Goal: Task Accomplishment & Management: Use online tool/utility

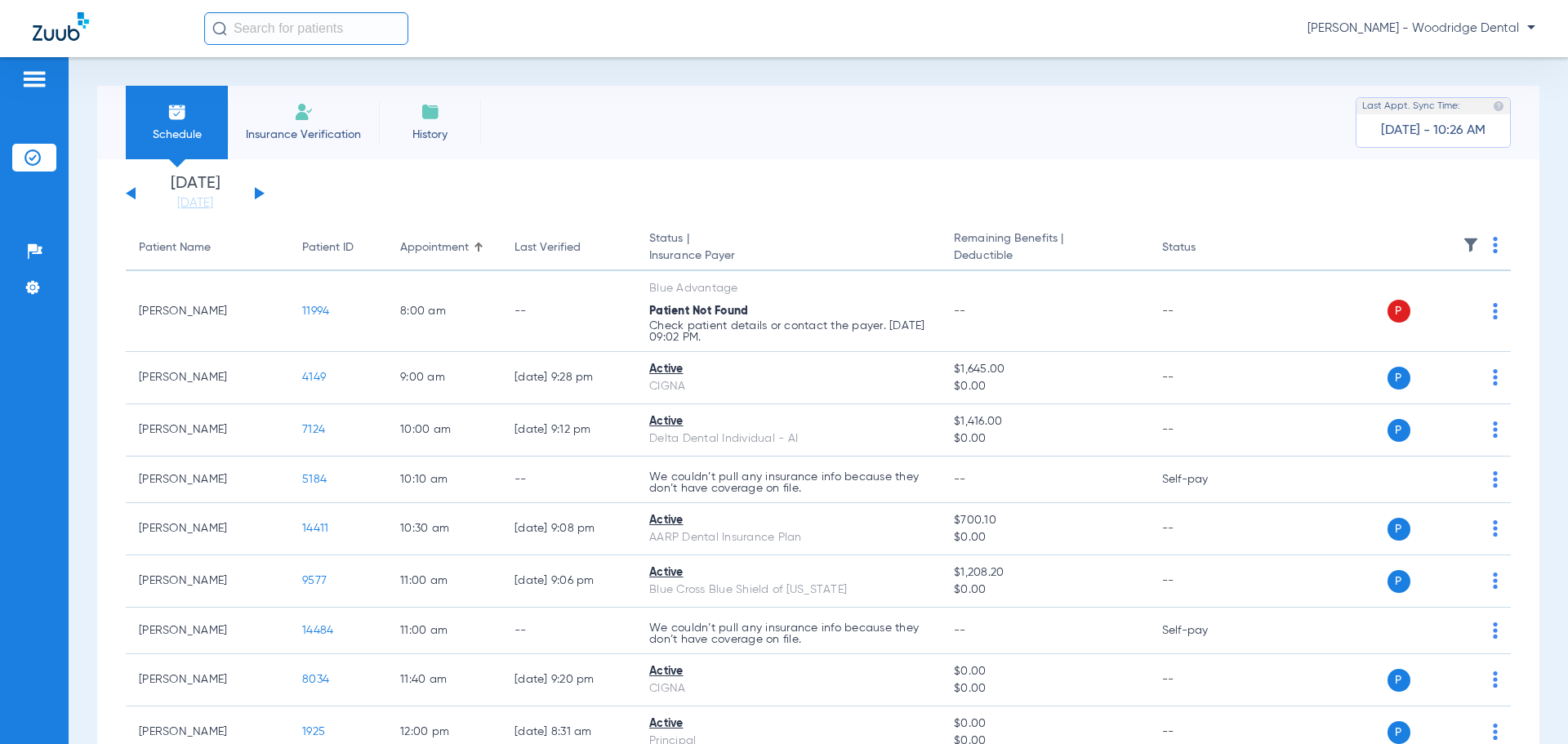
click at [261, 194] on button at bounding box center [259, 193] width 10 height 13
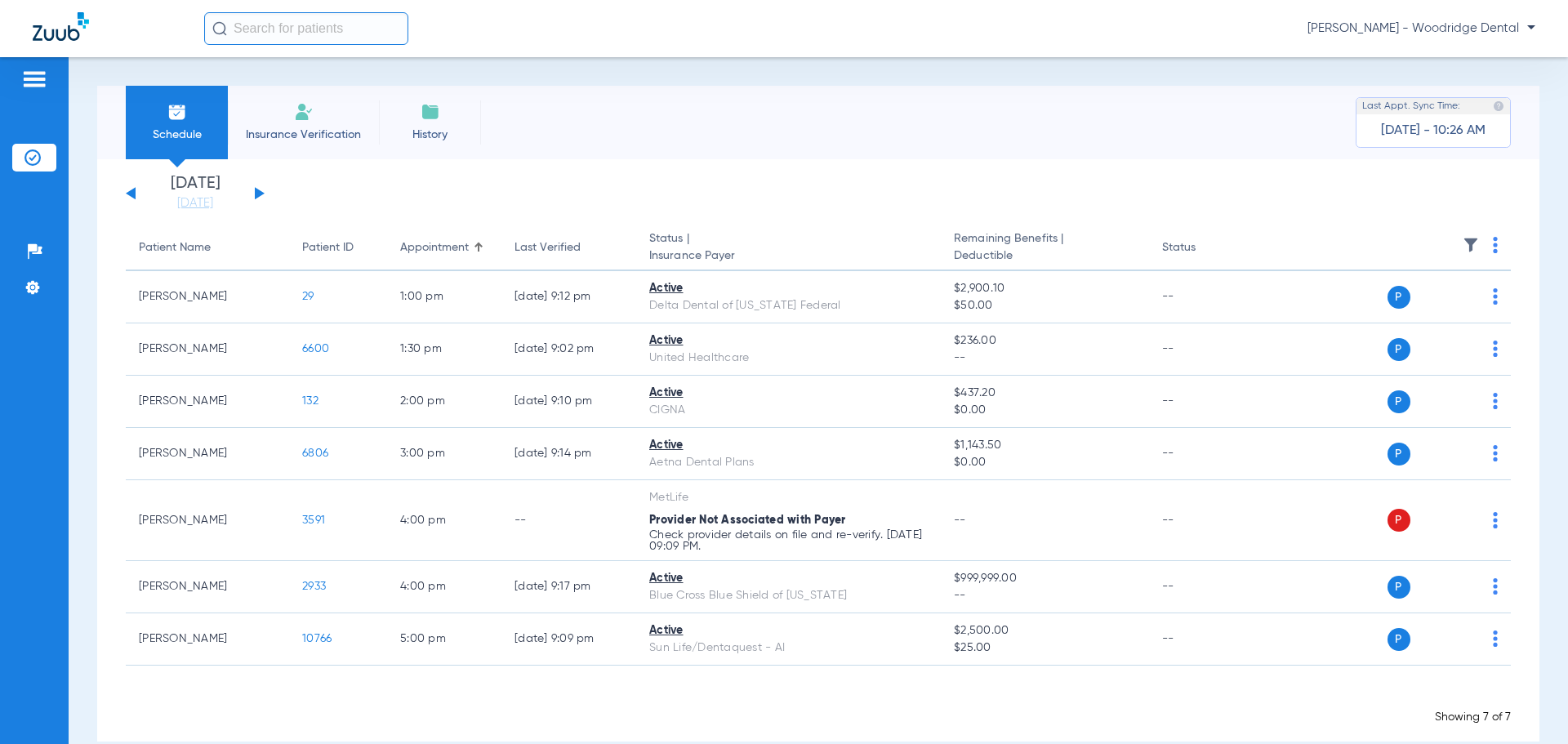
click at [261, 194] on button at bounding box center [259, 193] width 10 height 13
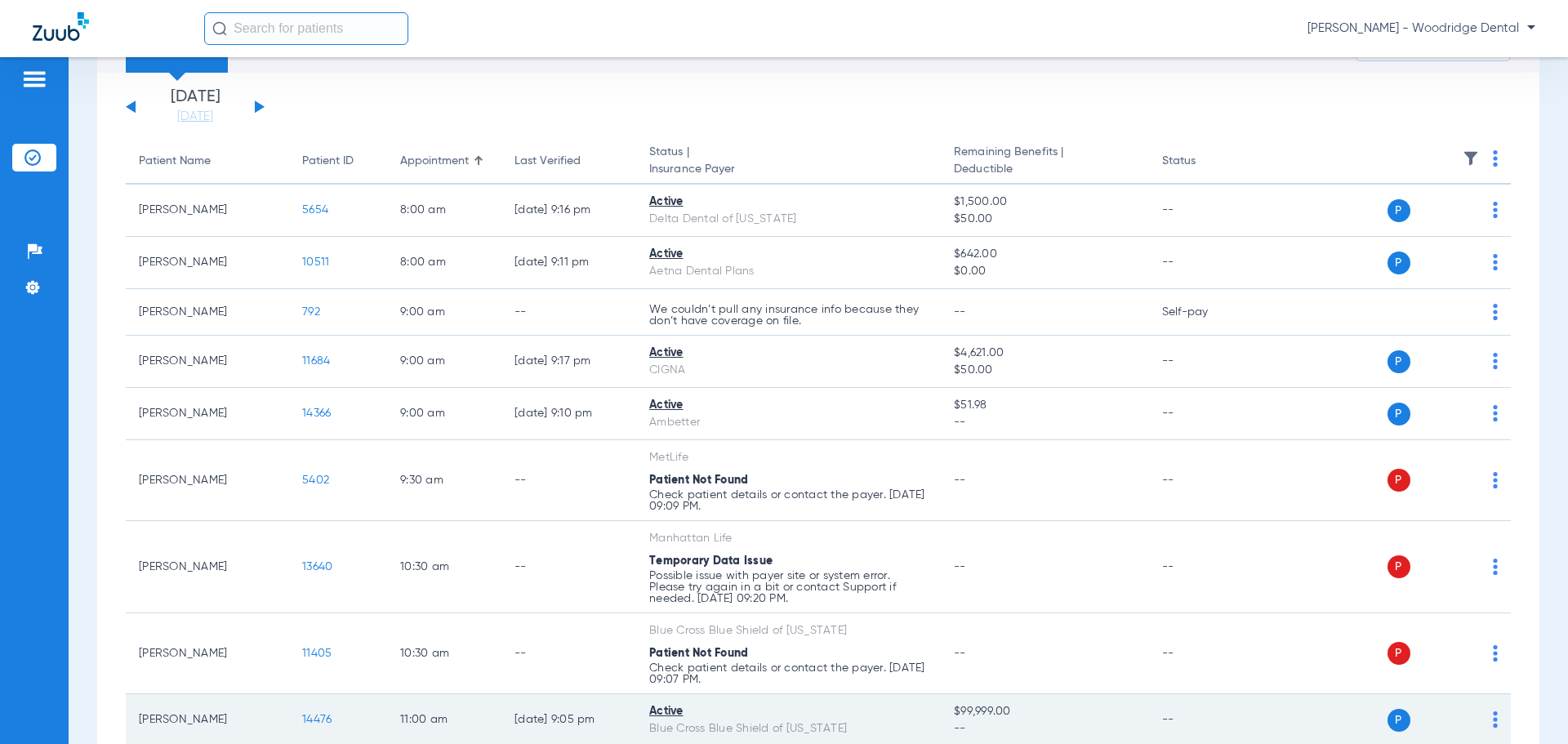
scroll to position [81, 0]
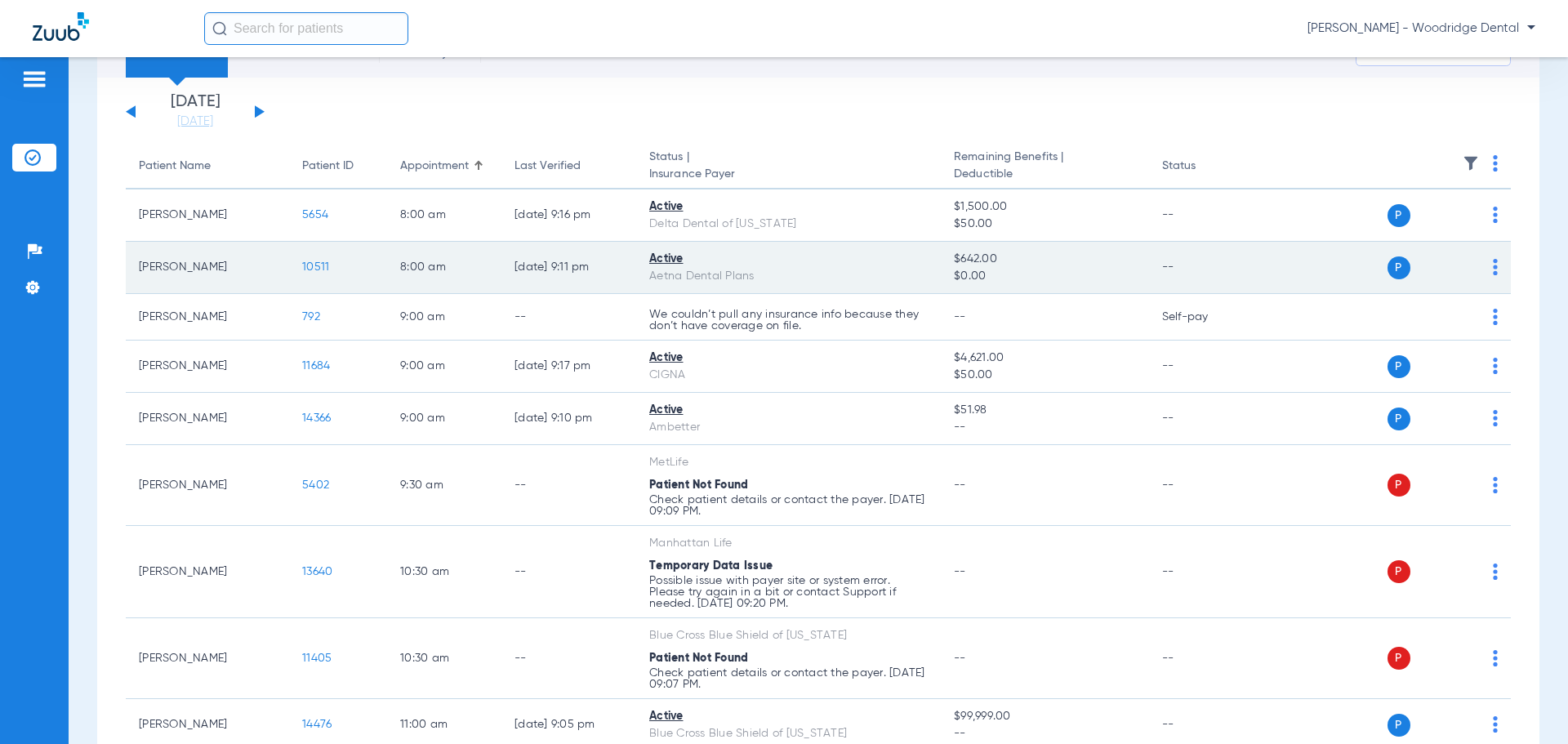
click at [315, 270] on span "10511" at bounding box center [316, 266] width 27 height 12
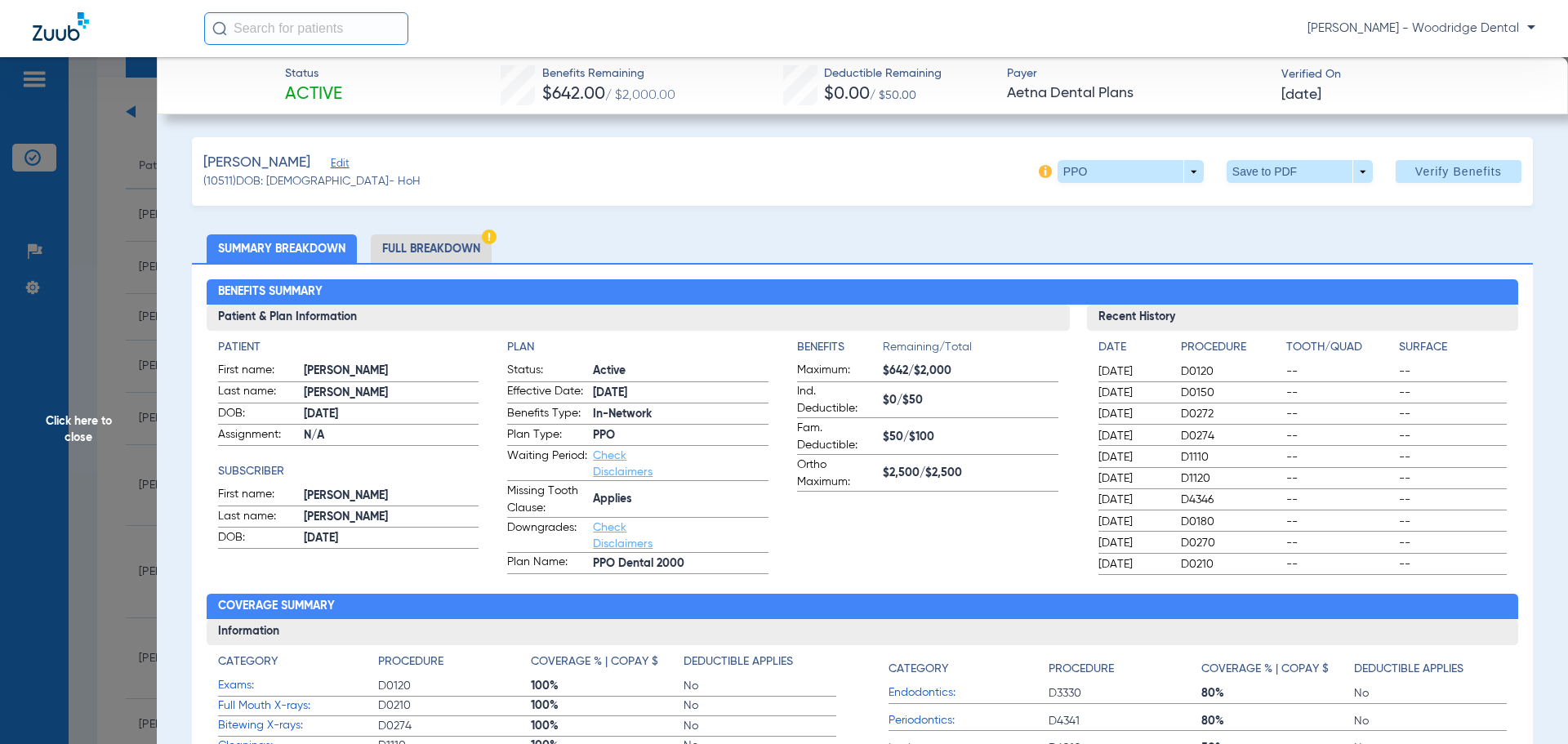
click at [457, 251] on li "Full Breakdown" at bounding box center [431, 249] width 121 height 29
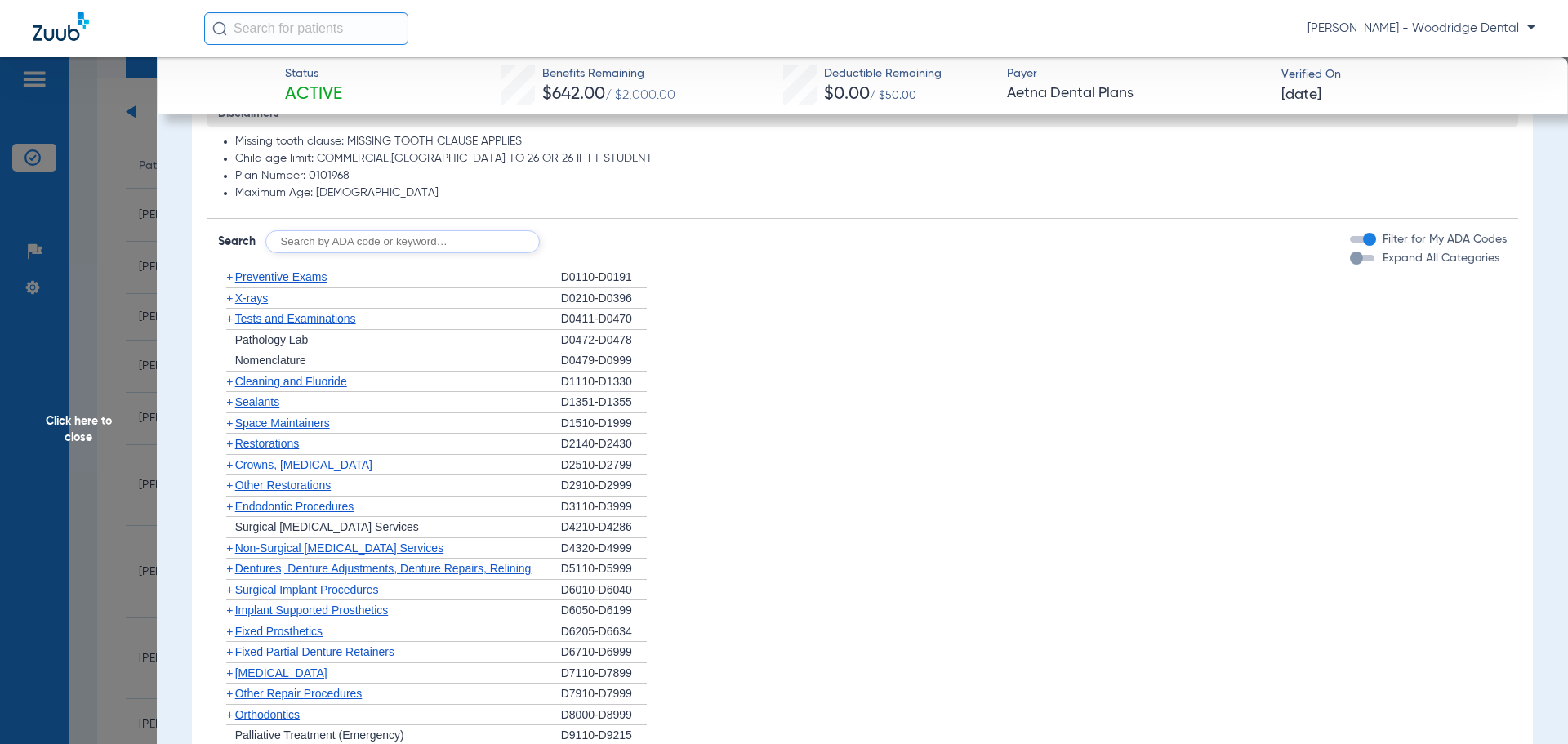
scroll to position [1389, 0]
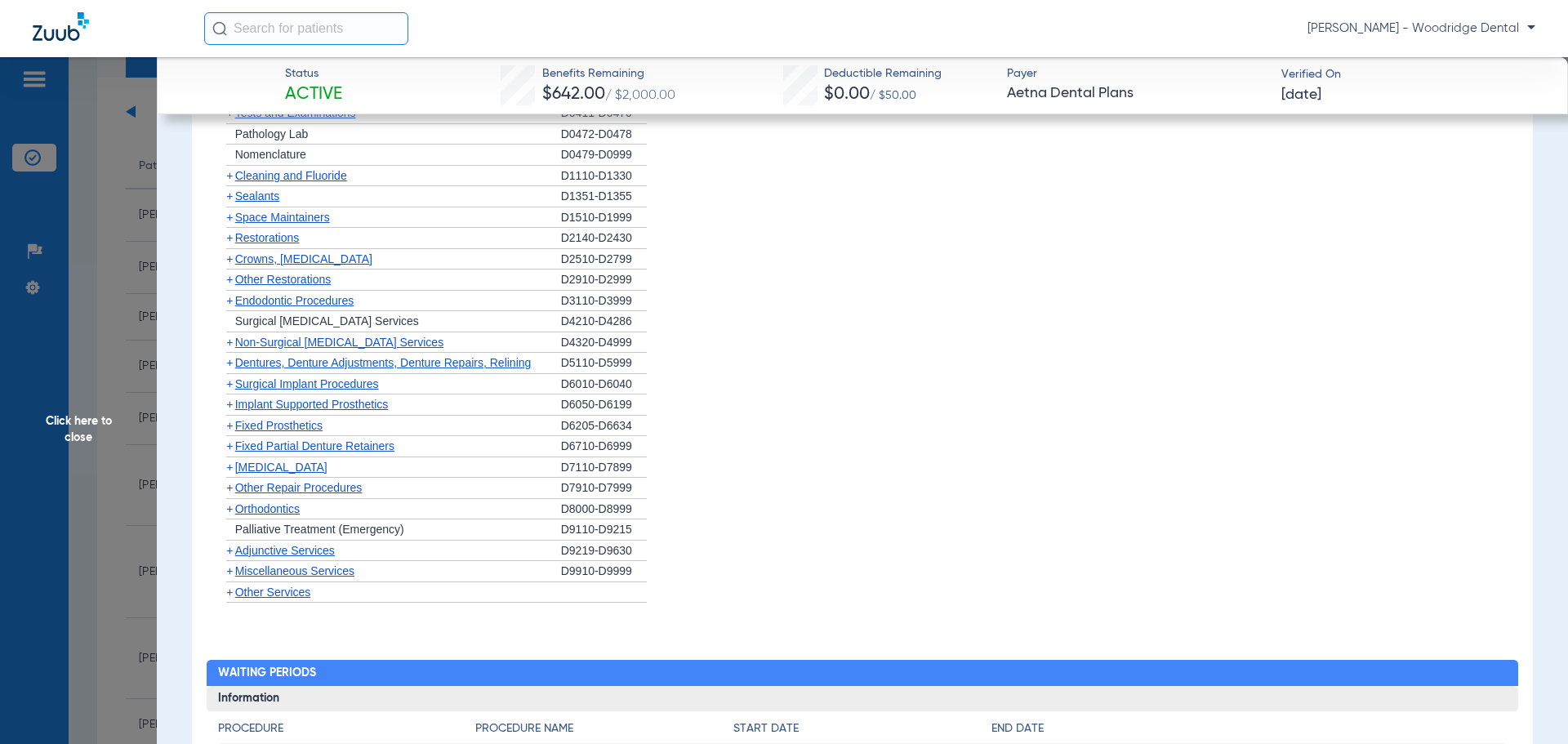
click at [232, 241] on span "+" at bounding box center [229, 238] width 6 height 13
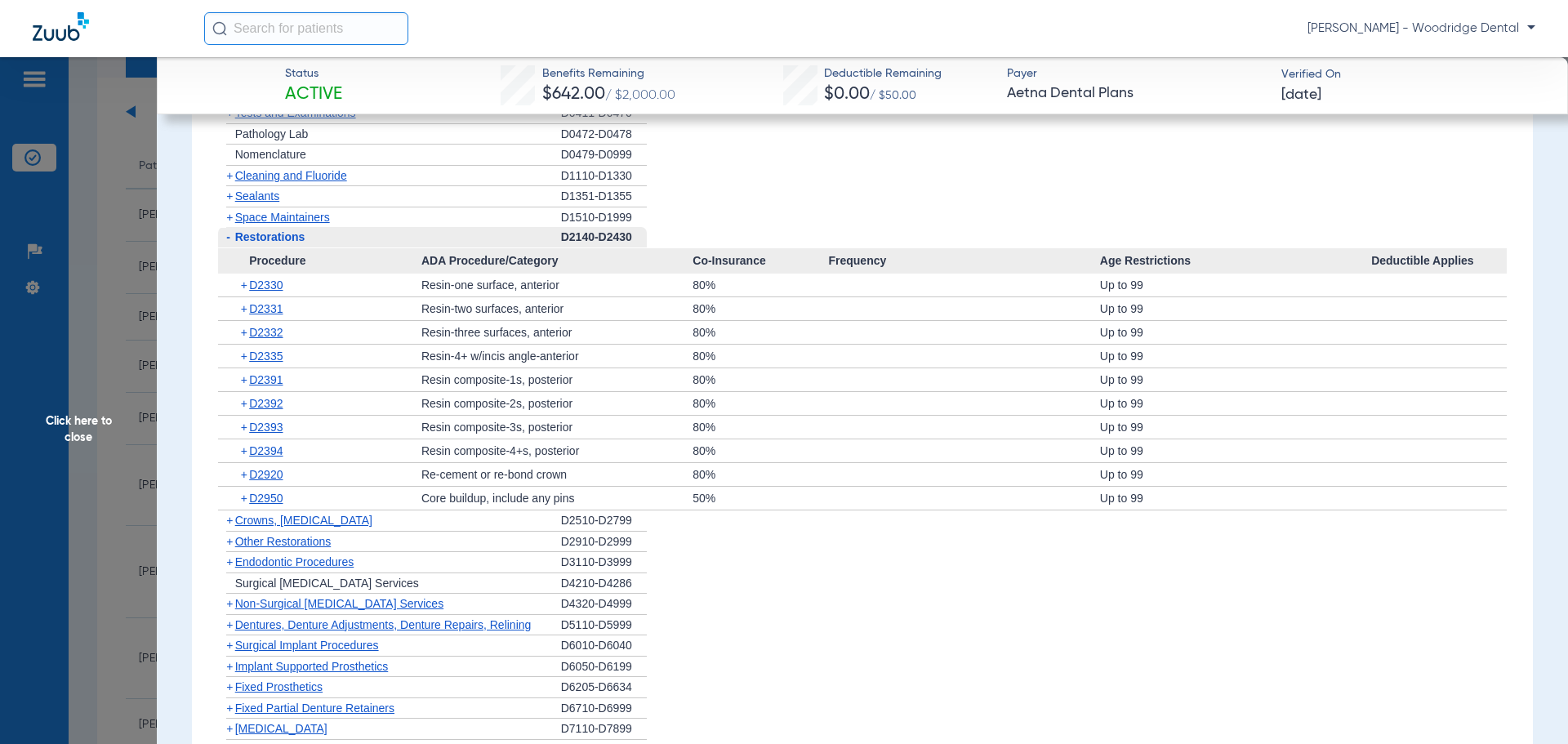
click at [227, 522] on span "+" at bounding box center [229, 520] width 6 height 13
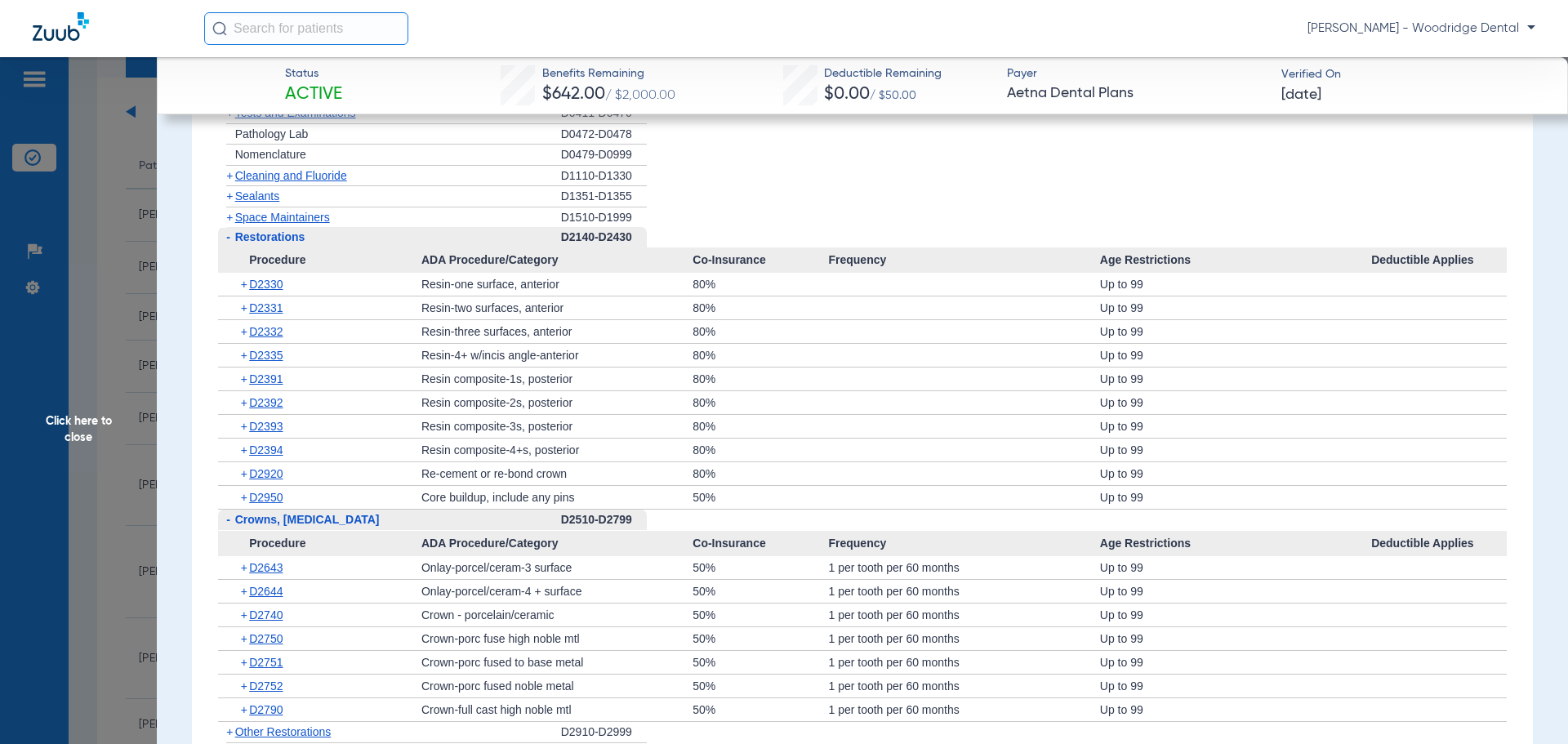
click at [762, 494] on div "50%" at bounding box center [761, 498] width 136 height 23
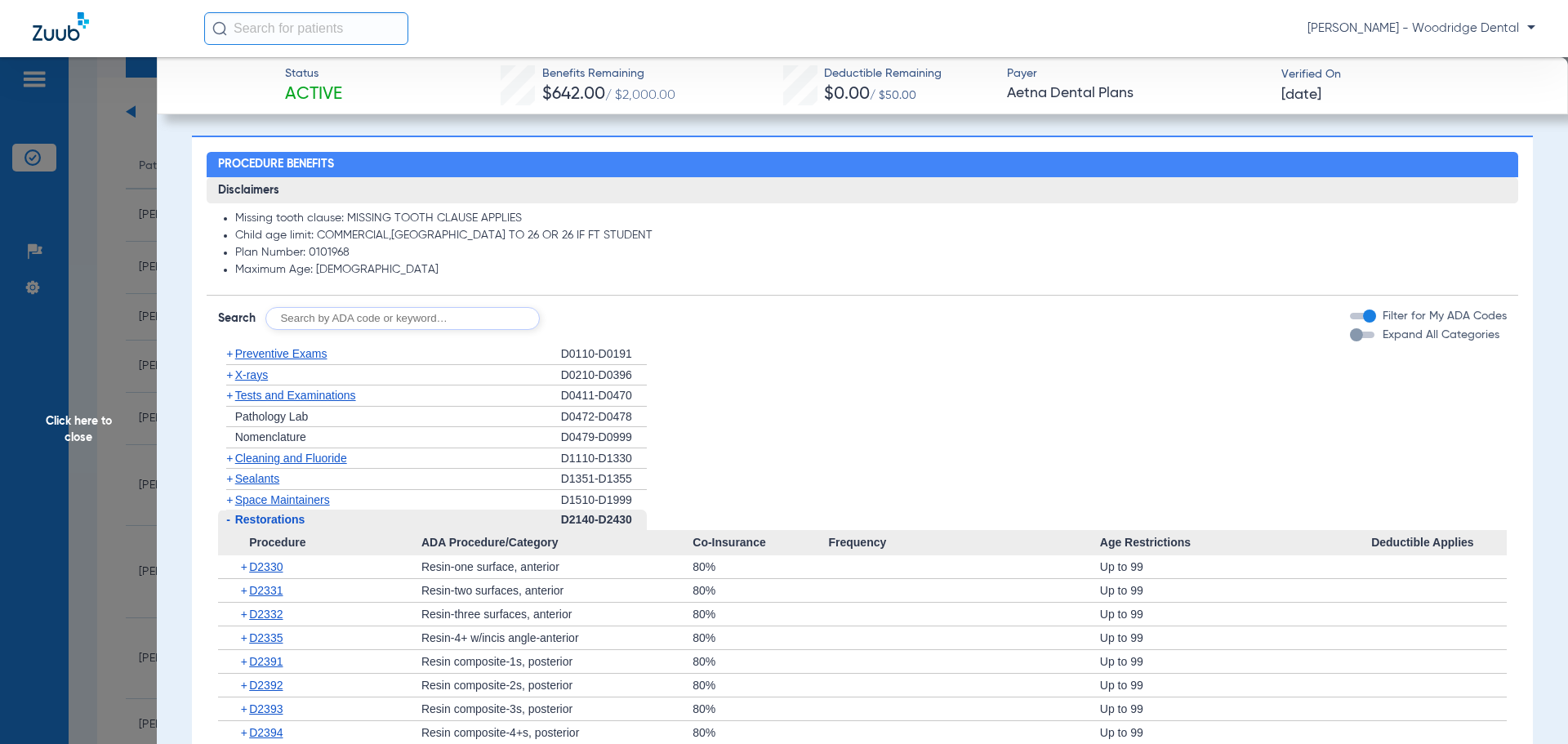
scroll to position [1062, 0]
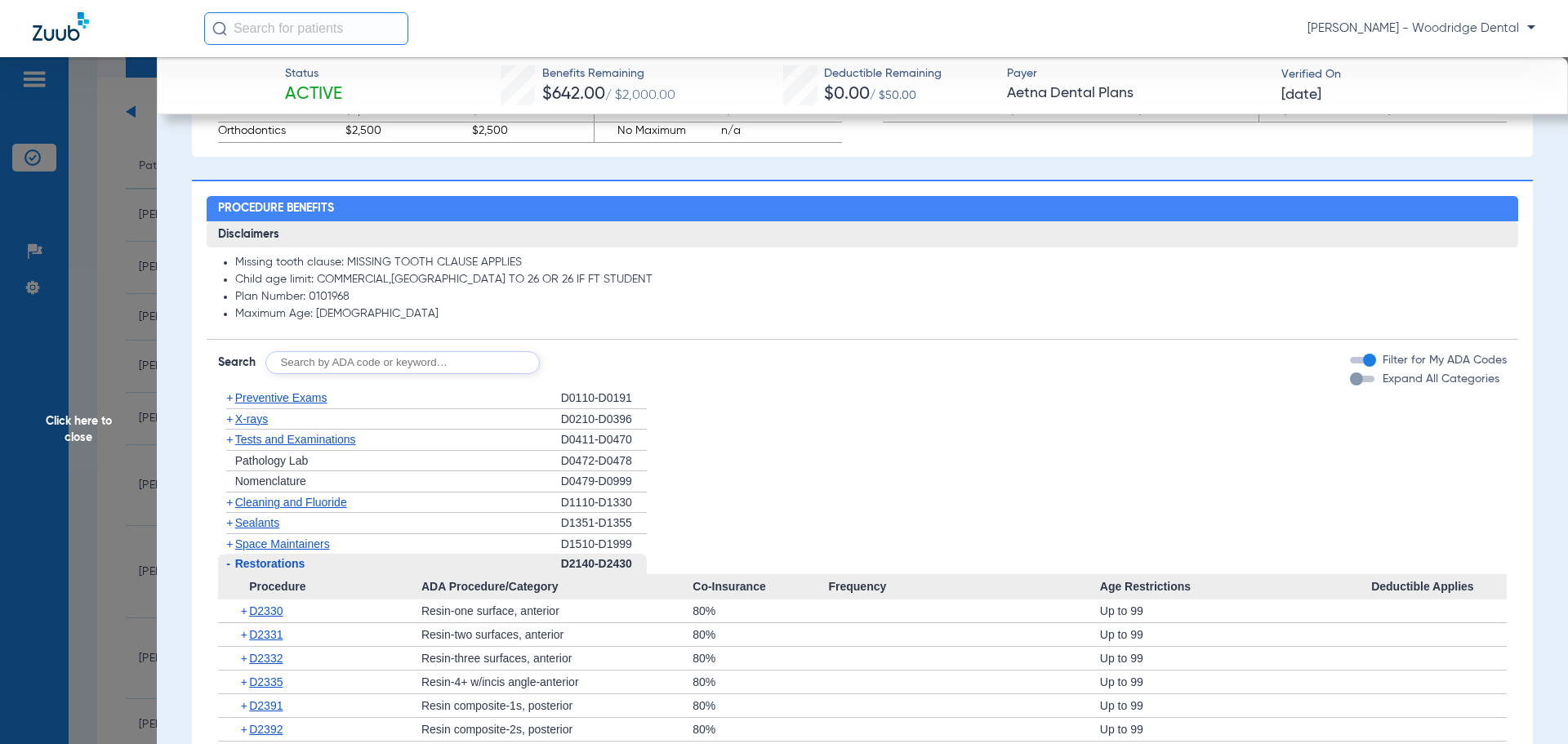
click at [231, 546] on span "+" at bounding box center [229, 544] width 6 height 13
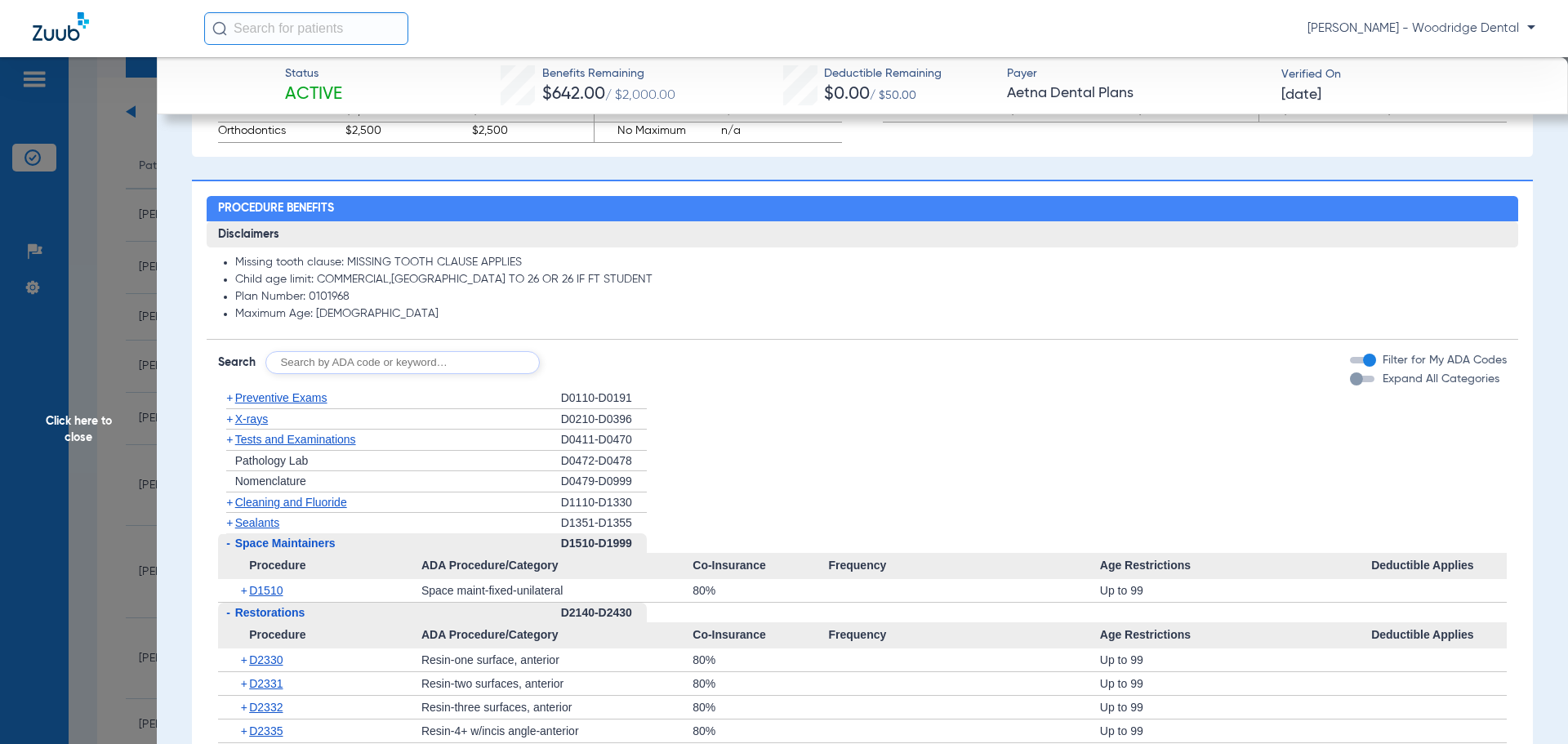
click at [226, 612] on span "-" at bounding box center [228, 613] width 4 height 13
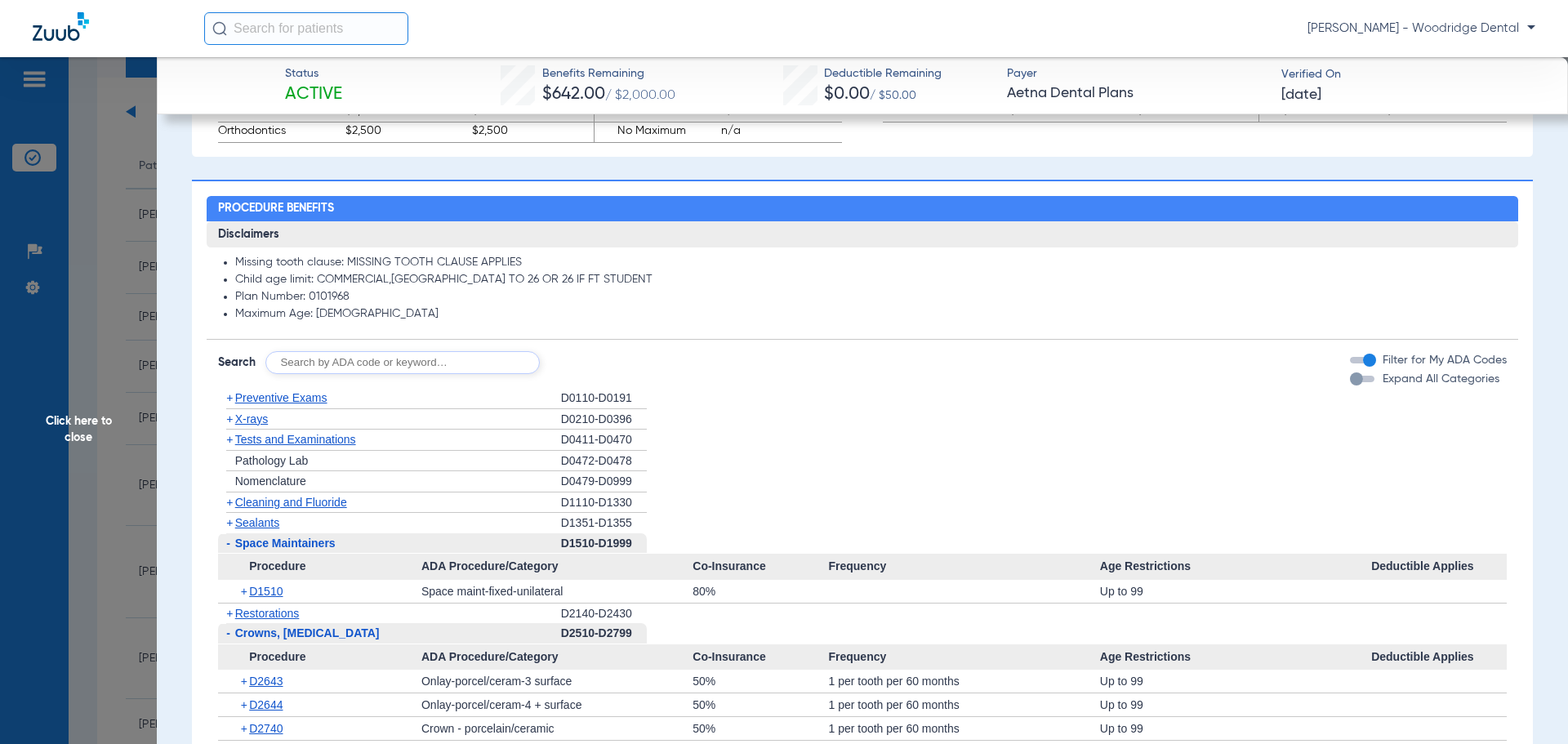
click at [229, 548] on span "-" at bounding box center [228, 543] width 4 height 13
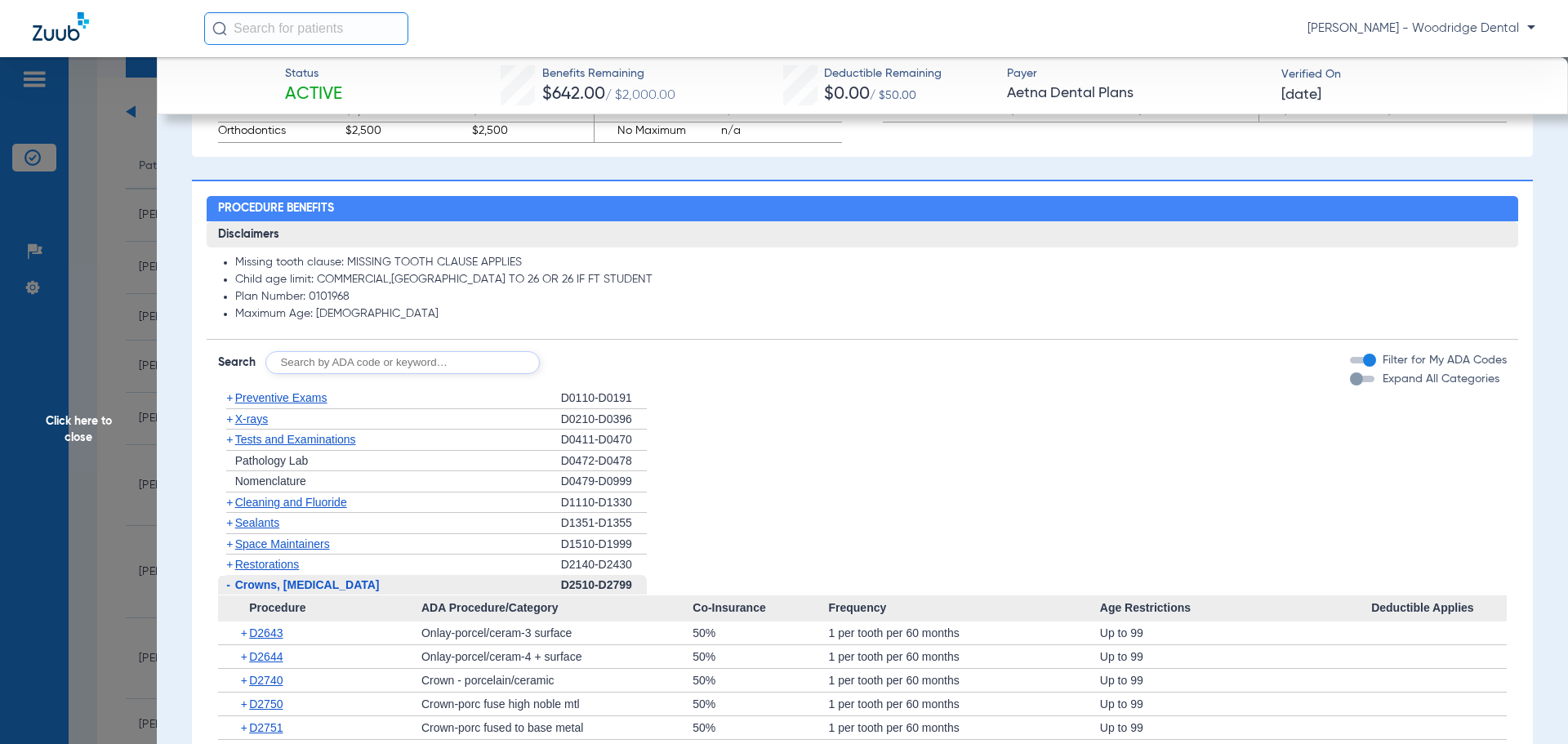
click at [229, 590] on span "-" at bounding box center [228, 585] width 4 height 13
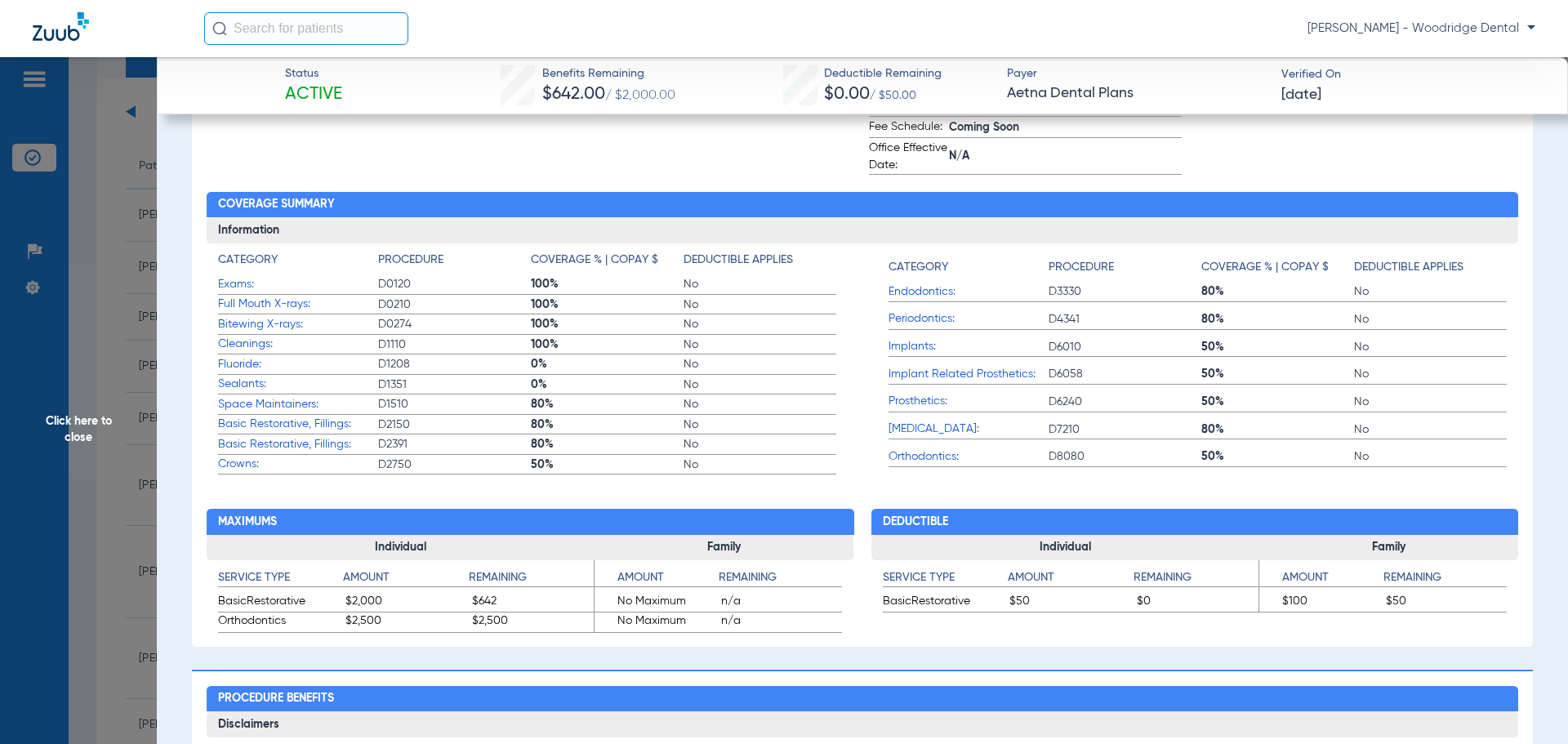
scroll to position [981, 0]
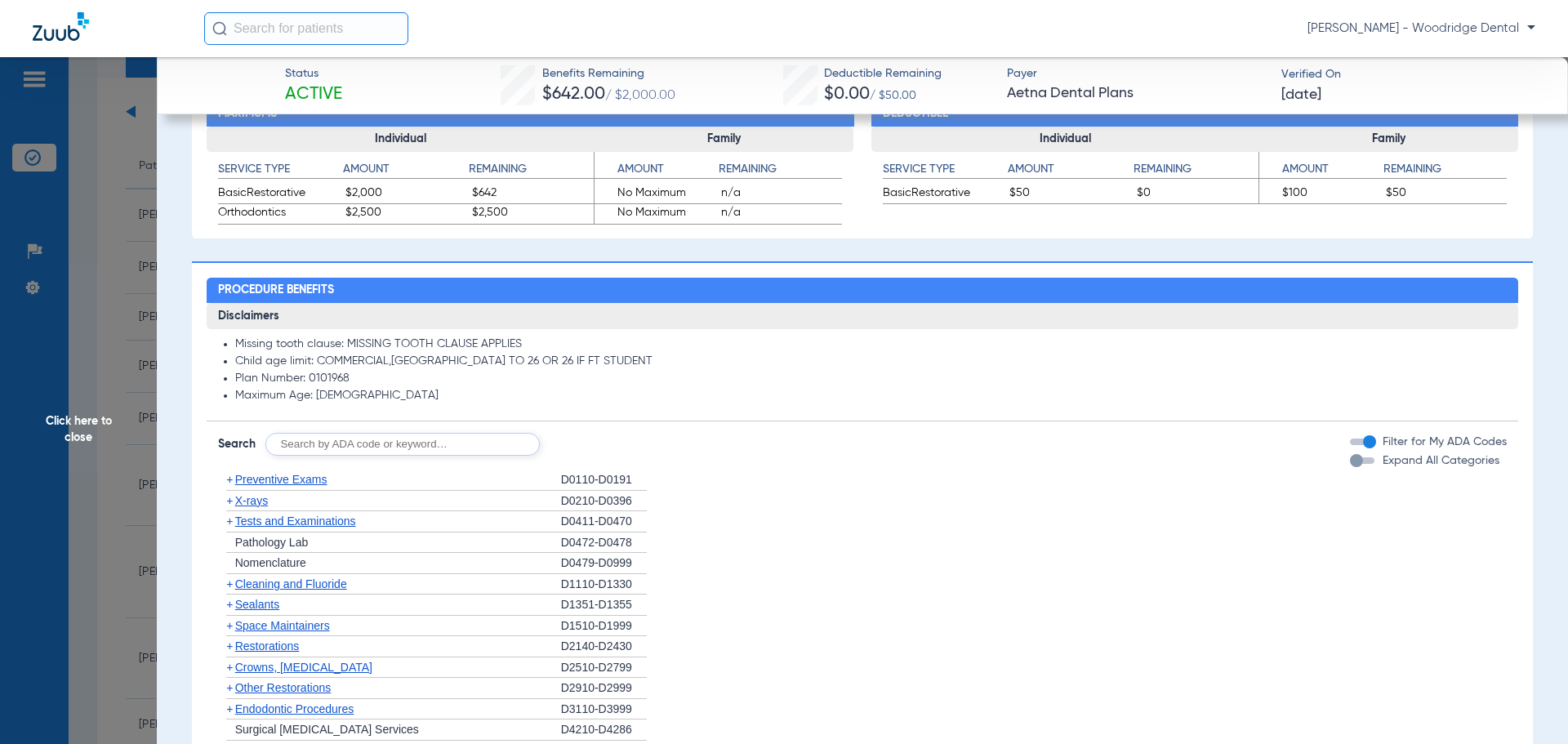
click at [412, 446] on input "text" at bounding box center [402, 444] width 274 height 23
type input "2991, 7953, 8090, 9944"
click button "Search" at bounding box center [601, 444] width 64 height 23
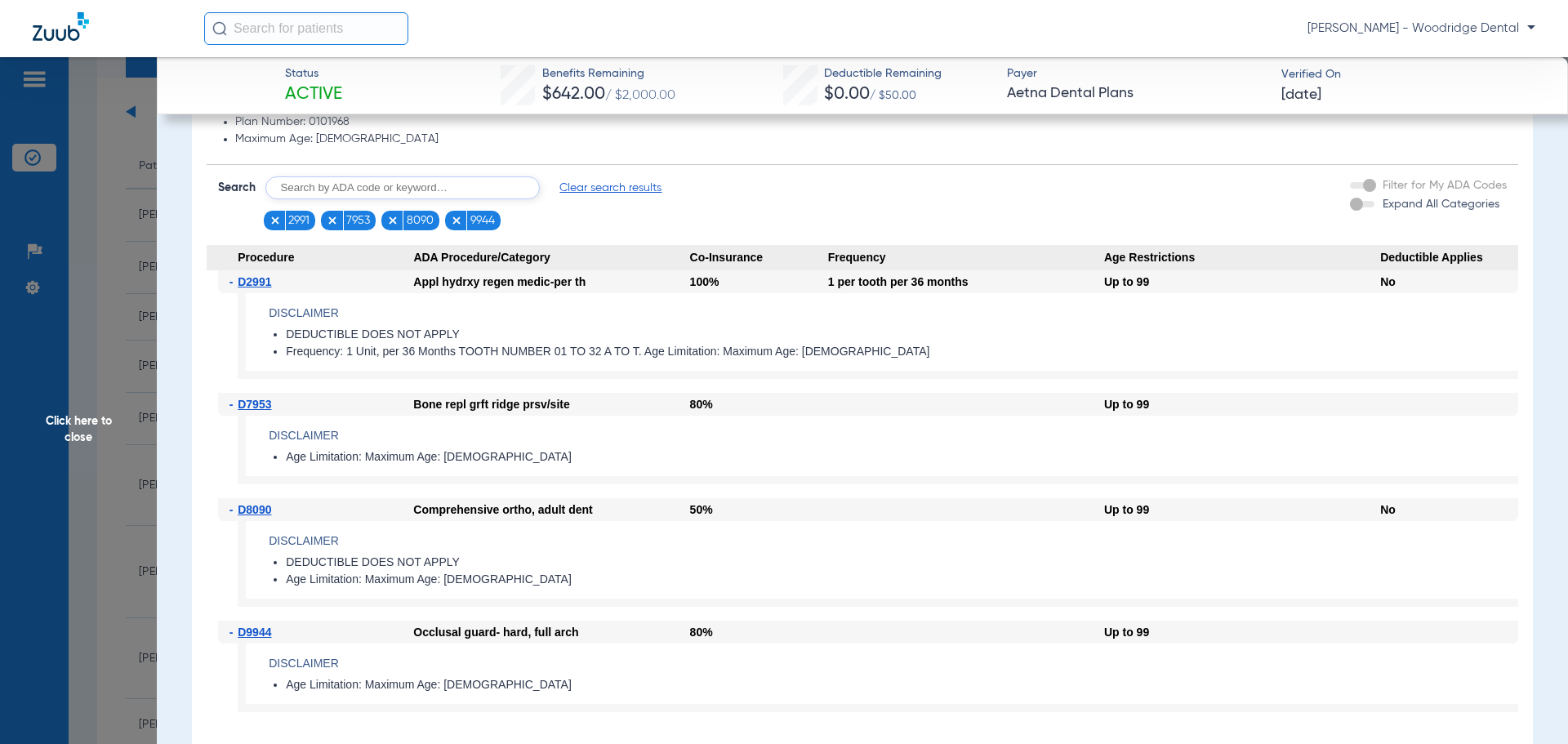
scroll to position [1307, 0]
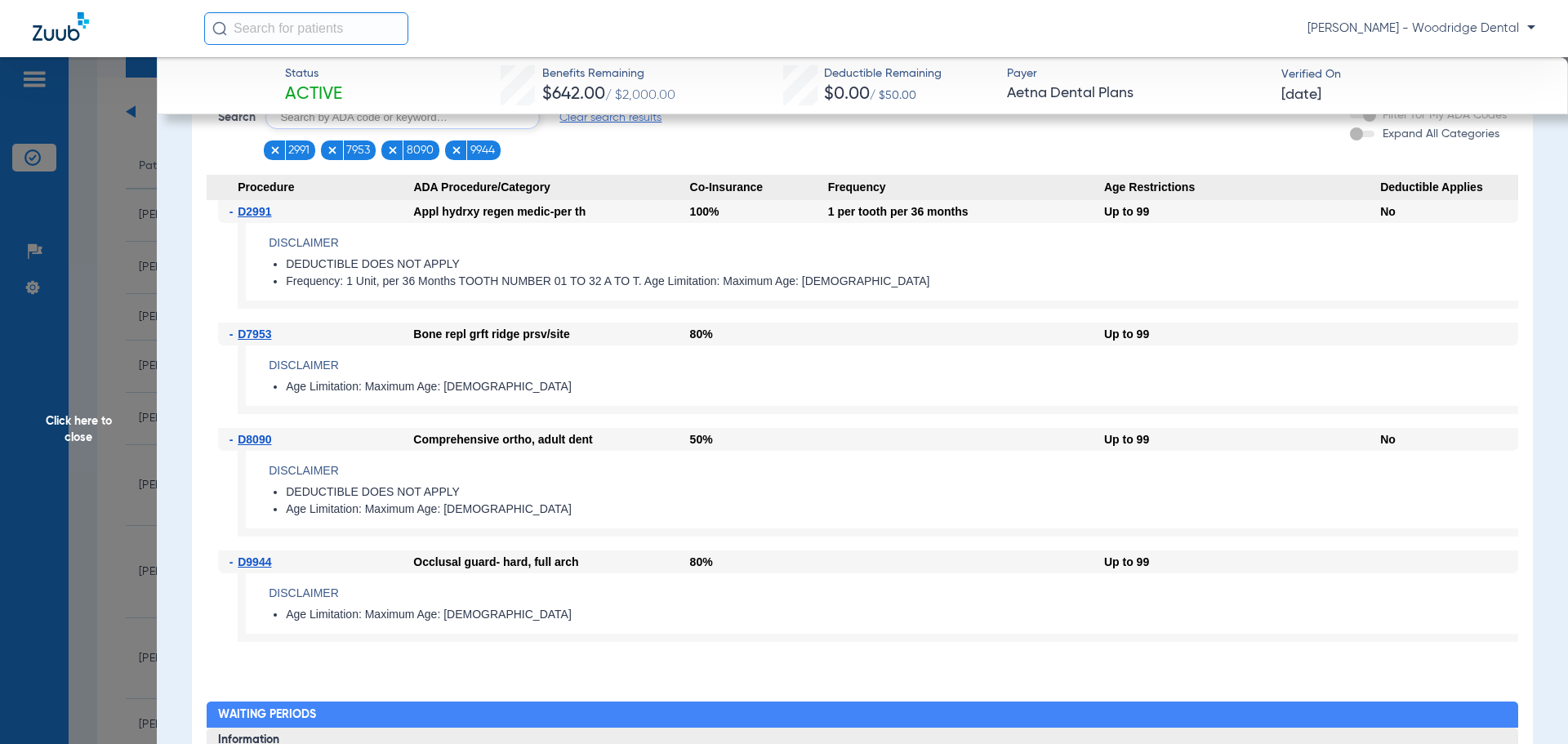
click at [49, 428] on span "Click here to close" at bounding box center [78, 429] width 156 height 744
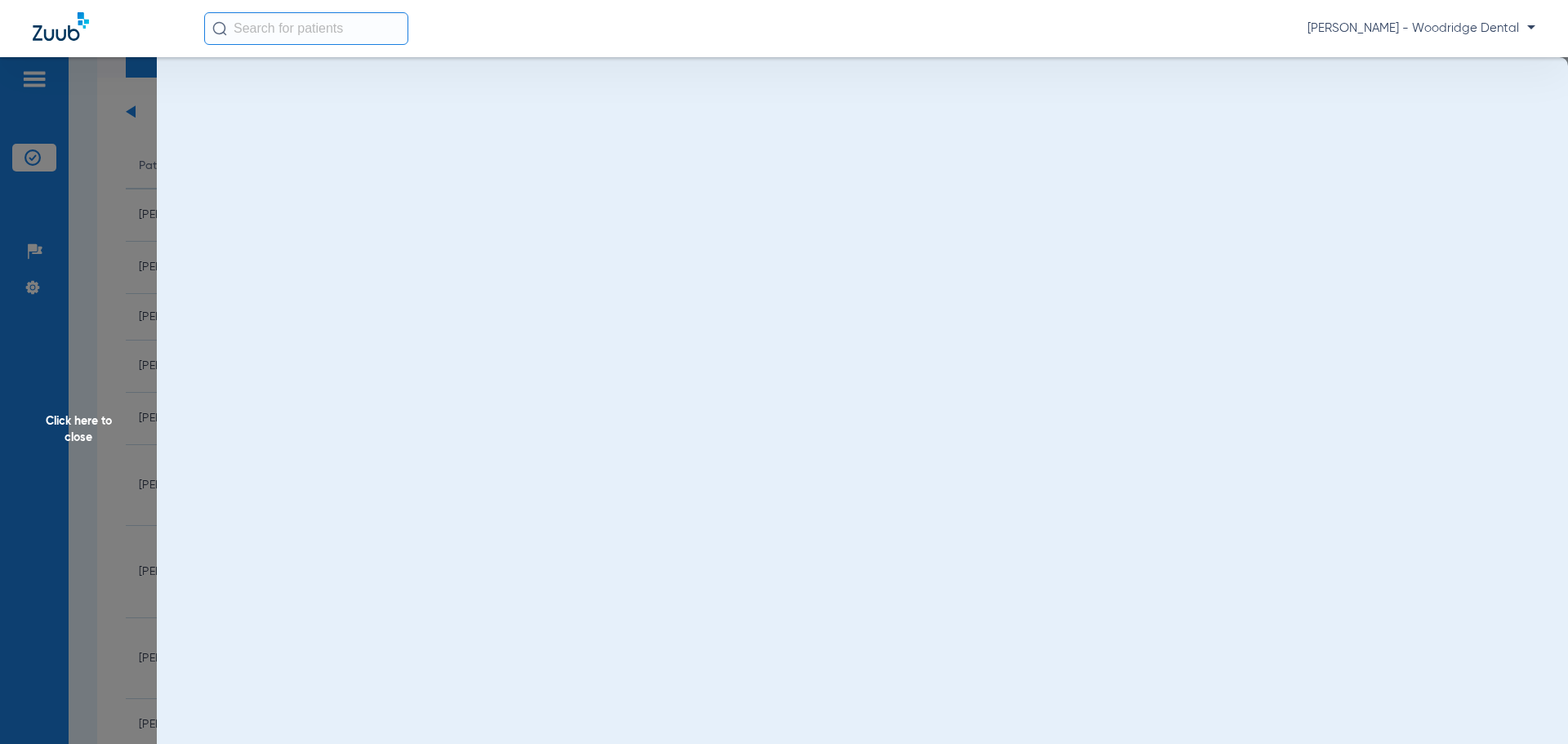
scroll to position [0, 0]
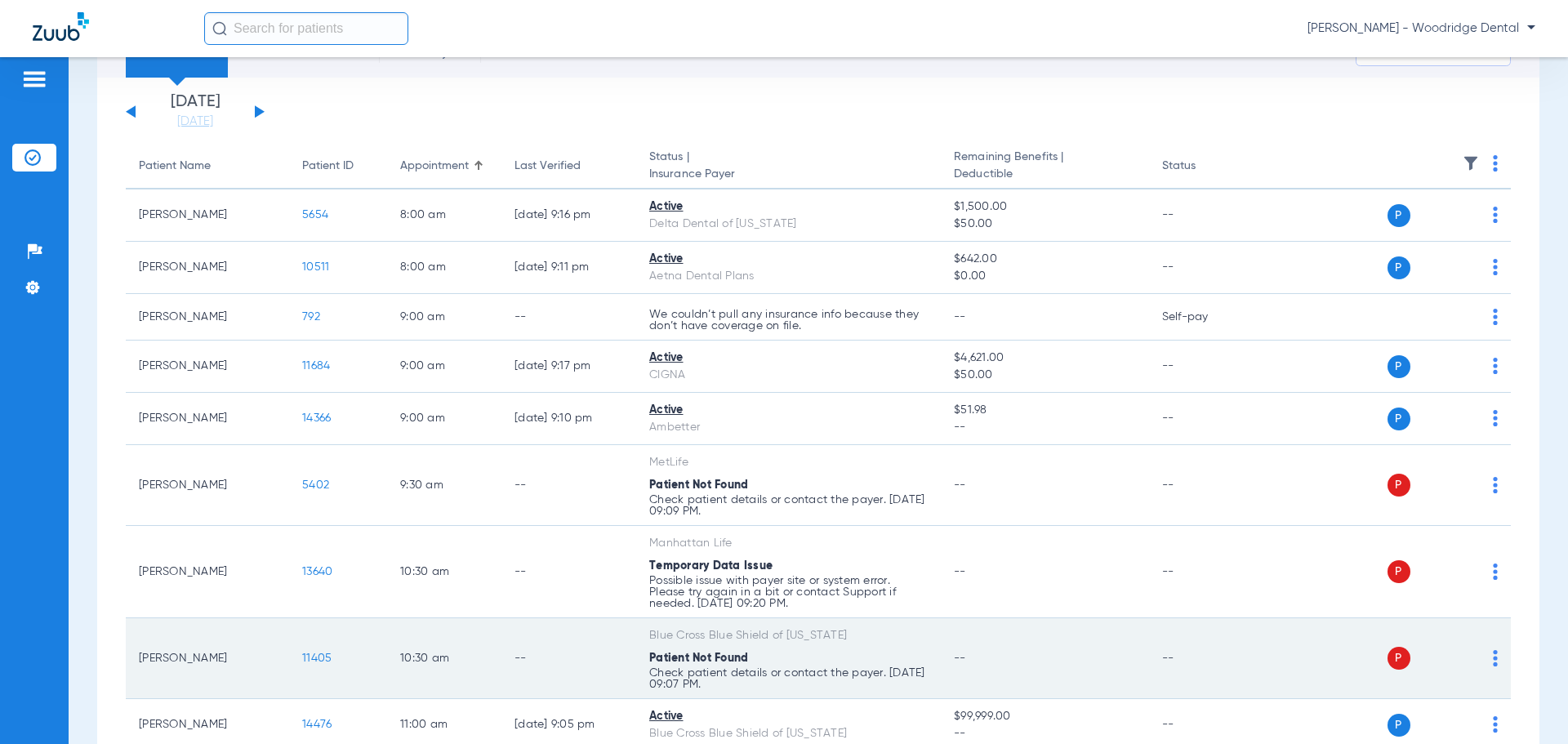
click at [316, 659] on span "11405" at bounding box center [316, 658] width 30 height 12
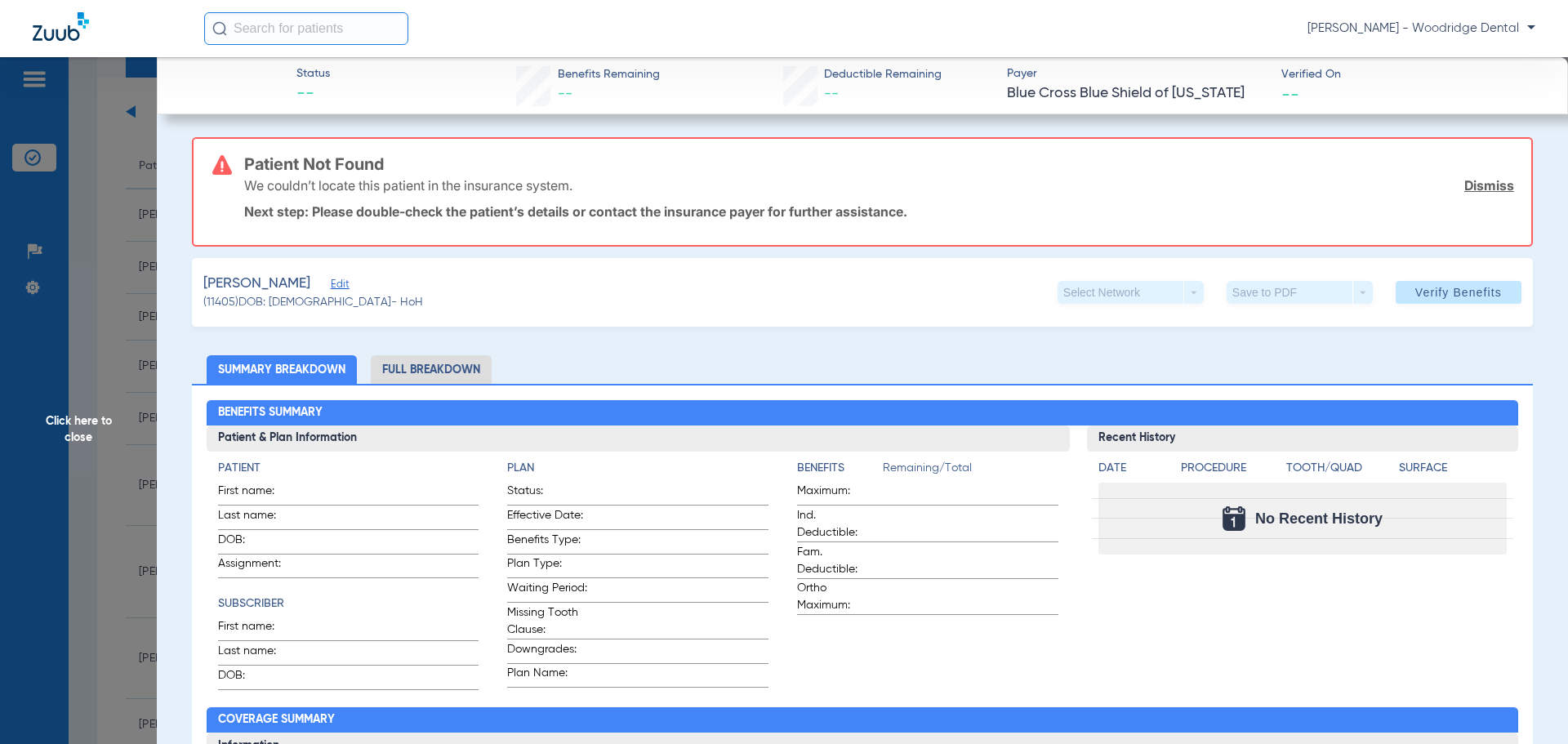
click at [89, 420] on span "Click here to close" at bounding box center [78, 429] width 156 height 744
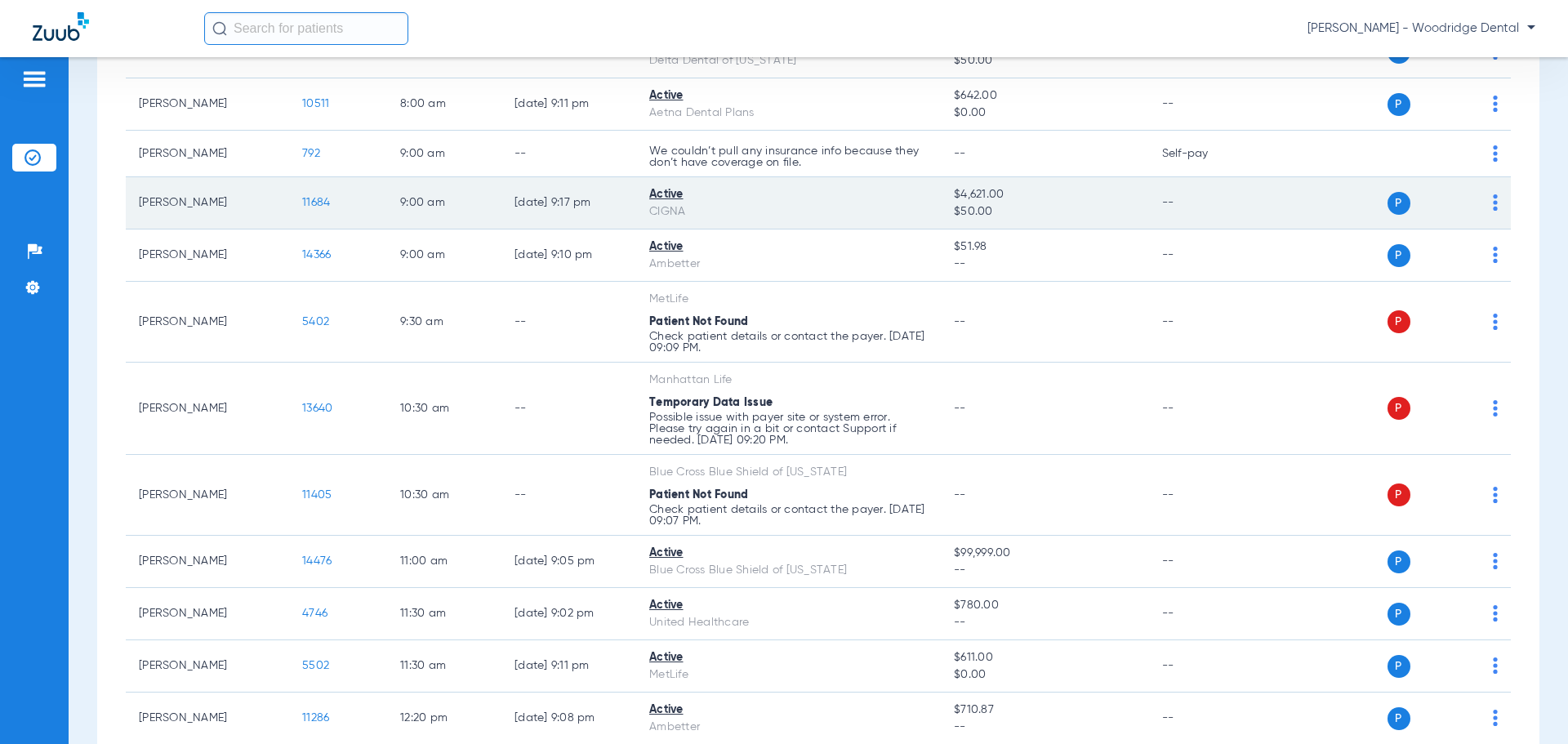
scroll to position [164, 0]
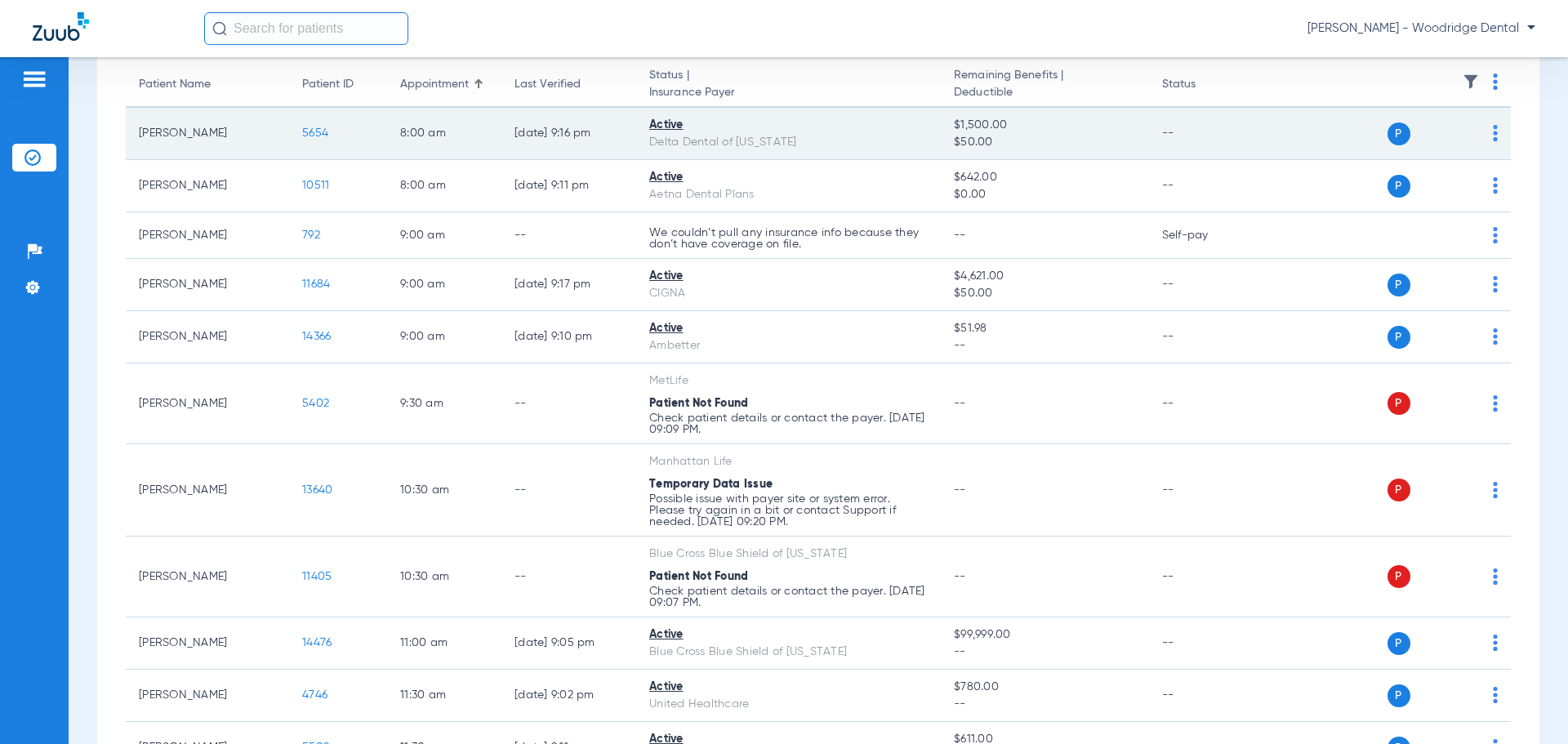
click at [314, 135] on span "5654" at bounding box center [315, 133] width 26 height 12
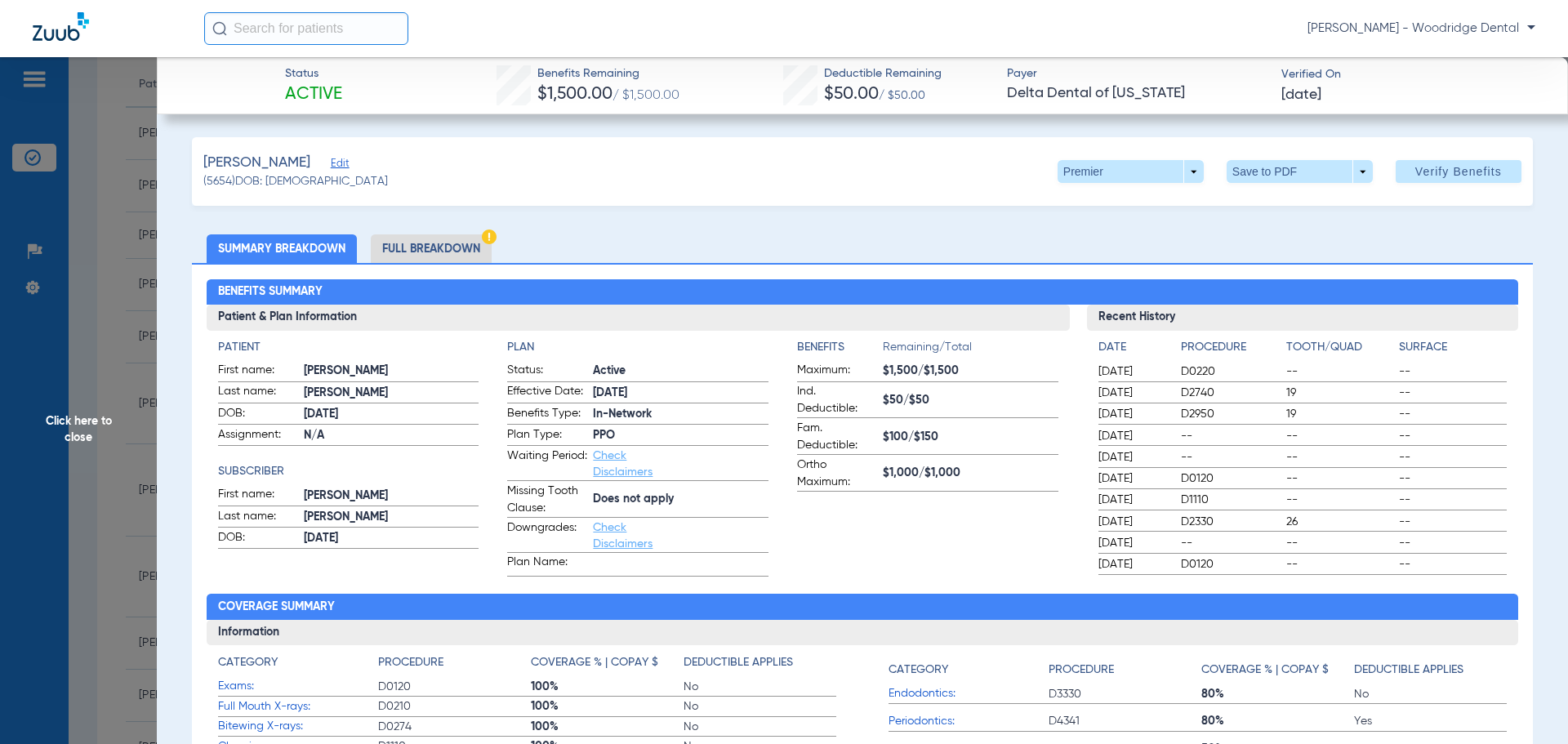
click at [465, 240] on li "Full Breakdown" at bounding box center [431, 249] width 121 height 29
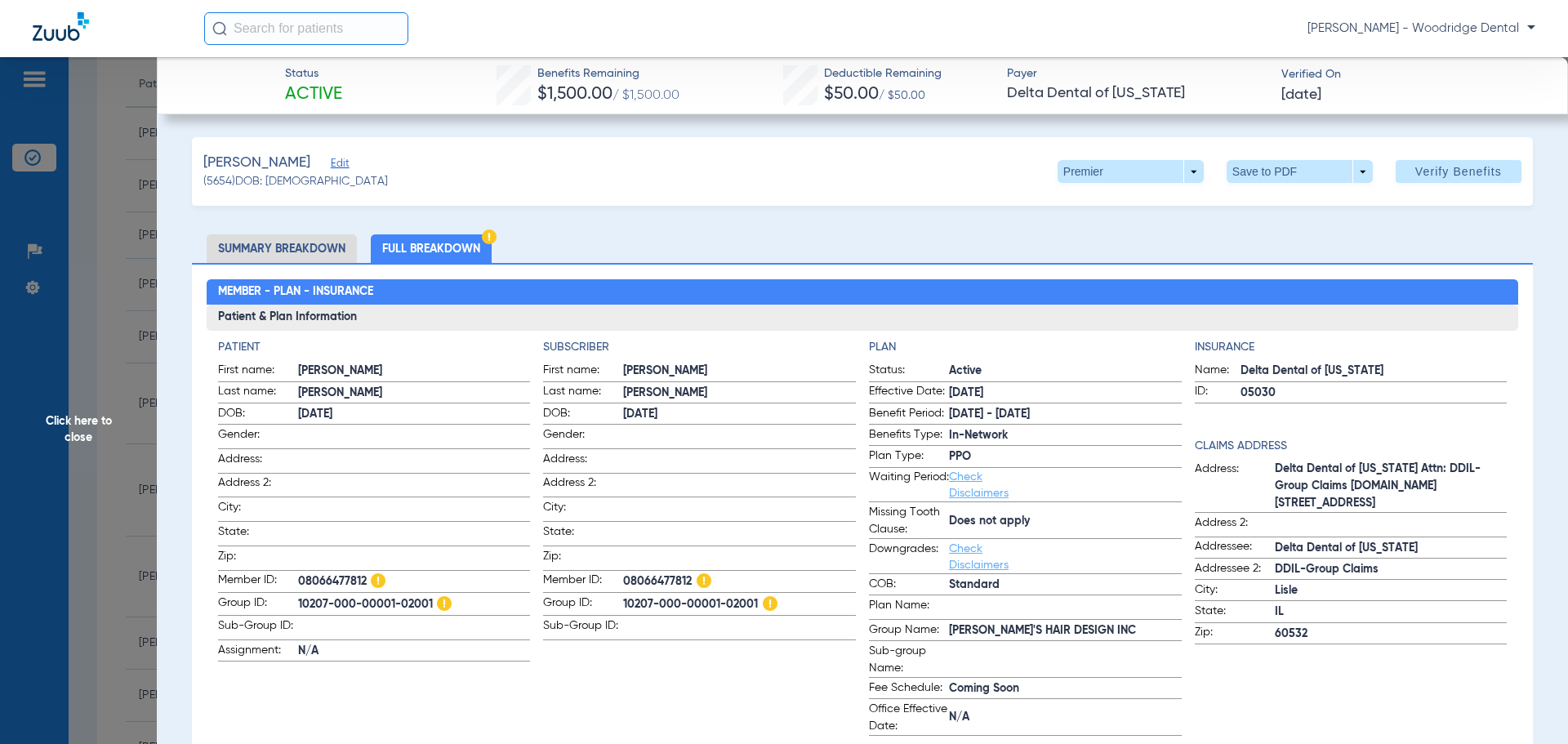
drag, startPoint x: 431, startPoint y: 599, endPoint x: 298, endPoint y: 607, distance: 133.2
click at [299, 607] on span "10207-000-00001-02001" at bounding box center [415, 604] width 232 height 21
copy span "10207-000-00001-02001"
click at [326, 572] on span "08066477812" at bounding box center [415, 582] width 232 height 21
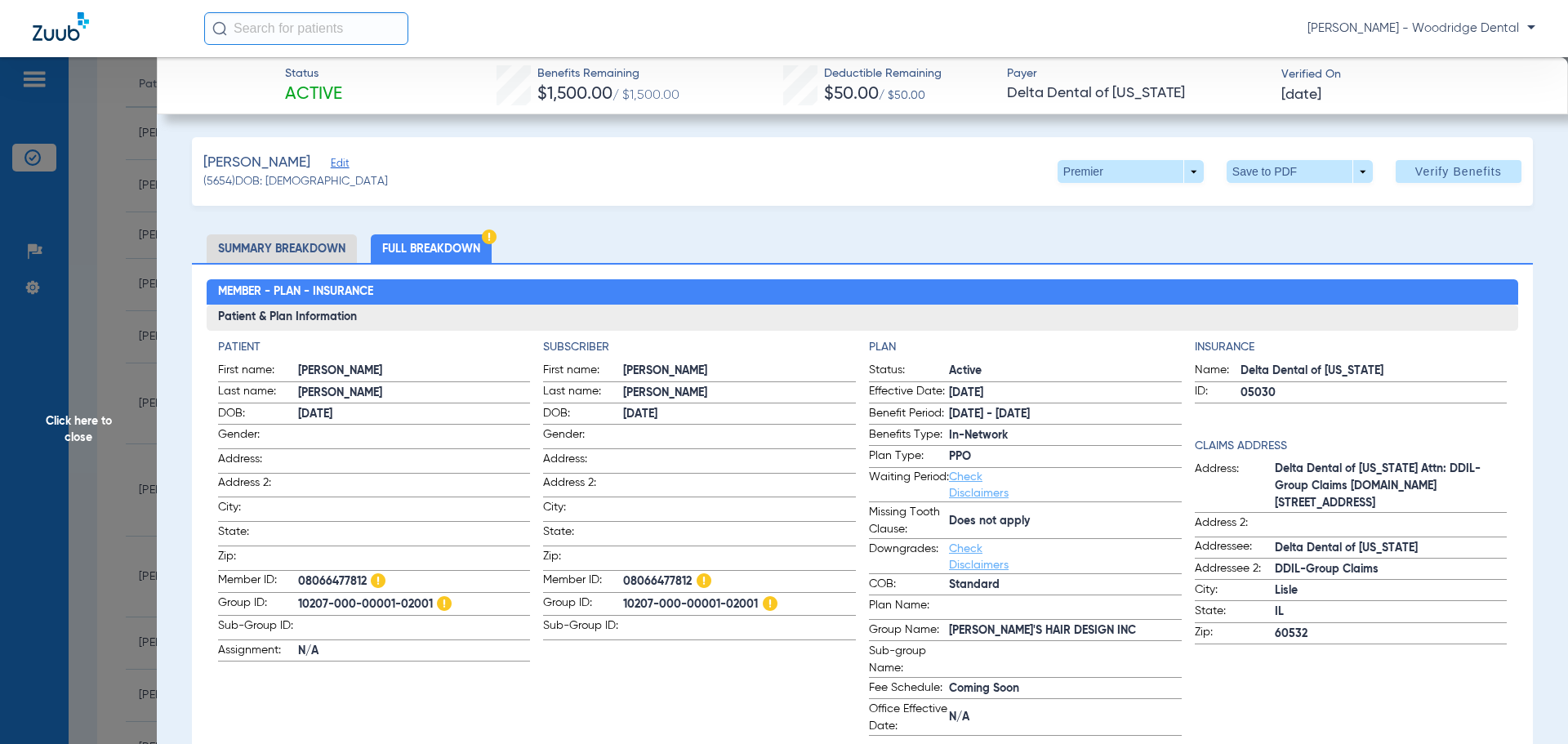
copy span "08066477812"
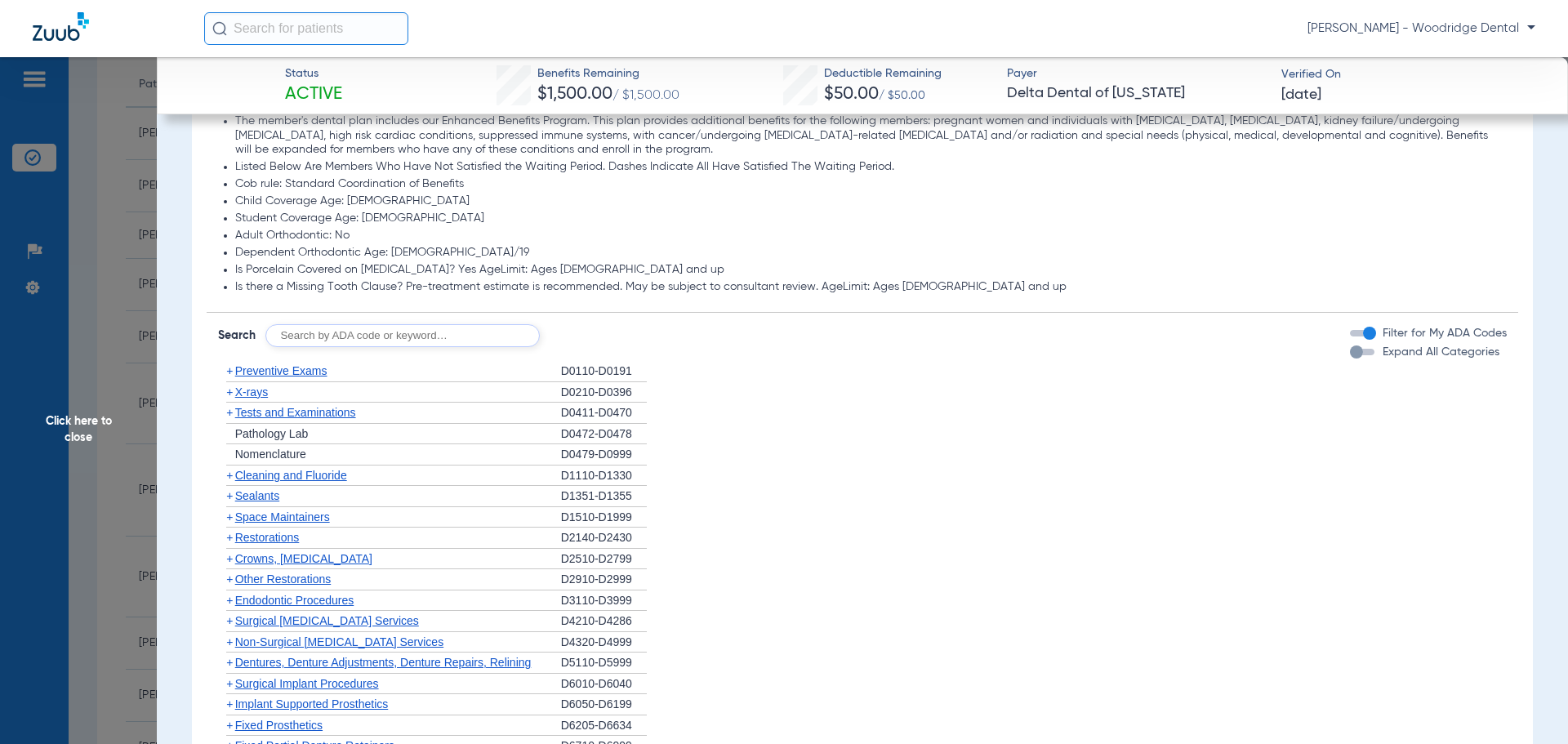
scroll to position [1635, 0]
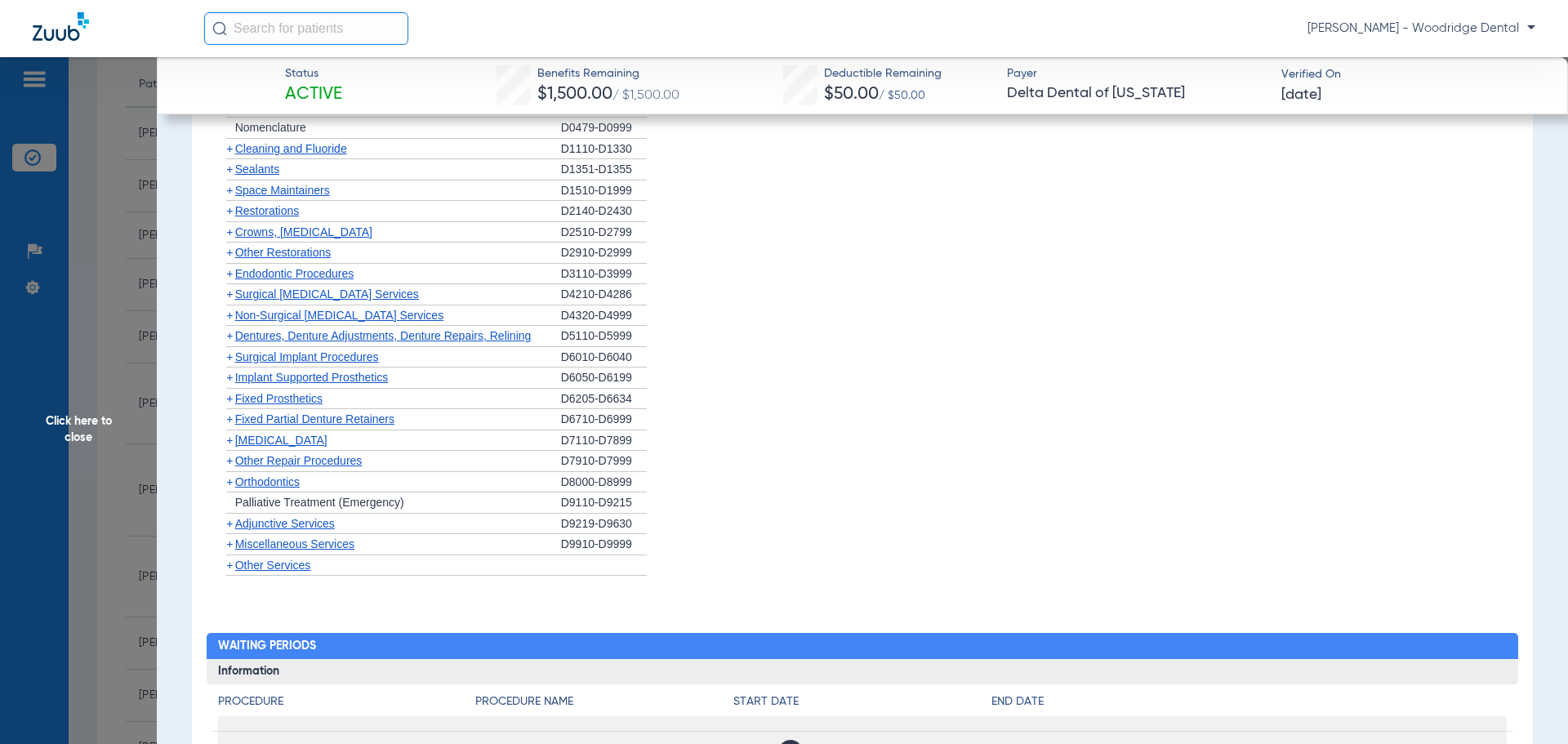
click at [232, 315] on span "+" at bounding box center [229, 315] width 6 height 13
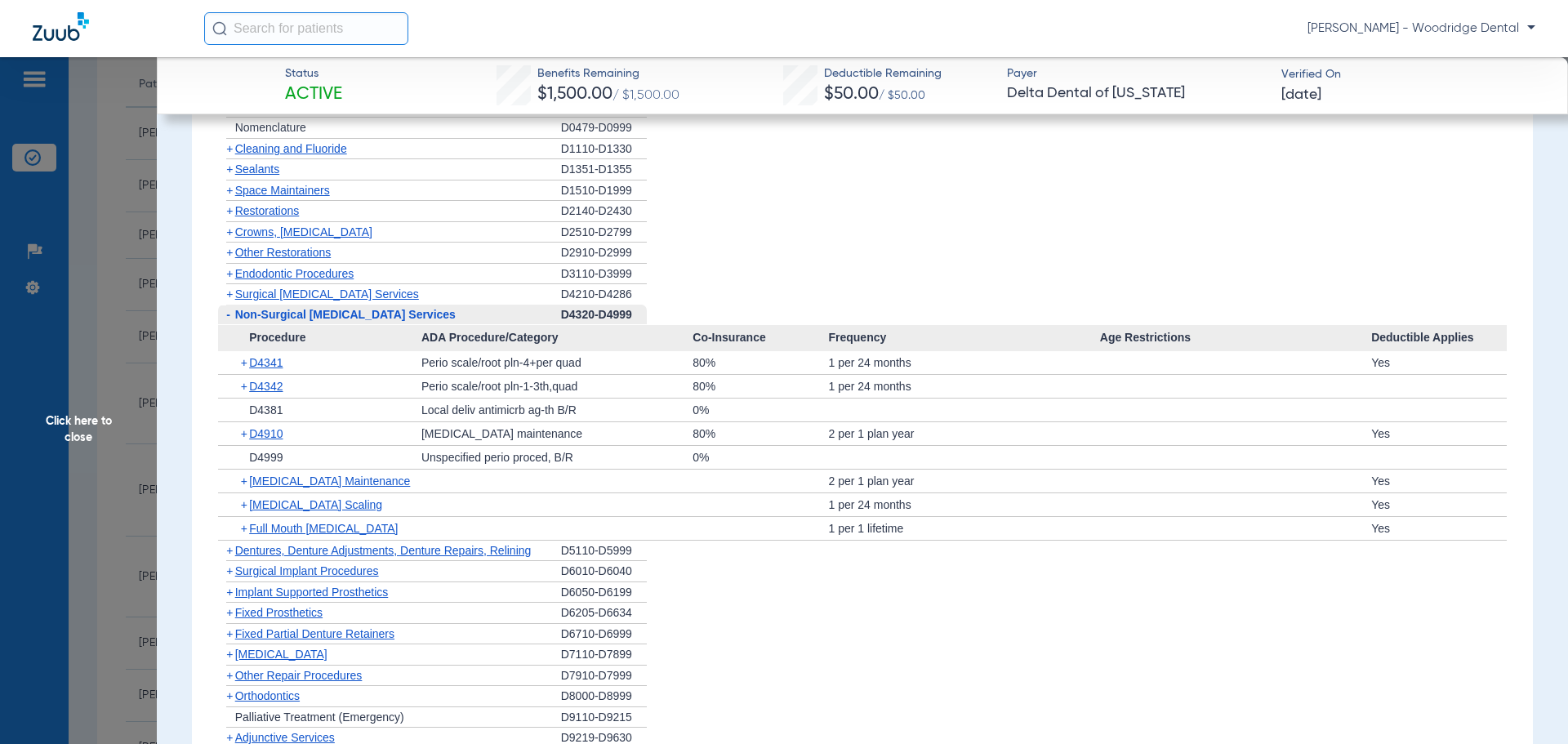
click at [228, 312] on span "-" at bounding box center [228, 315] width 4 height 13
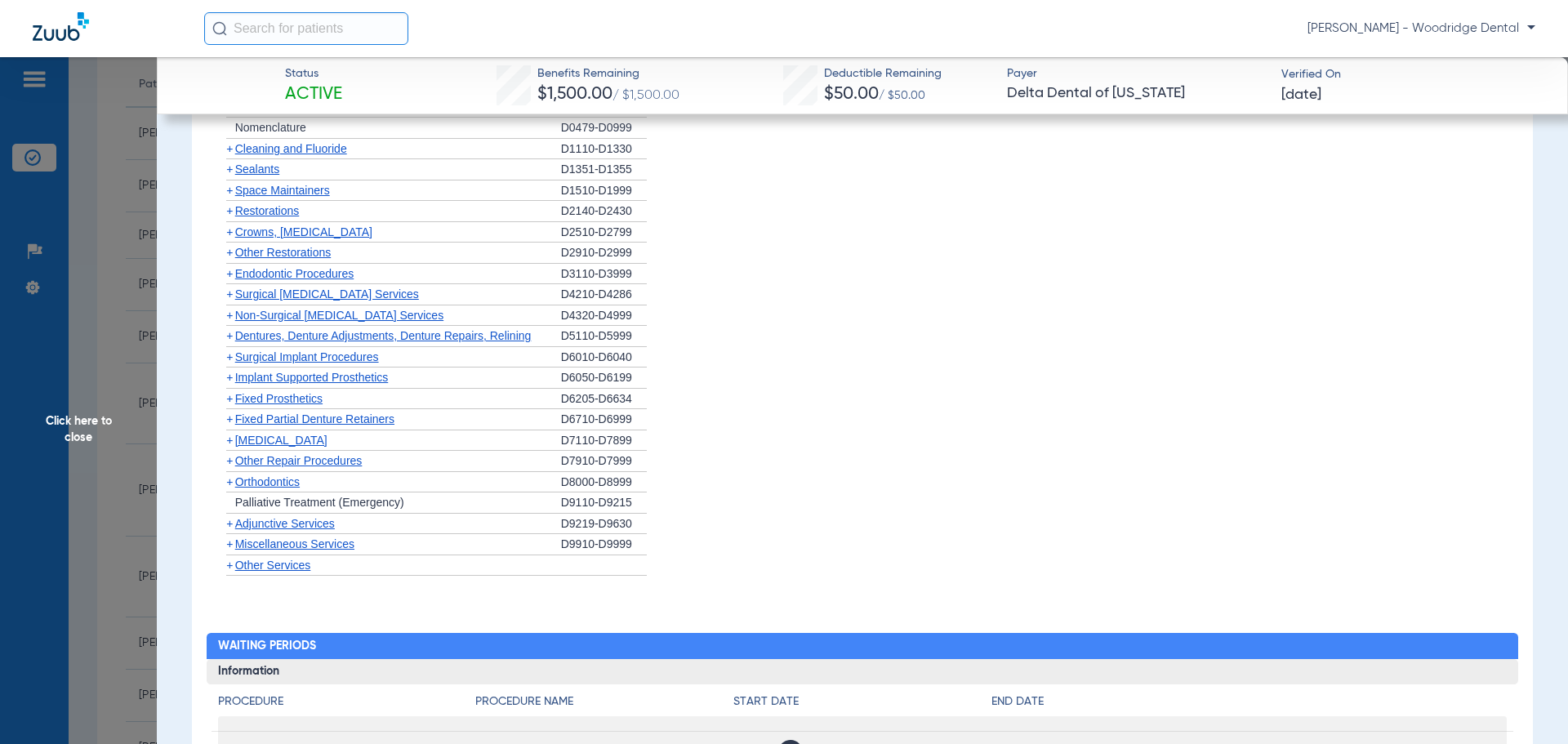
click at [226, 293] on span "+" at bounding box center [229, 294] width 6 height 13
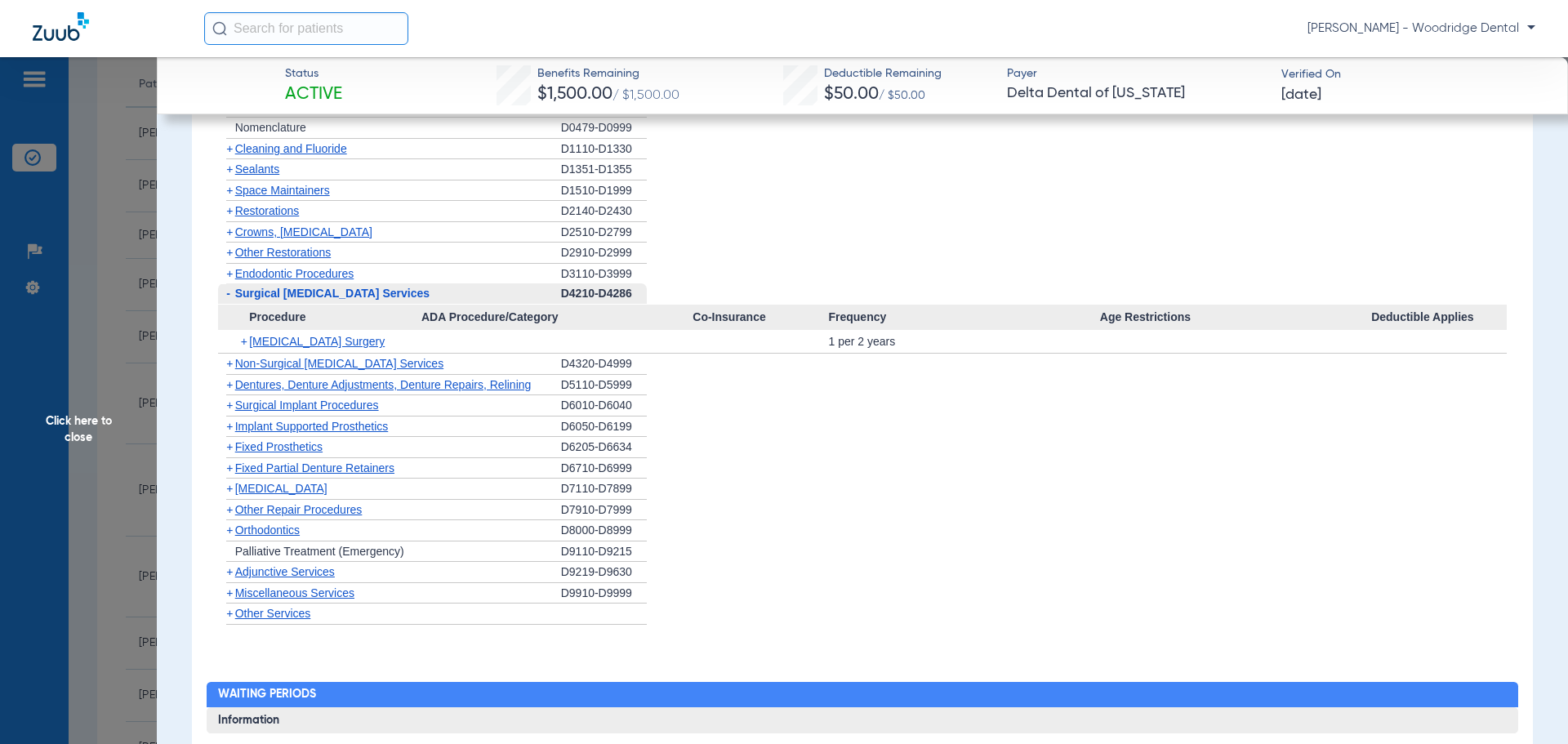
click at [245, 342] on span "+" at bounding box center [246, 342] width 9 height 23
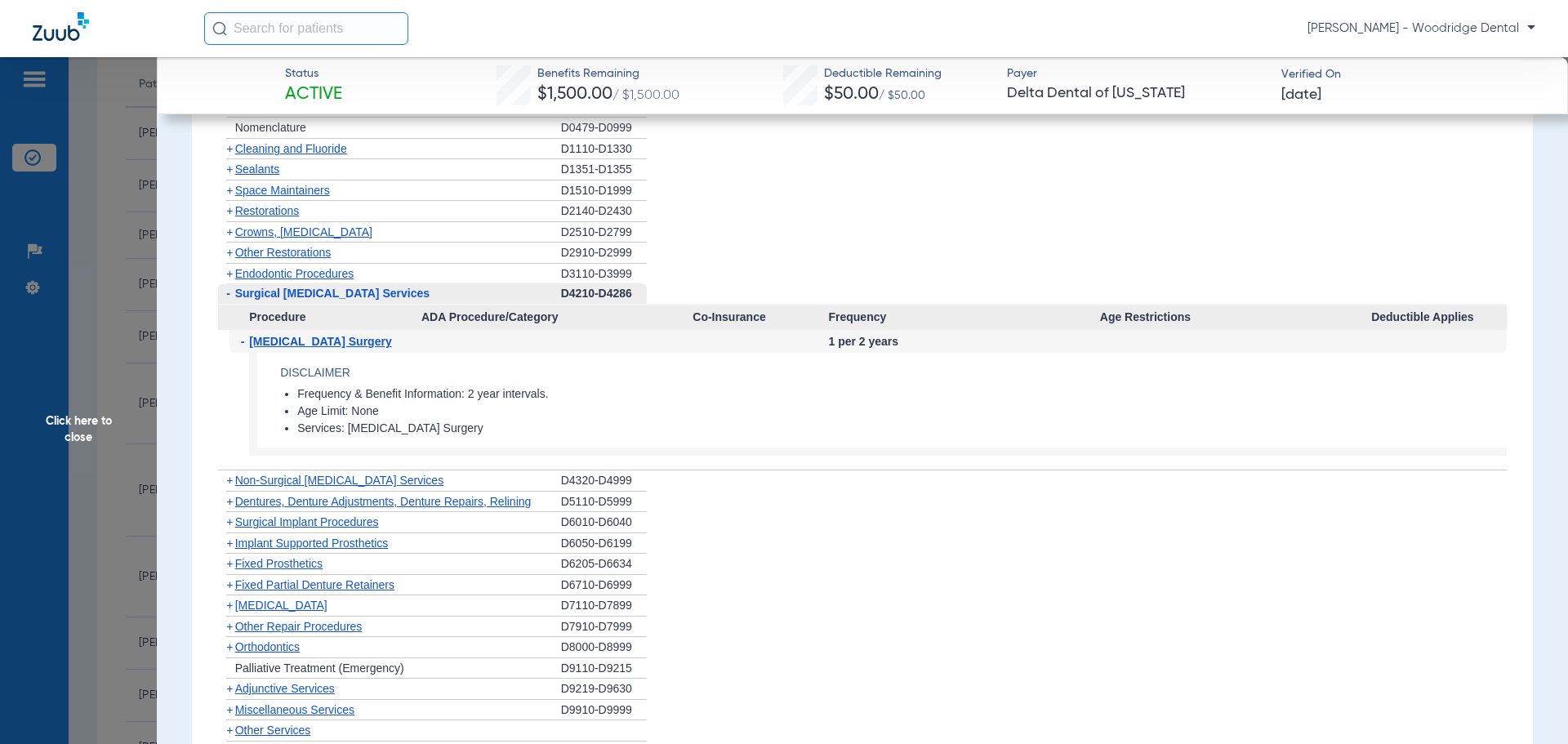
click at [245, 342] on span "-" at bounding box center [246, 342] width 9 height 23
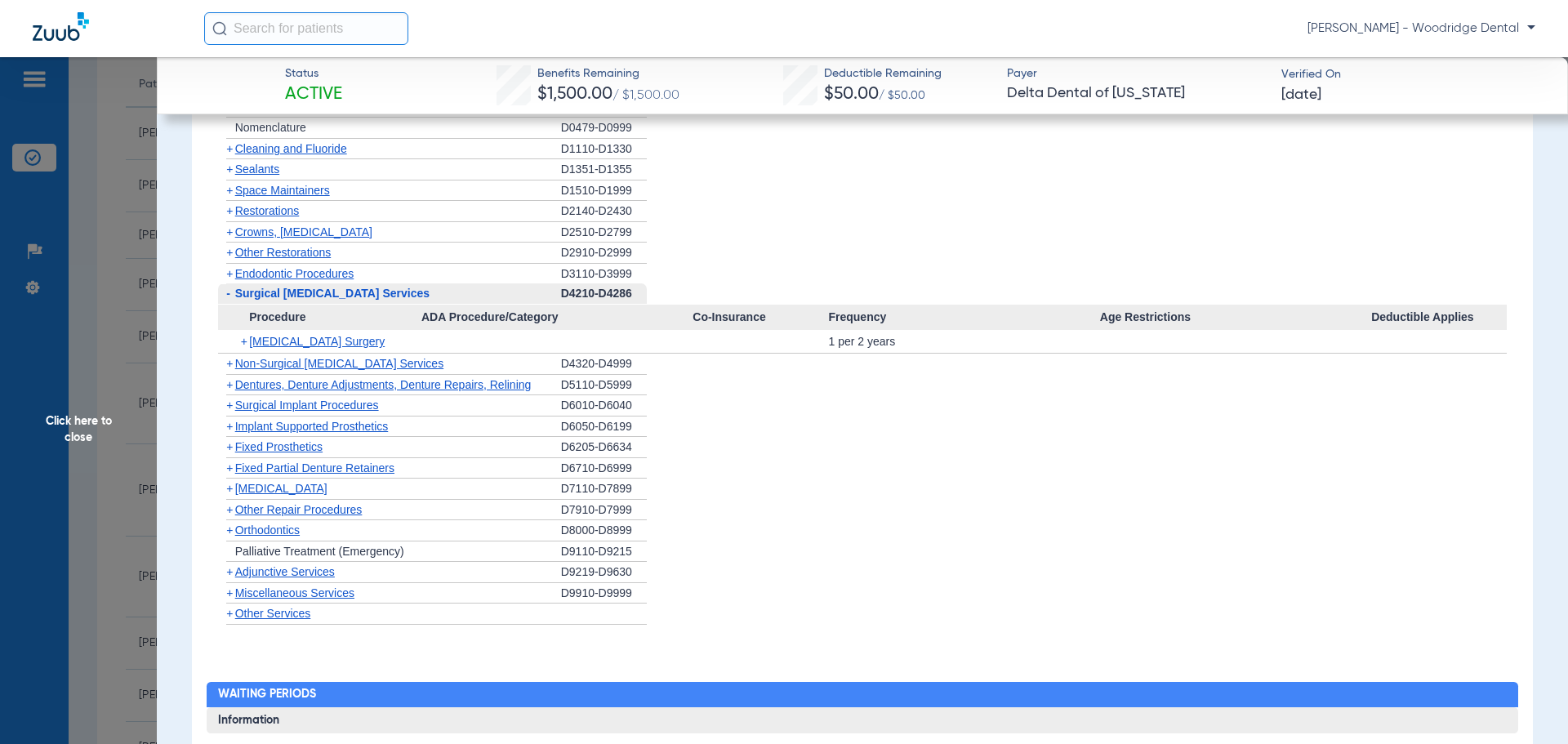
click at [230, 294] on span "-" at bounding box center [228, 293] width 4 height 13
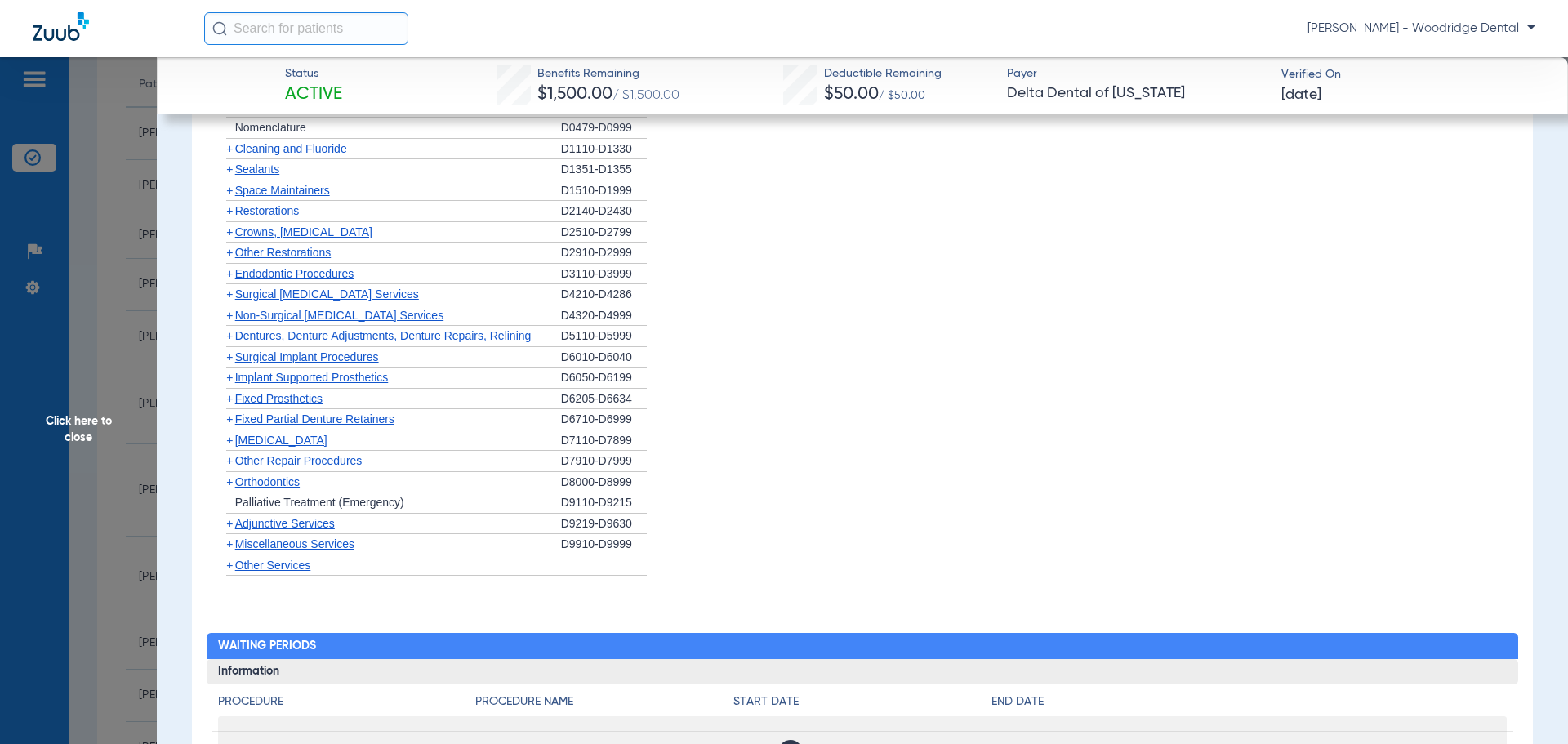
click at [229, 380] on span "+" at bounding box center [229, 377] width 6 height 13
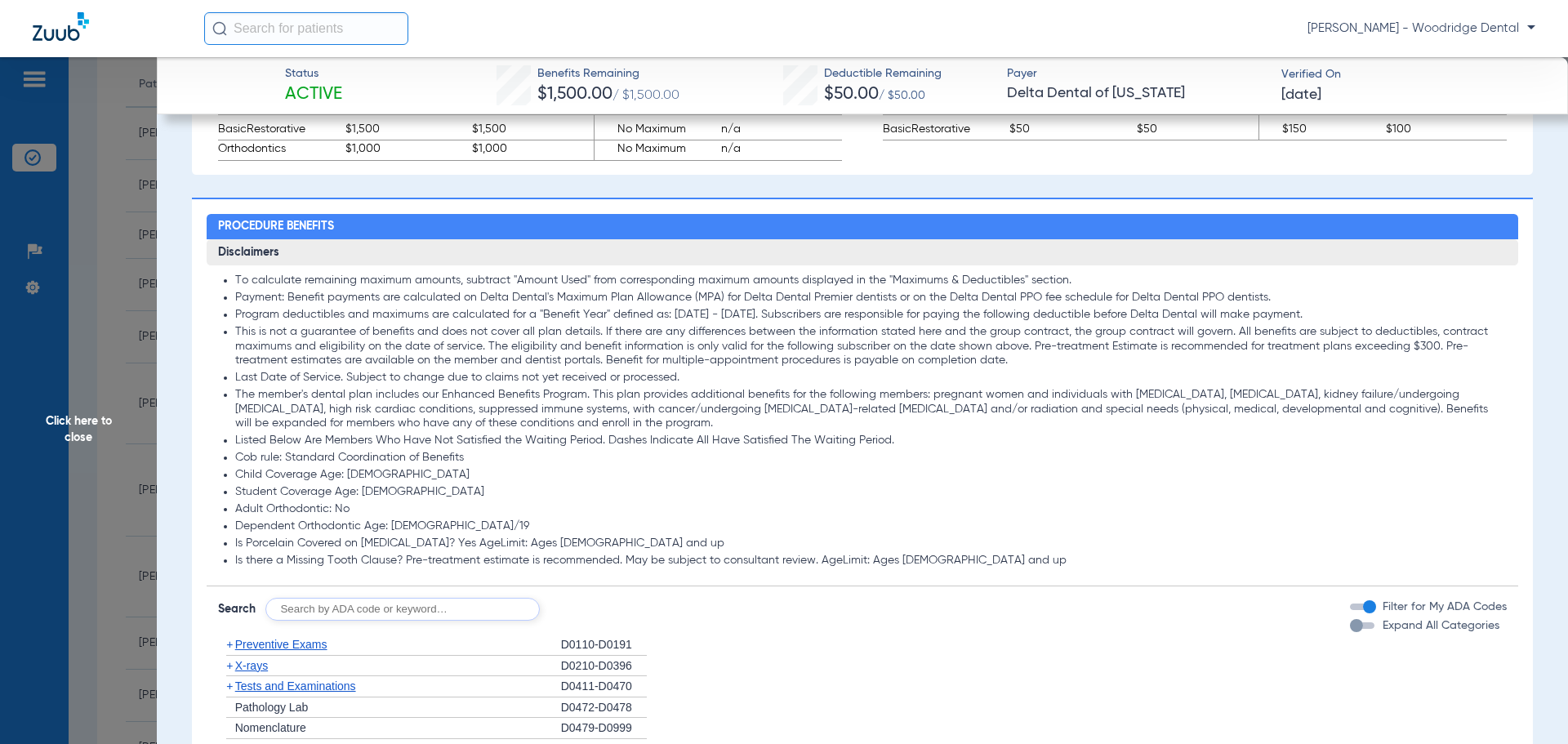
scroll to position [1144, 0]
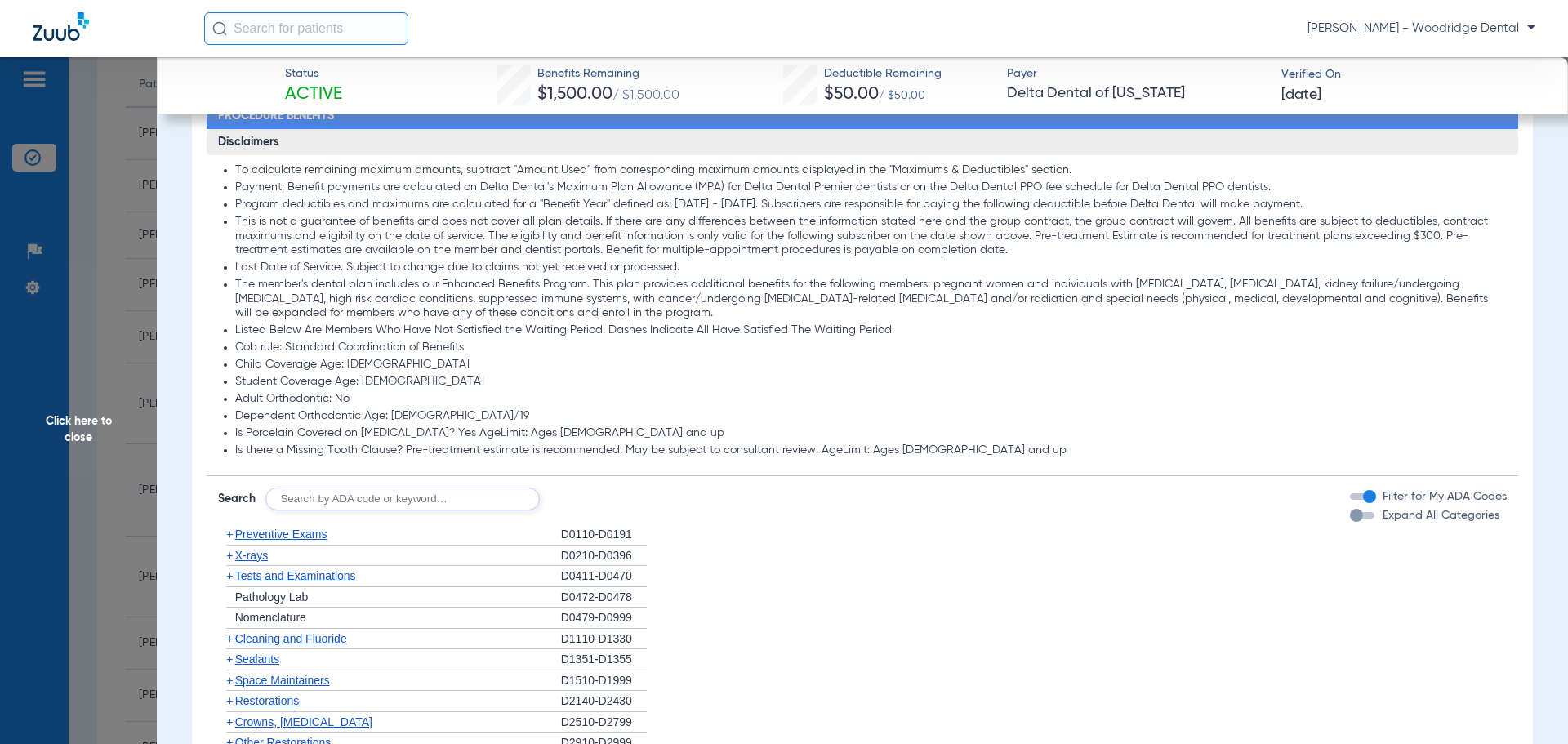
click at [397, 502] on input "text" at bounding box center [402, 500] width 274 height 23
type input "2991, 7953, 8090 9944"
click button "Search" at bounding box center [601, 500] width 64 height 23
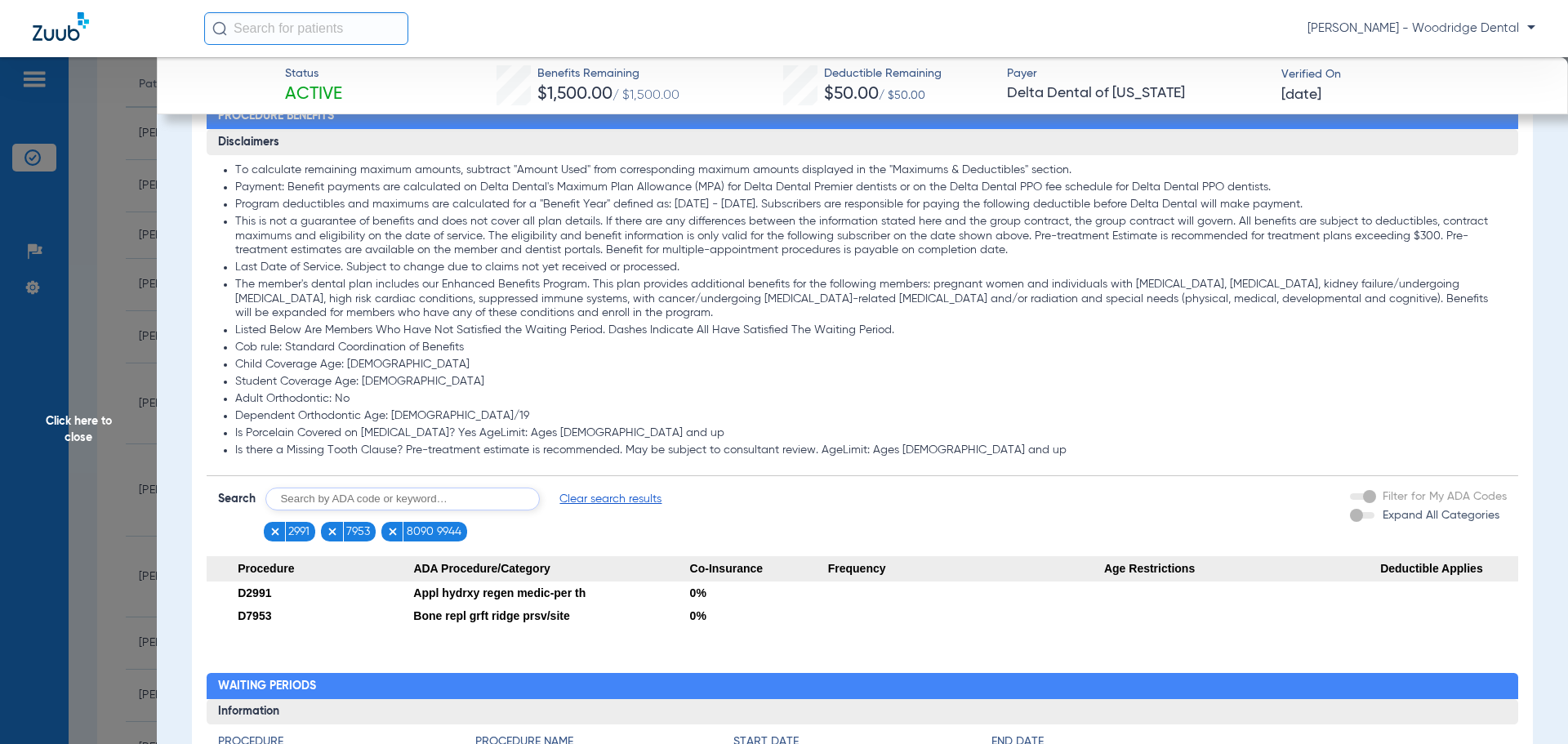
click at [419, 498] on input "text" at bounding box center [402, 500] width 274 height 23
type input "8090, 9944"
click button "Search" at bounding box center [601, 500] width 64 height 23
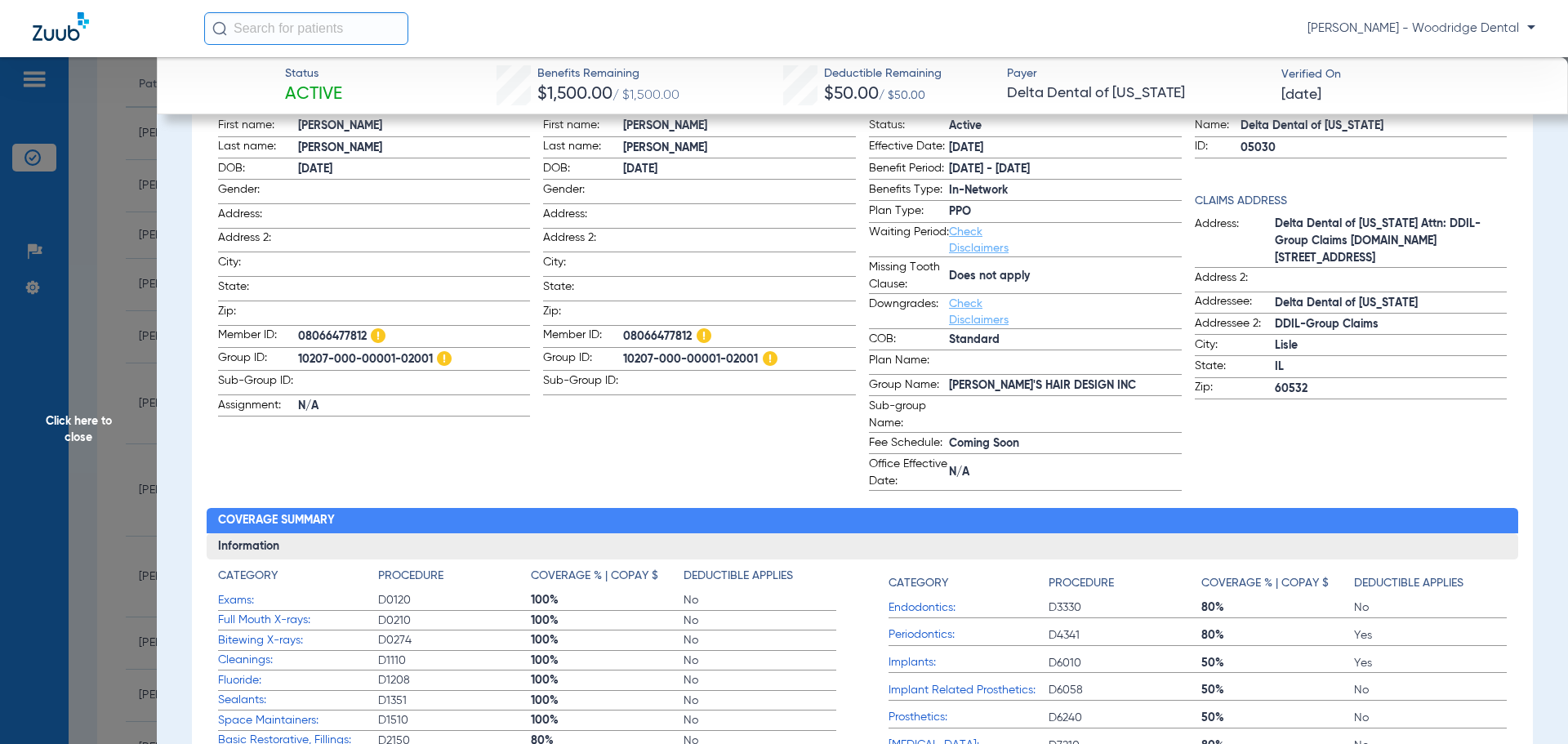
scroll to position [0, 0]
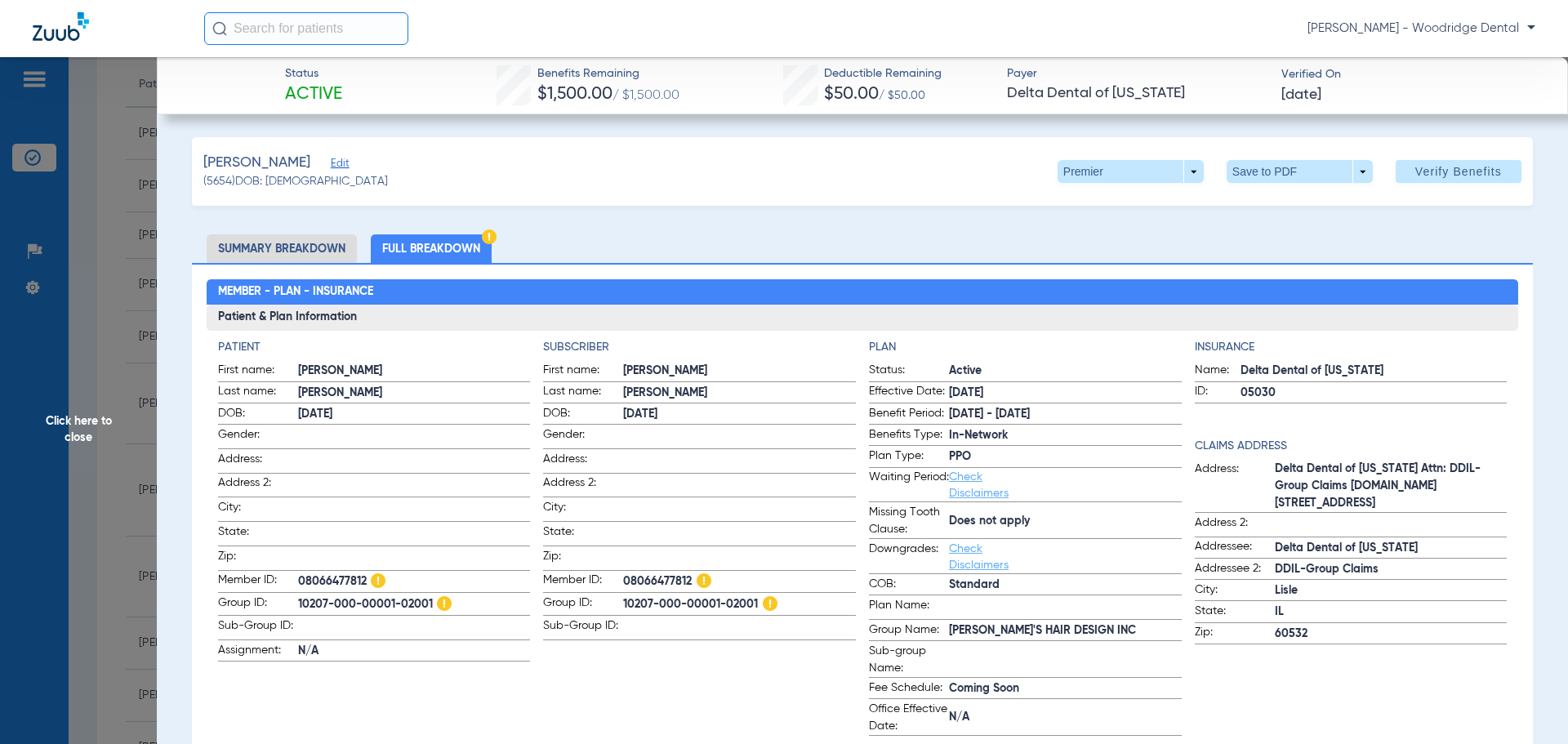
click at [72, 439] on span "Click here to close" at bounding box center [78, 429] width 156 height 744
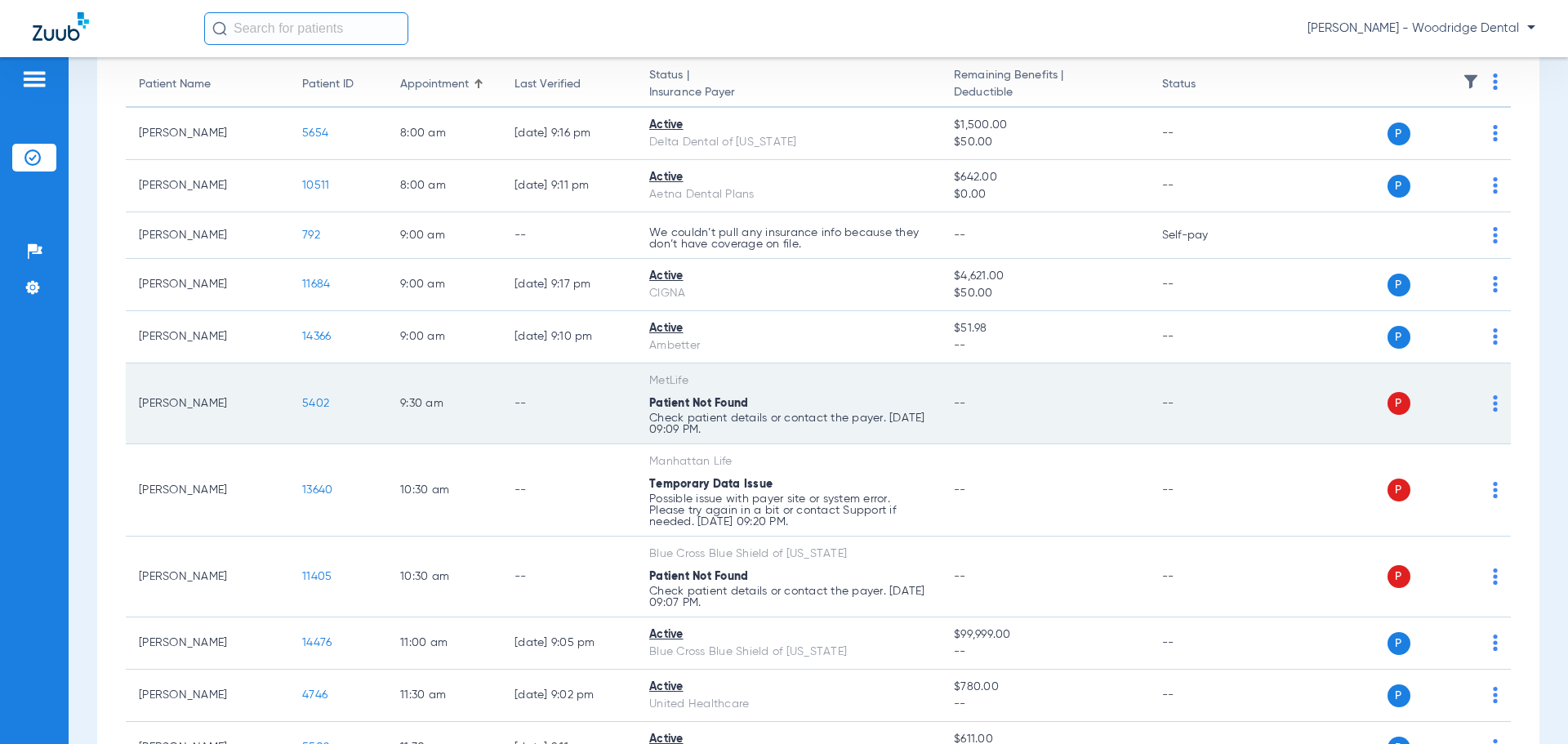
click at [308, 404] on span "5402" at bounding box center [316, 403] width 27 height 12
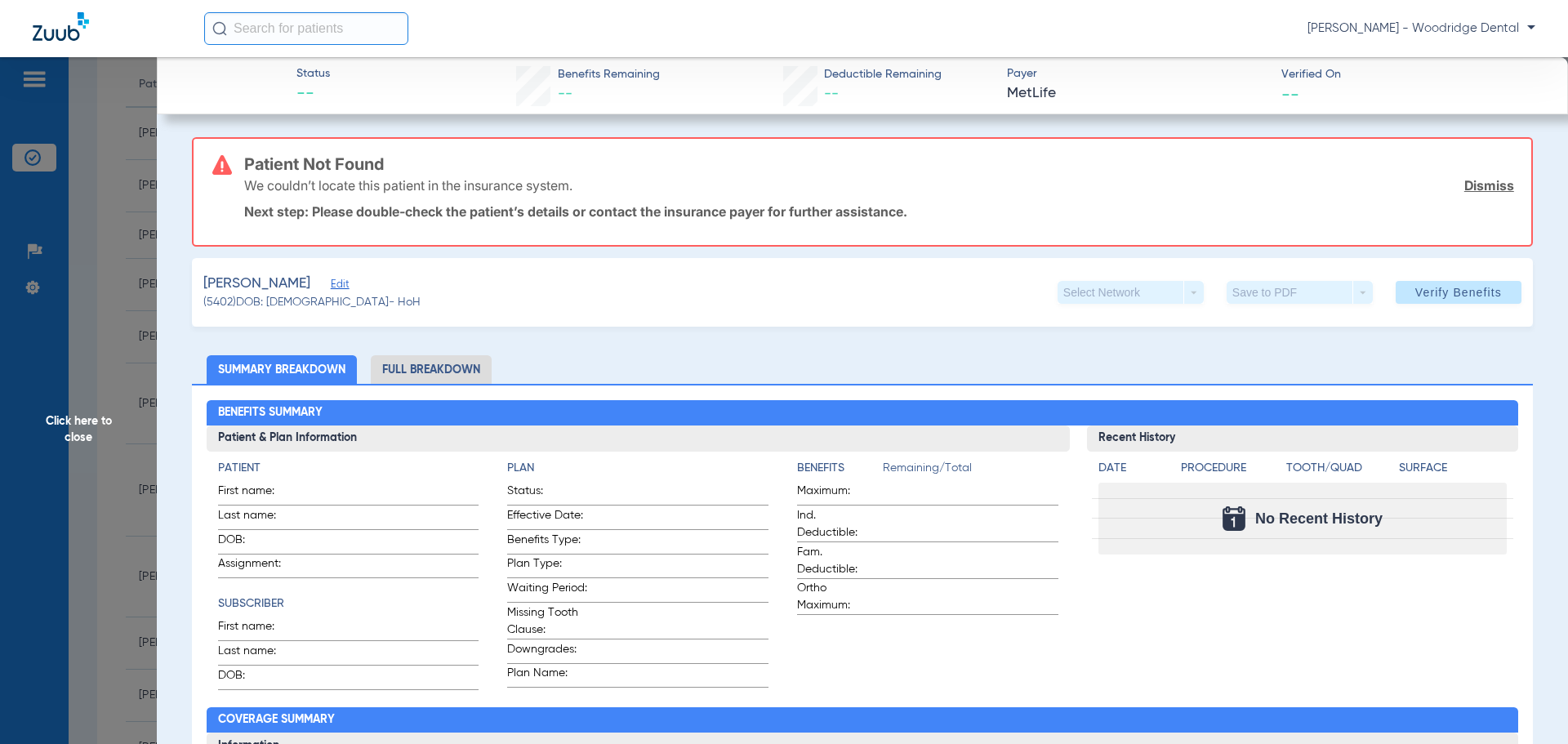
click at [99, 432] on span "Click here to close" at bounding box center [78, 429] width 156 height 744
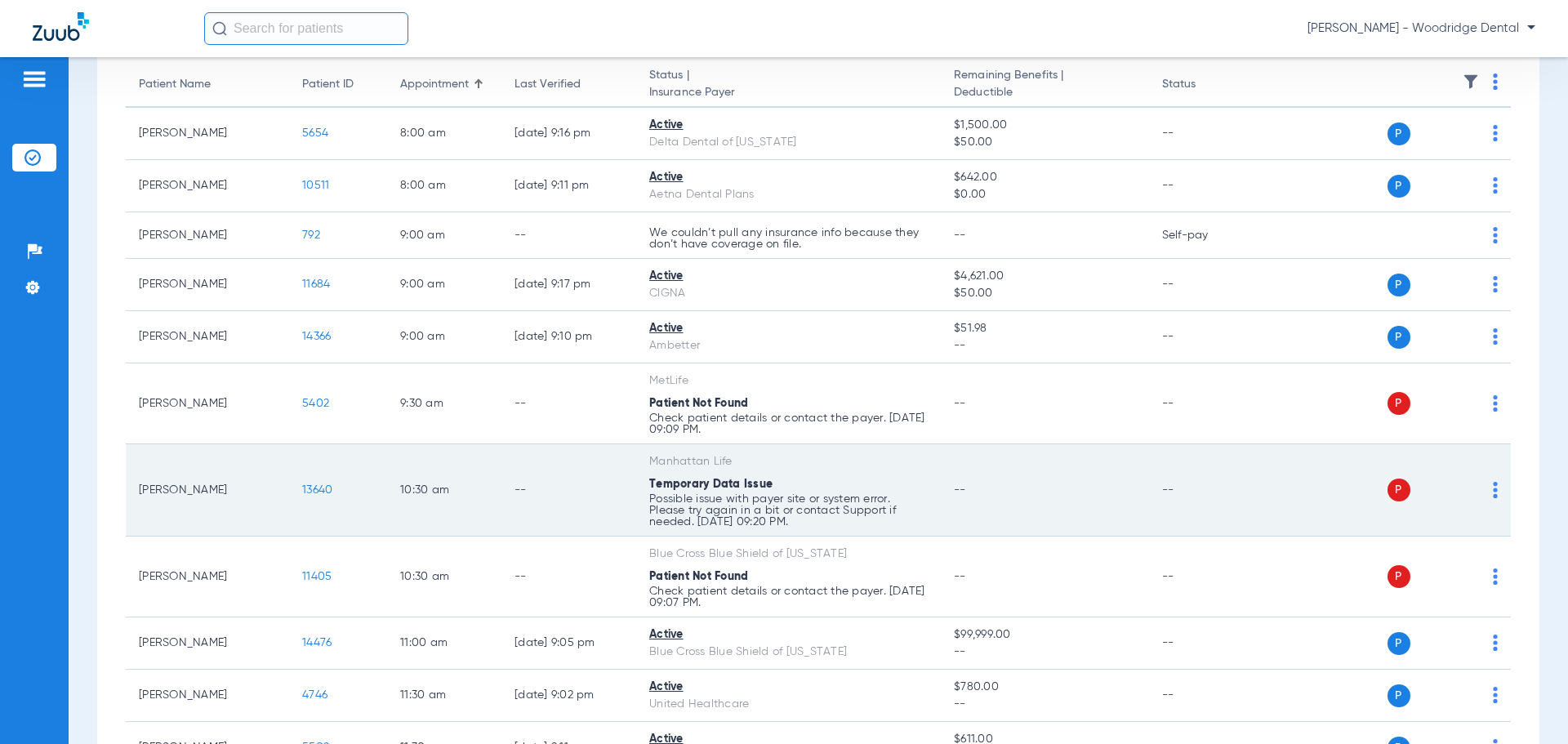
click at [323, 490] on span "13640" at bounding box center [317, 490] width 30 height 12
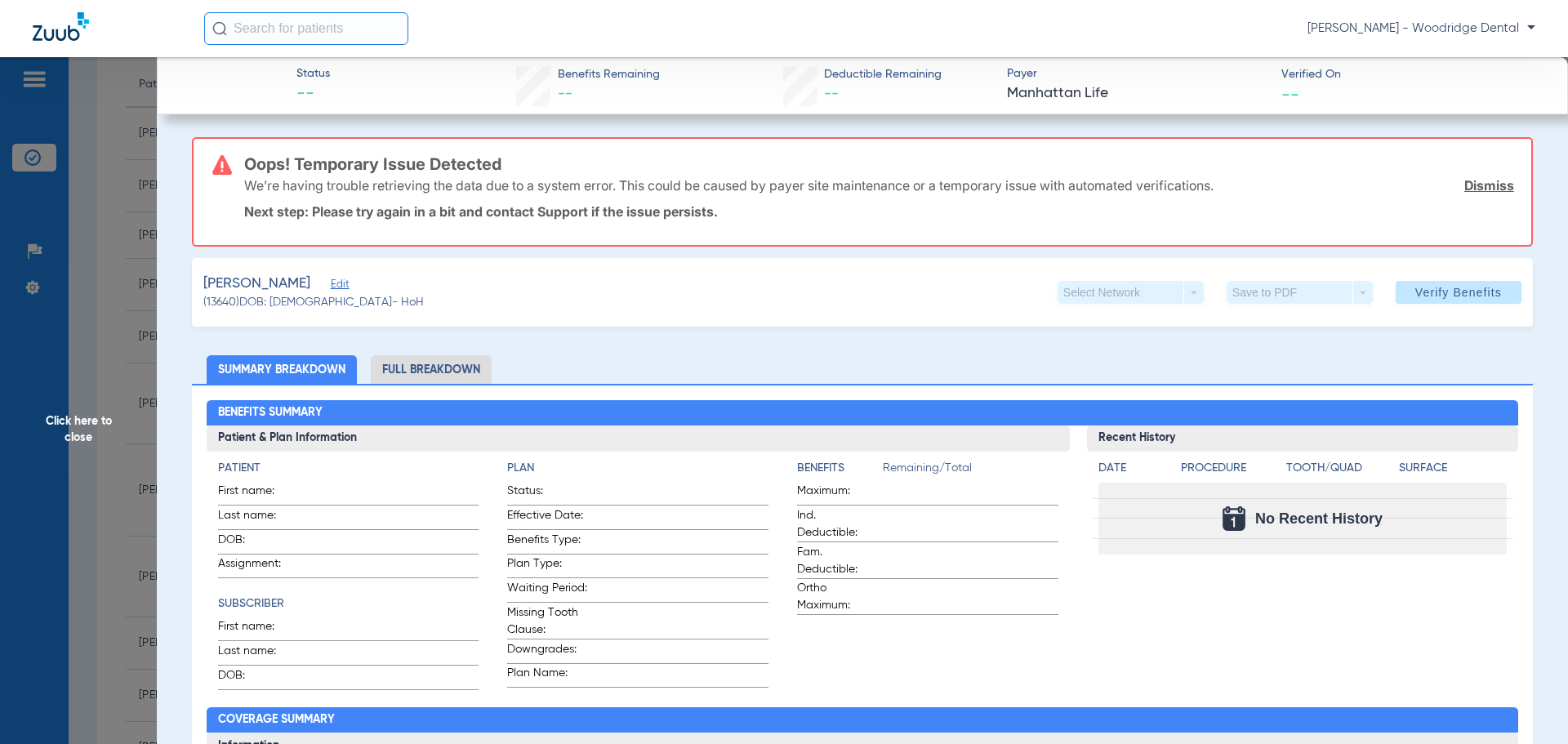
click at [438, 366] on li "Full Breakdown" at bounding box center [431, 370] width 121 height 29
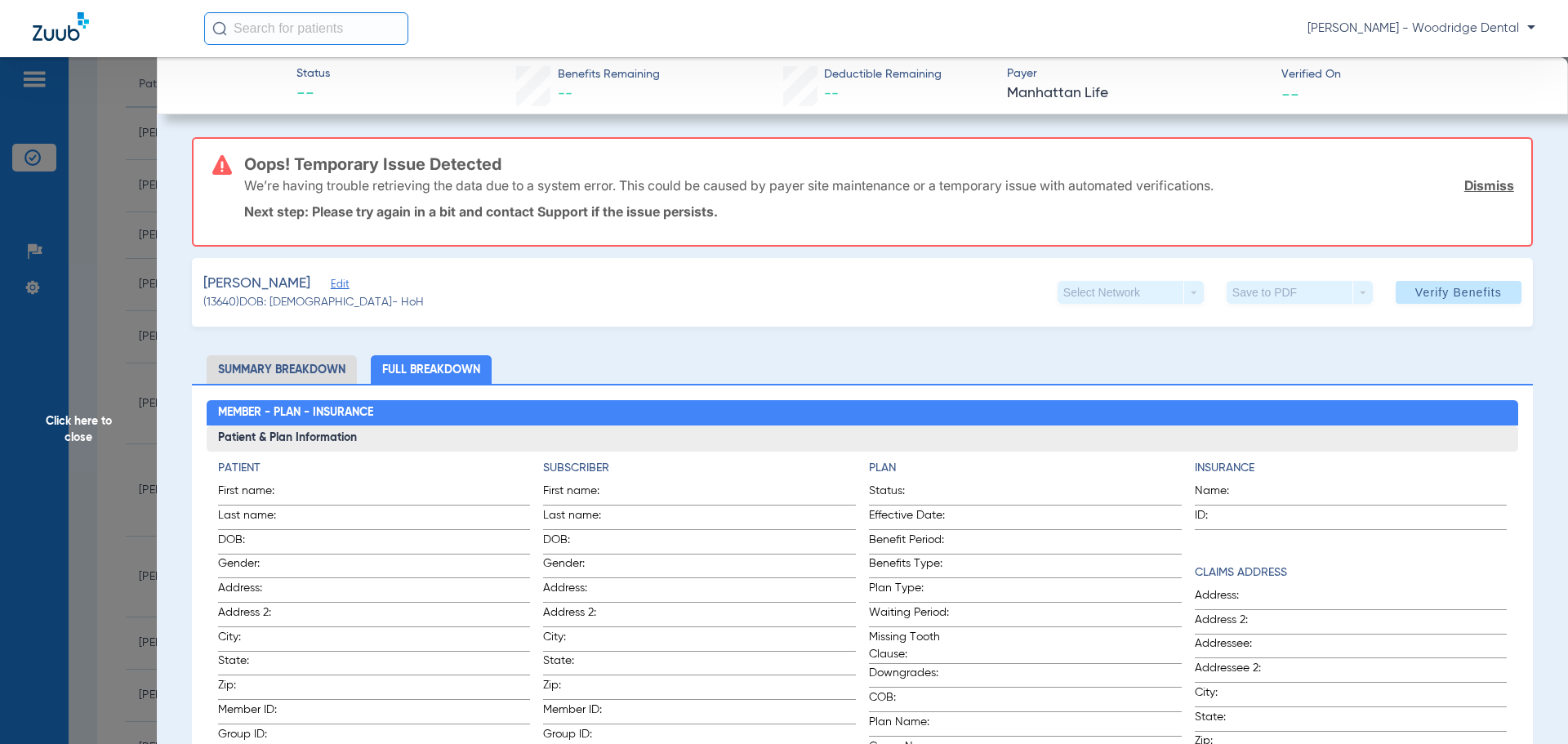
click at [86, 427] on span "Click here to close" at bounding box center [78, 429] width 156 height 744
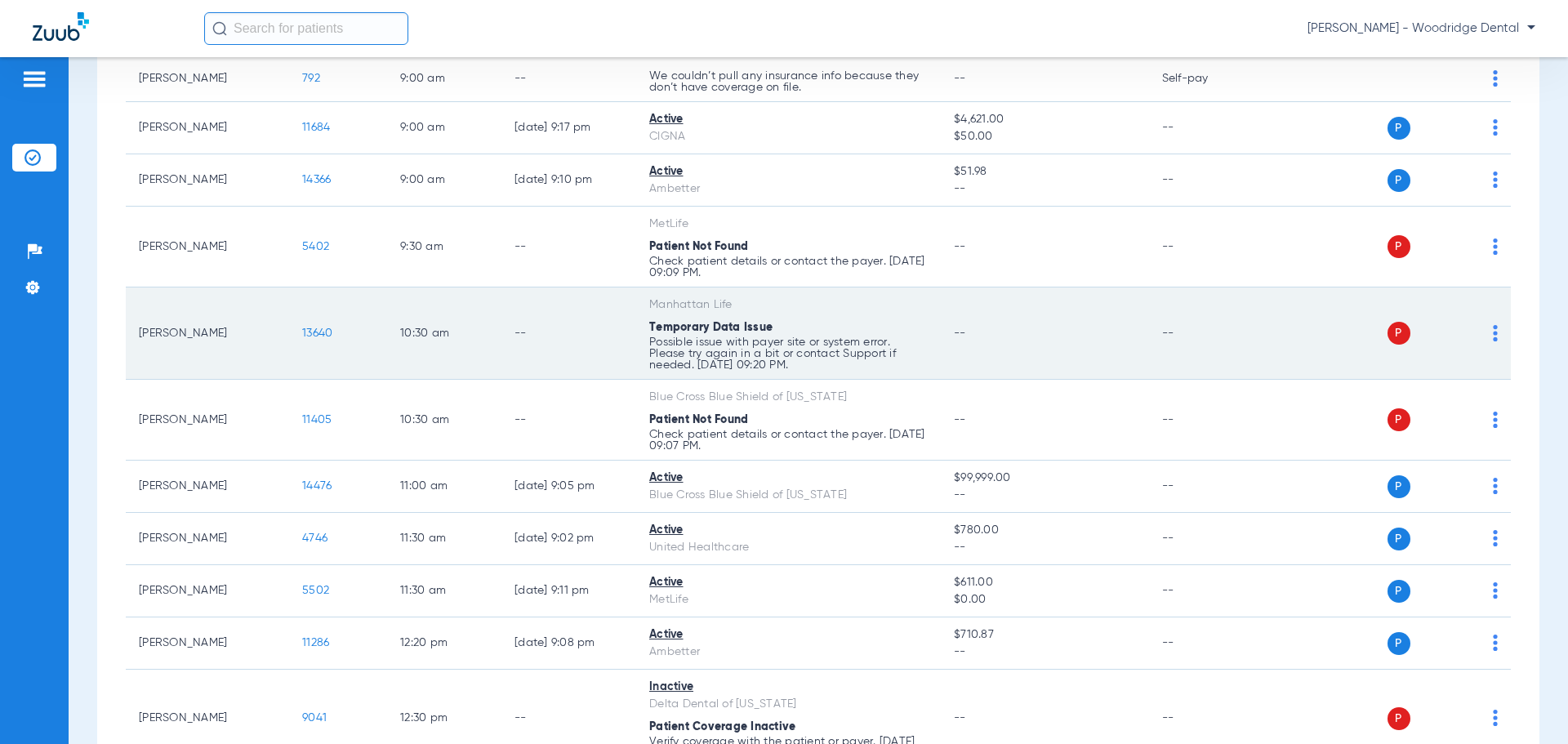
scroll to position [327, 0]
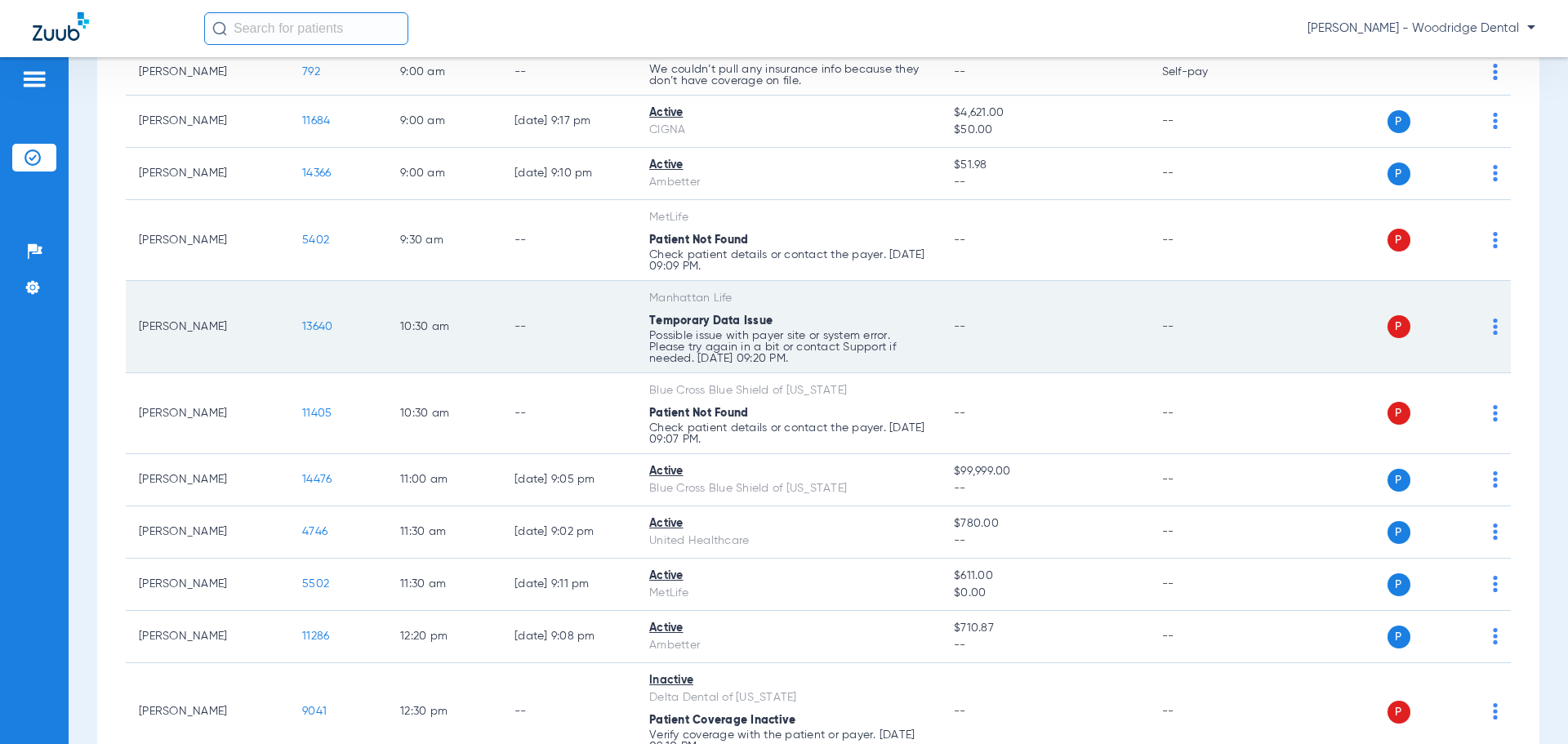
click at [319, 331] on span "13640" at bounding box center [317, 326] width 30 height 12
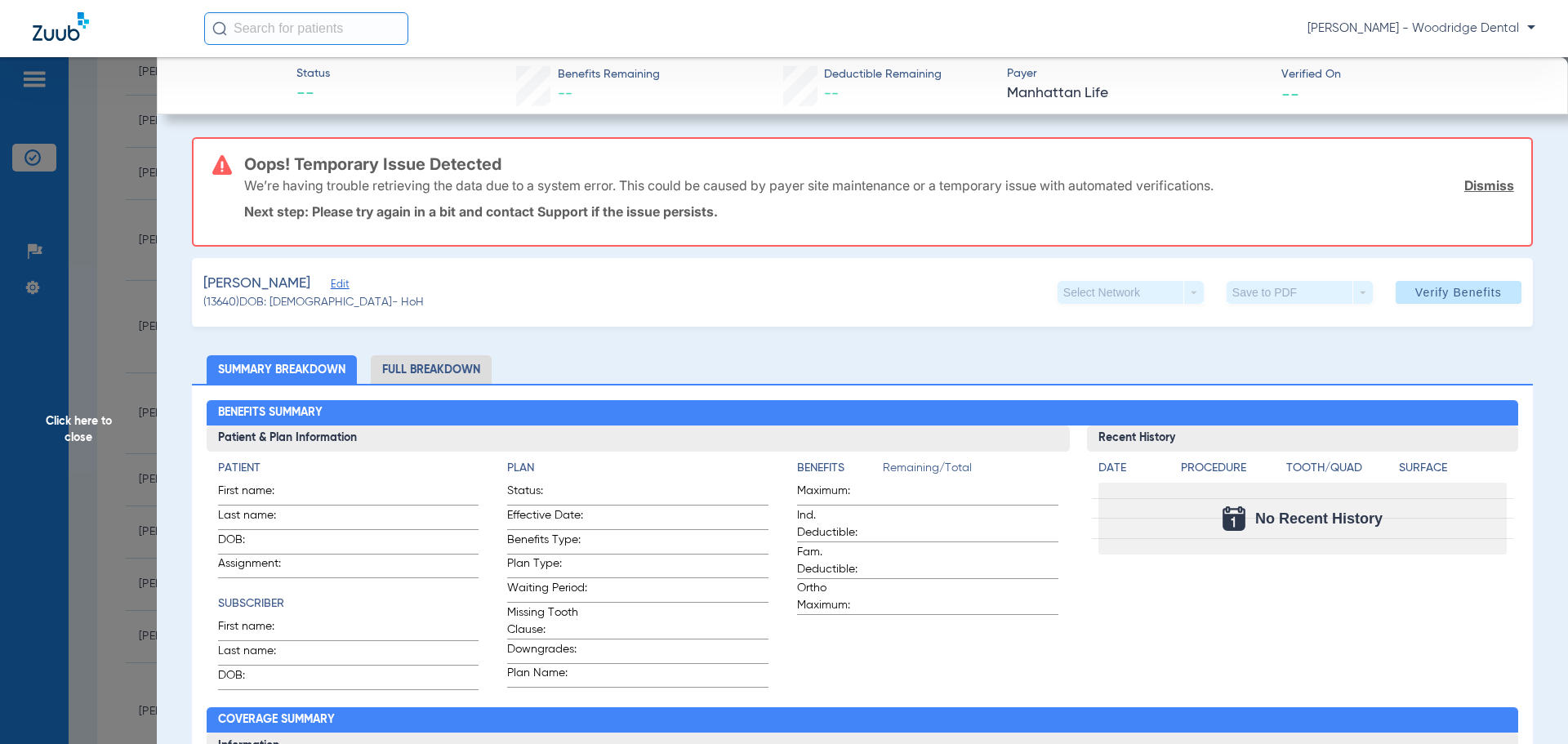
click at [80, 429] on span "Click here to close" at bounding box center [78, 429] width 156 height 744
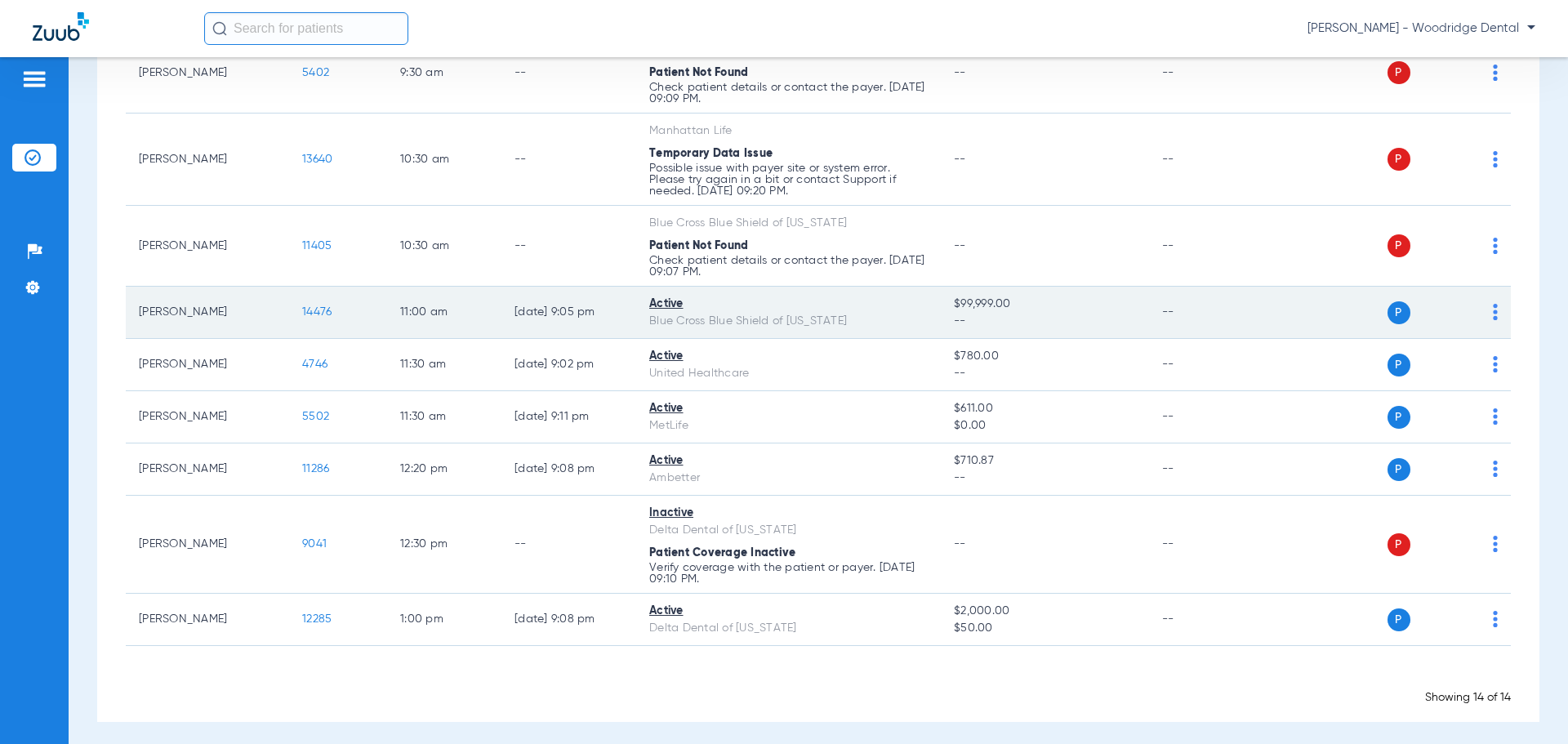
scroll to position [501, 0]
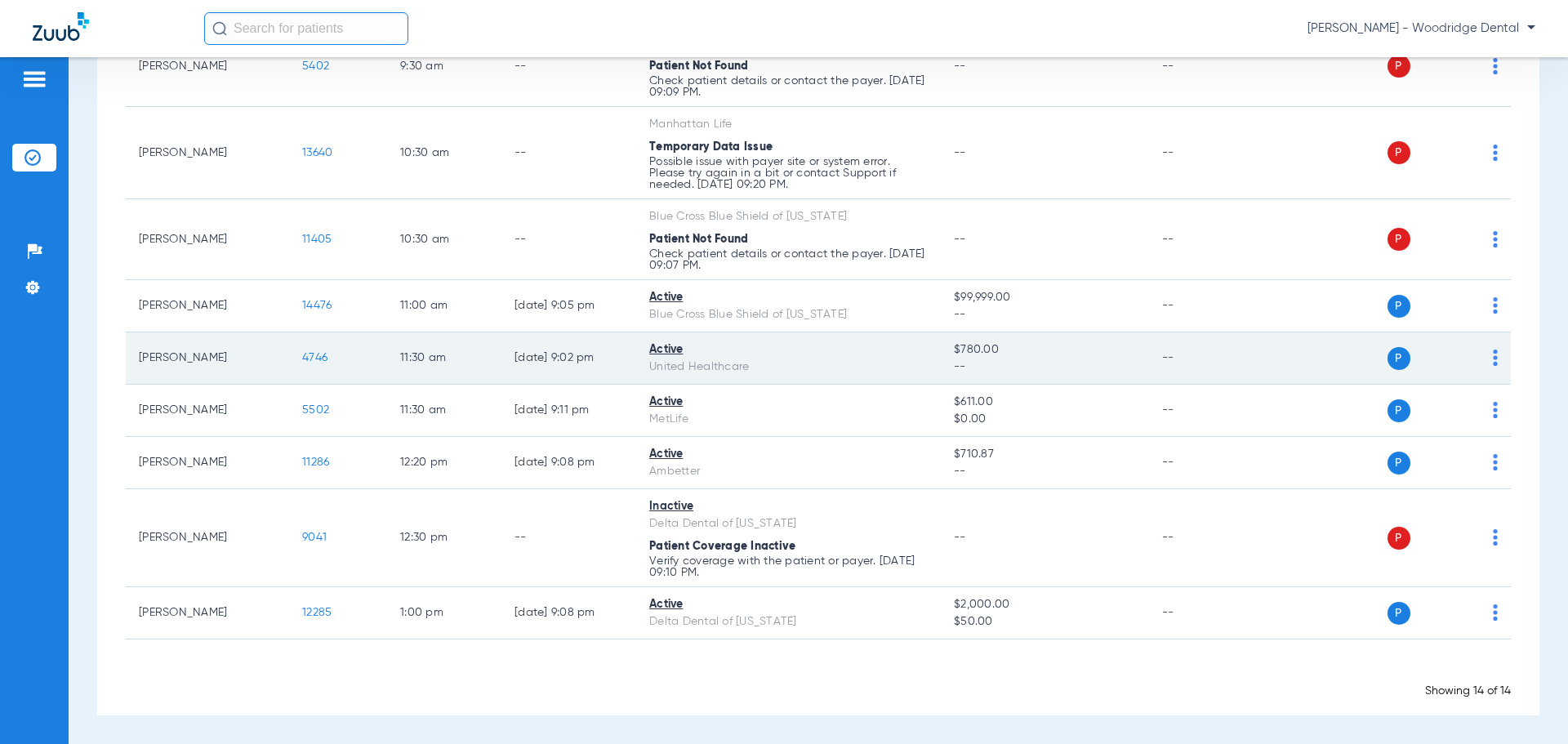
click at [310, 361] on span "4746" at bounding box center [315, 358] width 25 height 12
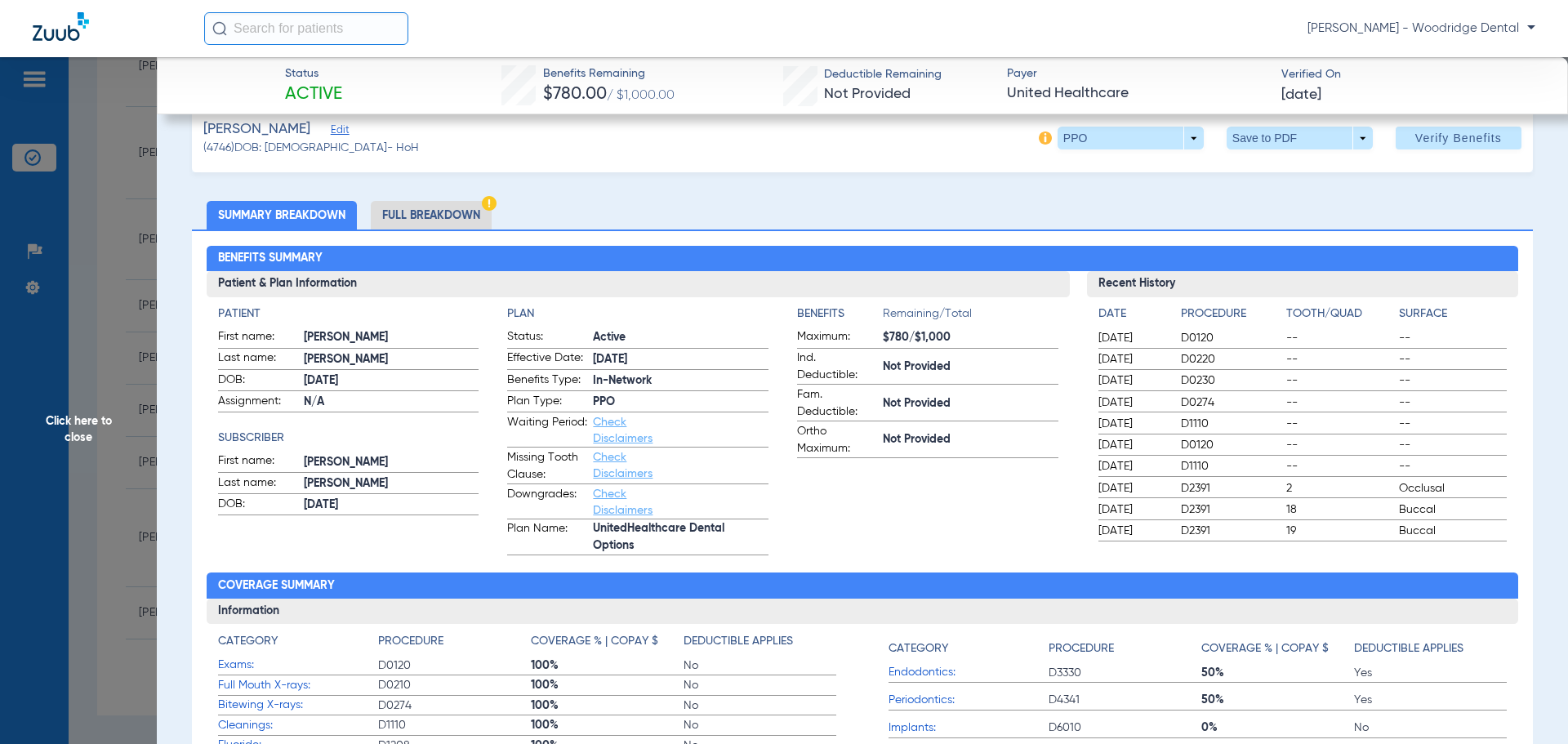
scroll to position [0, 0]
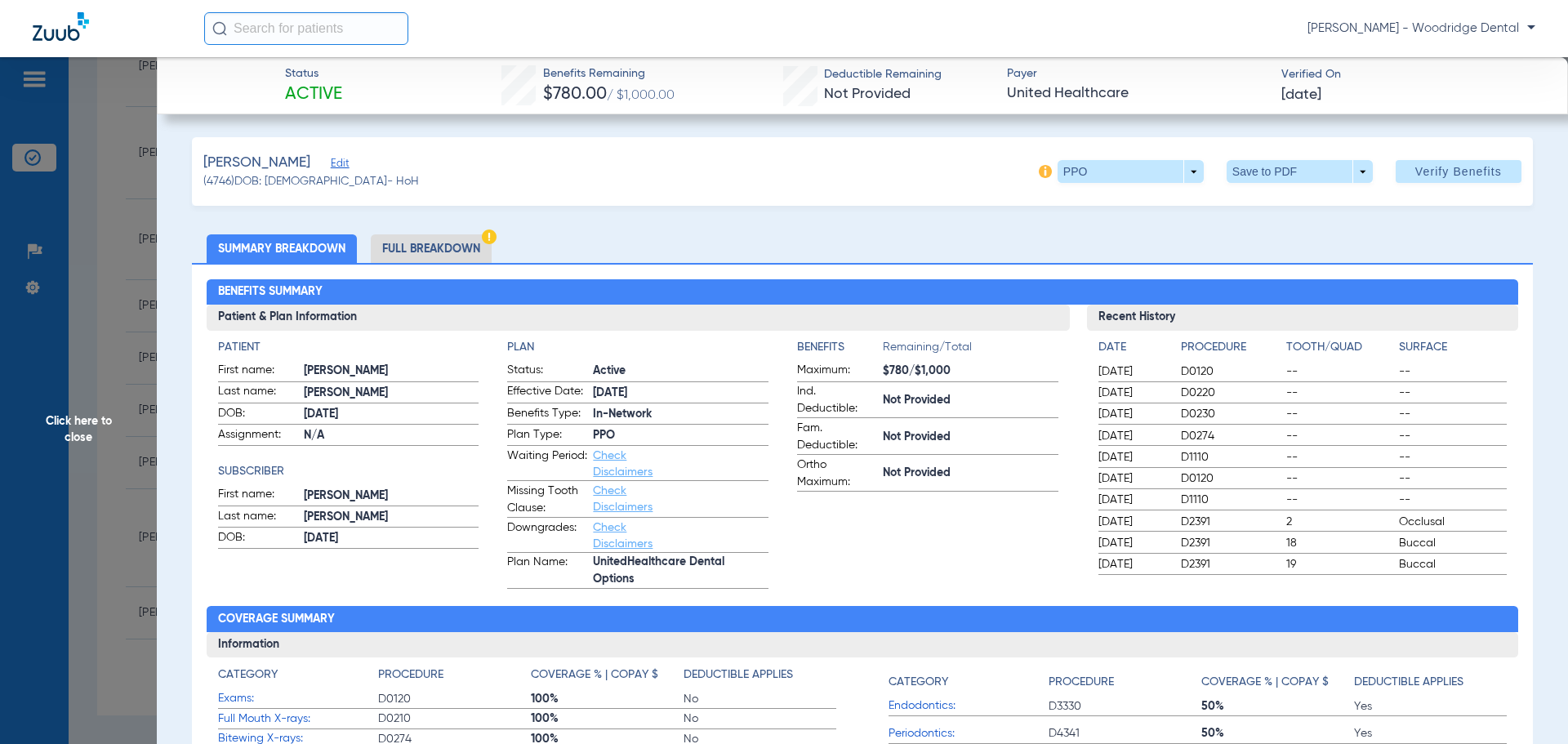
click at [400, 244] on li "Full Breakdown" at bounding box center [431, 249] width 121 height 29
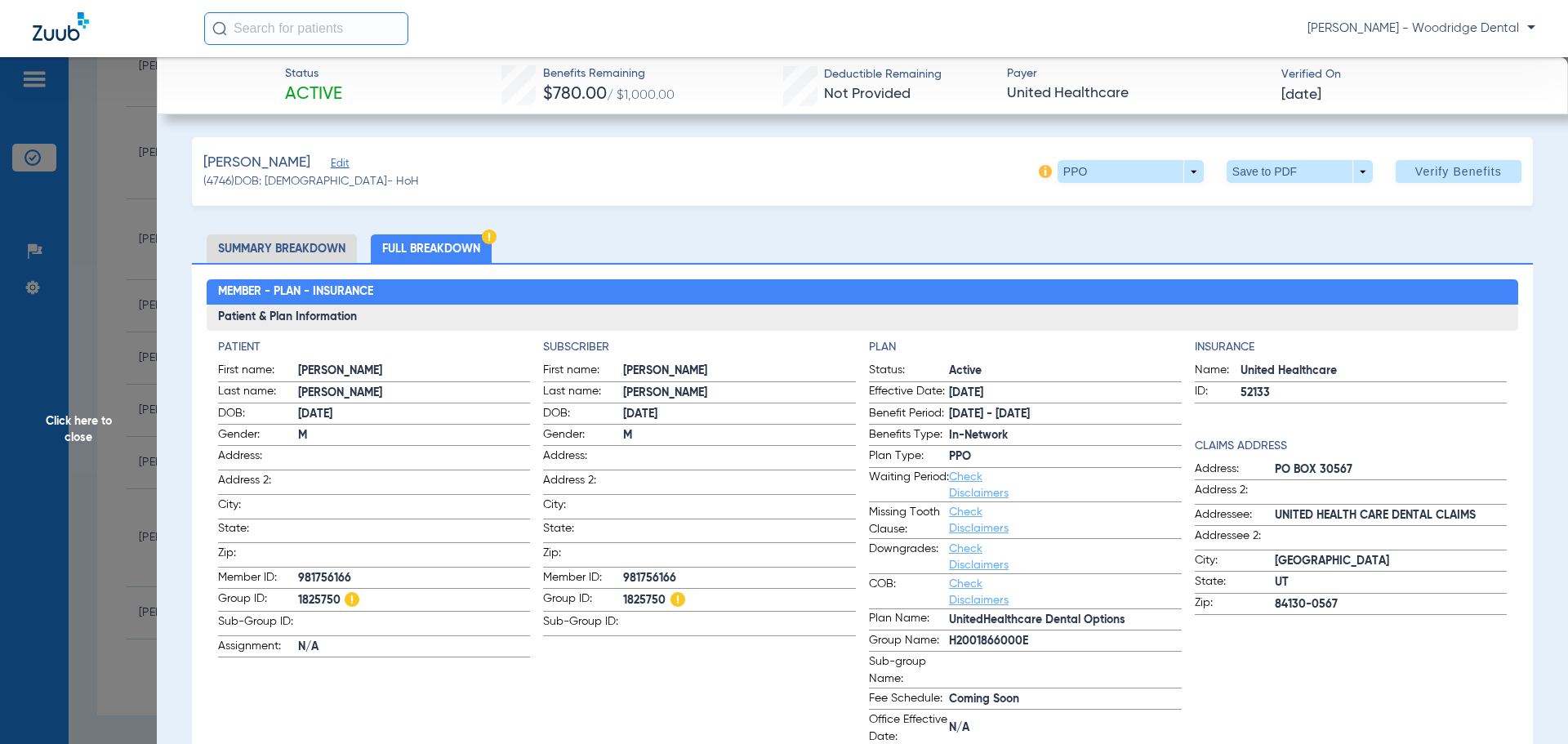
click at [327, 571] on span "981756166" at bounding box center [415, 579] width 232 height 17
copy span "981756166"
click at [311, 600] on span "1825750" at bounding box center [415, 601] width 232 height 21
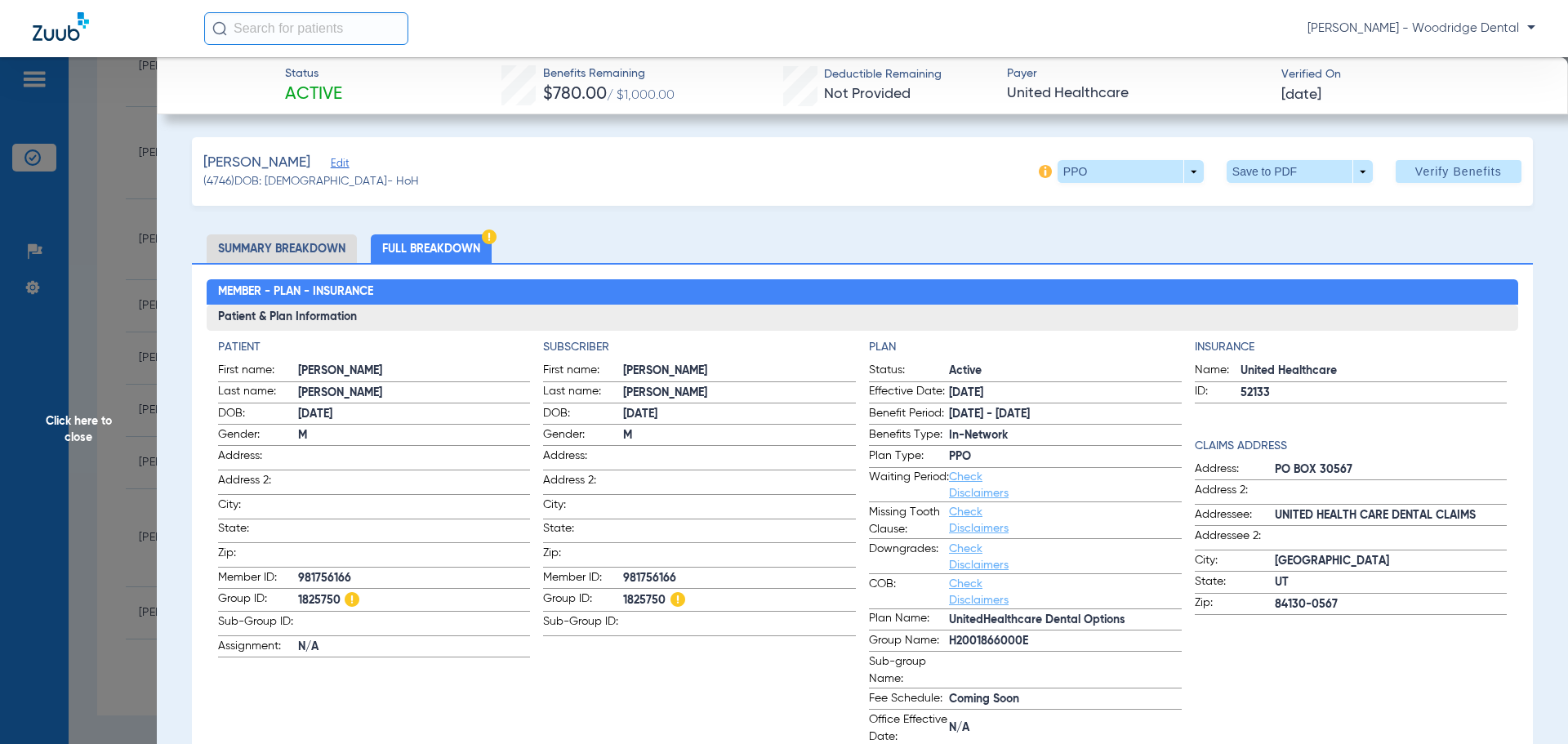
click at [311, 600] on span "1825750" at bounding box center [415, 601] width 232 height 21
copy span "1825750"
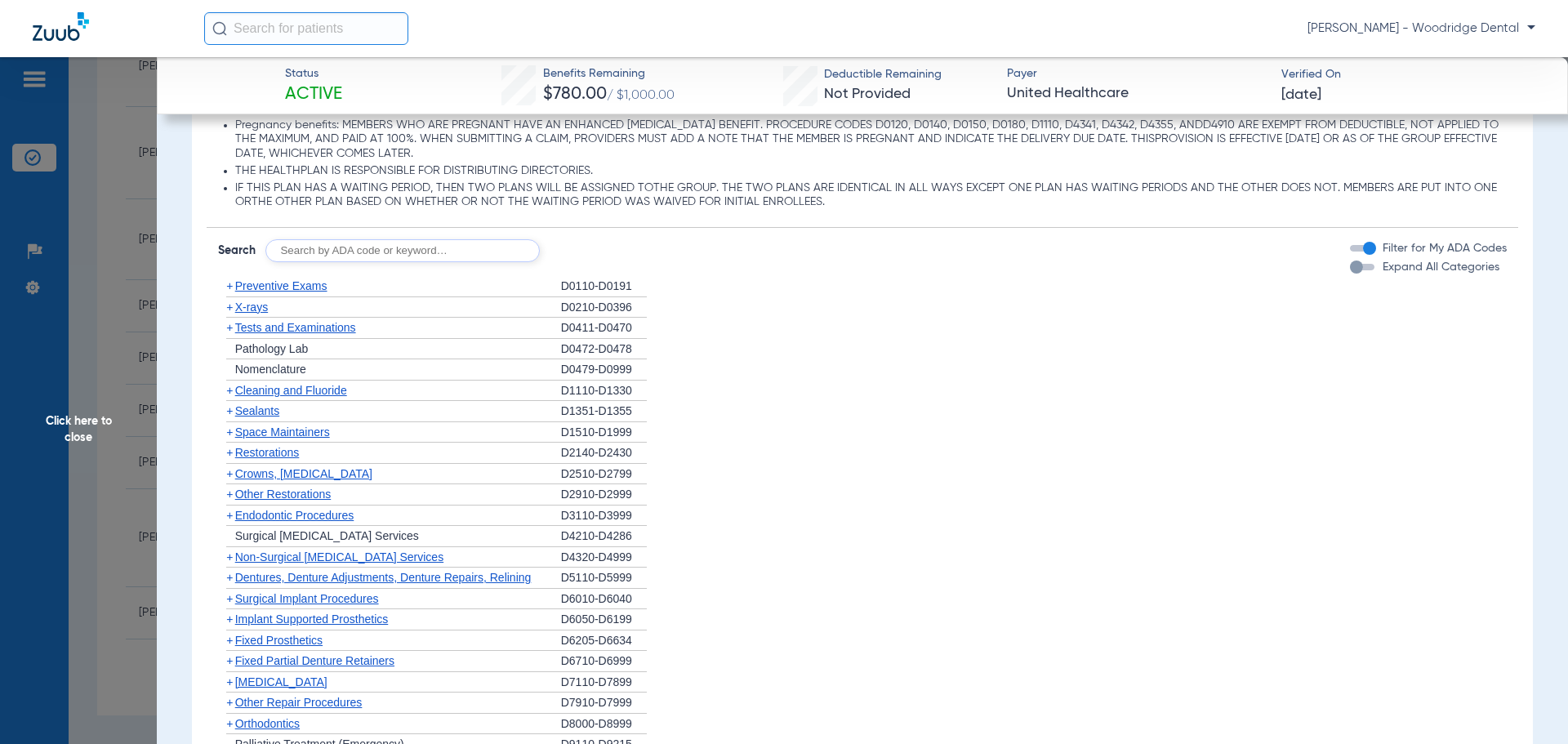
scroll to position [1552, 0]
click at [375, 253] on input "text" at bounding box center [402, 250] width 274 height 23
type input "2991, 7953, 8090, 9944"
click button "Search" at bounding box center [601, 250] width 64 height 23
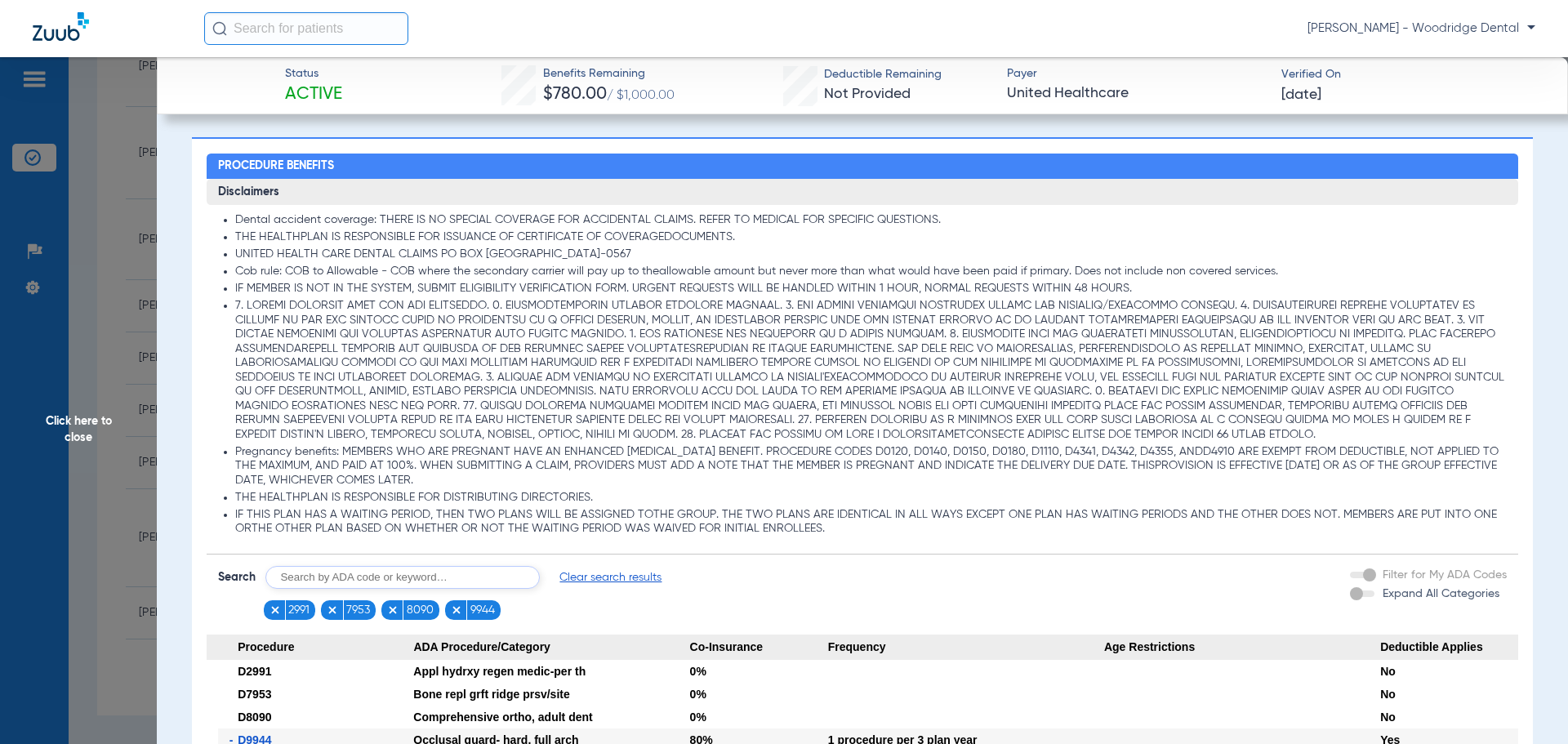
scroll to position [1226, 0]
click at [613, 581] on span "Clear search results" at bounding box center [611, 577] width 102 height 16
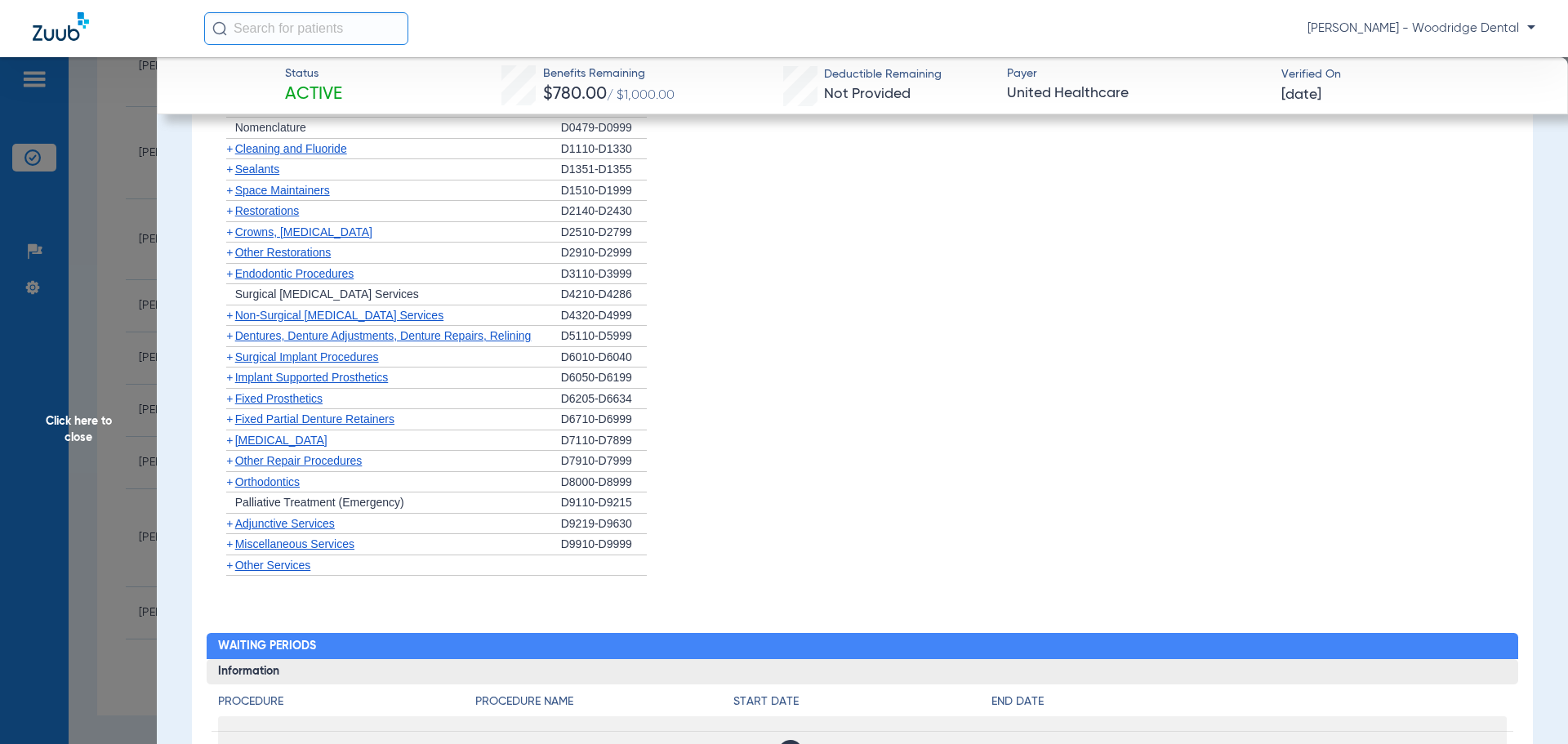
scroll to position [1797, 0]
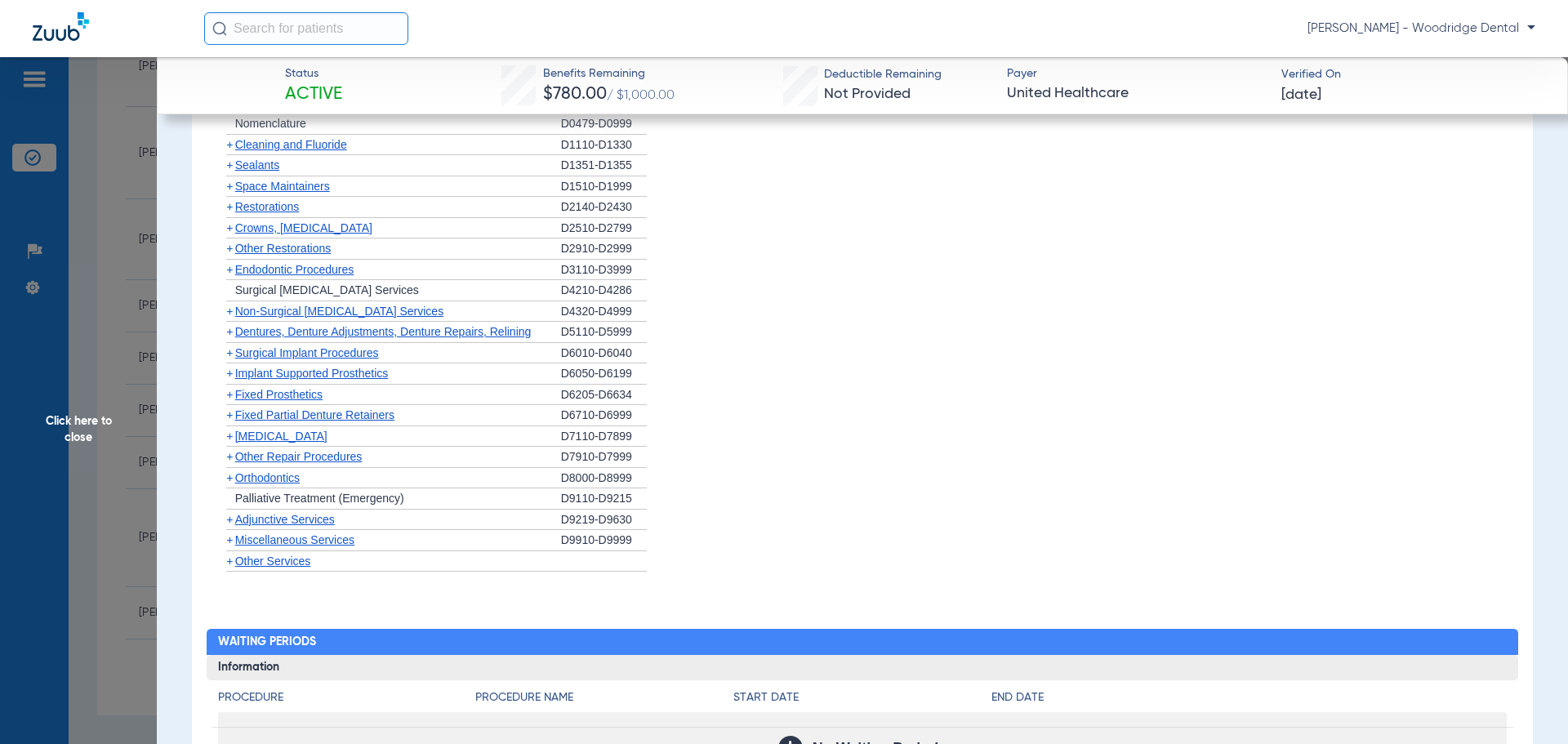
click at [229, 439] on span "+" at bounding box center [229, 436] width 6 height 13
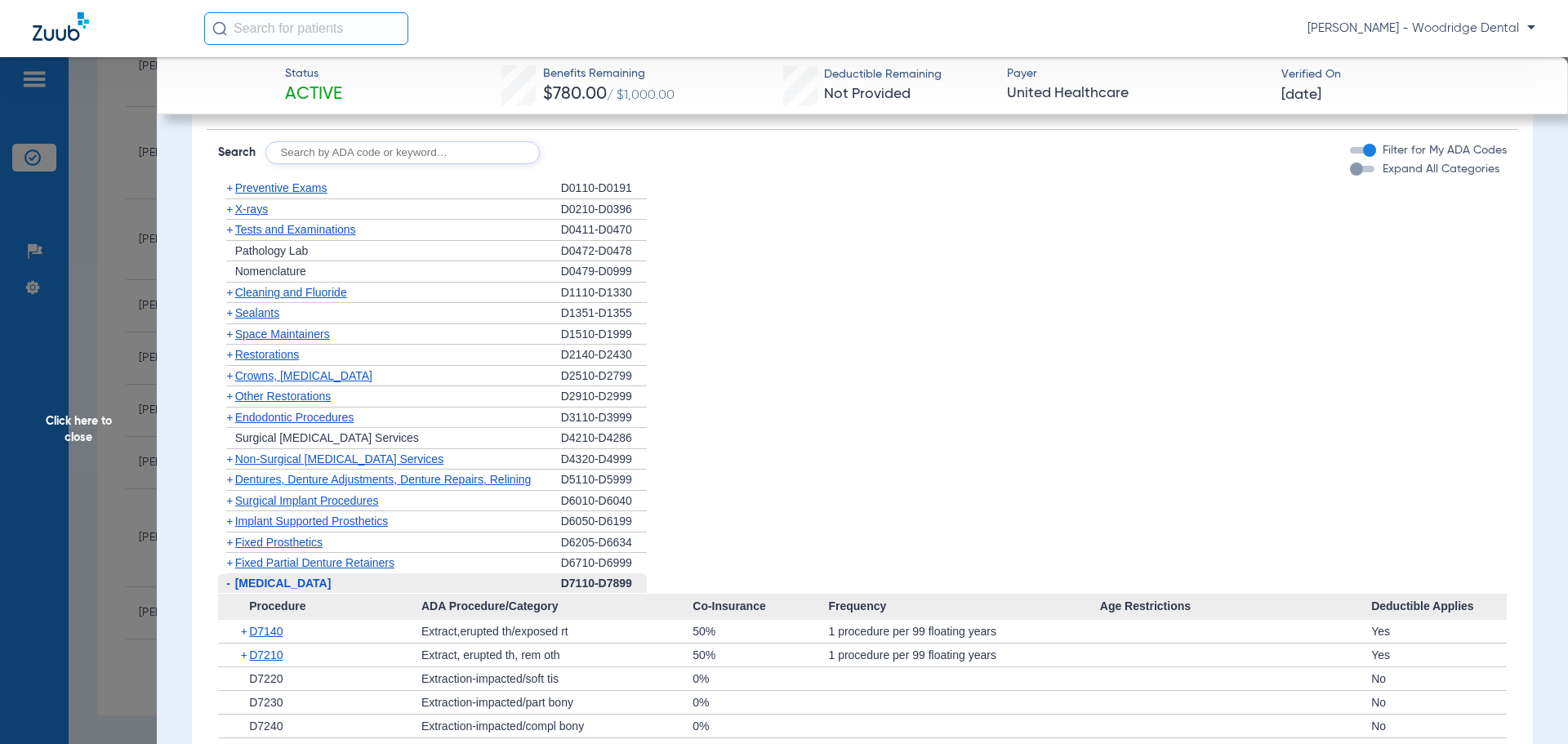
scroll to position [1635, 0]
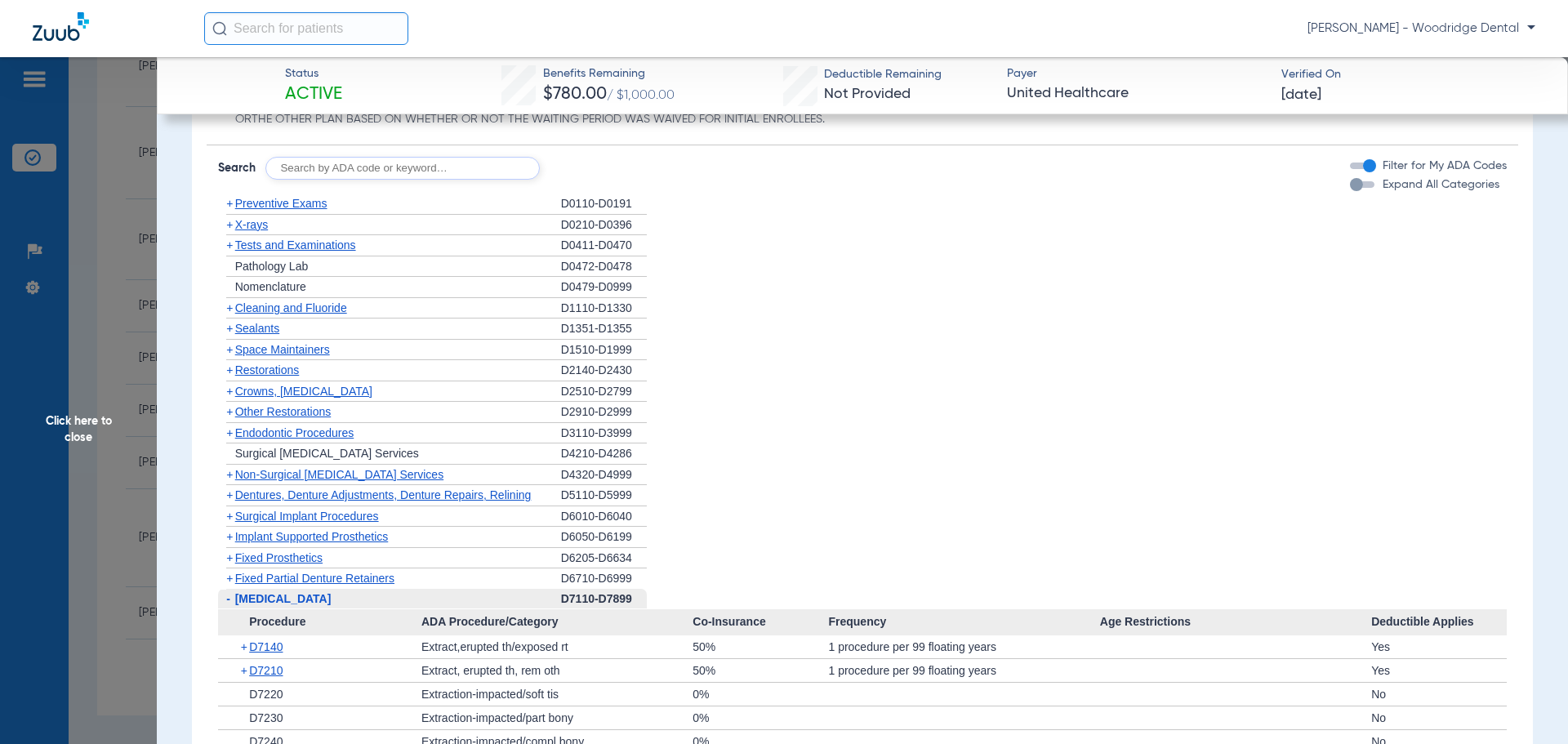
click at [227, 477] on span "+" at bounding box center [229, 475] width 6 height 13
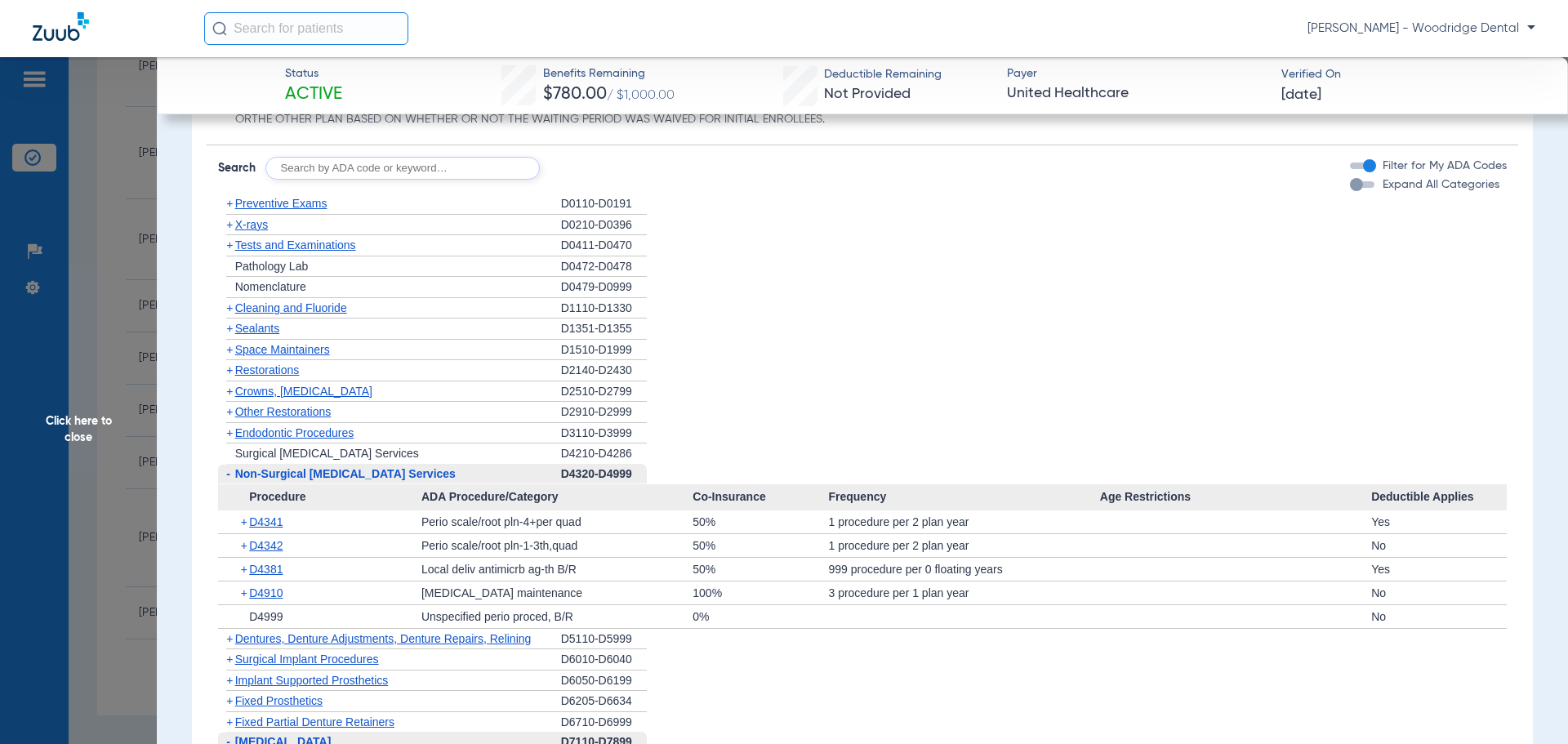
click at [245, 548] on span "+" at bounding box center [246, 546] width 9 height 23
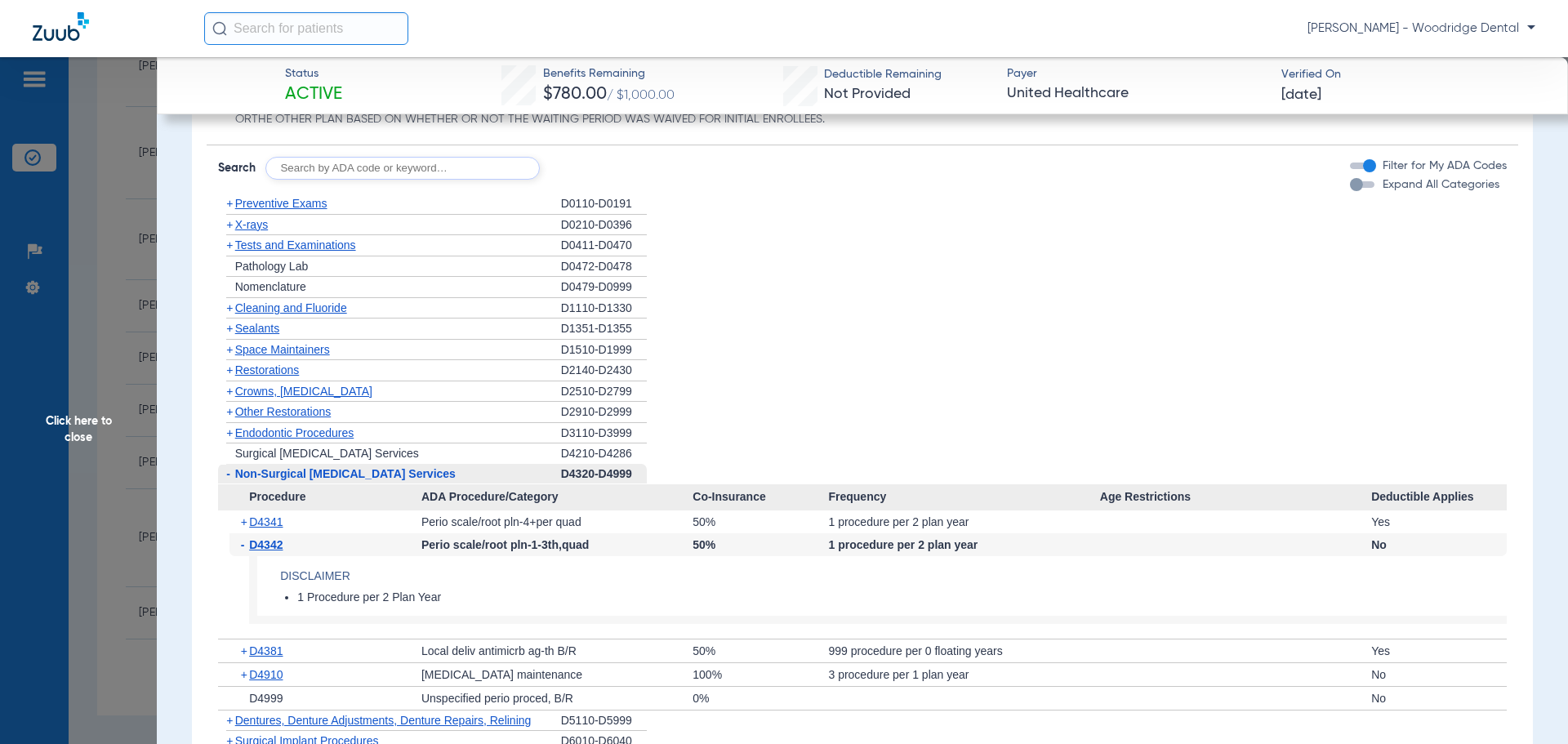
scroll to position [1797, 0]
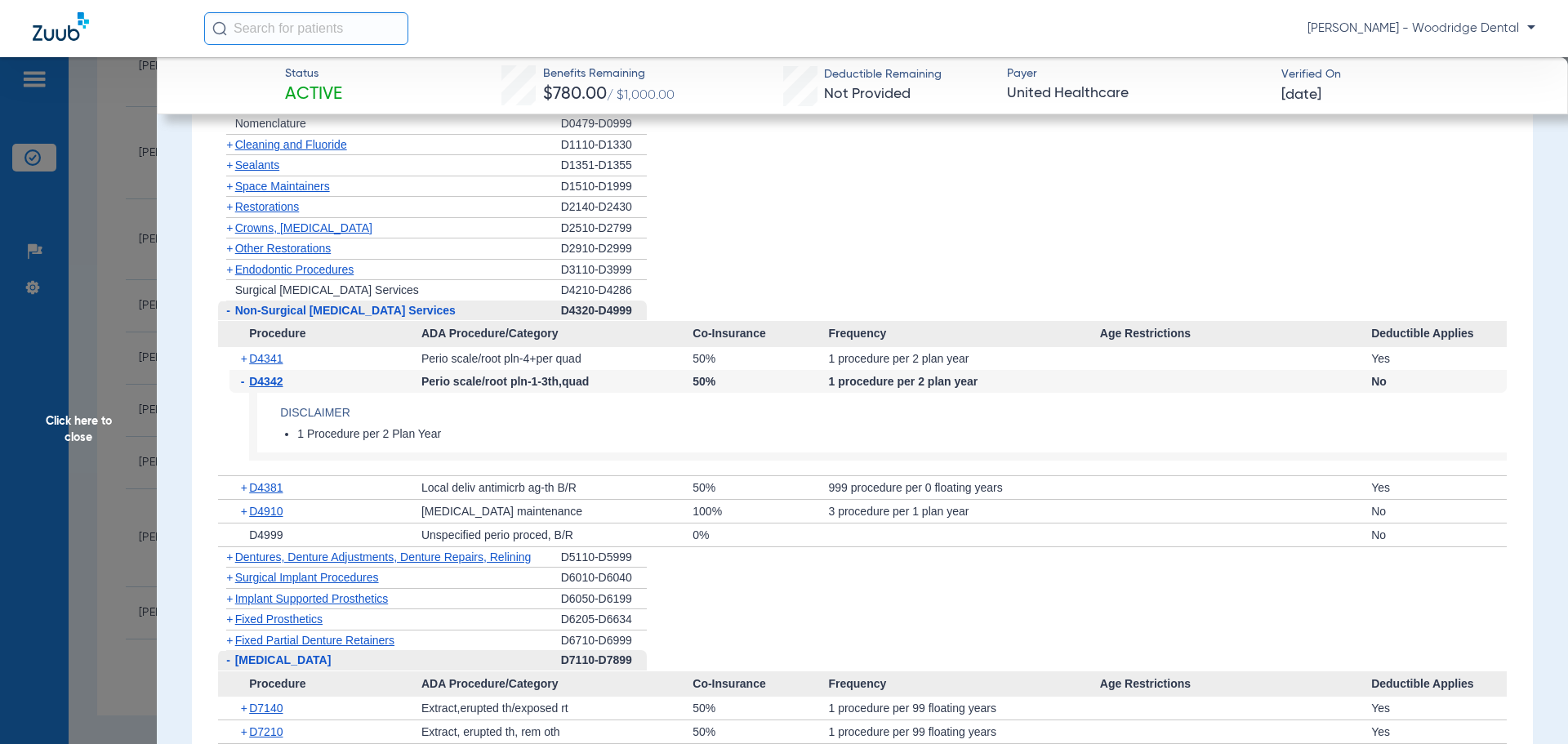
click at [242, 491] on span "+" at bounding box center [246, 488] width 9 height 23
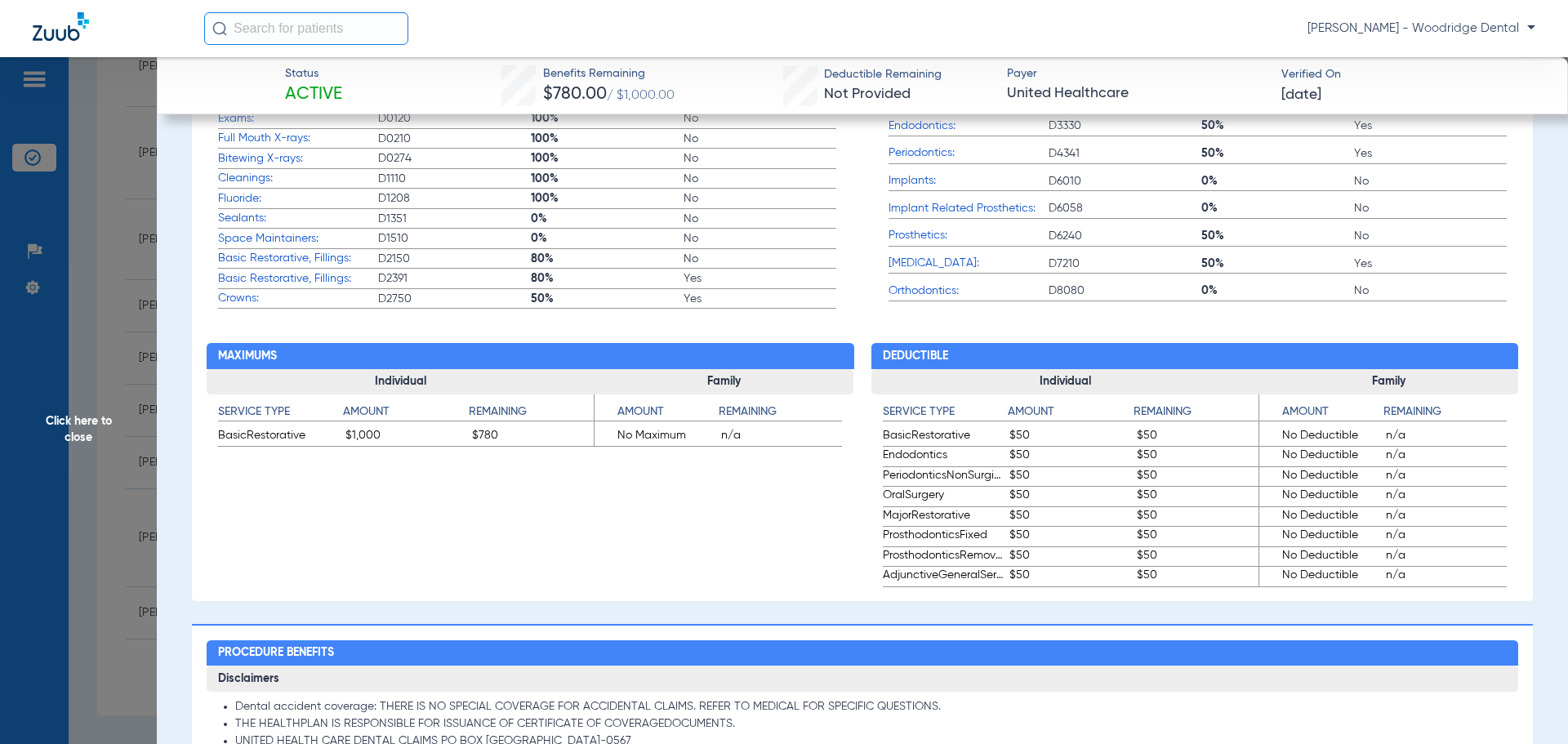
scroll to position [735, 0]
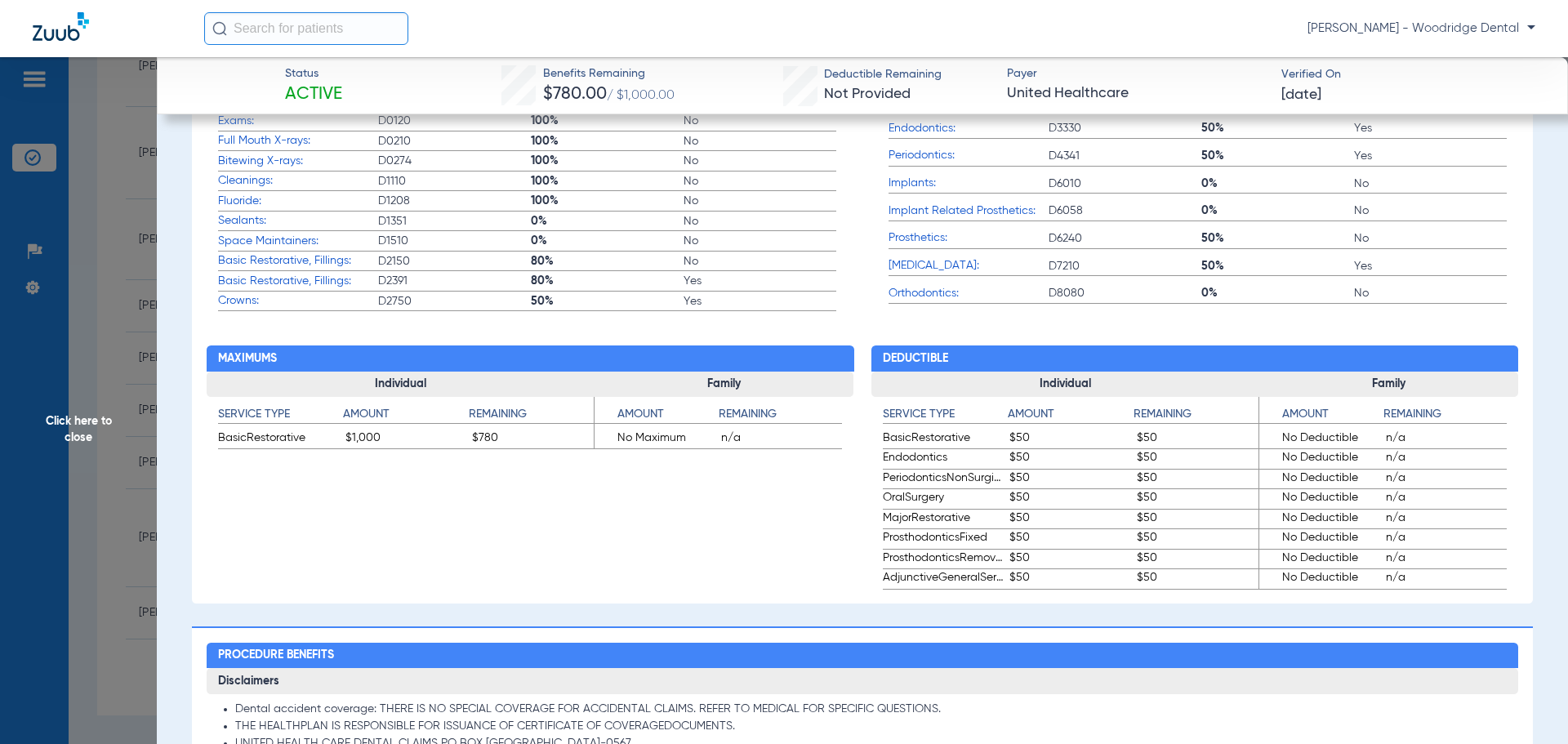
click at [105, 434] on span "Click here to close" at bounding box center [78, 429] width 156 height 744
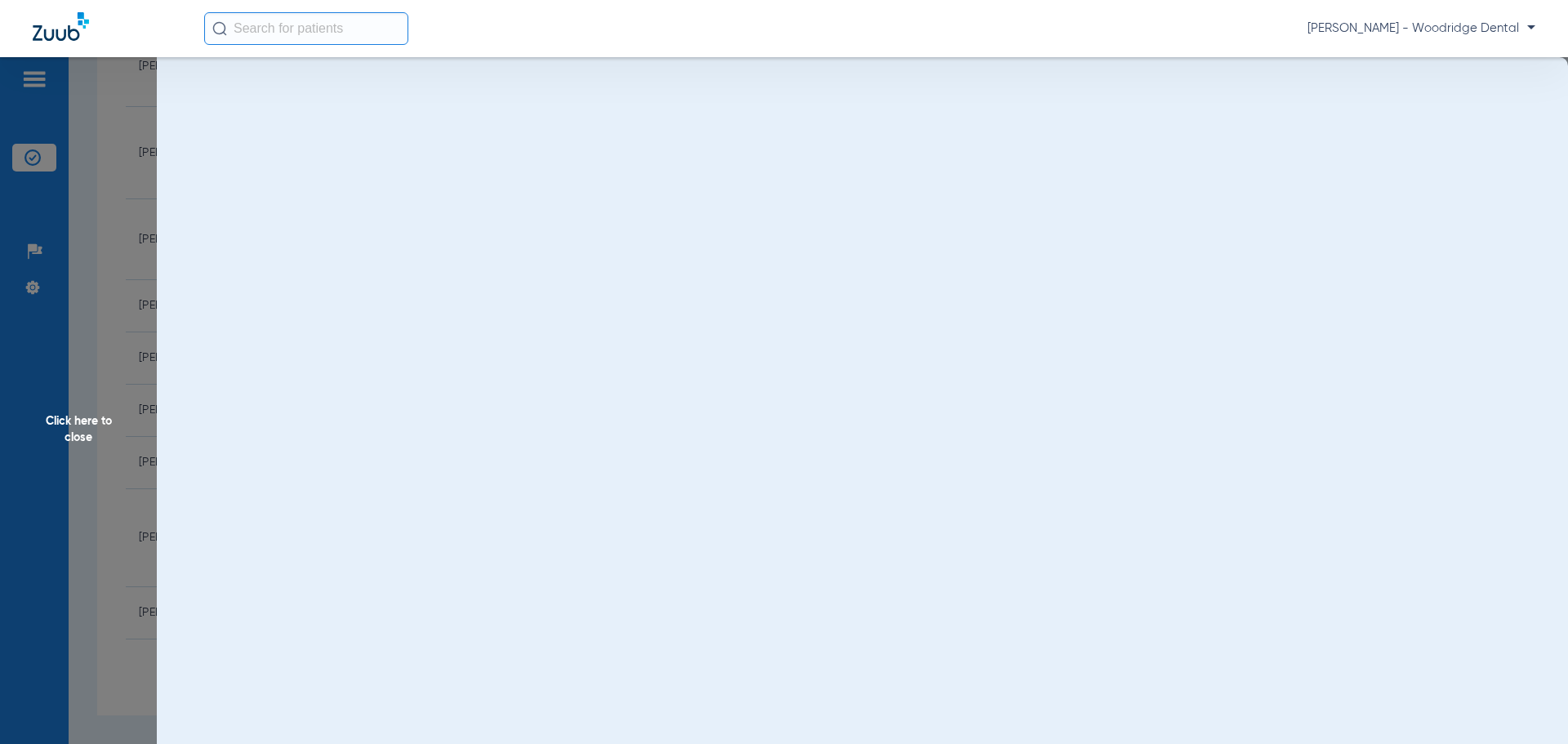
scroll to position [0, 0]
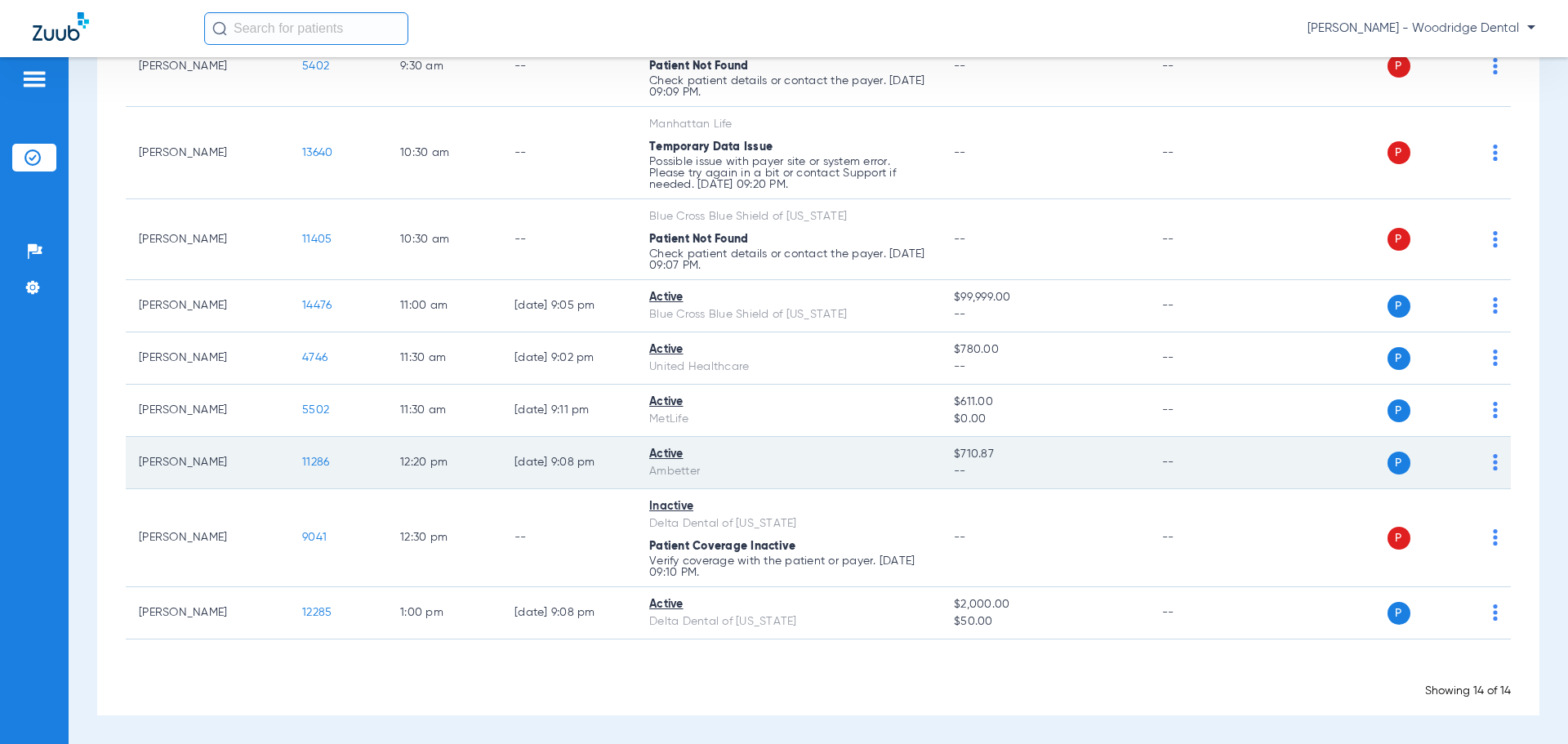
click at [320, 462] on span "11286" at bounding box center [316, 462] width 27 height 12
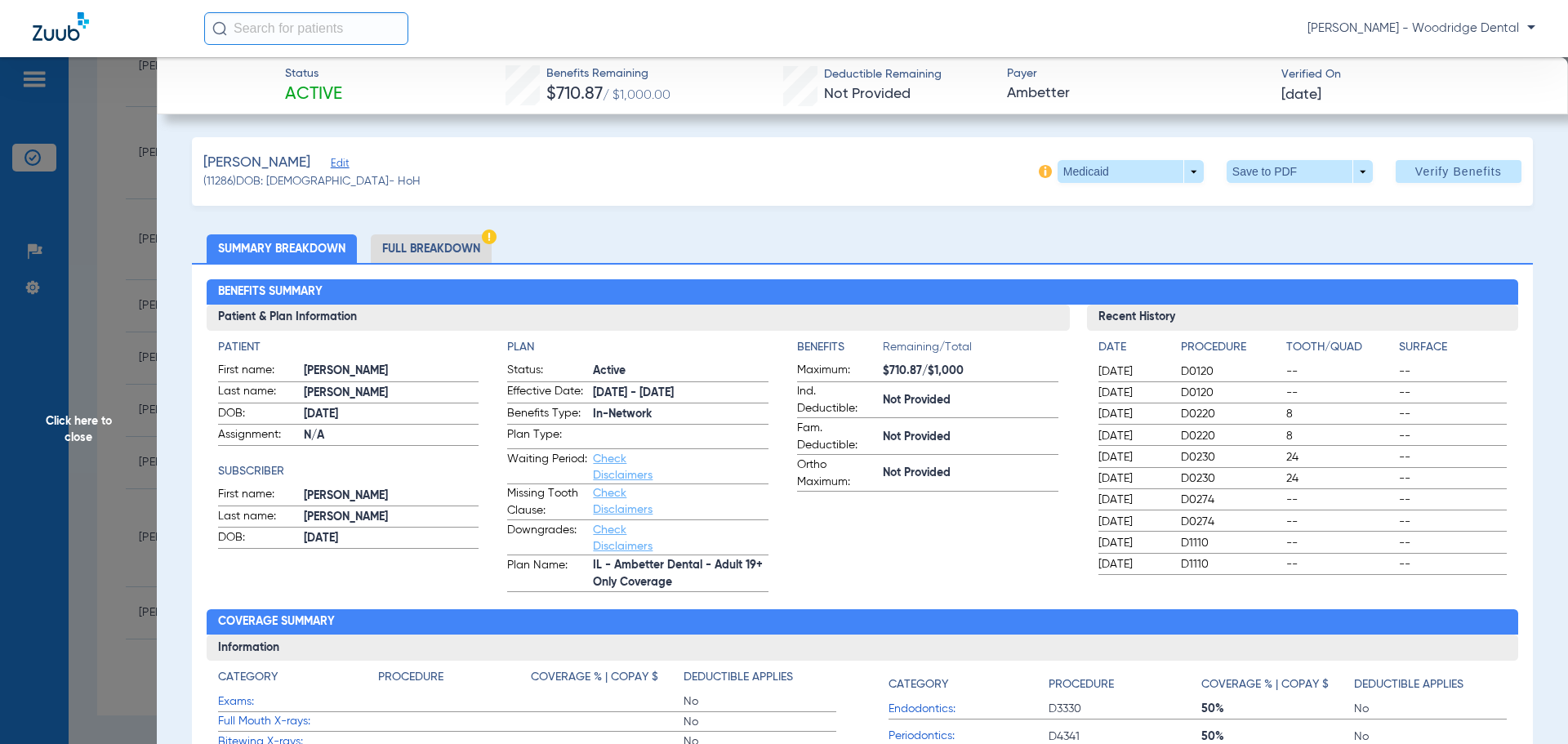
click at [441, 248] on li "Full Breakdown" at bounding box center [431, 249] width 121 height 29
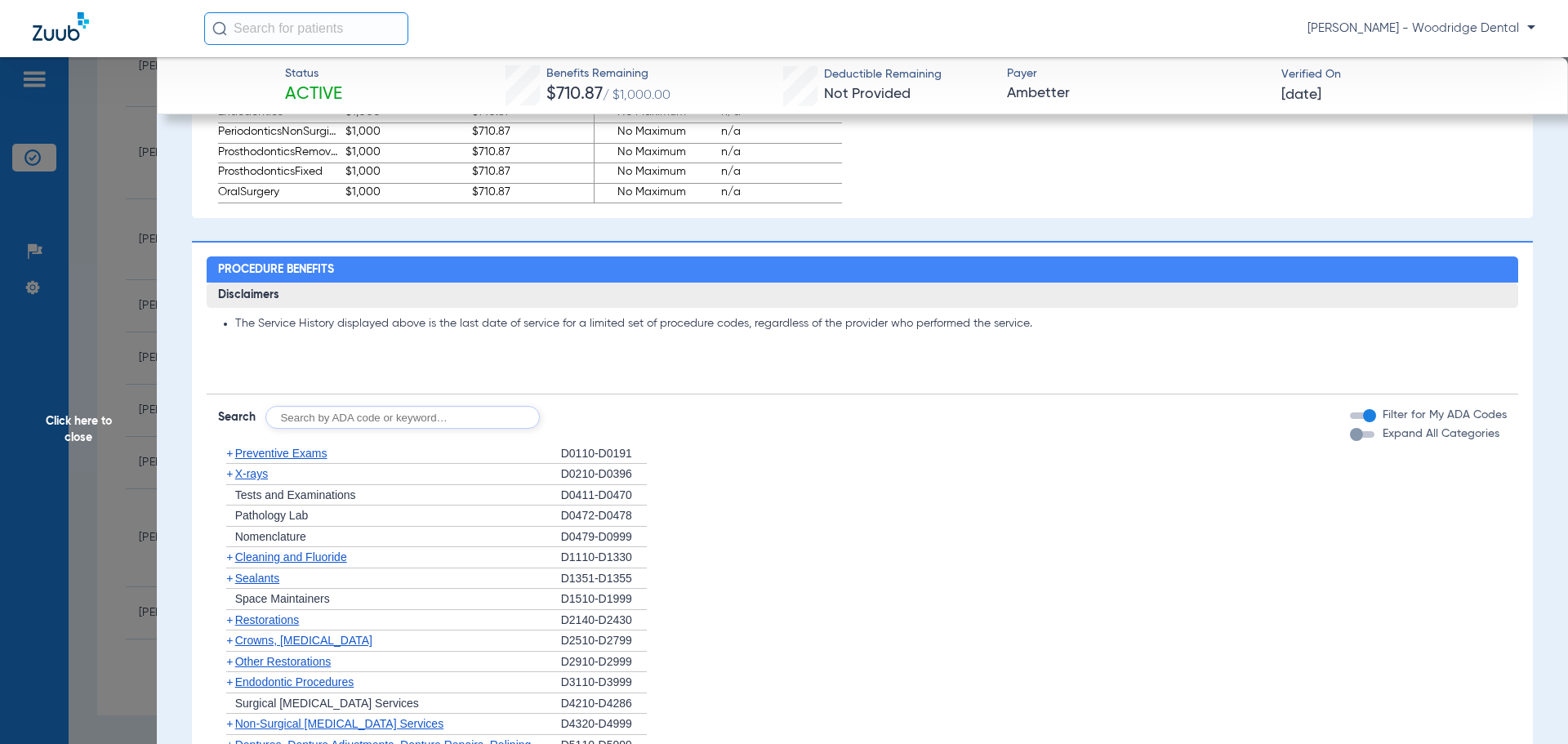
scroll to position [1144, 0]
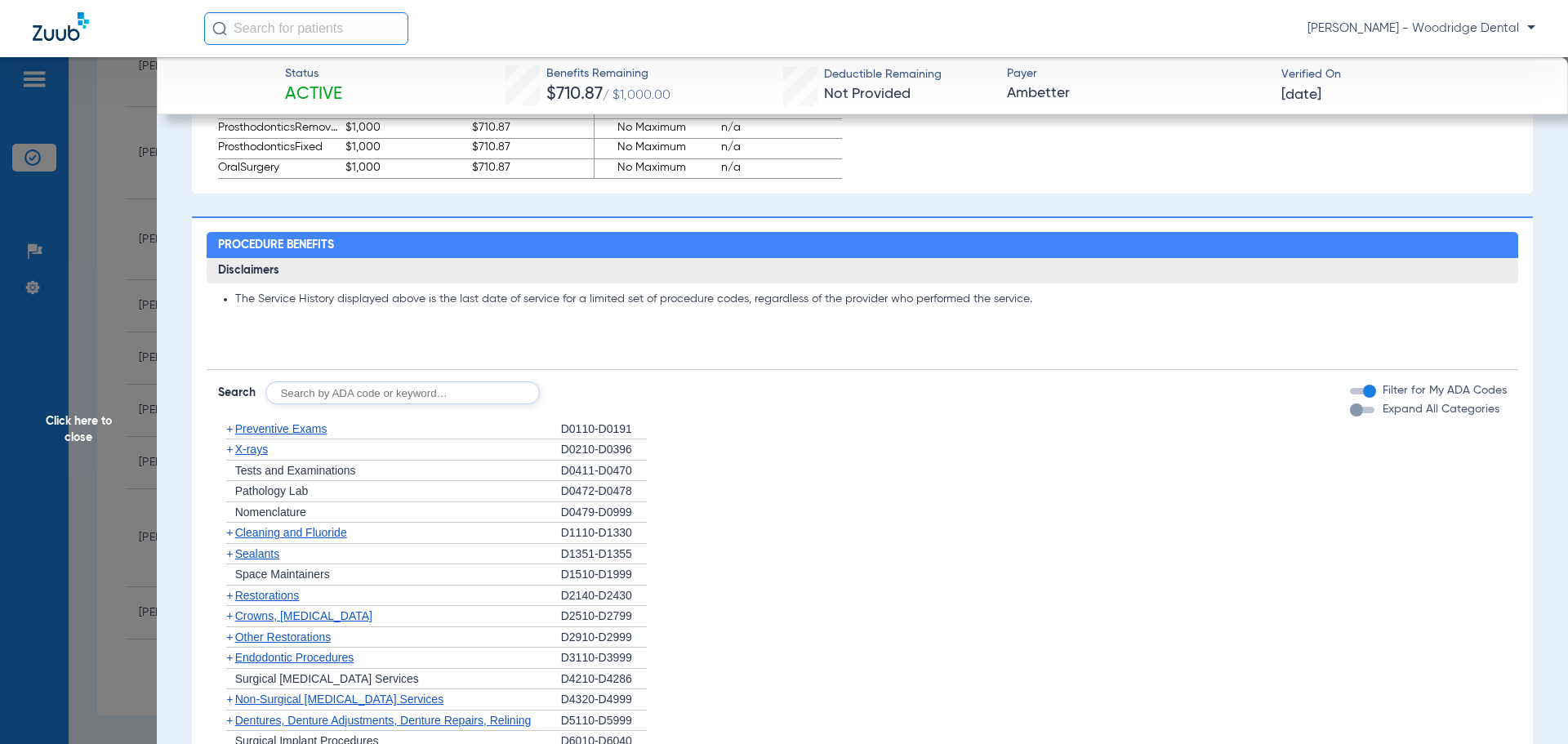
click at [283, 433] on span "Preventive Exams" at bounding box center [281, 428] width 92 height 13
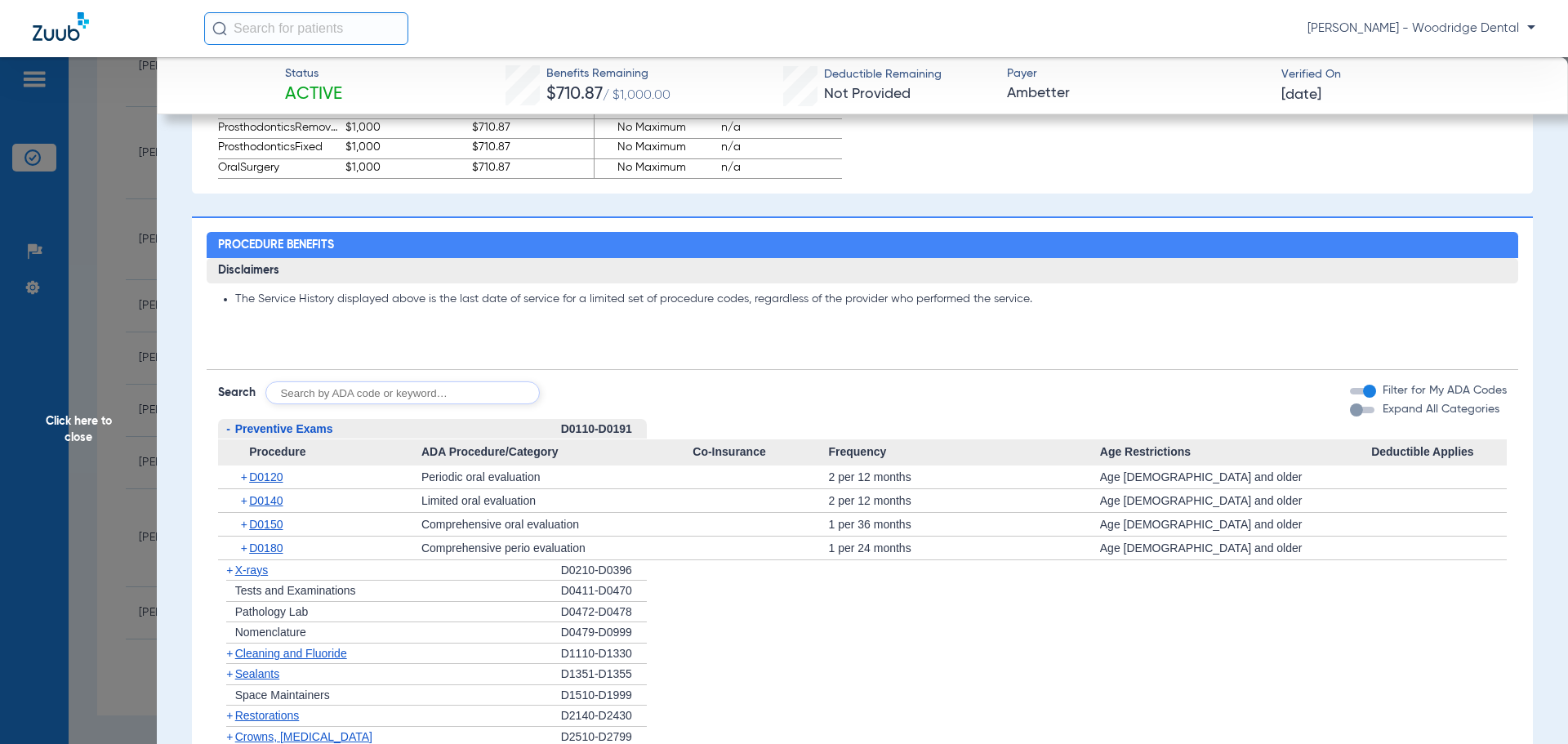
click at [241, 571] on span "X-rays" at bounding box center [251, 571] width 33 height 13
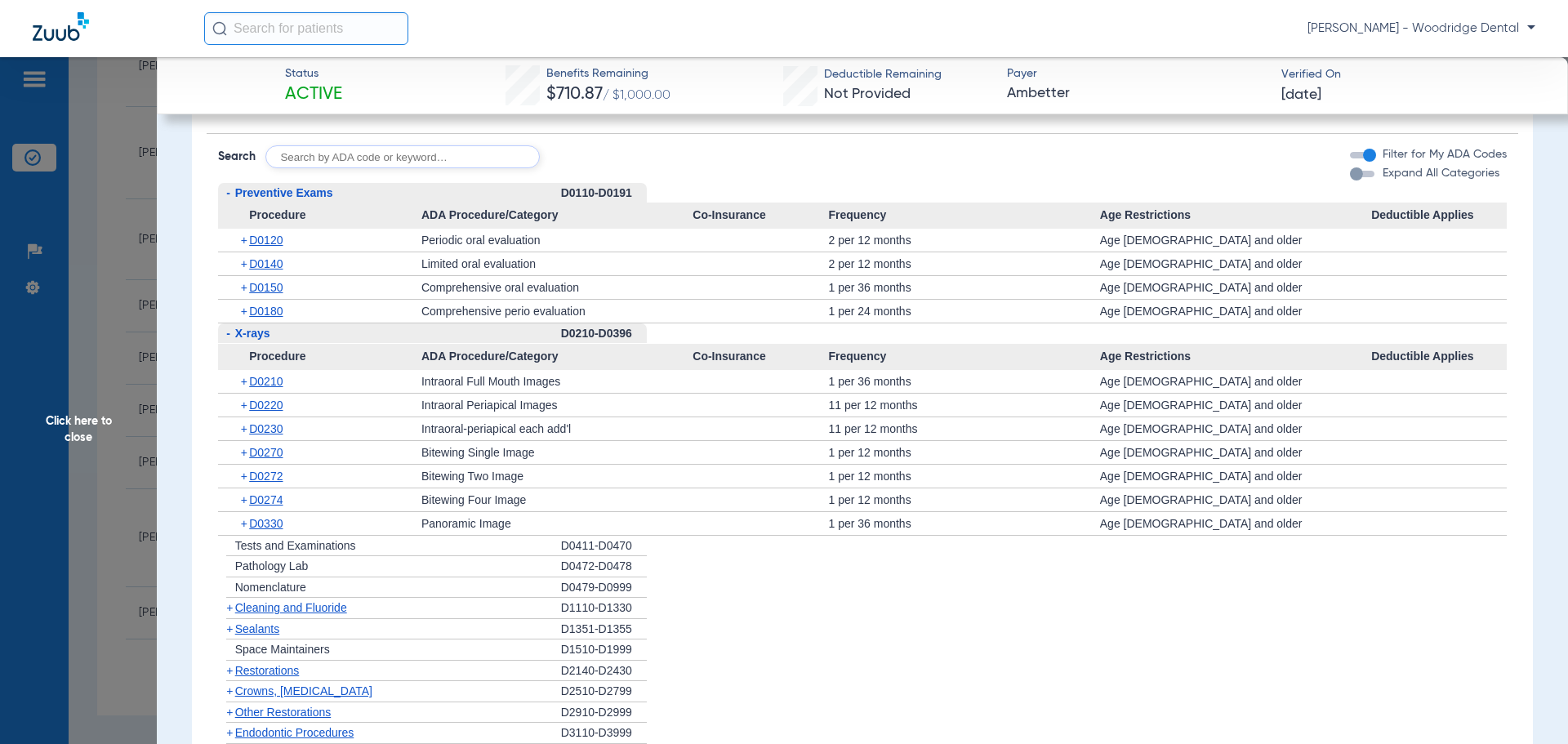
scroll to position [1389, 0]
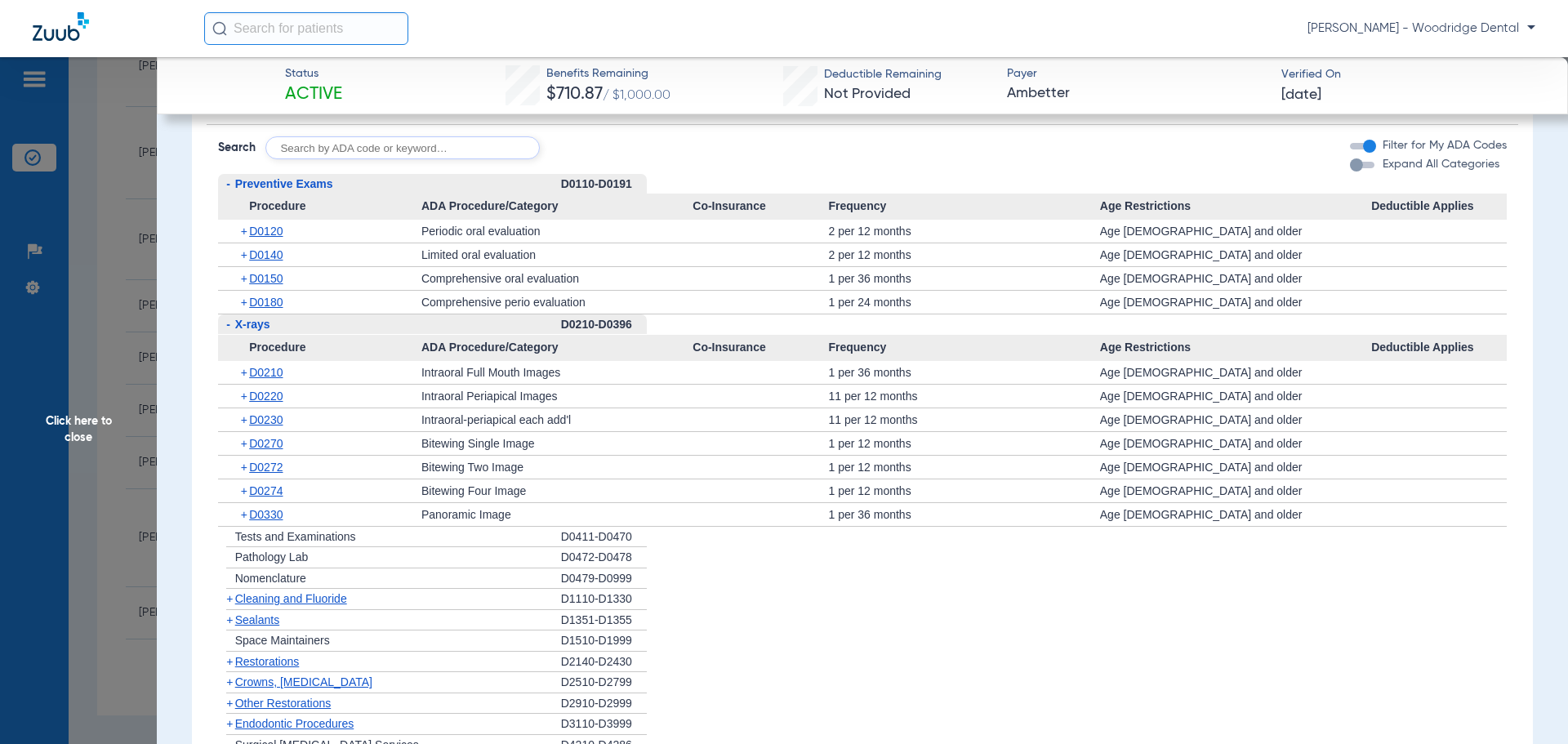
click at [308, 600] on span "Cleaning and Fluoride" at bounding box center [291, 599] width 112 height 13
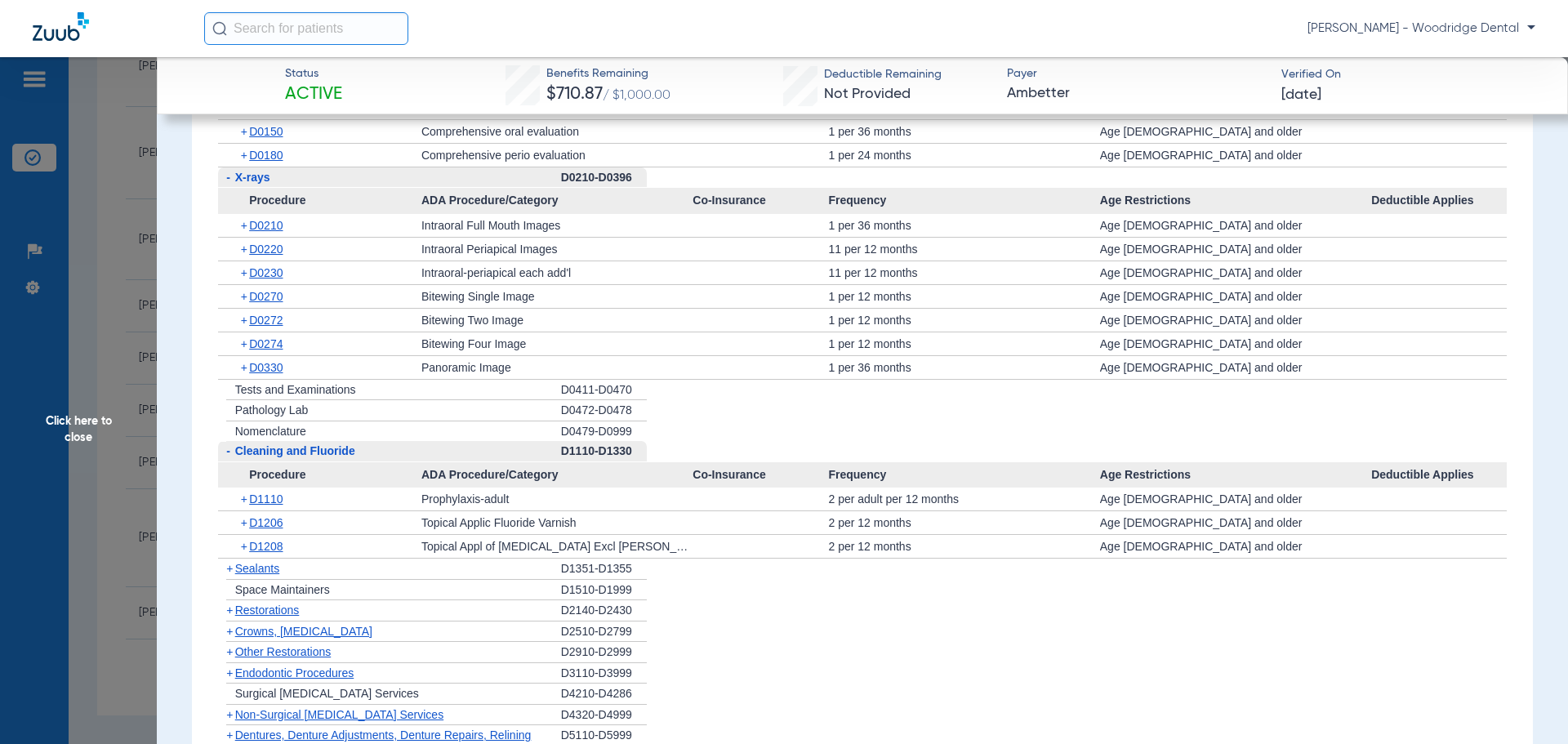
scroll to position [1552, 0]
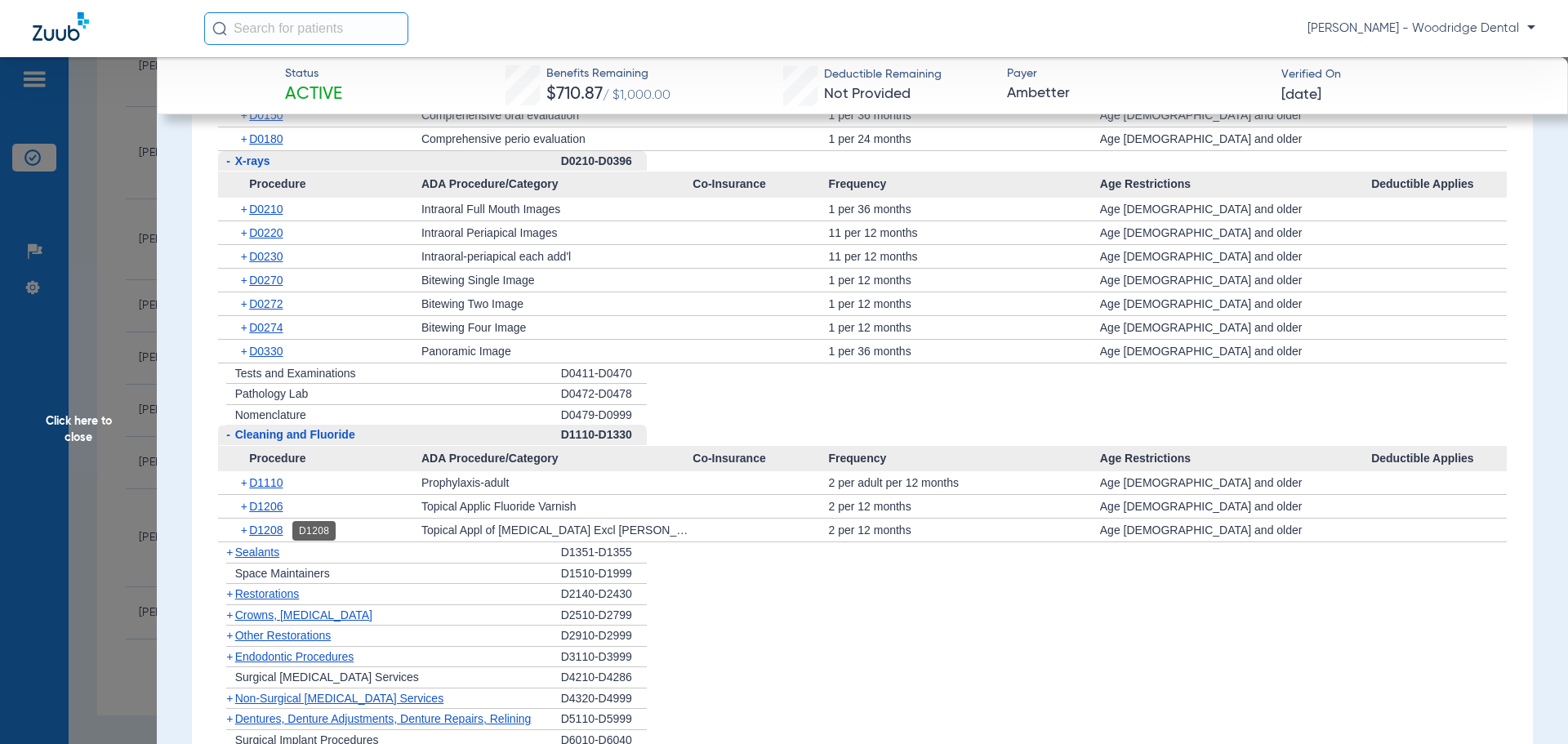
click at [269, 530] on span "D1208" at bounding box center [266, 530] width 33 height 13
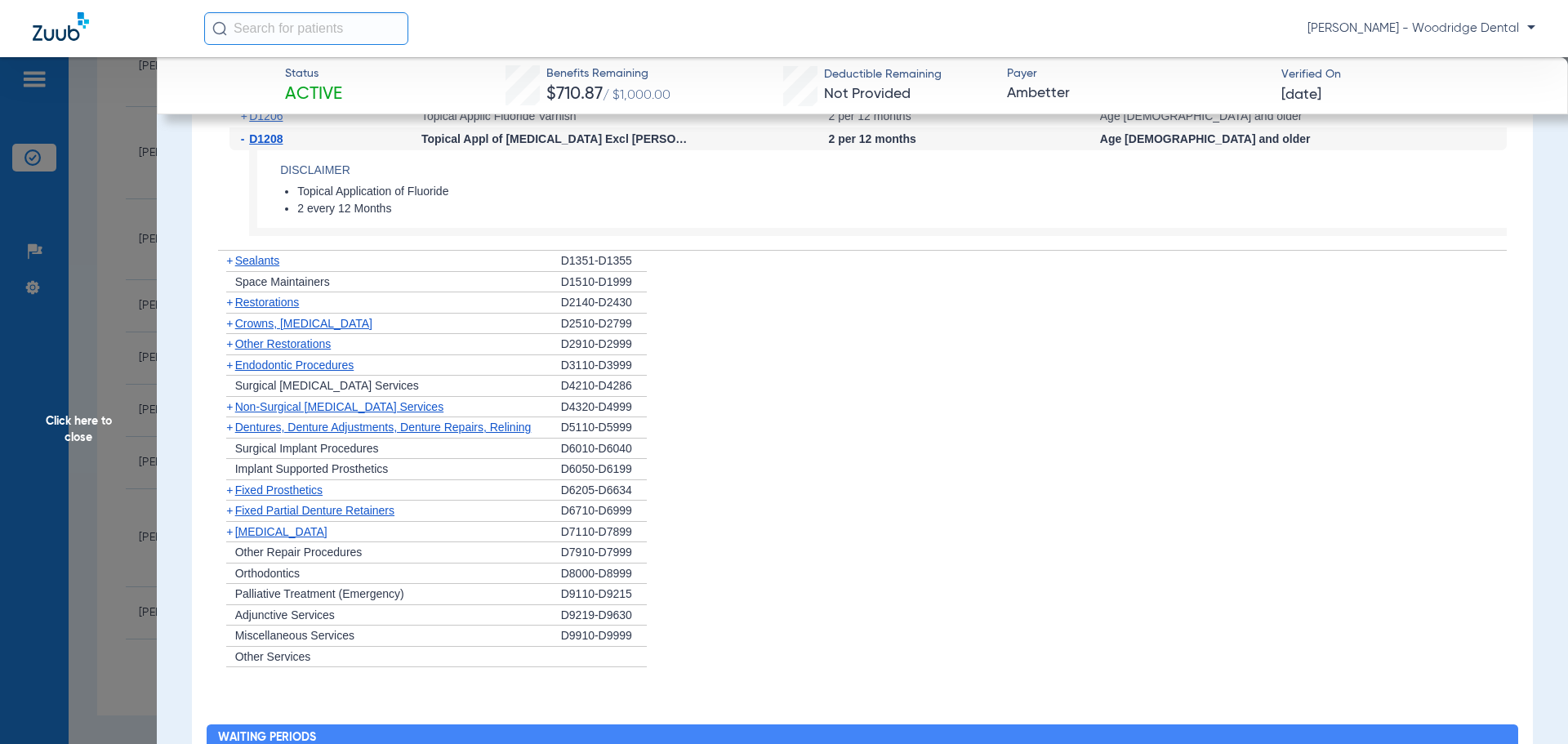
scroll to position [1984, 0]
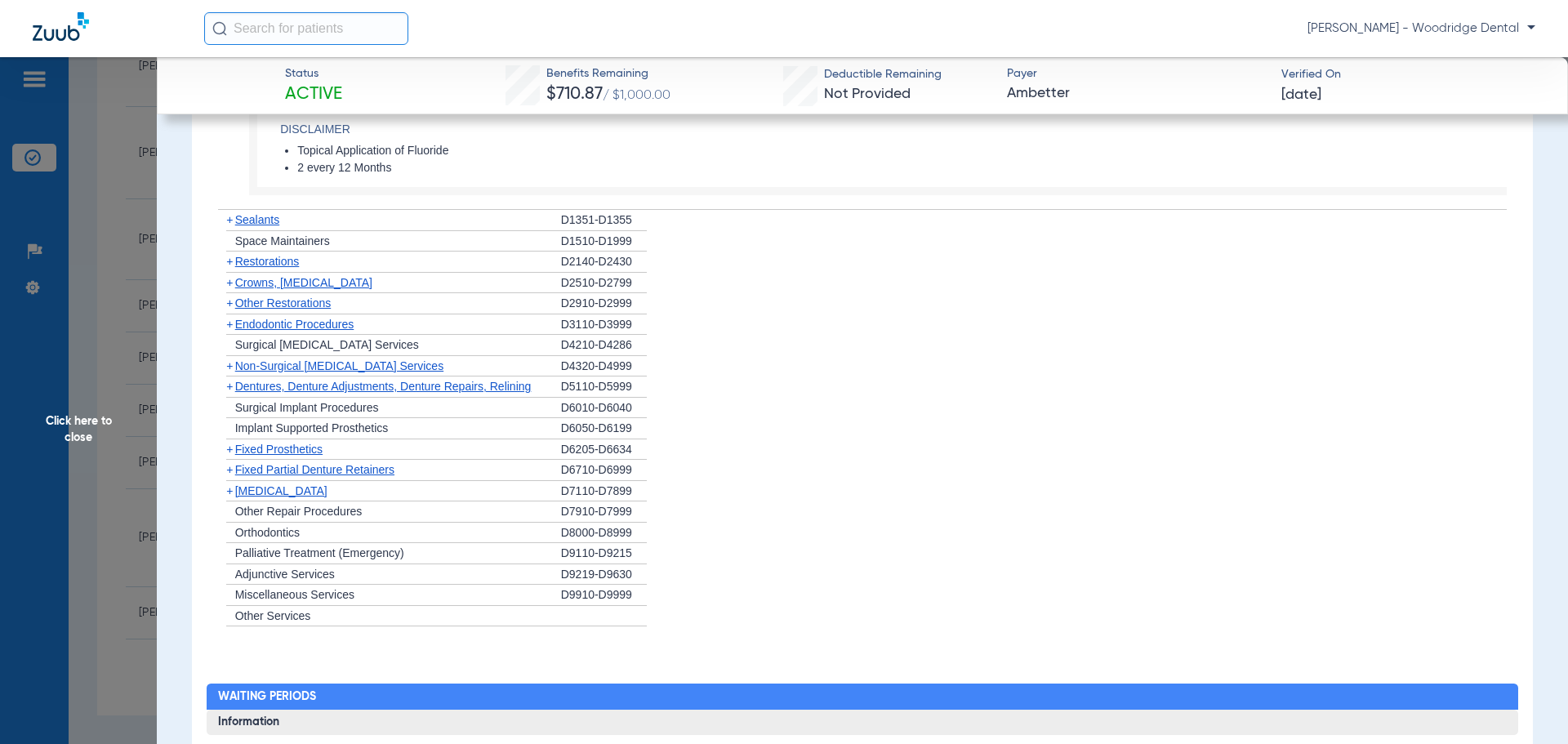
click at [228, 362] on span "+" at bounding box center [229, 366] width 6 height 13
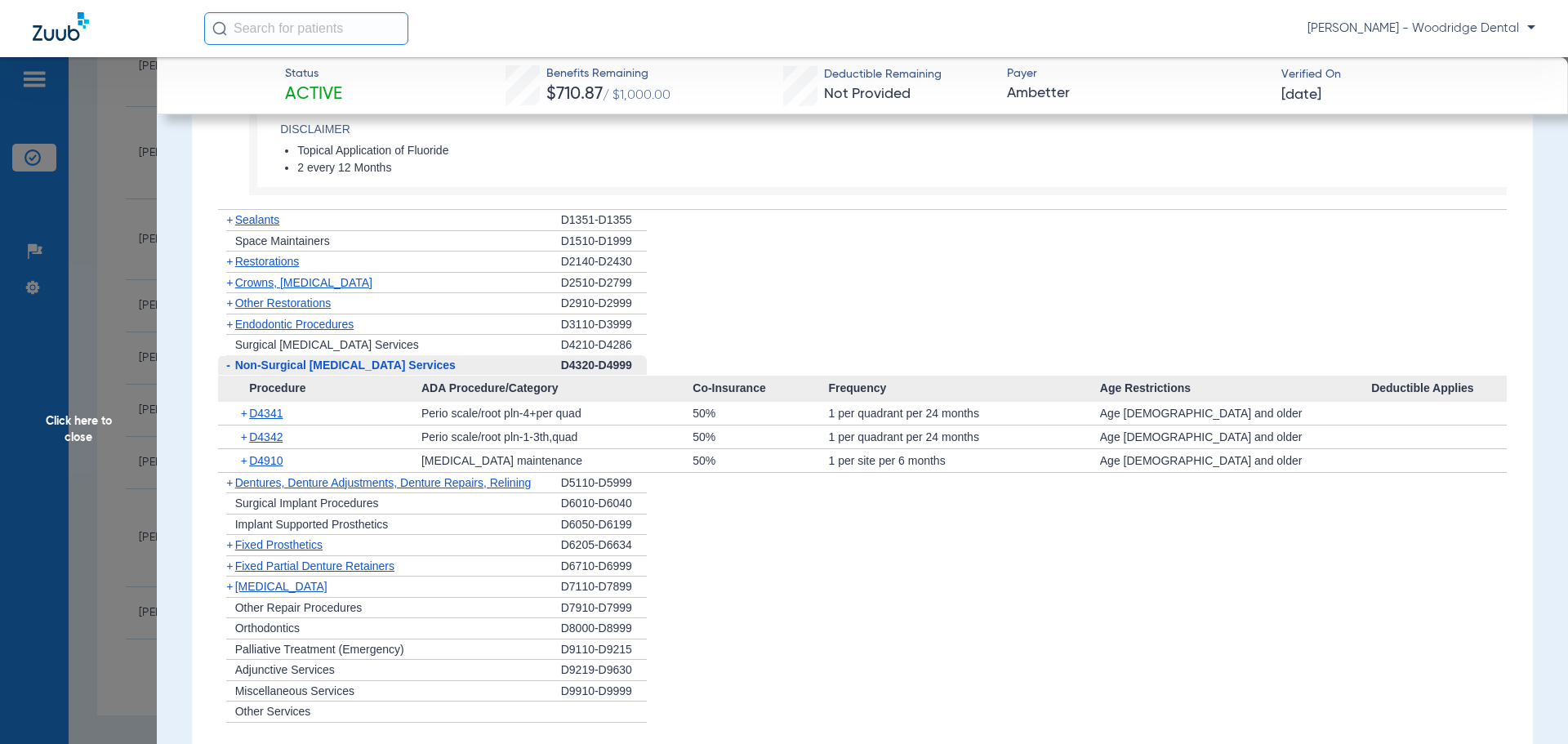
click at [229, 587] on span "+" at bounding box center [229, 587] width 6 height 13
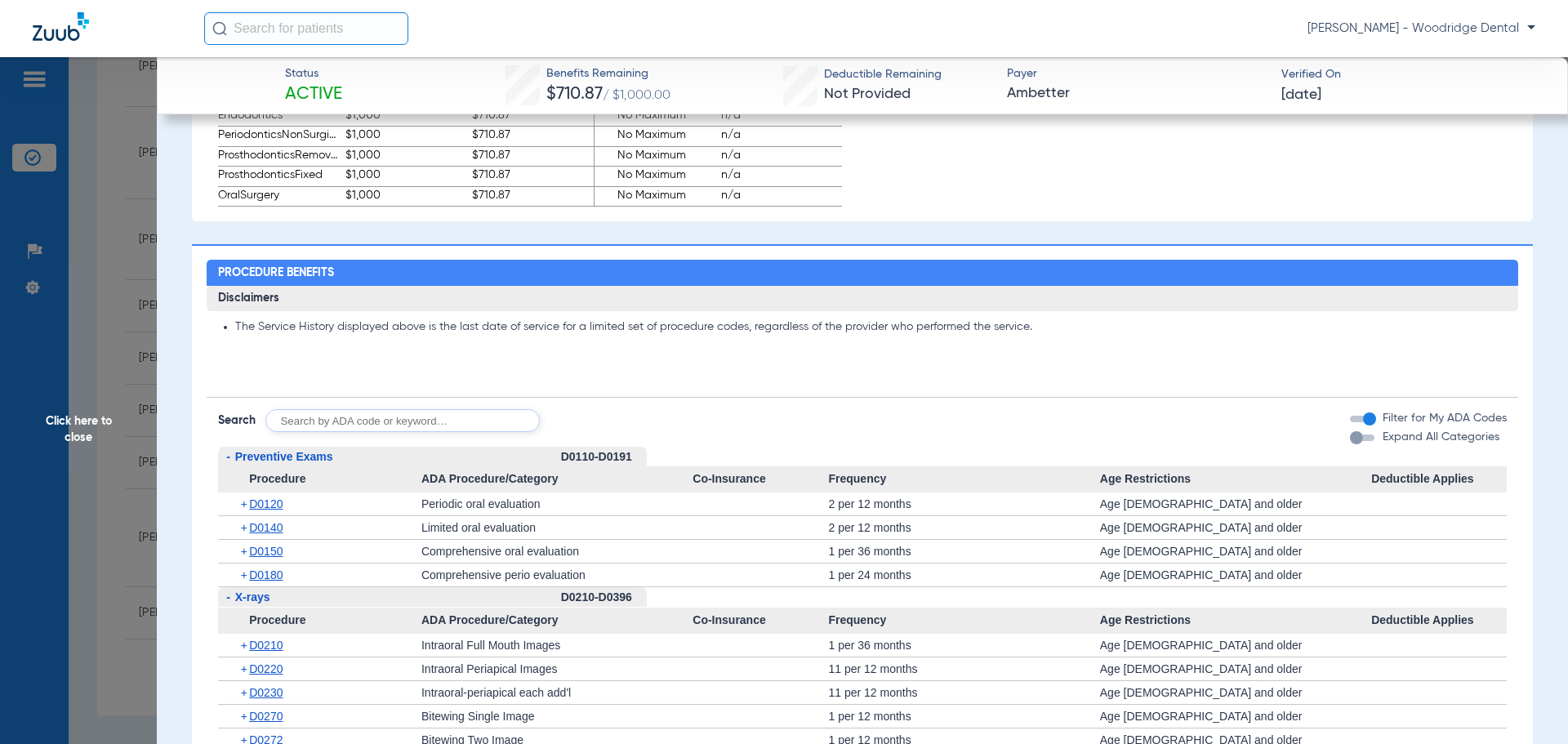
scroll to position [1167, 0]
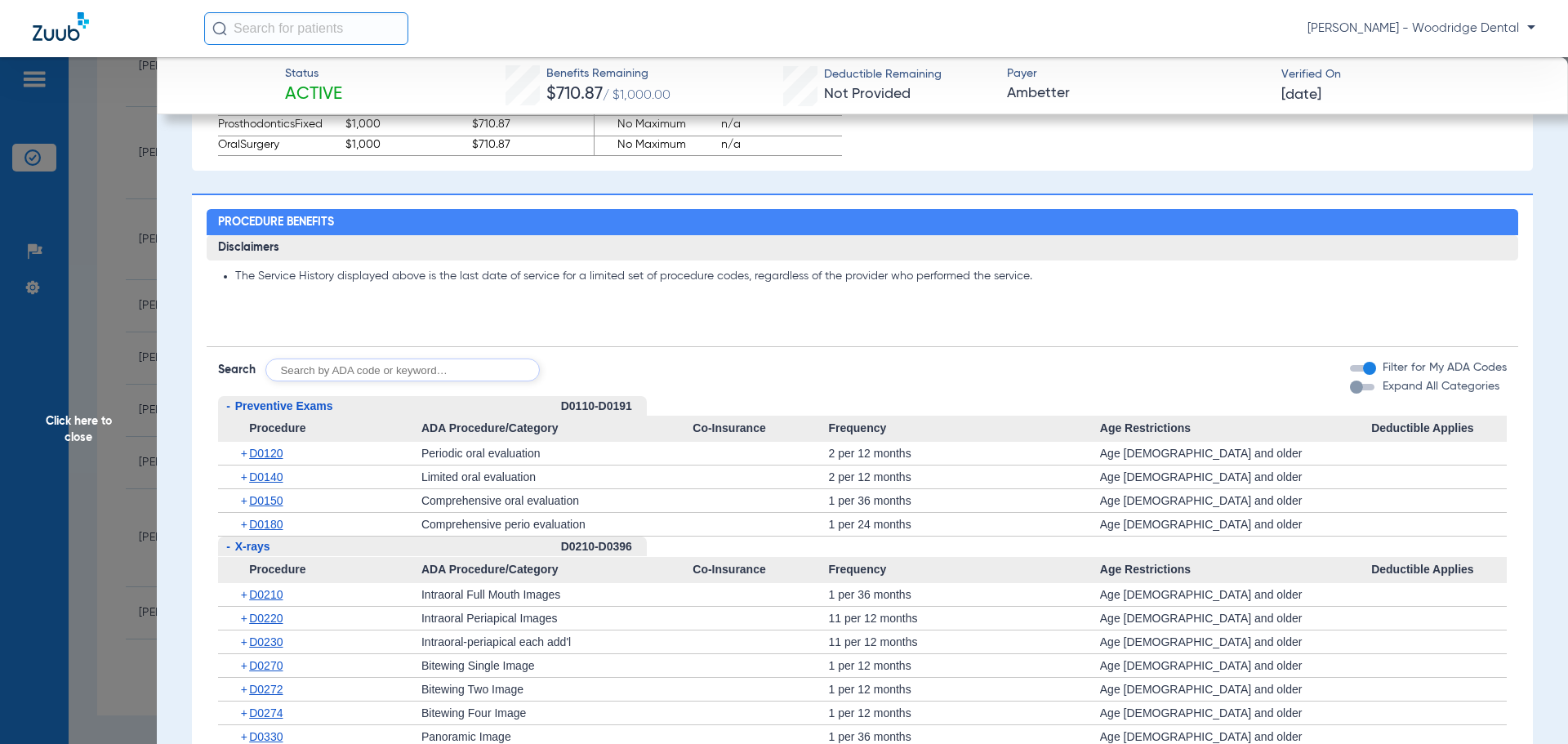
click at [402, 372] on input "text" at bounding box center [402, 370] width 274 height 23
type input "2991, 7953, 8090, 9944"
click button "Search" at bounding box center [601, 370] width 64 height 23
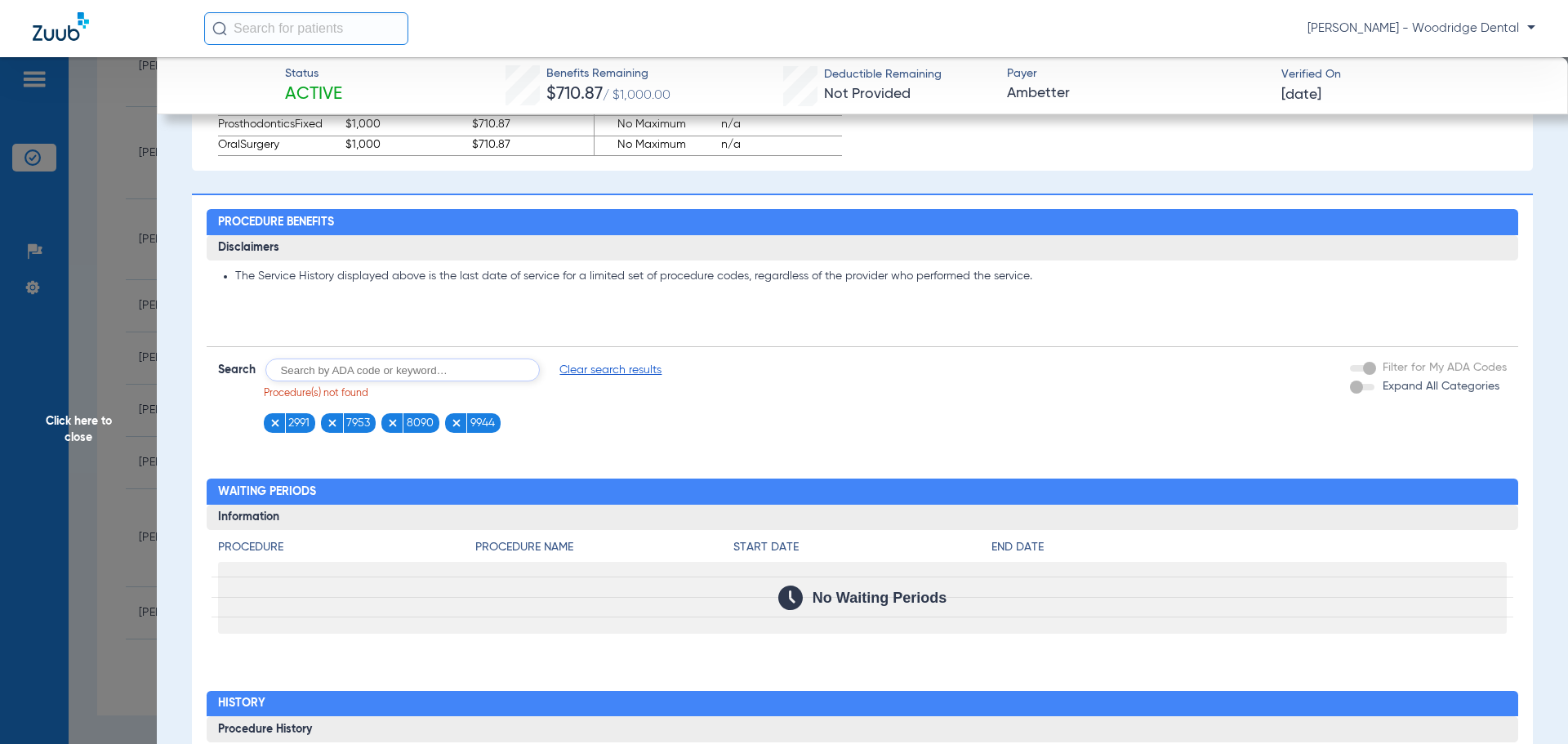
click at [68, 420] on span "Click here to close" at bounding box center [78, 429] width 156 height 744
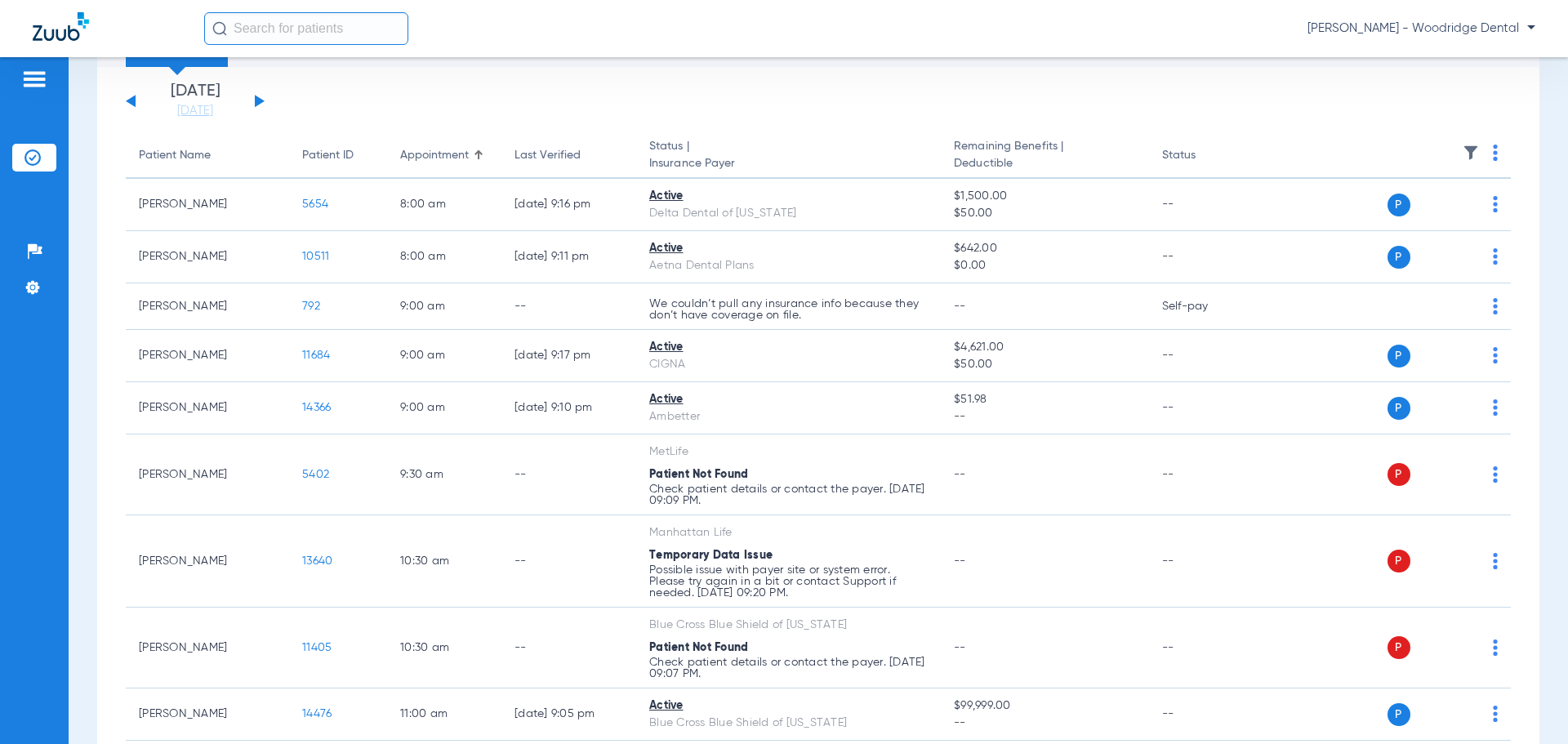
scroll to position [0, 0]
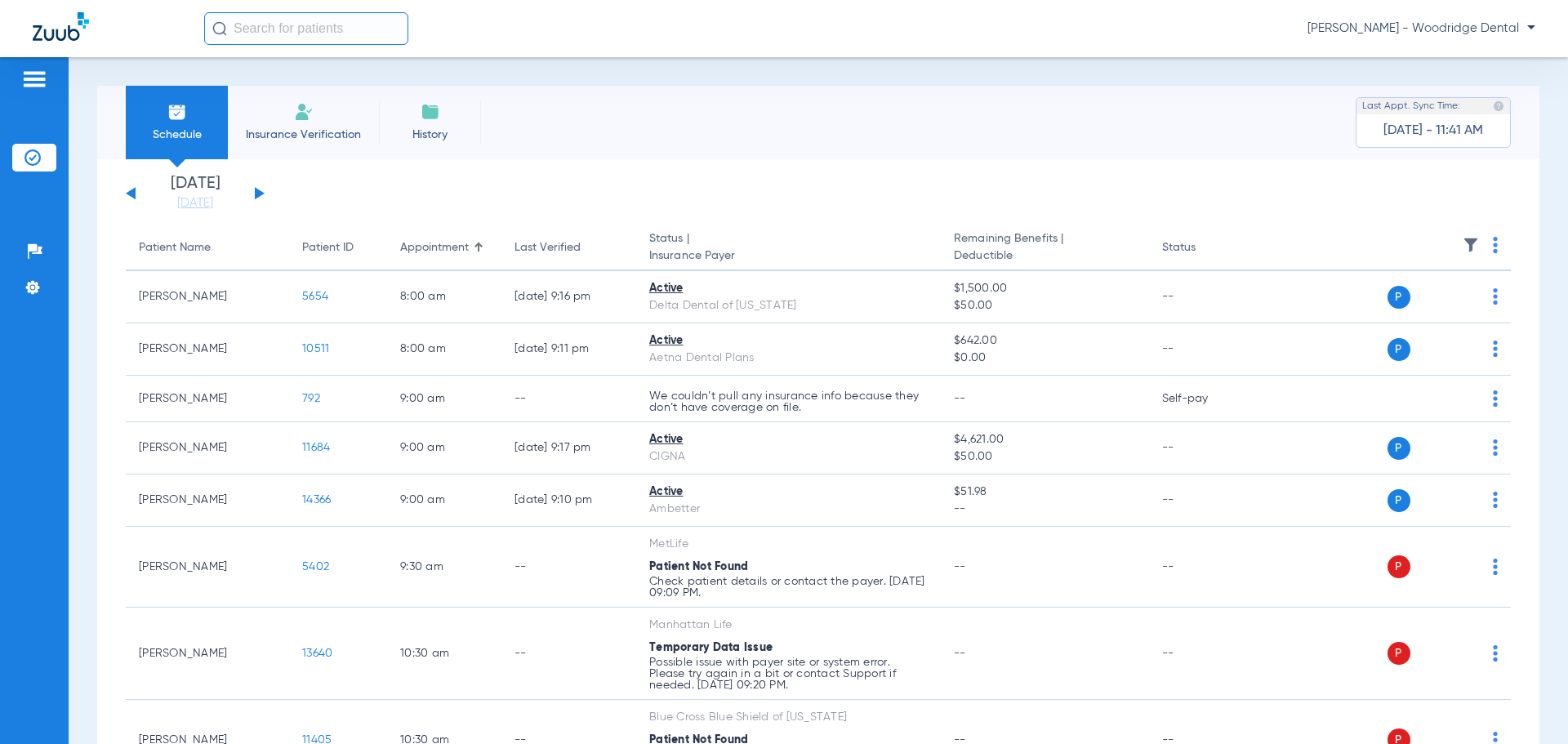
click at [133, 196] on button at bounding box center [131, 193] width 10 height 13
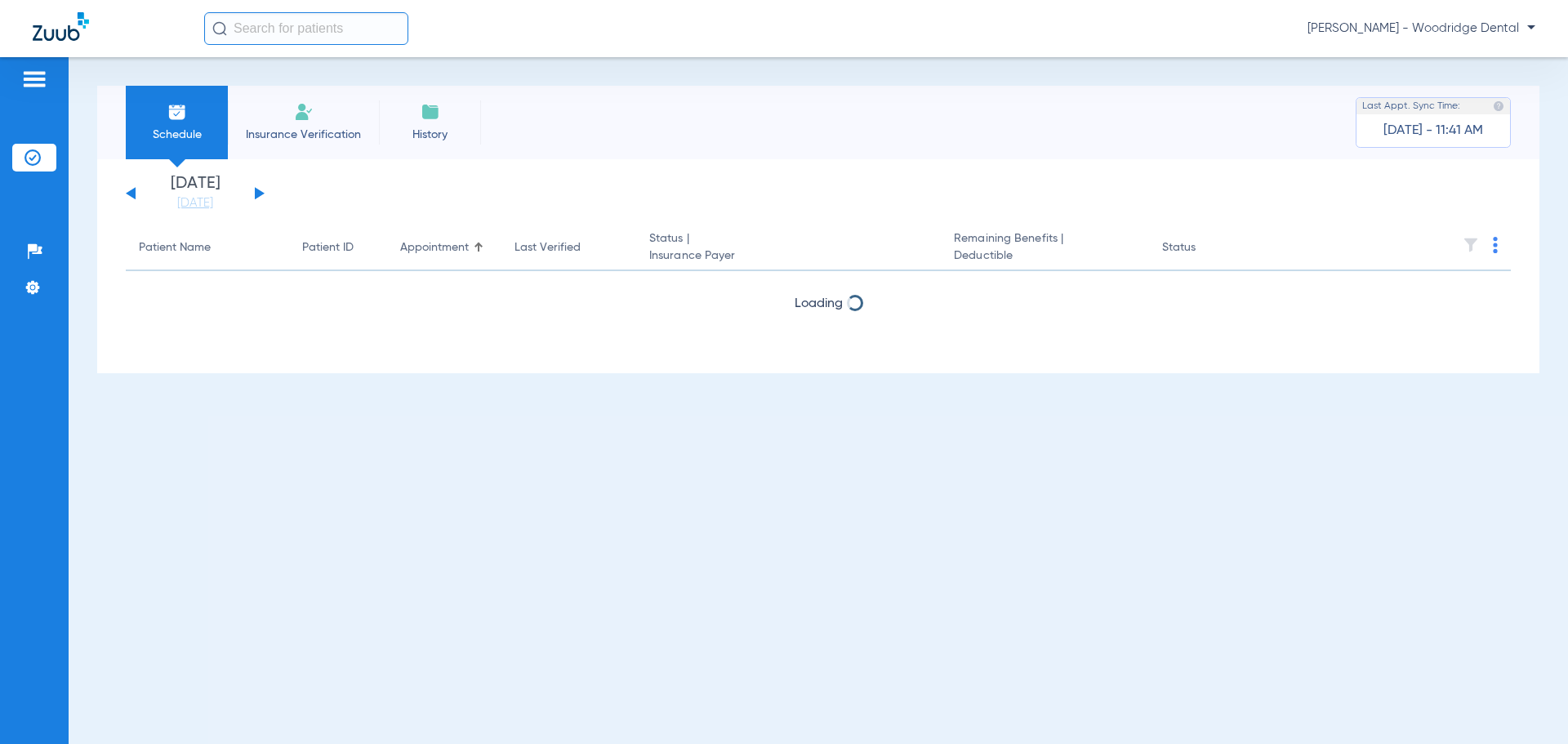
click at [133, 196] on button at bounding box center [131, 193] width 10 height 13
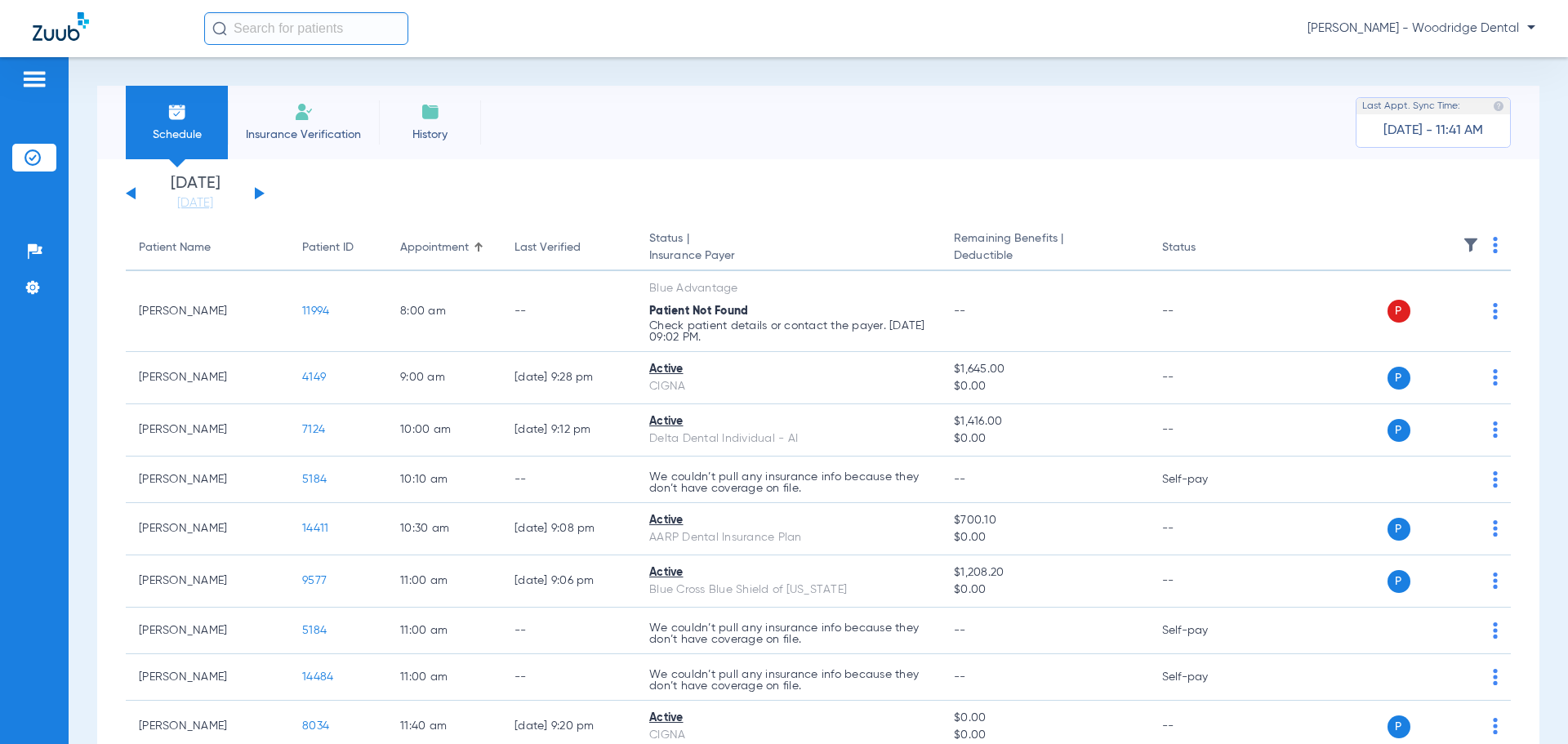
click at [133, 196] on button at bounding box center [131, 193] width 10 height 13
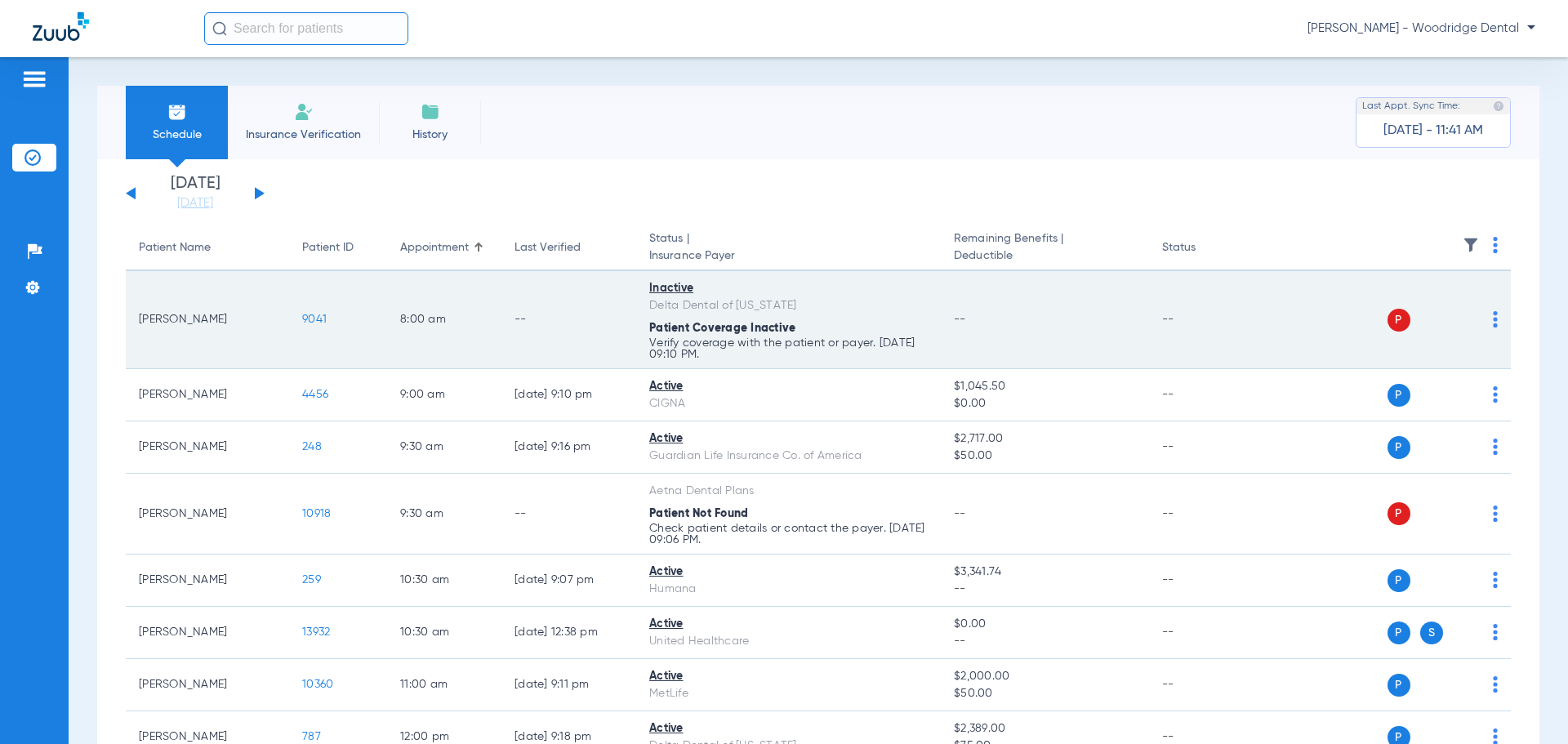
click at [315, 317] on span "9041" at bounding box center [314, 319] width 24 height 12
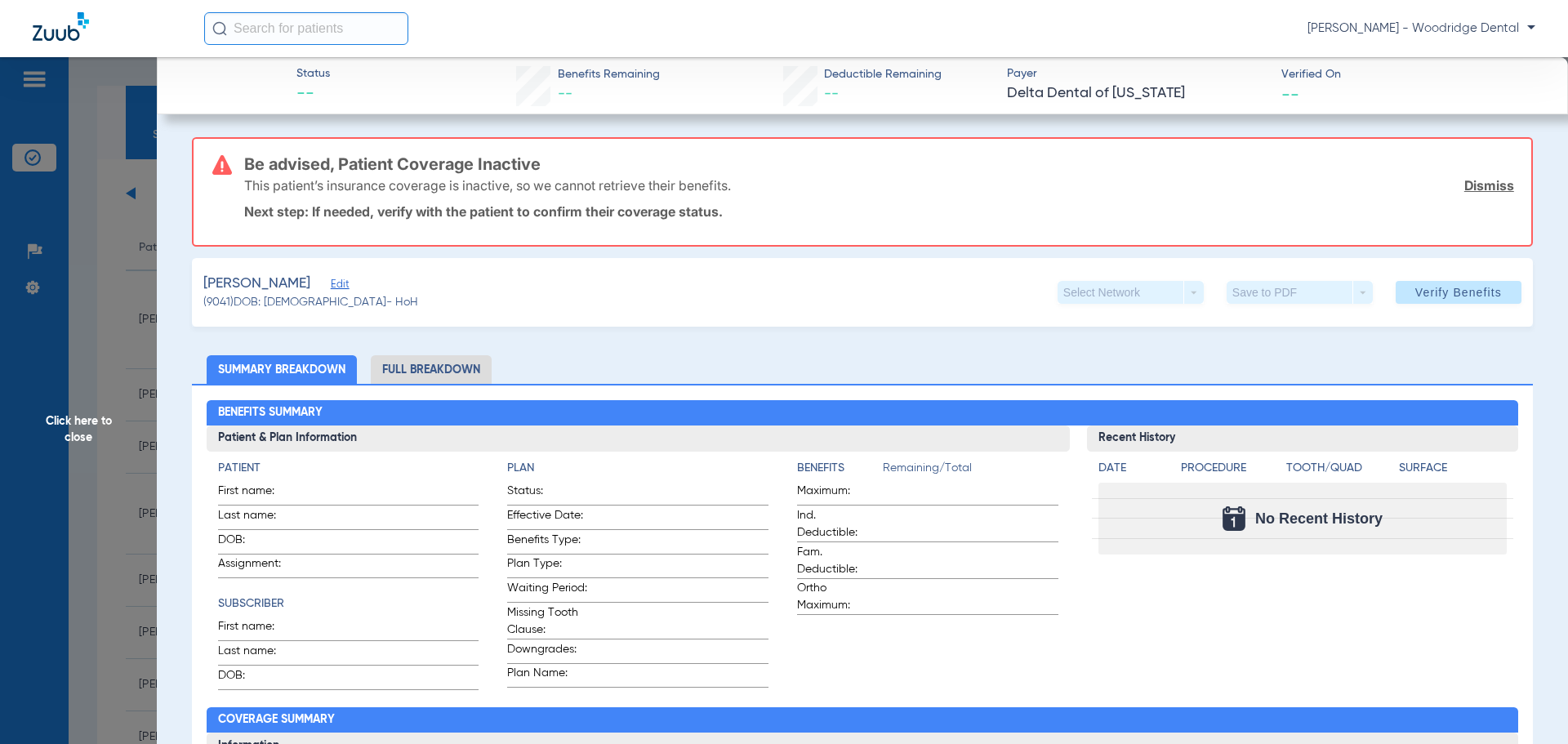
click at [80, 410] on span "Click here to close" at bounding box center [78, 429] width 156 height 744
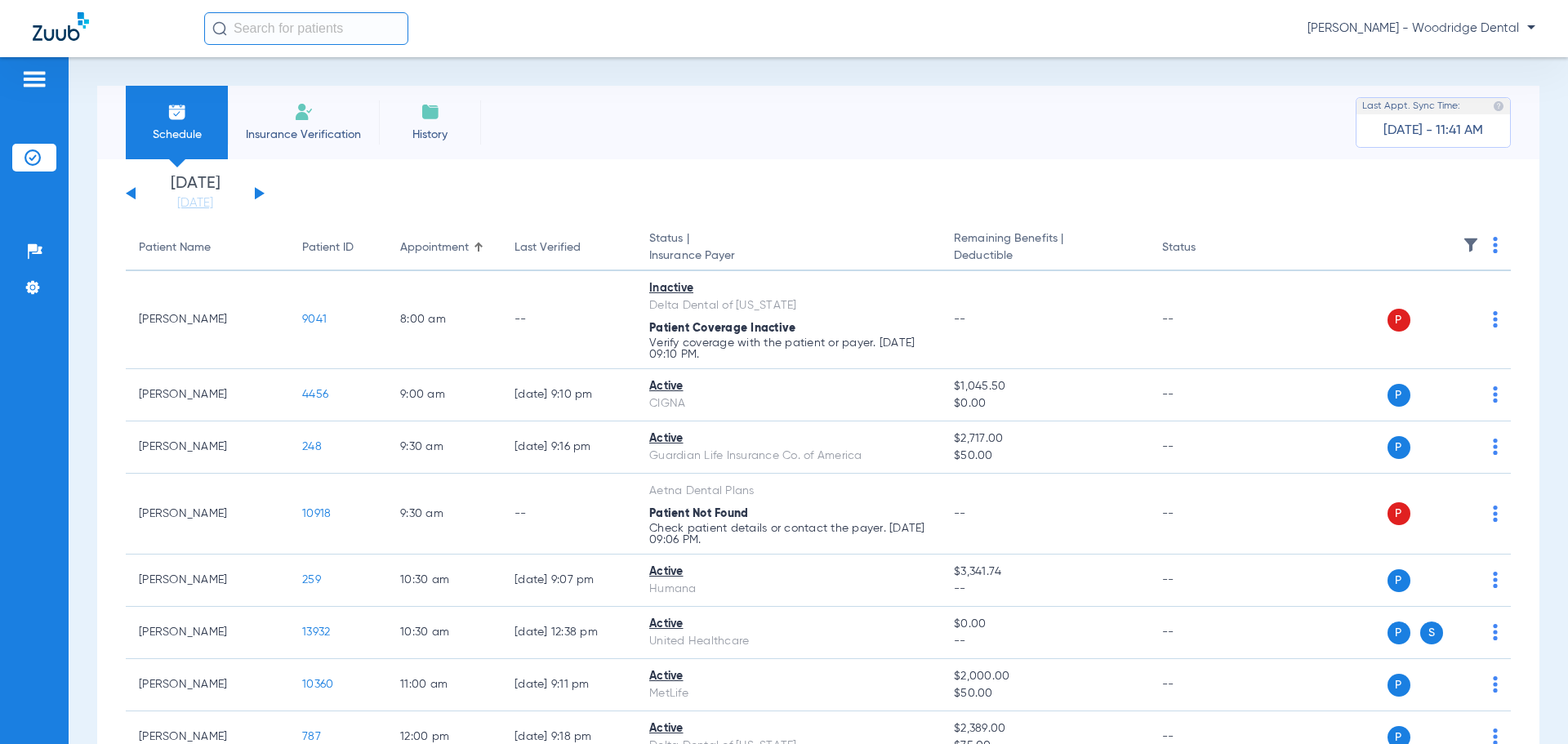
click at [268, 123] on li "Insurance Verification" at bounding box center [303, 123] width 151 height 73
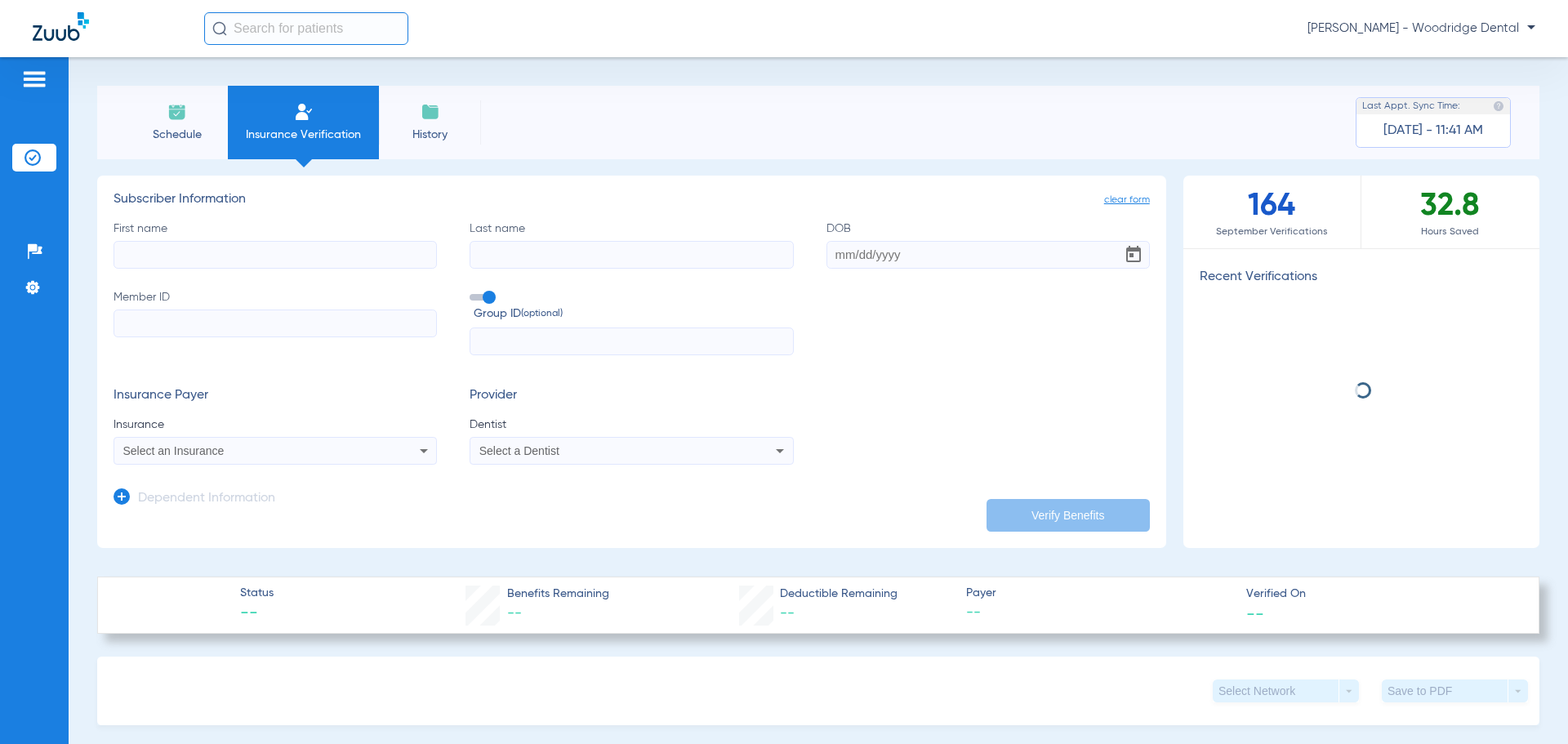
click at [261, 252] on input "First name" at bounding box center [275, 255] width 324 height 28
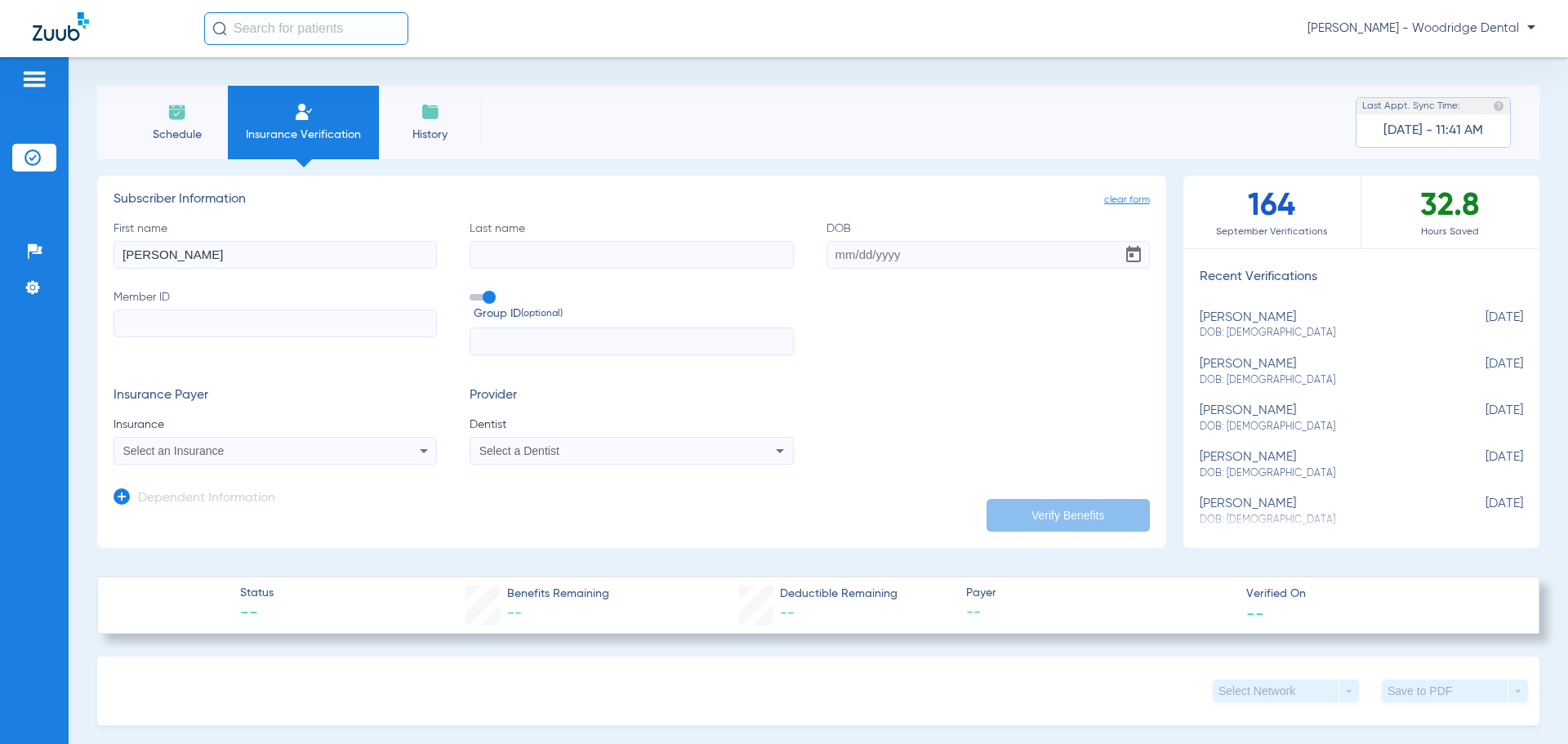
type input "[PERSON_NAME]"
click at [261, 244] on input "[PERSON_NAME]" at bounding box center [275, 255] width 324 height 28
type input "[PERSON_NAME] [PERSON_NAME]"
type input "[DATE]"
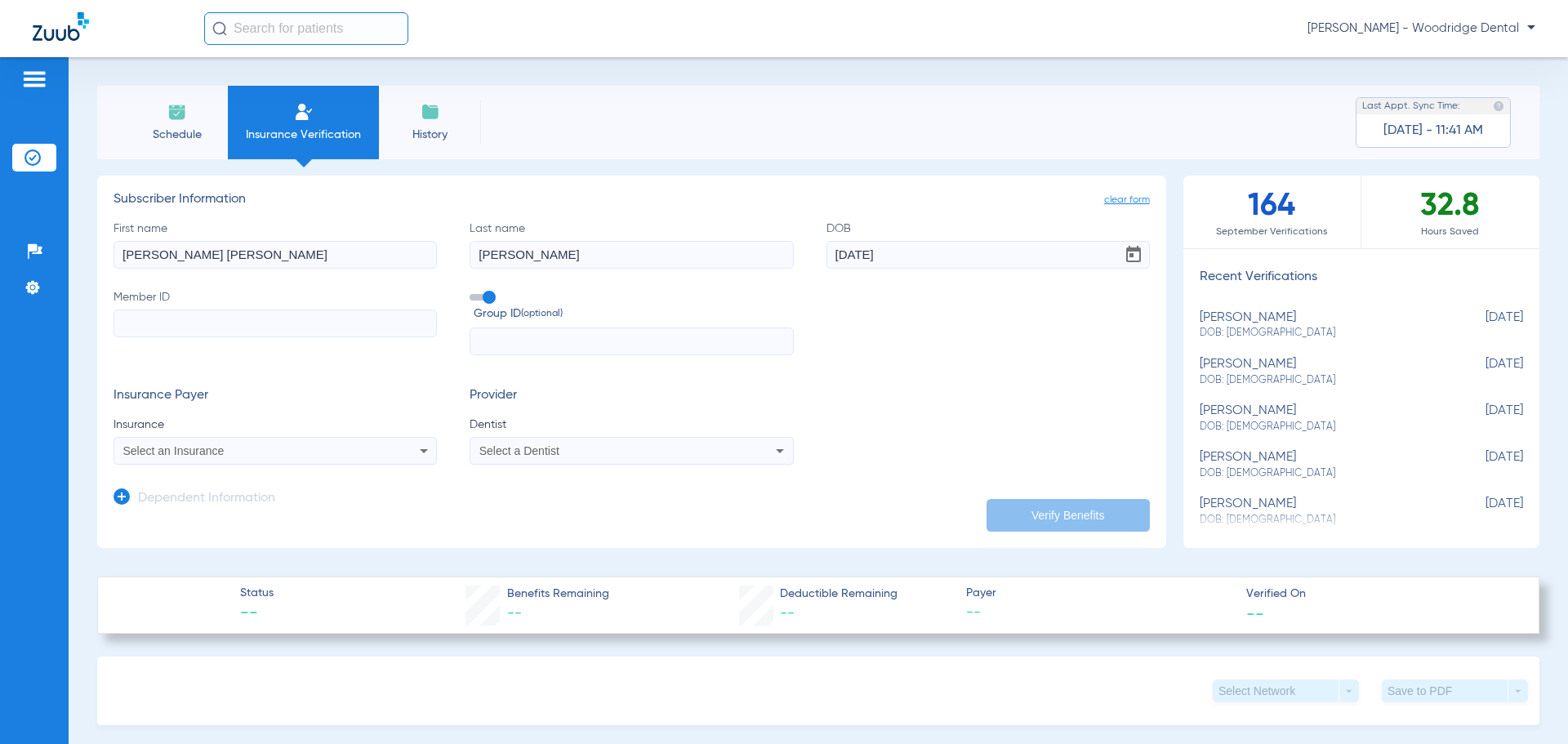
click at [304, 328] on input "Member ID" at bounding box center [275, 323] width 324 height 28
click at [265, 319] on input "Member ID Required" at bounding box center [275, 323] width 324 height 28
type input "335900823"
click at [336, 450] on div "Select an Insurance" at bounding box center [245, 451] width 244 height 12
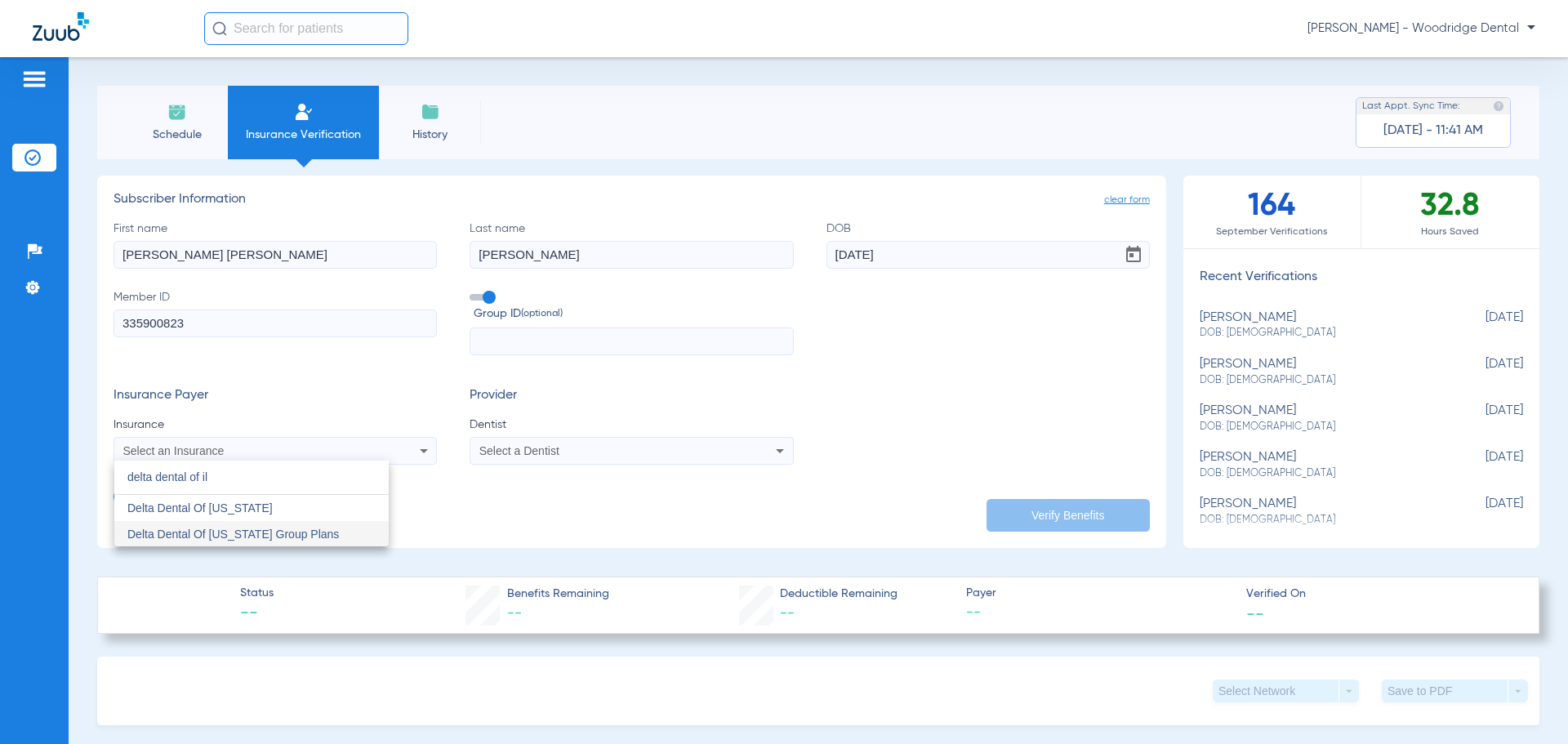
type input "delta dental of il"
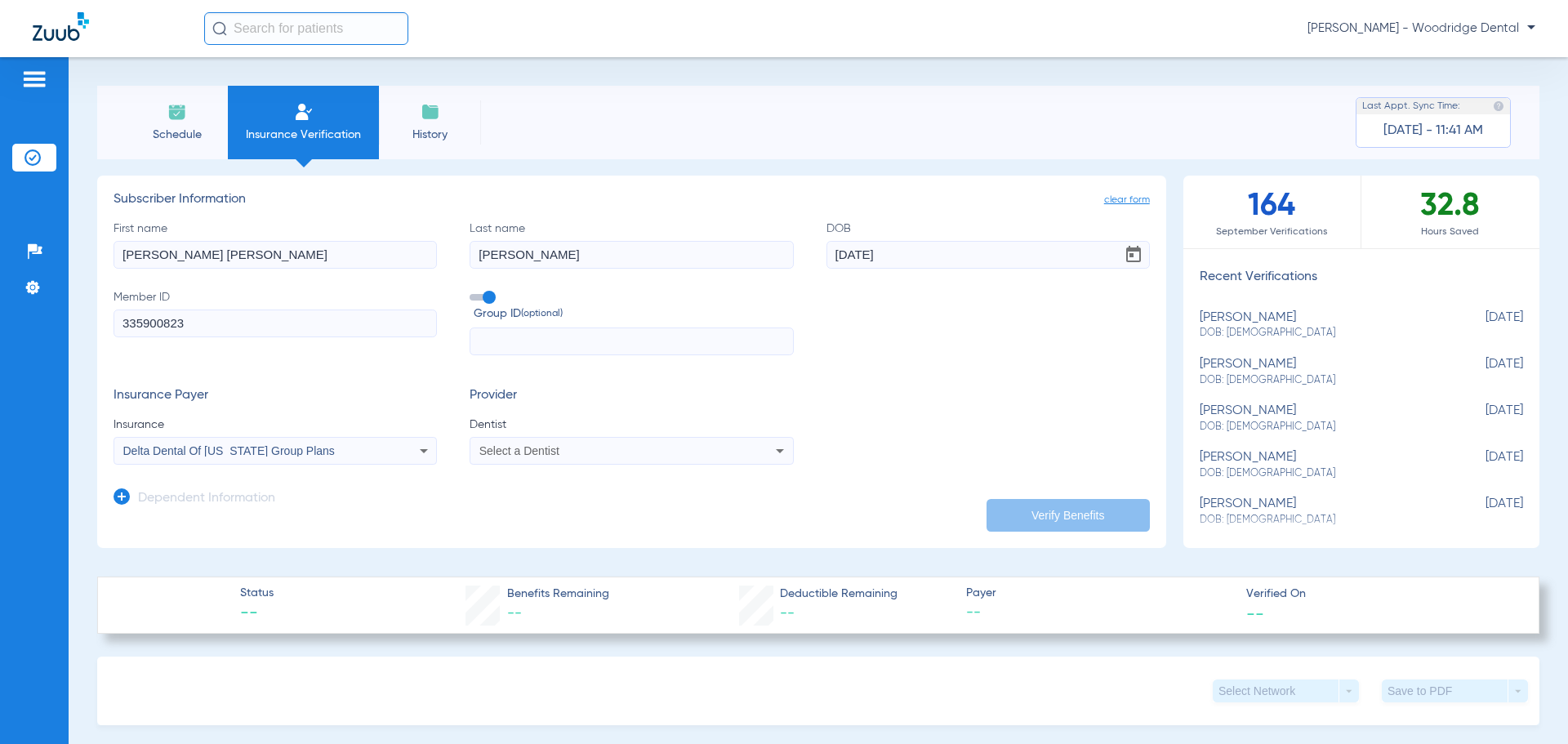
click at [430, 452] on icon at bounding box center [424, 451] width 20 height 20
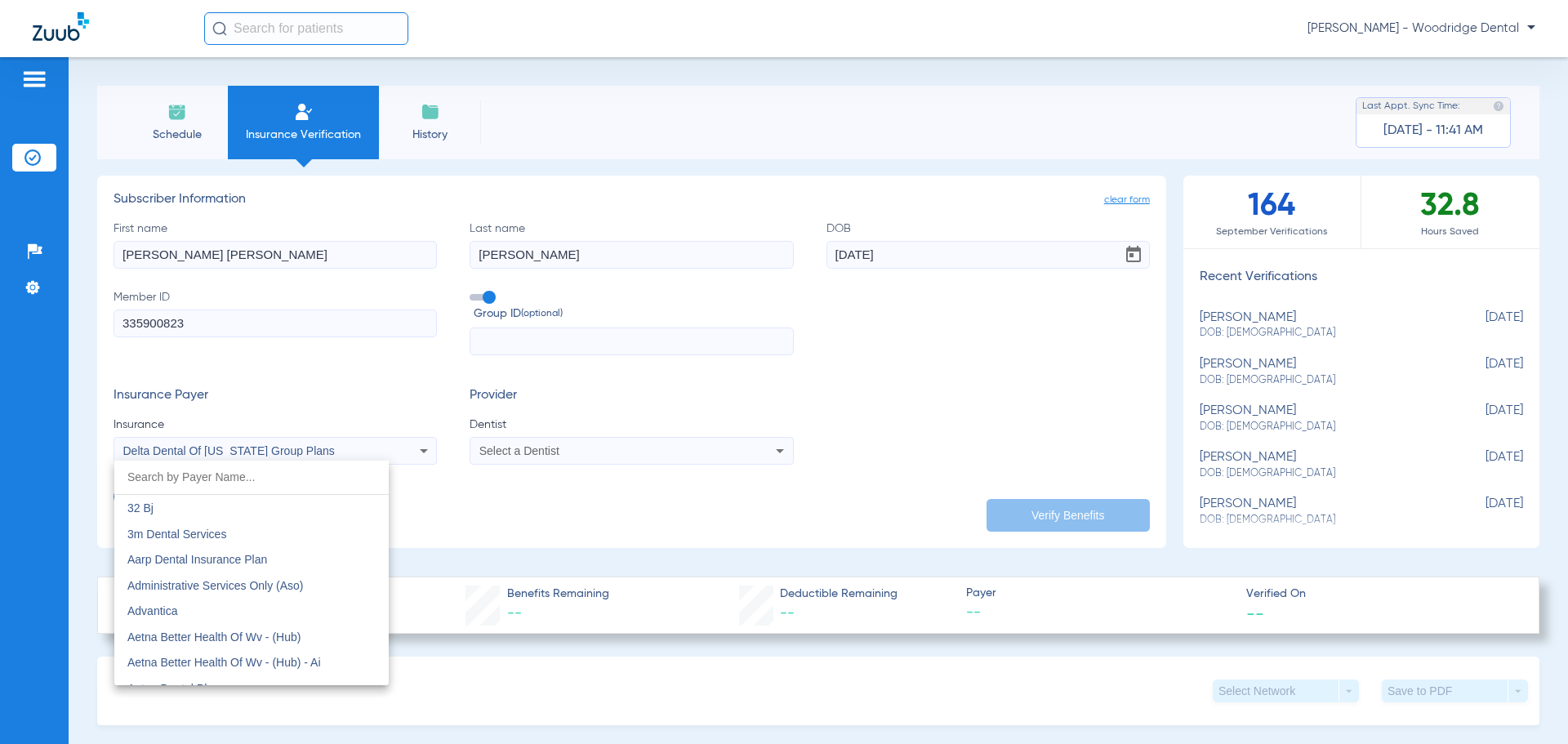
scroll to position [3234, 0]
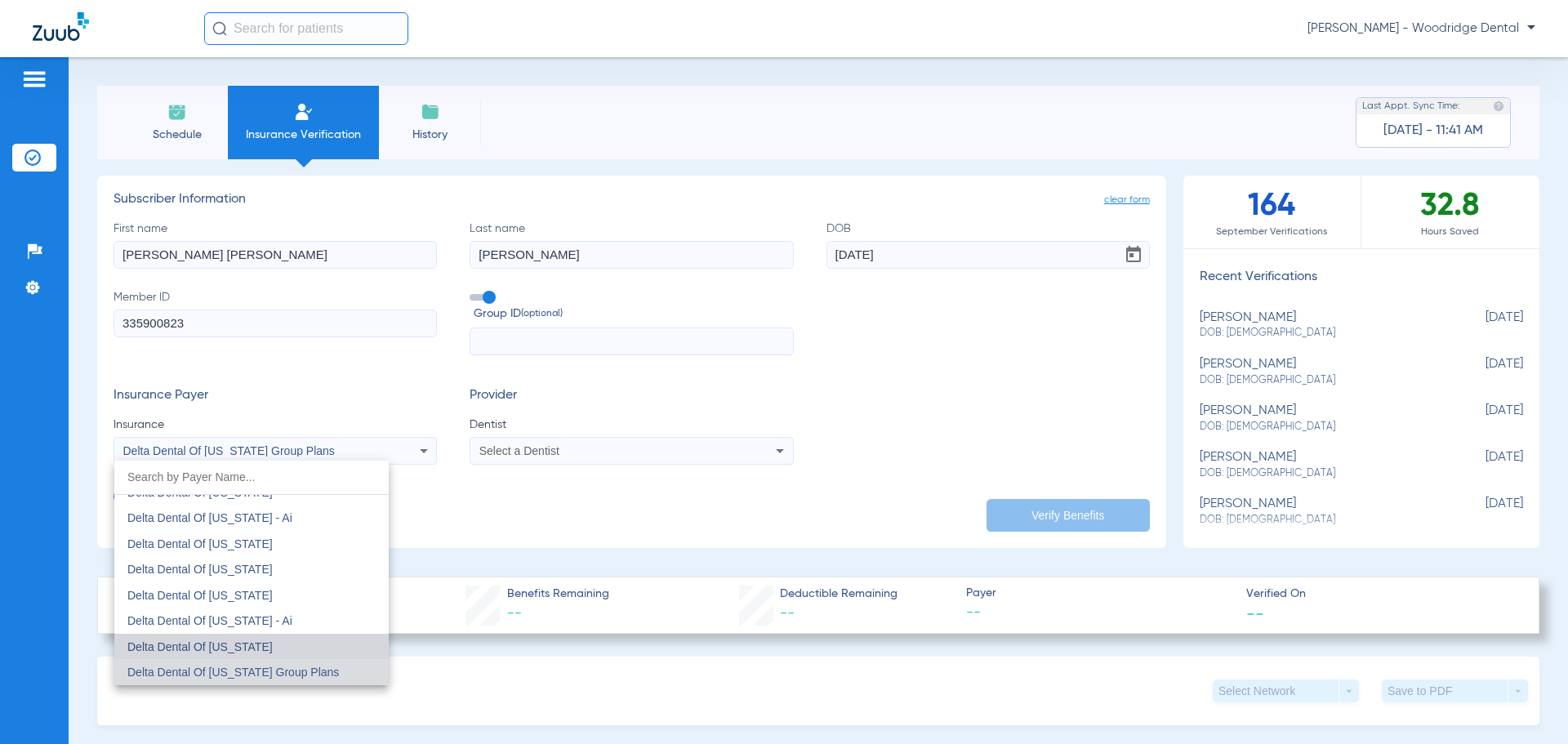
click at [265, 639] on mat-option "Delta Dental Of [US_STATE]" at bounding box center [251, 647] width 274 height 26
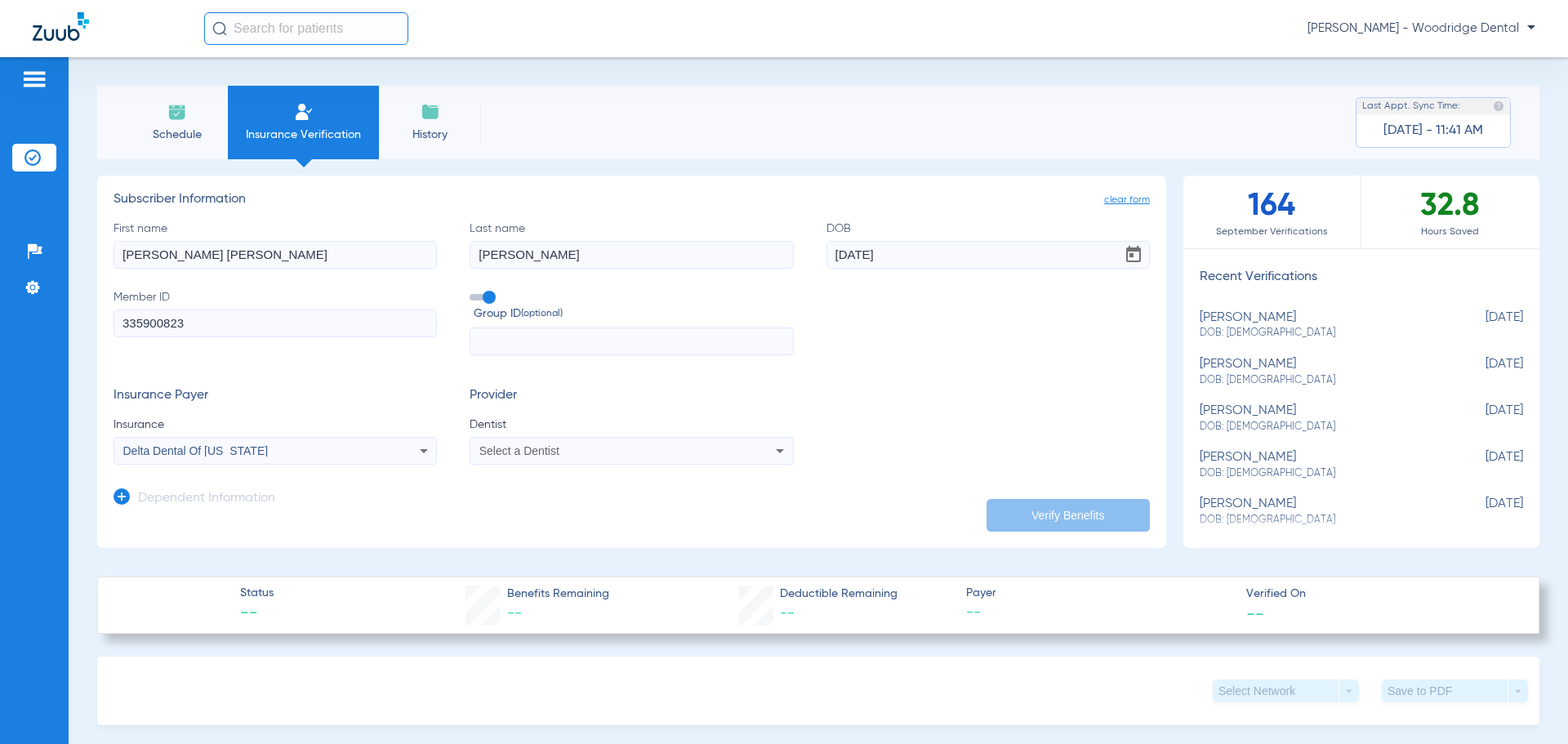
click at [562, 457] on div "Select a Dentist" at bounding box center [601, 451] width 244 height 12
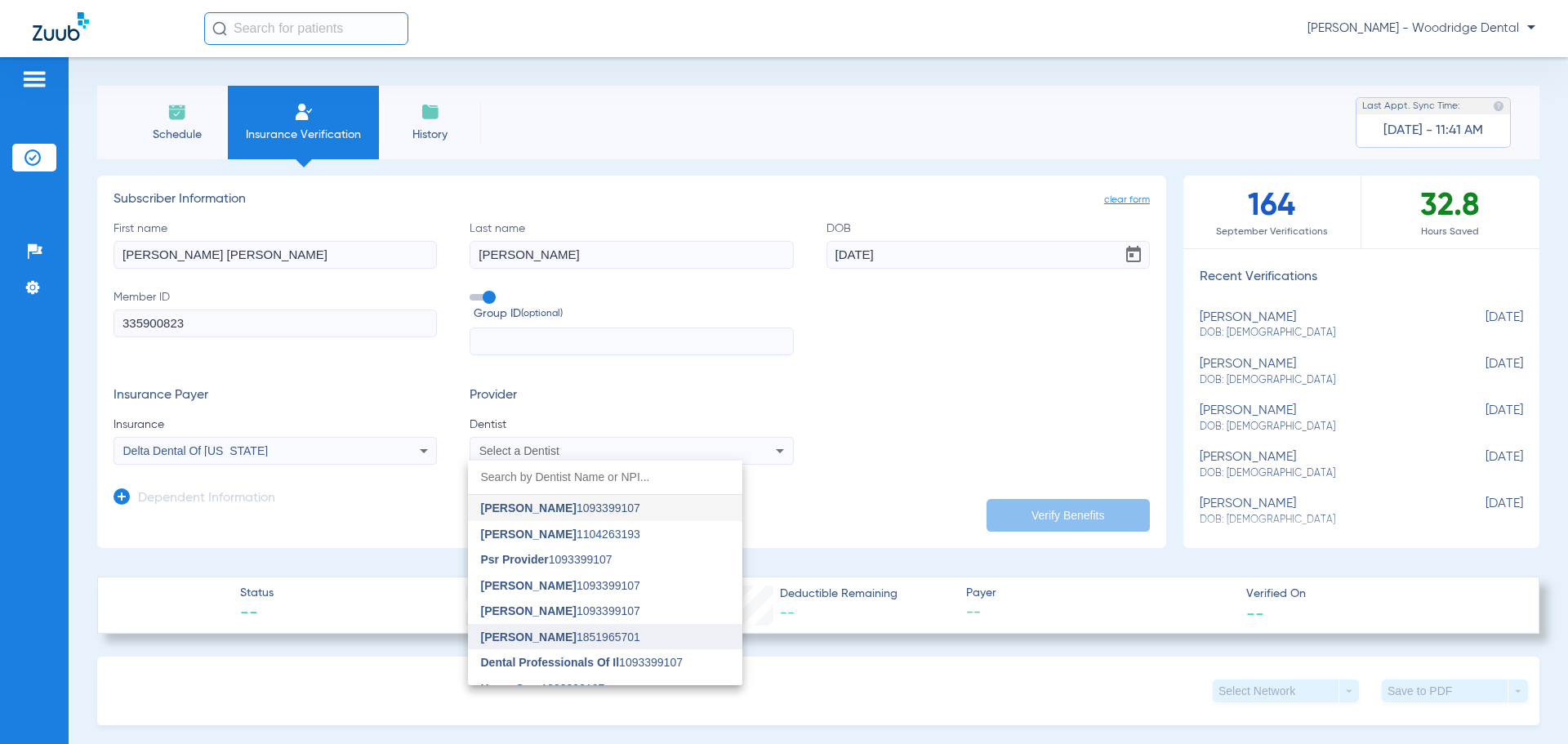
click at [569, 630] on mat-option "[PERSON_NAME] 1851965701" at bounding box center [605, 637] width 274 height 26
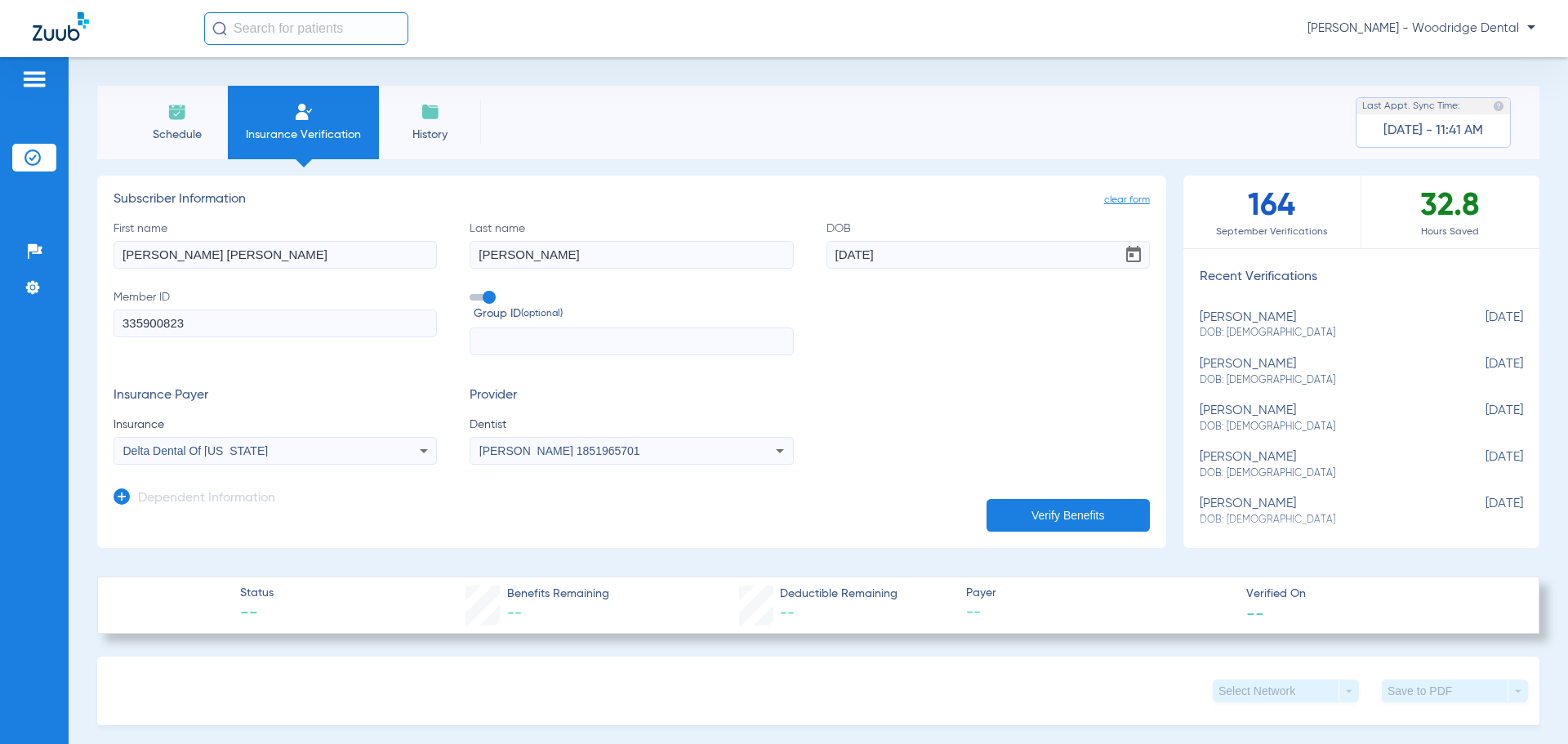
click at [1045, 512] on button "Verify Benefits" at bounding box center [1068, 515] width 164 height 33
drag, startPoint x: 182, startPoint y: 114, endPoint x: 105, endPoint y: 118, distance: 77.1
click at [182, 114] on img at bounding box center [177, 112] width 20 height 20
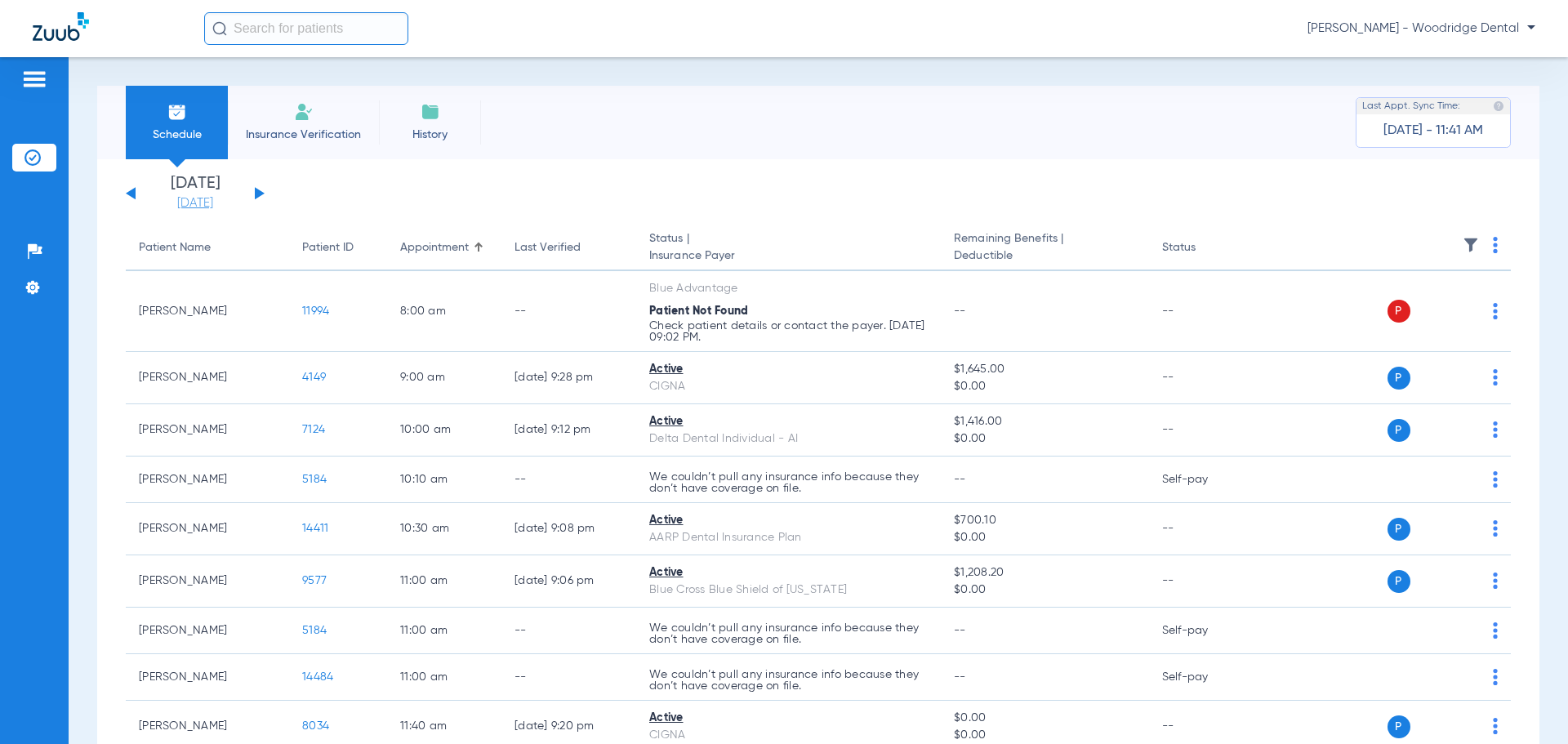
click at [208, 208] on link "[DATE]" at bounding box center [196, 203] width 98 height 16
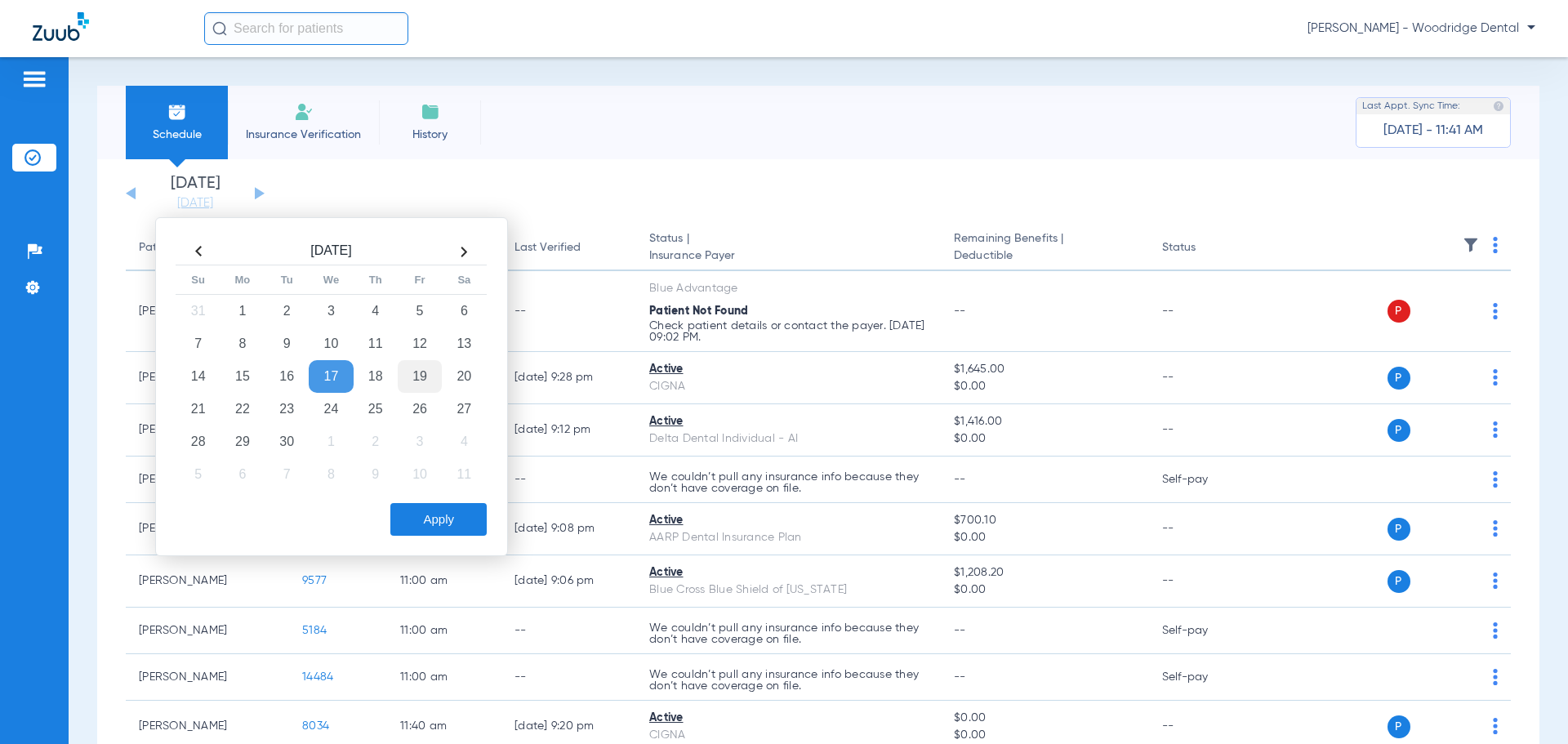
click at [415, 371] on td "19" at bounding box center [419, 376] width 44 height 33
click at [459, 515] on button "Apply" at bounding box center [439, 520] width 97 height 33
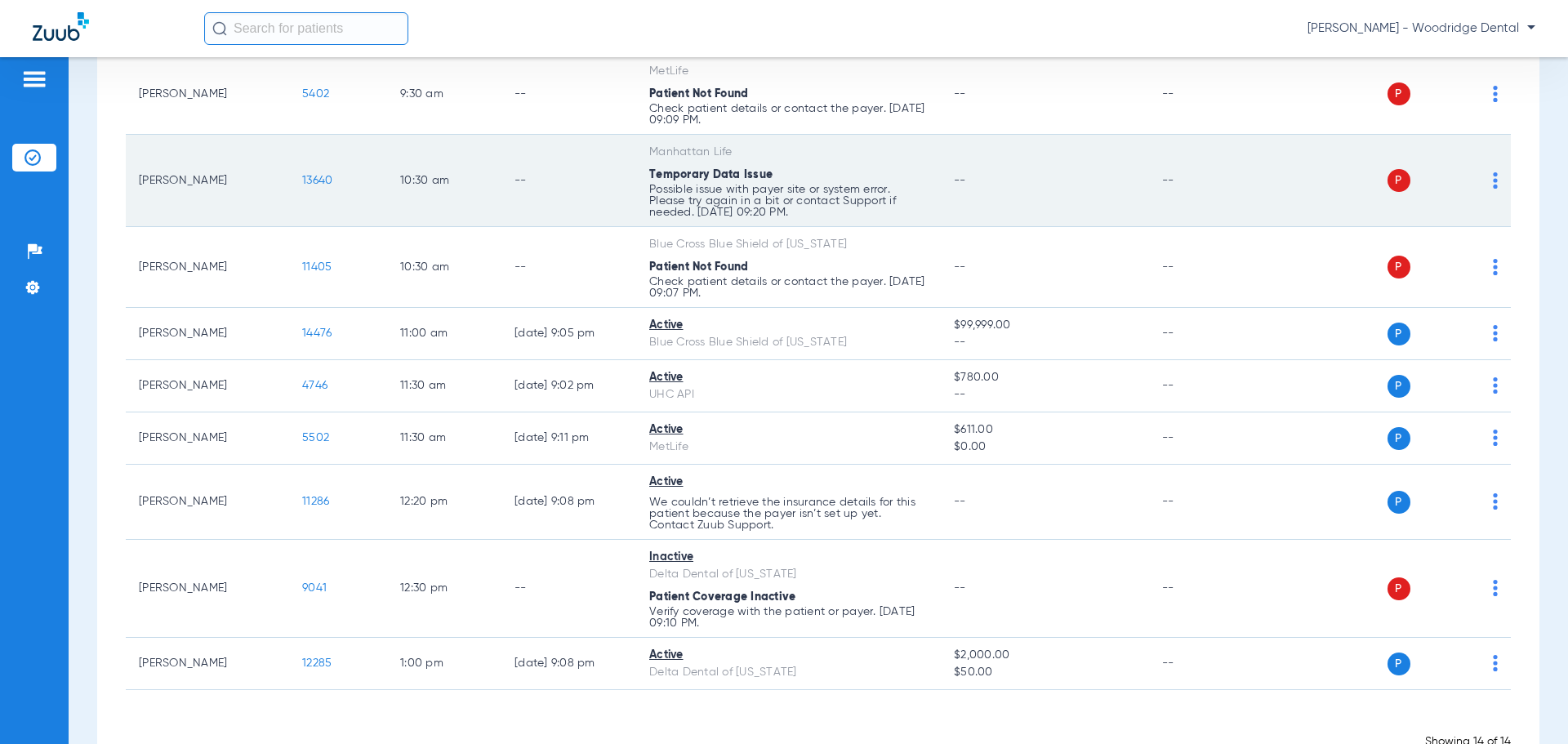
scroll to position [490, 0]
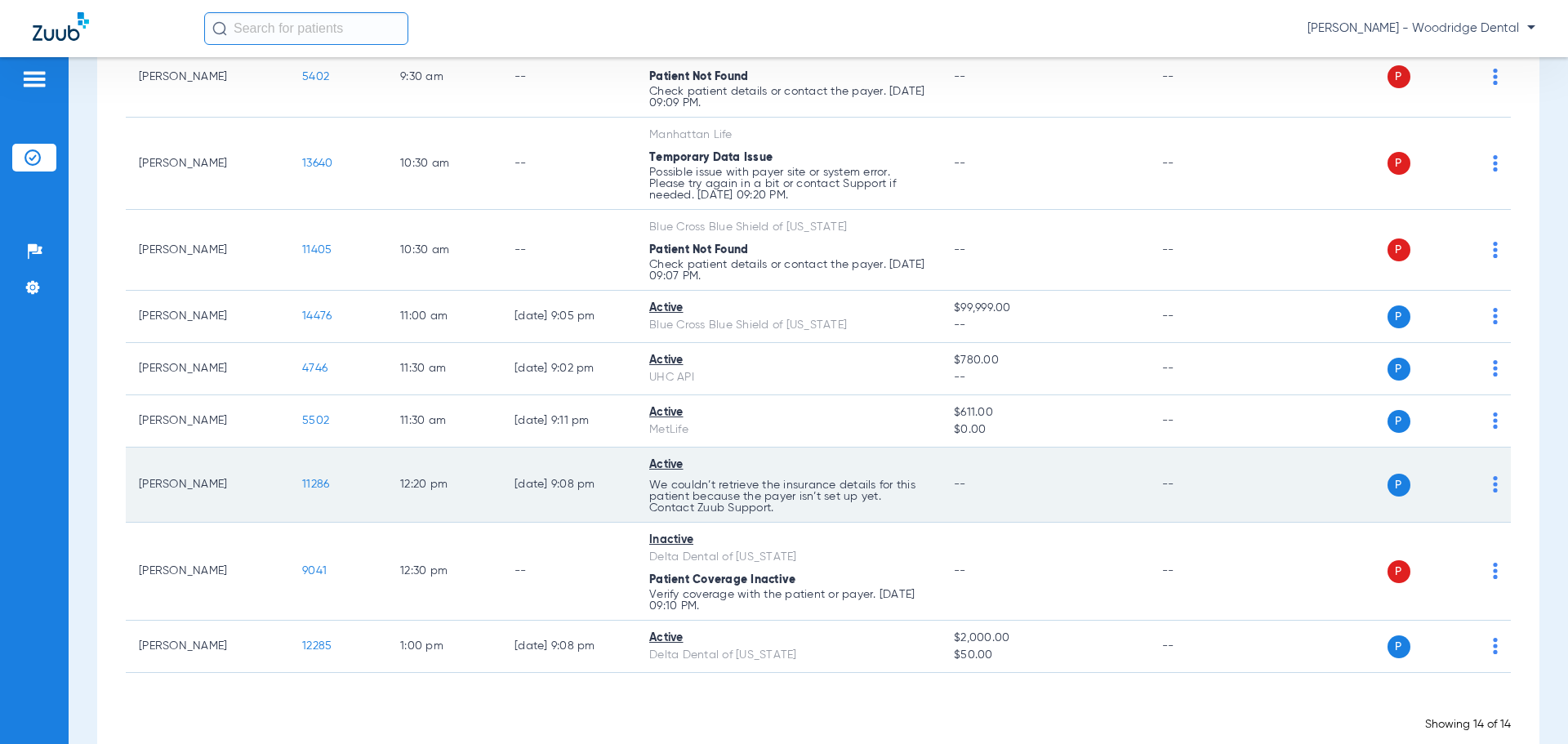
click at [313, 490] on span "11286" at bounding box center [316, 484] width 27 height 12
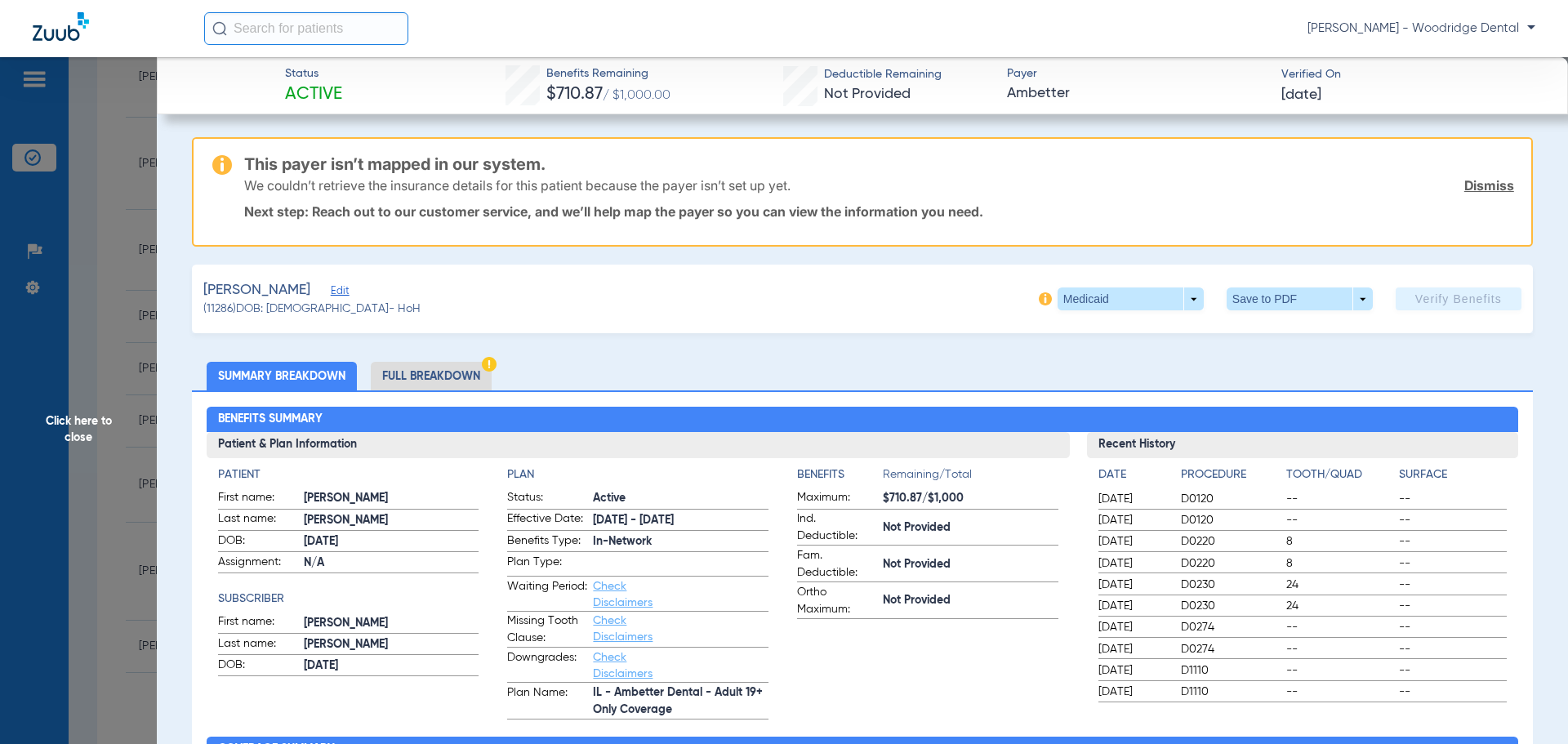
click at [434, 382] on li "Full Breakdown" at bounding box center [431, 376] width 121 height 29
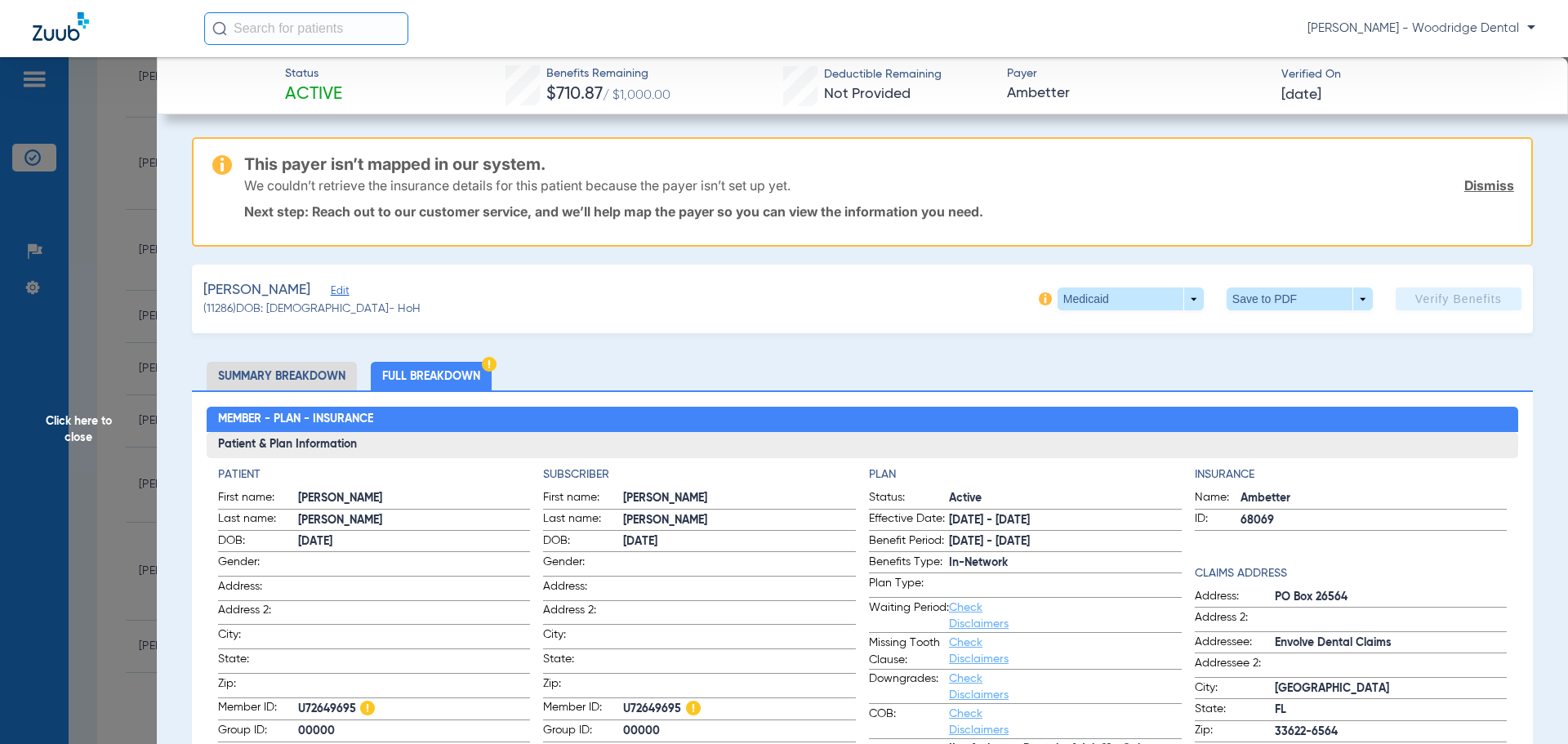
click at [67, 427] on span "Click here to close" at bounding box center [78, 429] width 156 height 744
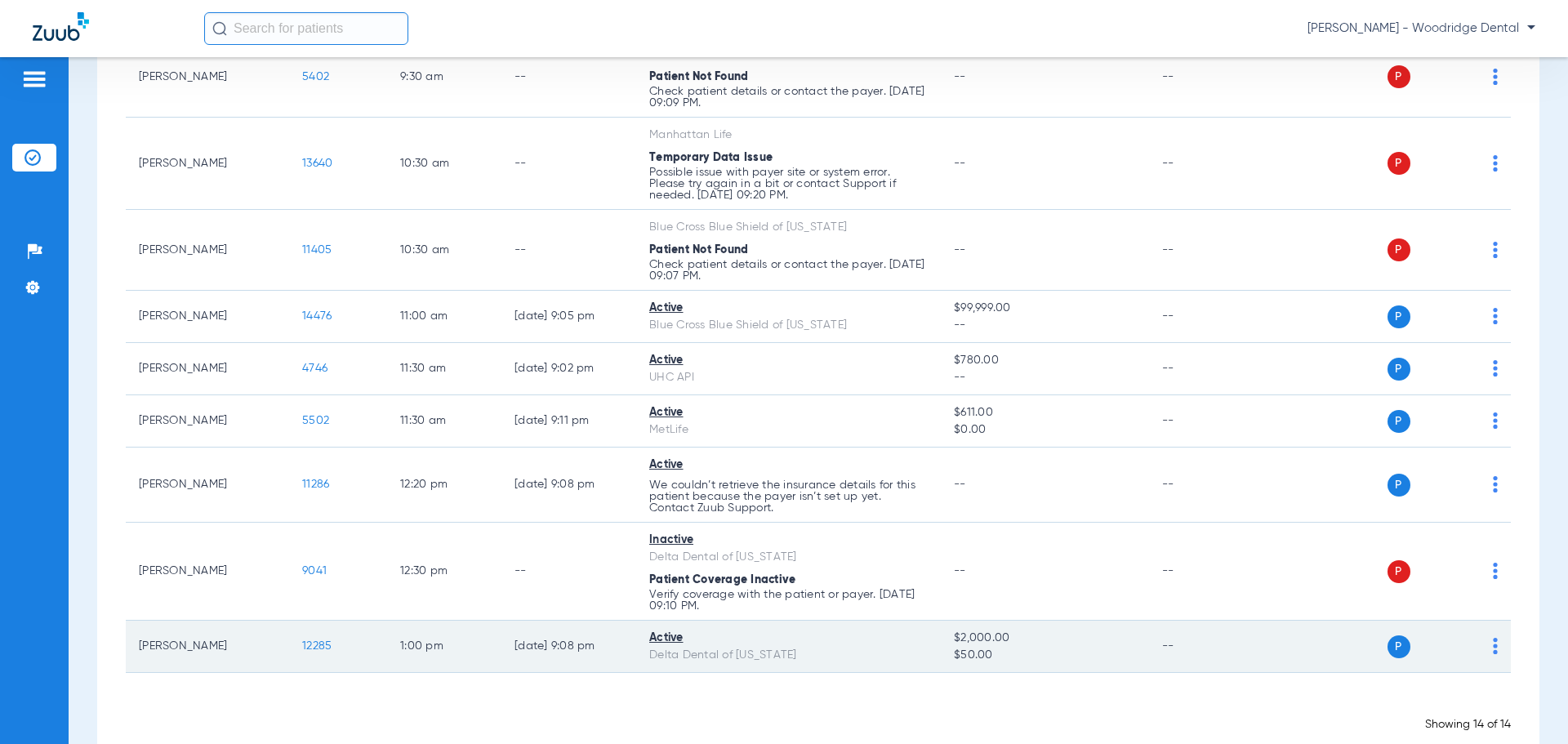
click at [313, 643] on span "12285" at bounding box center [316, 646] width 30 height 12
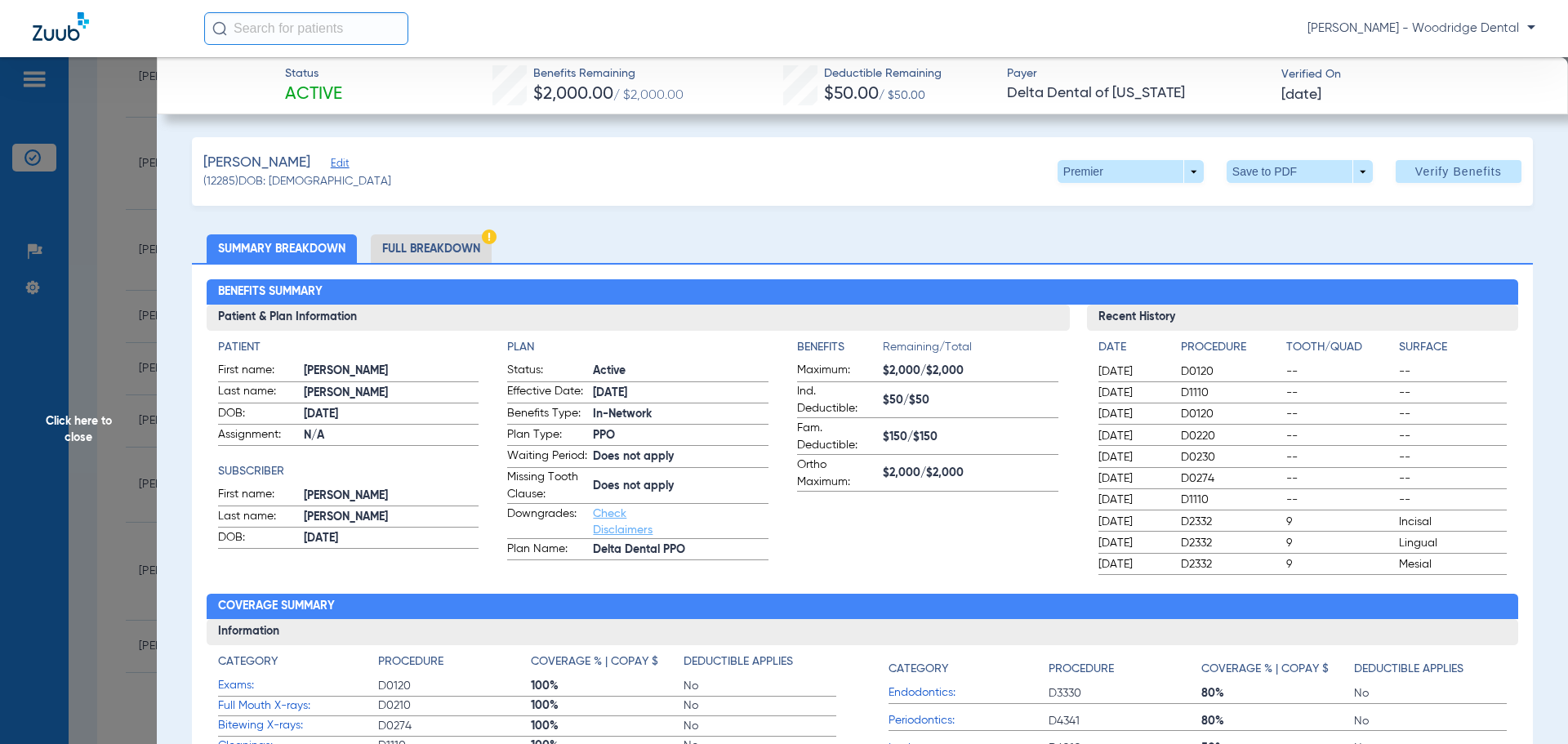
click at [462, 255] on li "Full Breakdown" at bounding box center [431, 249] width 121 height 29
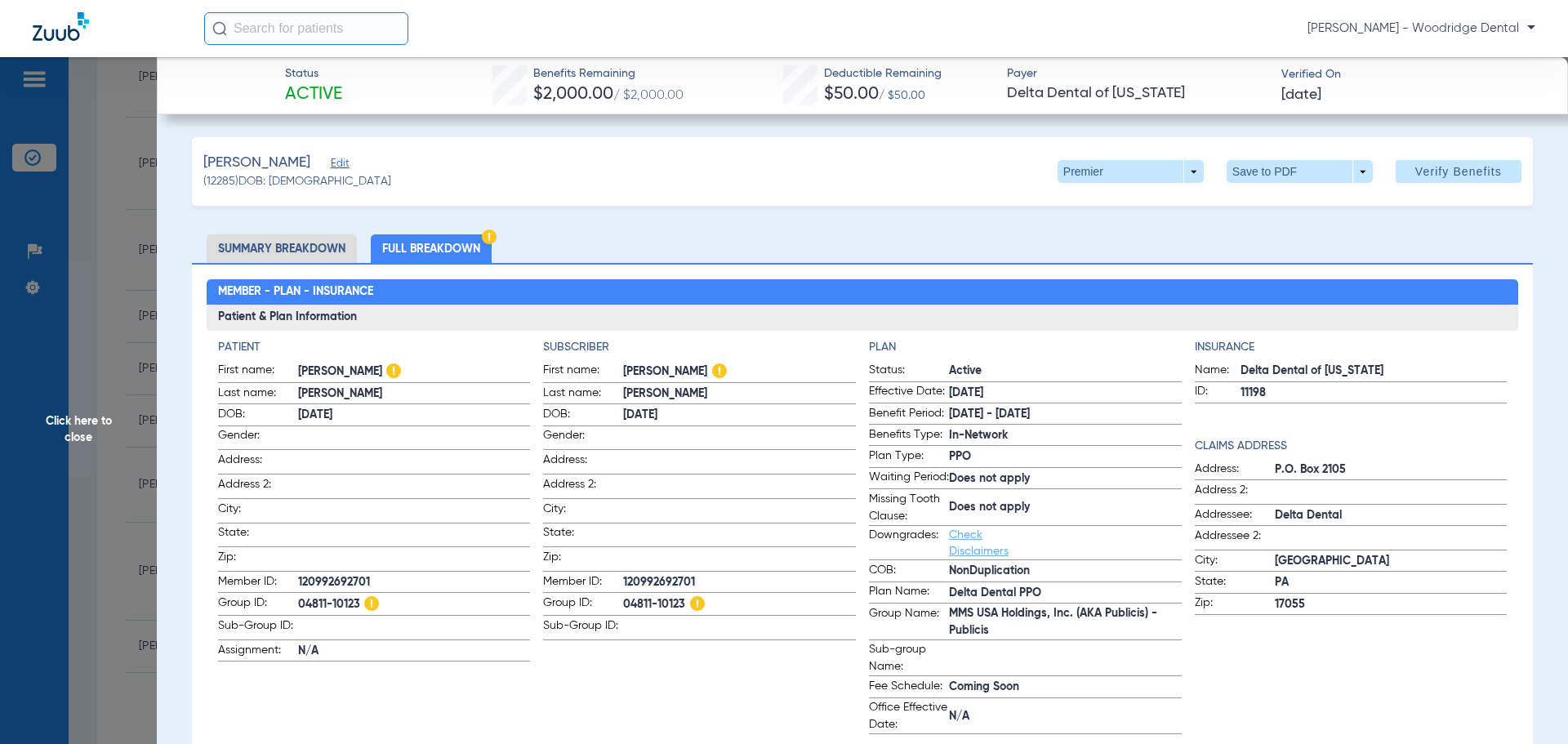
click at [337, 595] on span "04811-10123" at bounding box center [415, 604] width 232 height 21
click at [349, 596] on span "04811-10123" at bounding box center [415, 604] width 232 height 21
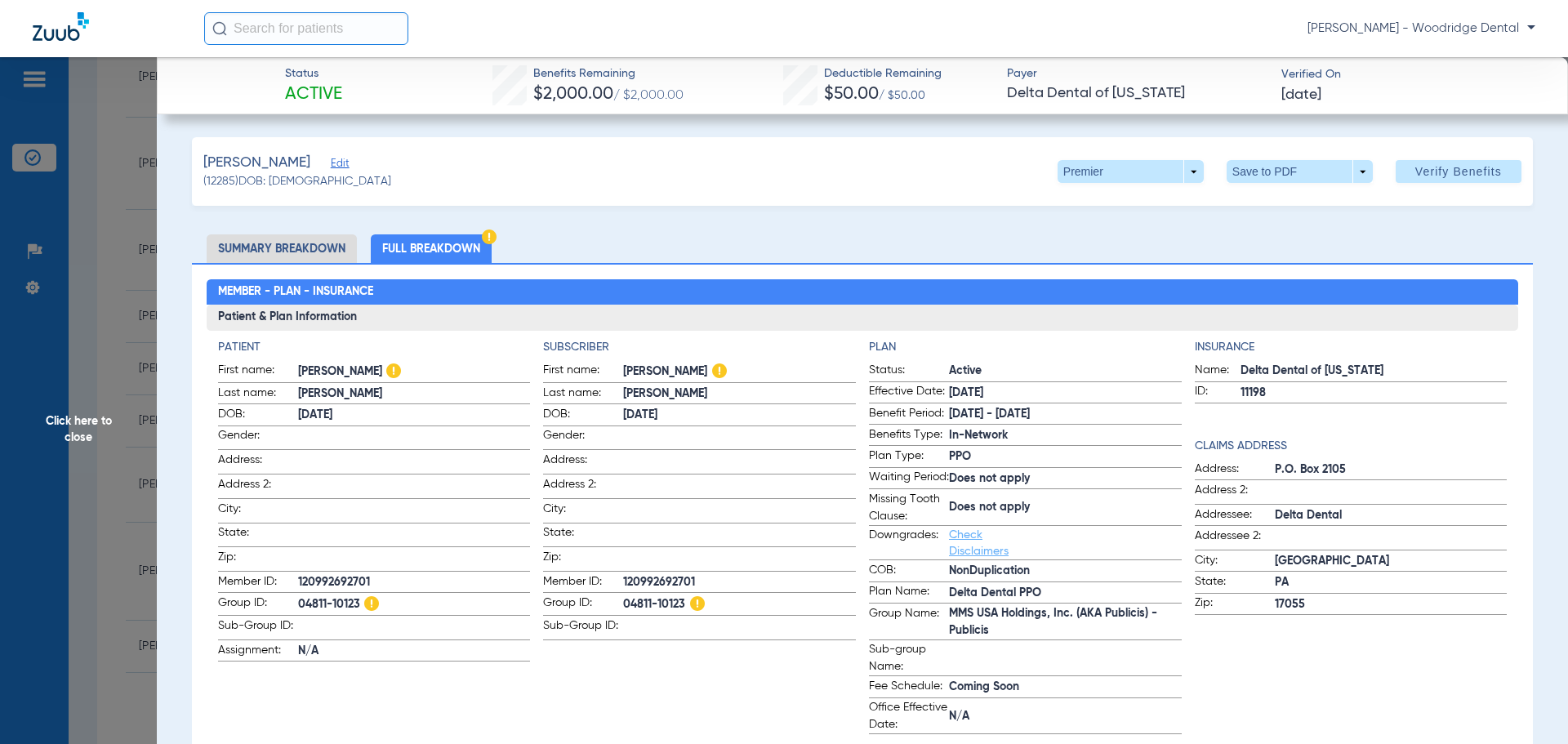
click at [356, 580] on span "120992692701" at bounding box center [415, 582] width 232 height 17
click at [356, 579] on span "120992692701" at bounding box center [415, 582] width 232 height 17
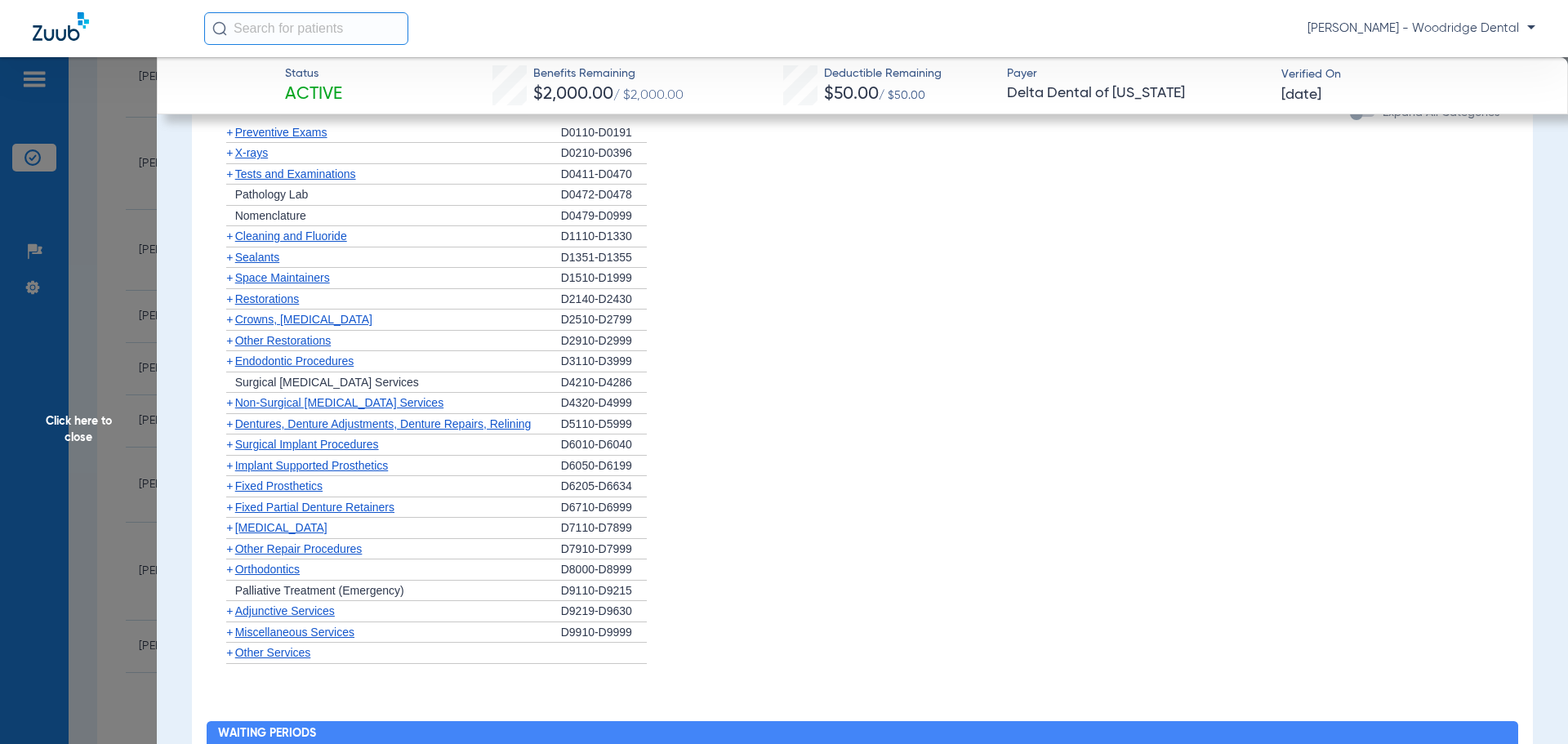
scroll to position [1552, 0]
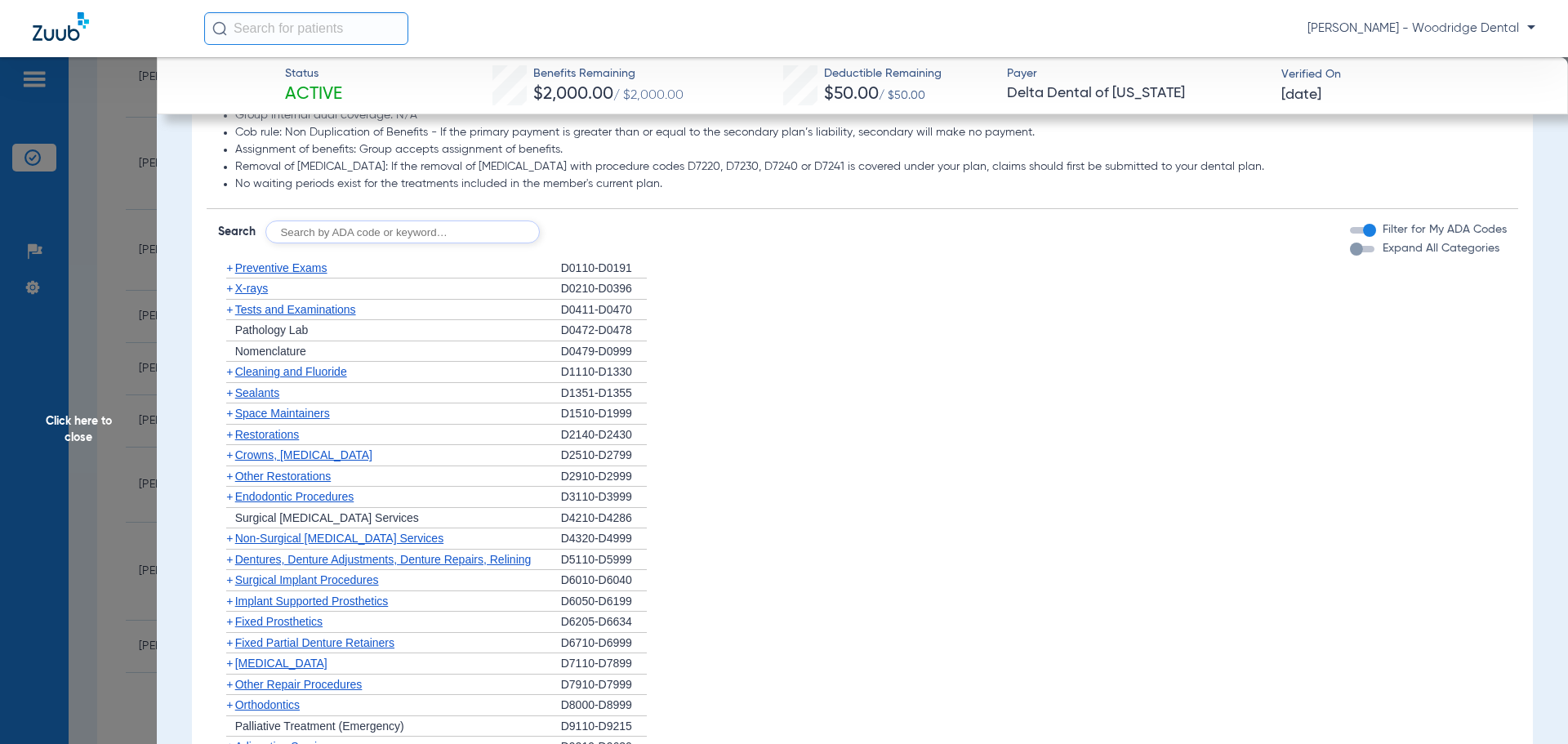
click at [229, 441] on span "+" at bounding box center [229, 435] width 6 height 13
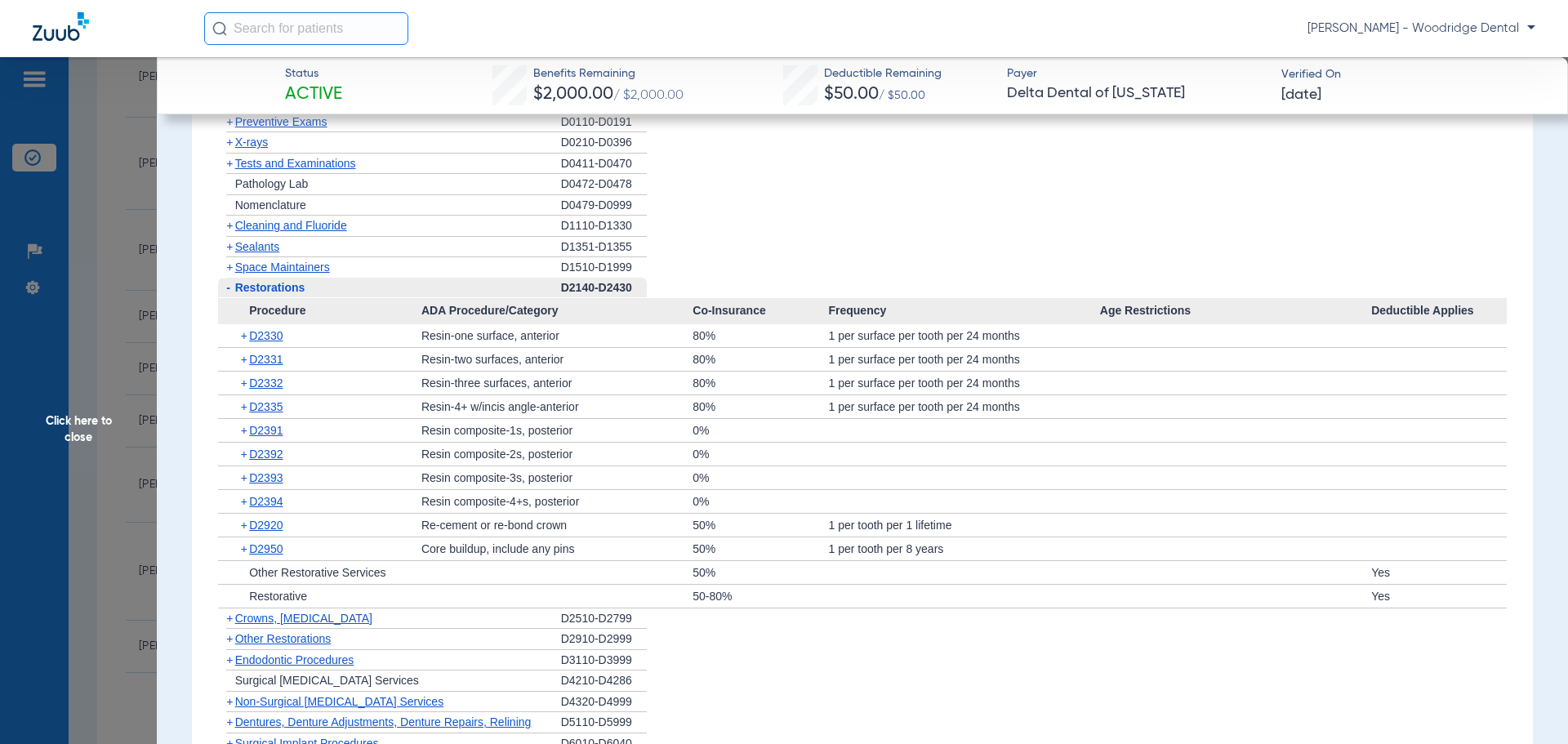
scroll to position [1716, 0]
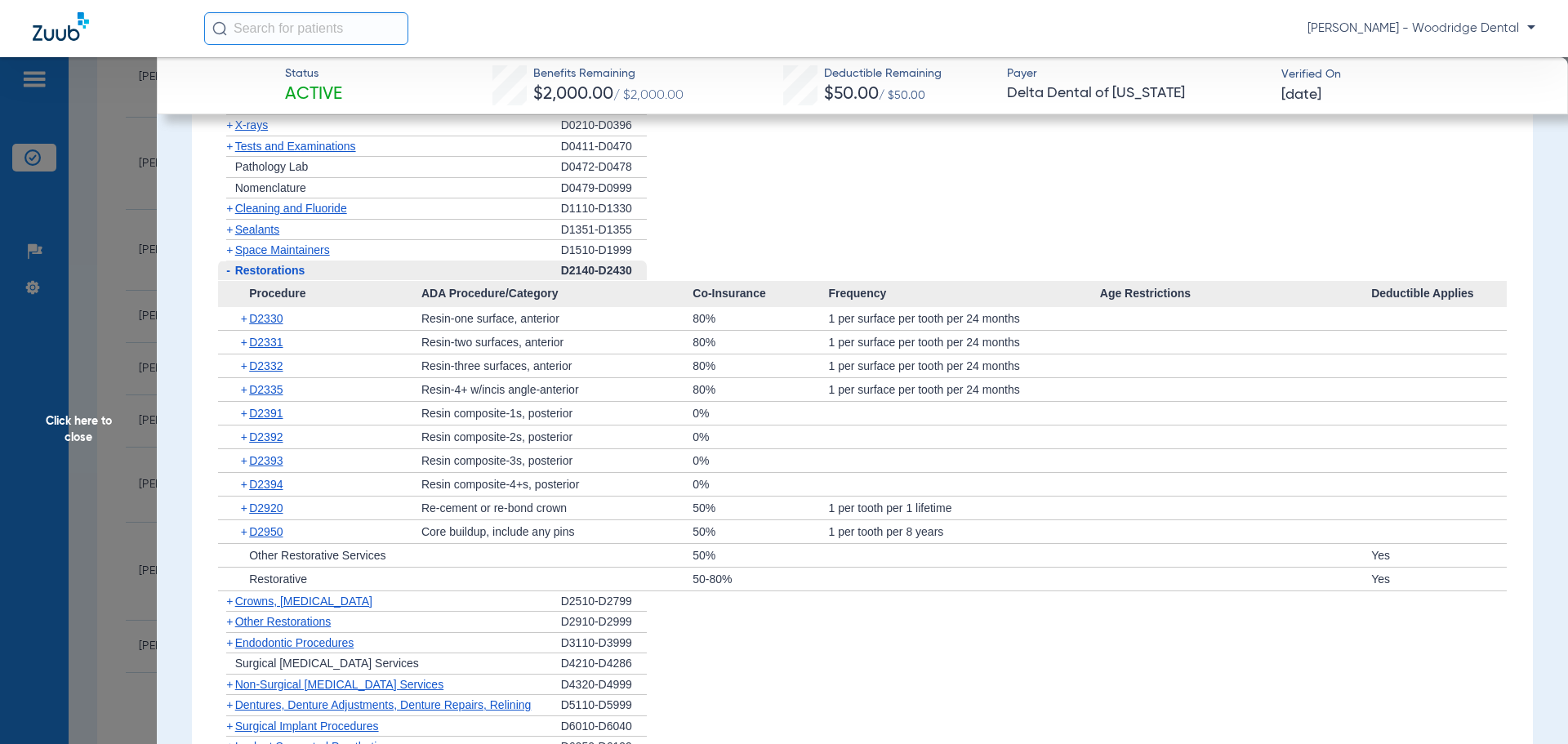
click at [226, 608] on span "+" at bounding box center [229, 601] width 6 height 13
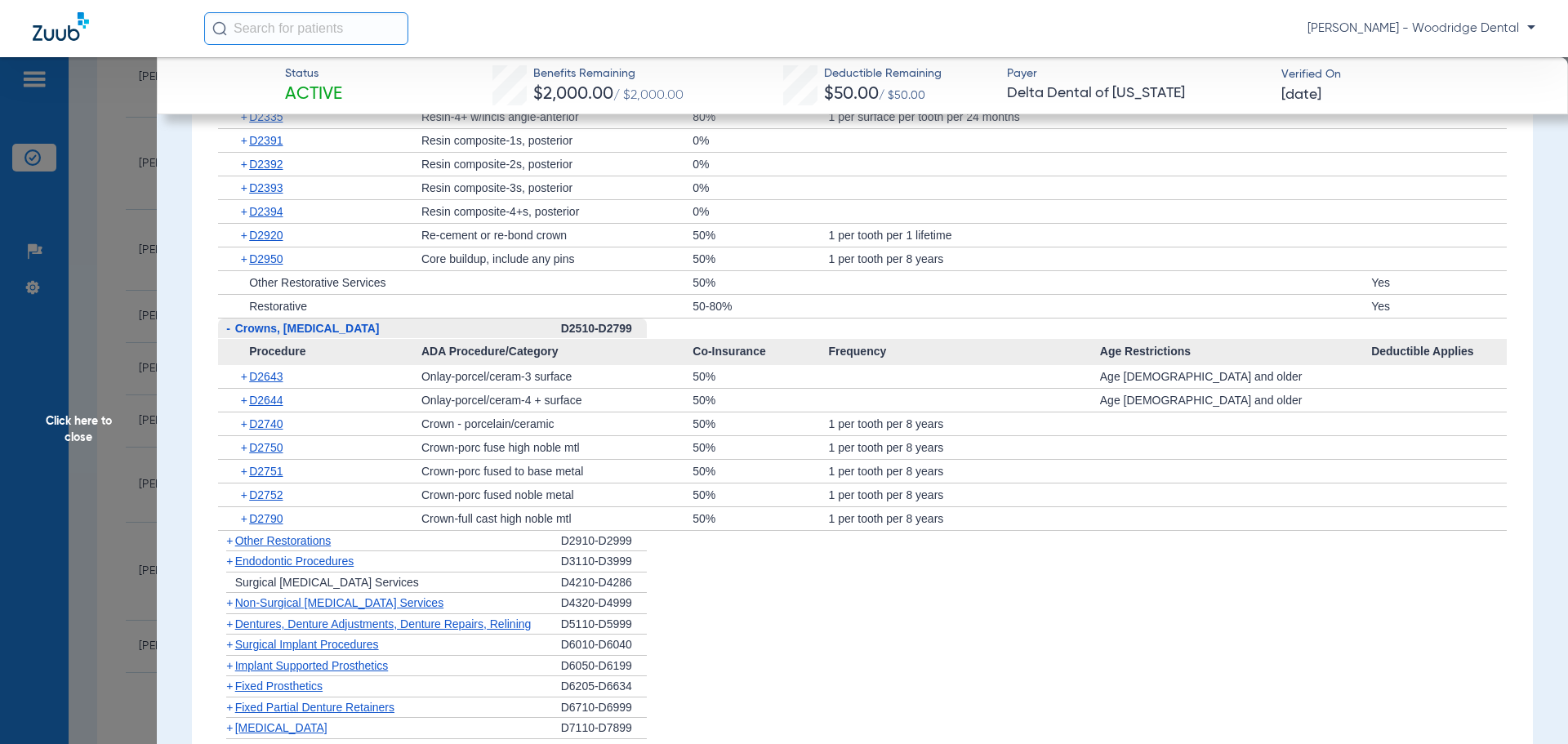
scroll to position [2042, 0]
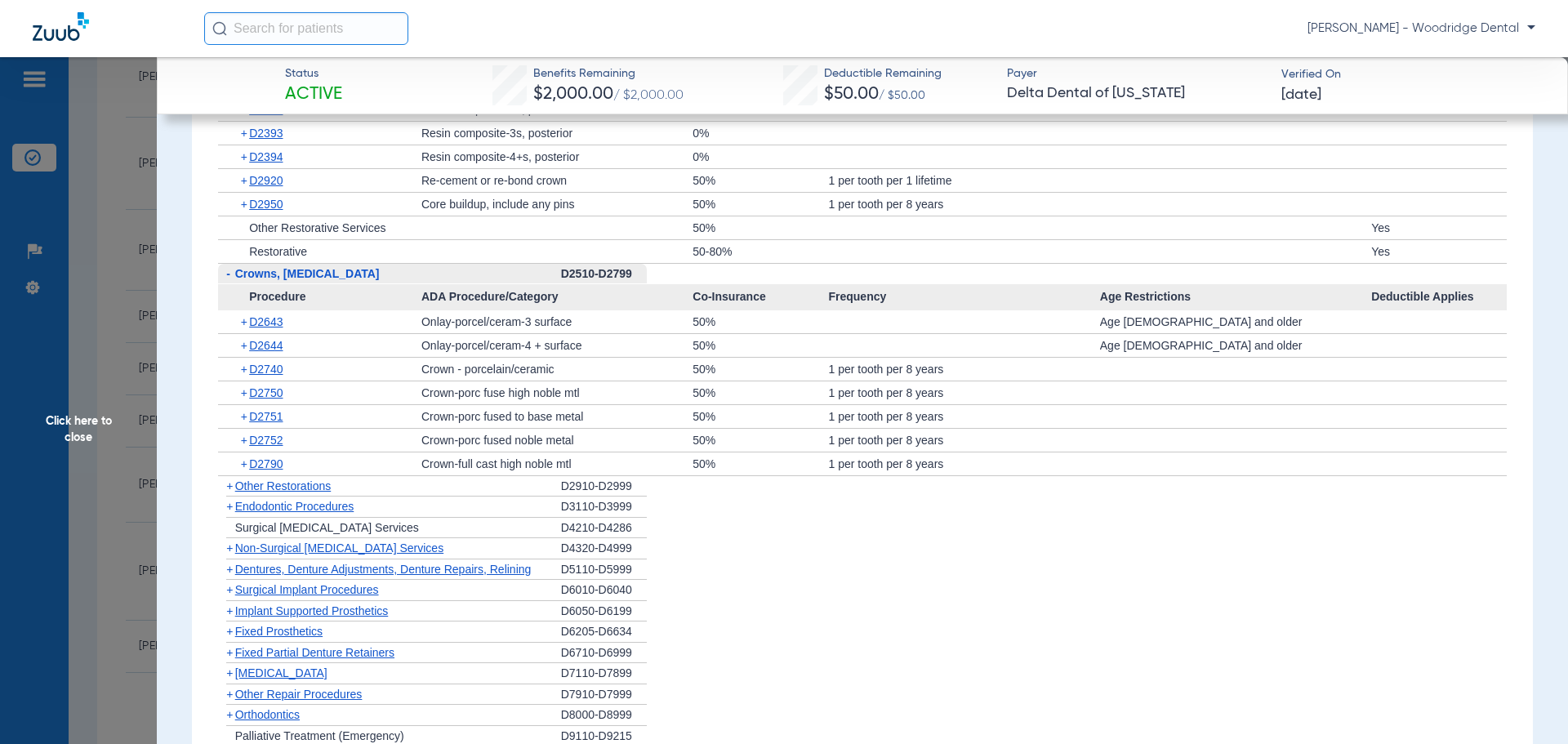
click at [227, 493] on span "+" at bounding box center [229, 486] width 6 height 13
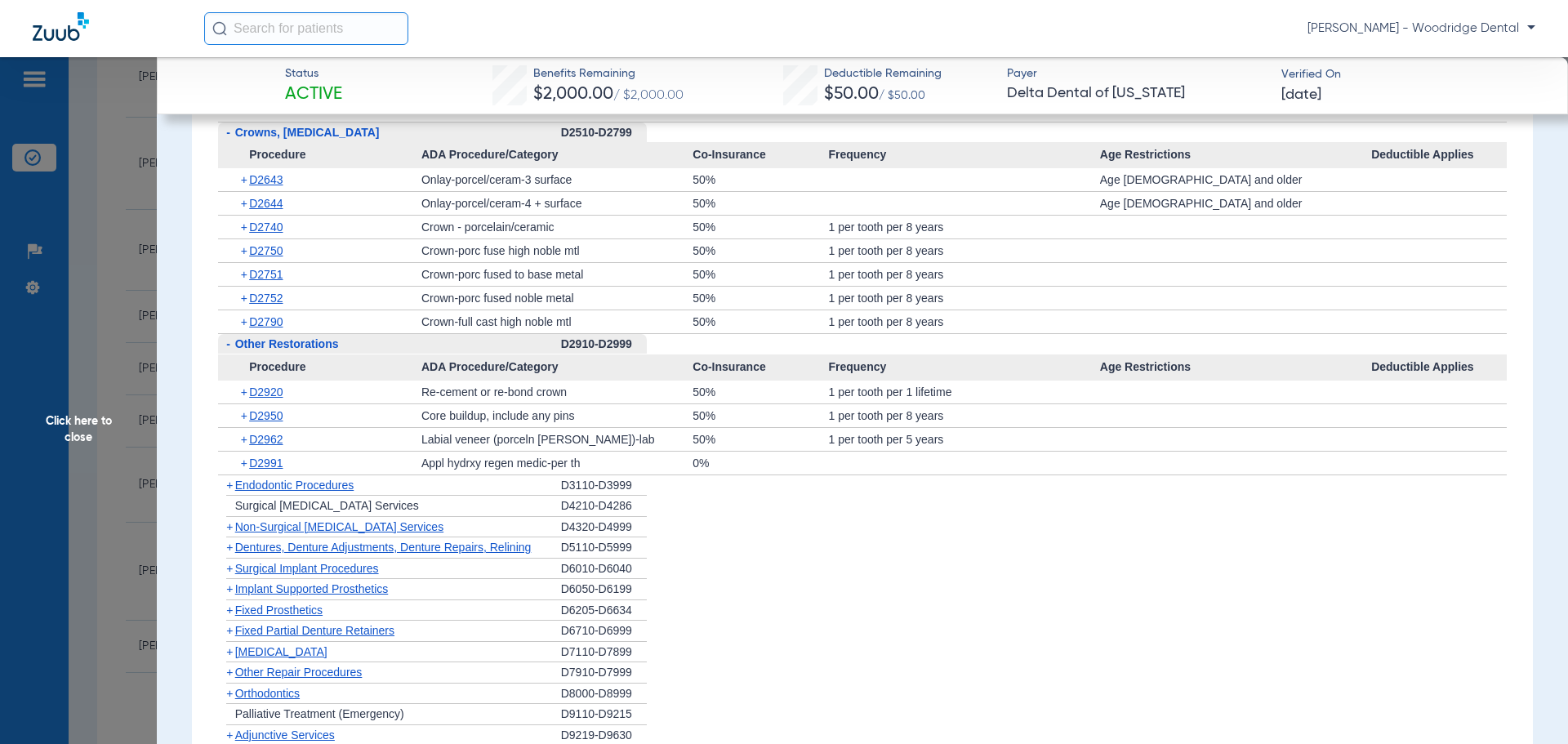
scroll to position [2206, 0]
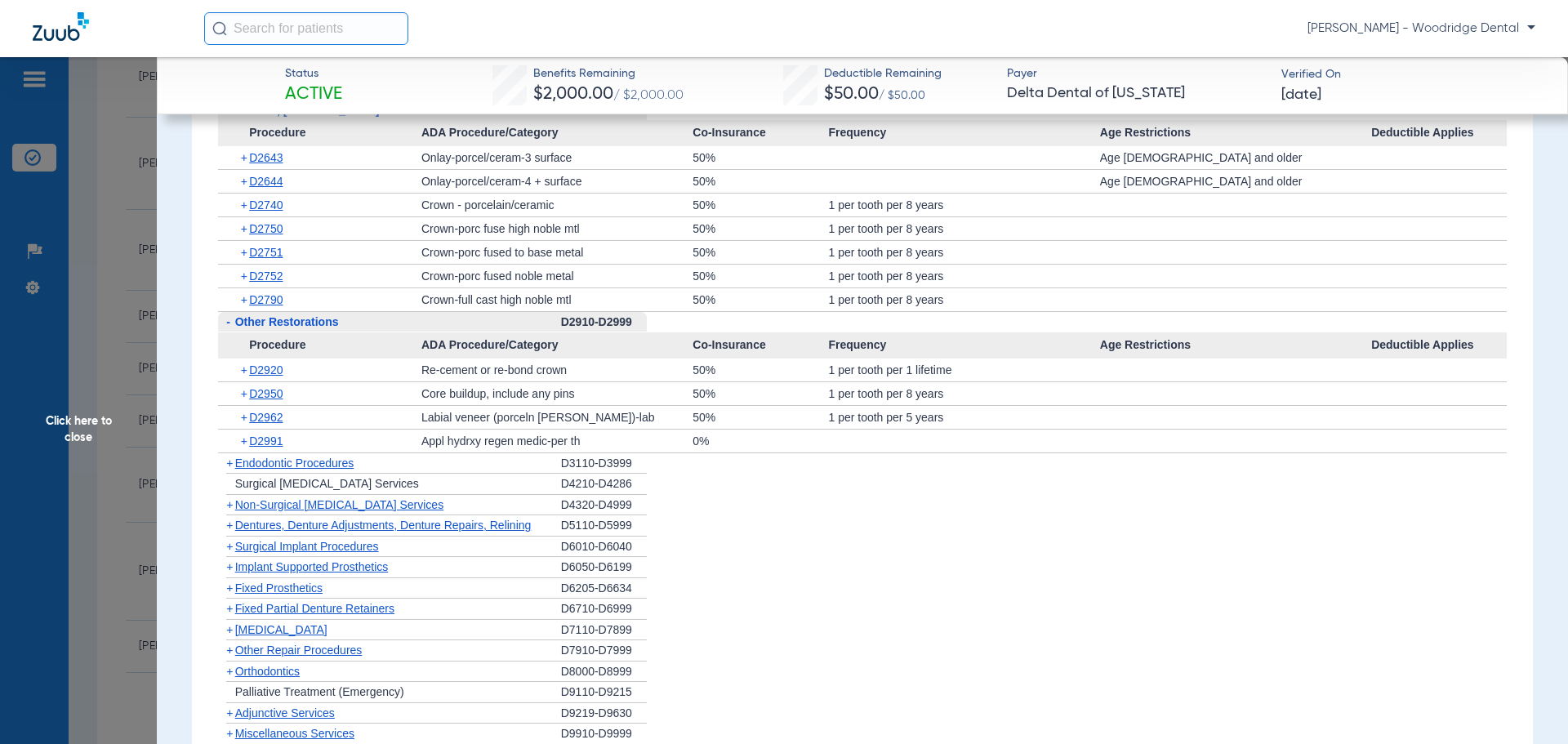
click at [231, 469] on span "+" at bounding box center [229, 463] width 6 height 13
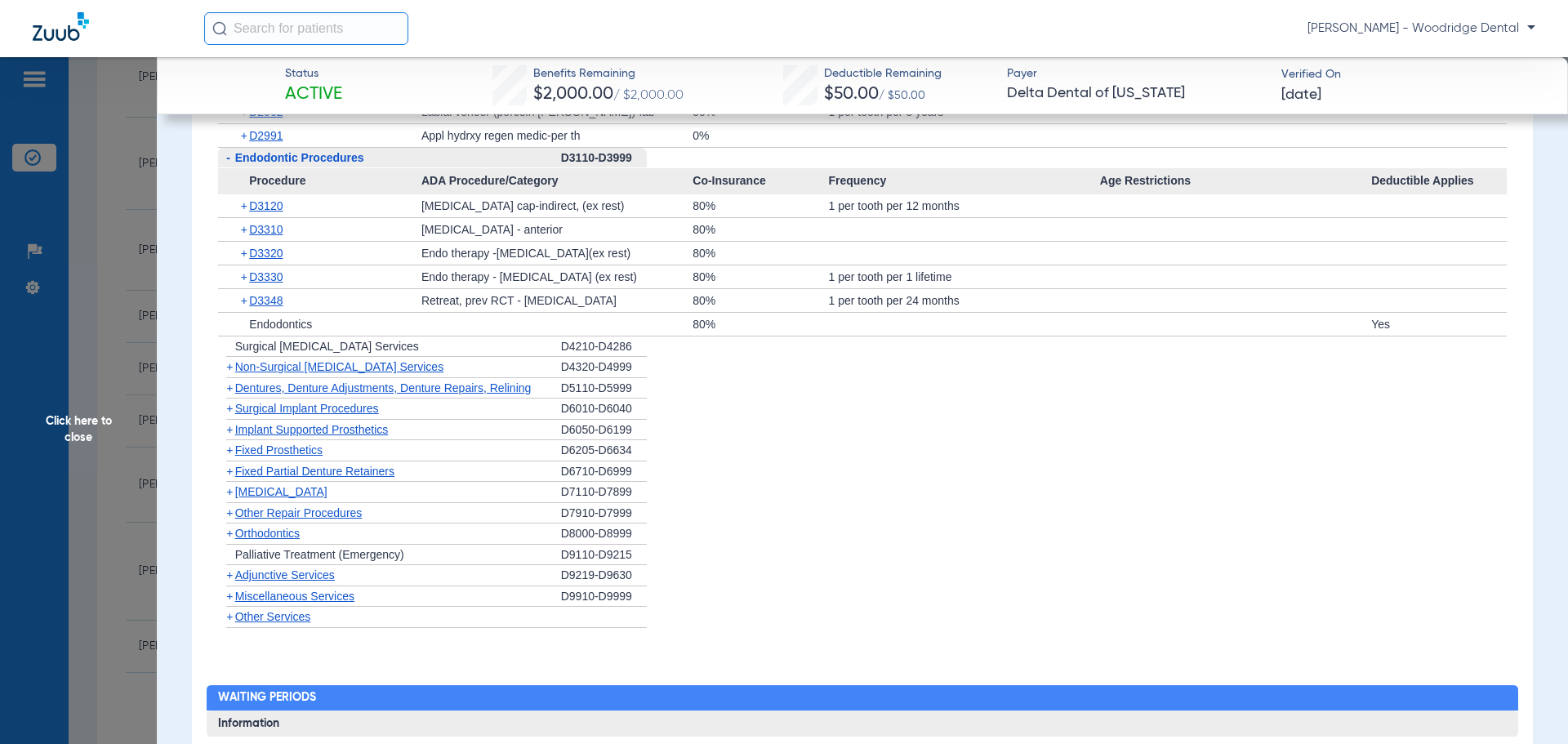
scroll to position [2533, 0]
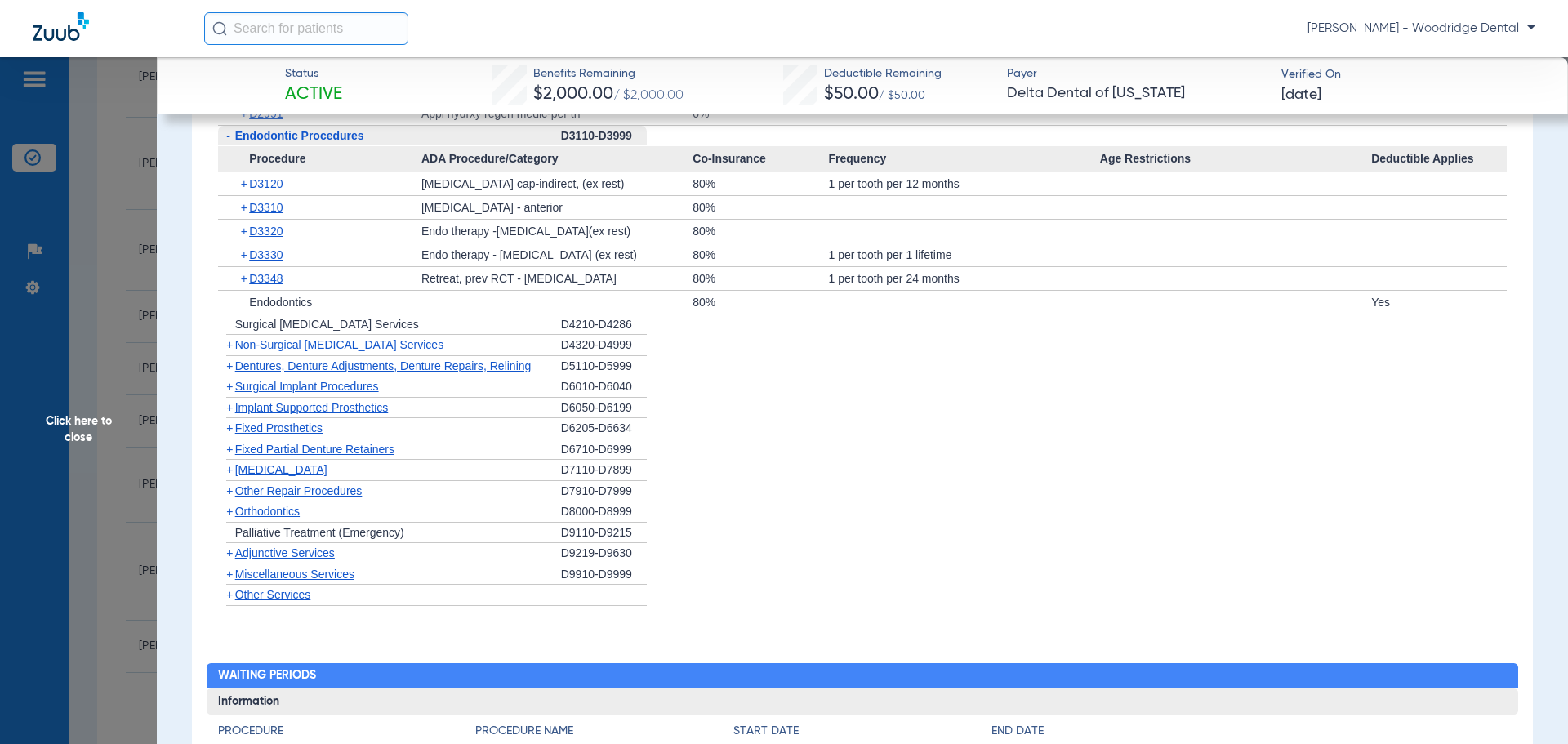
click at [232, 351] on span "+" at bounding box center [229, 344] width 6 height 13
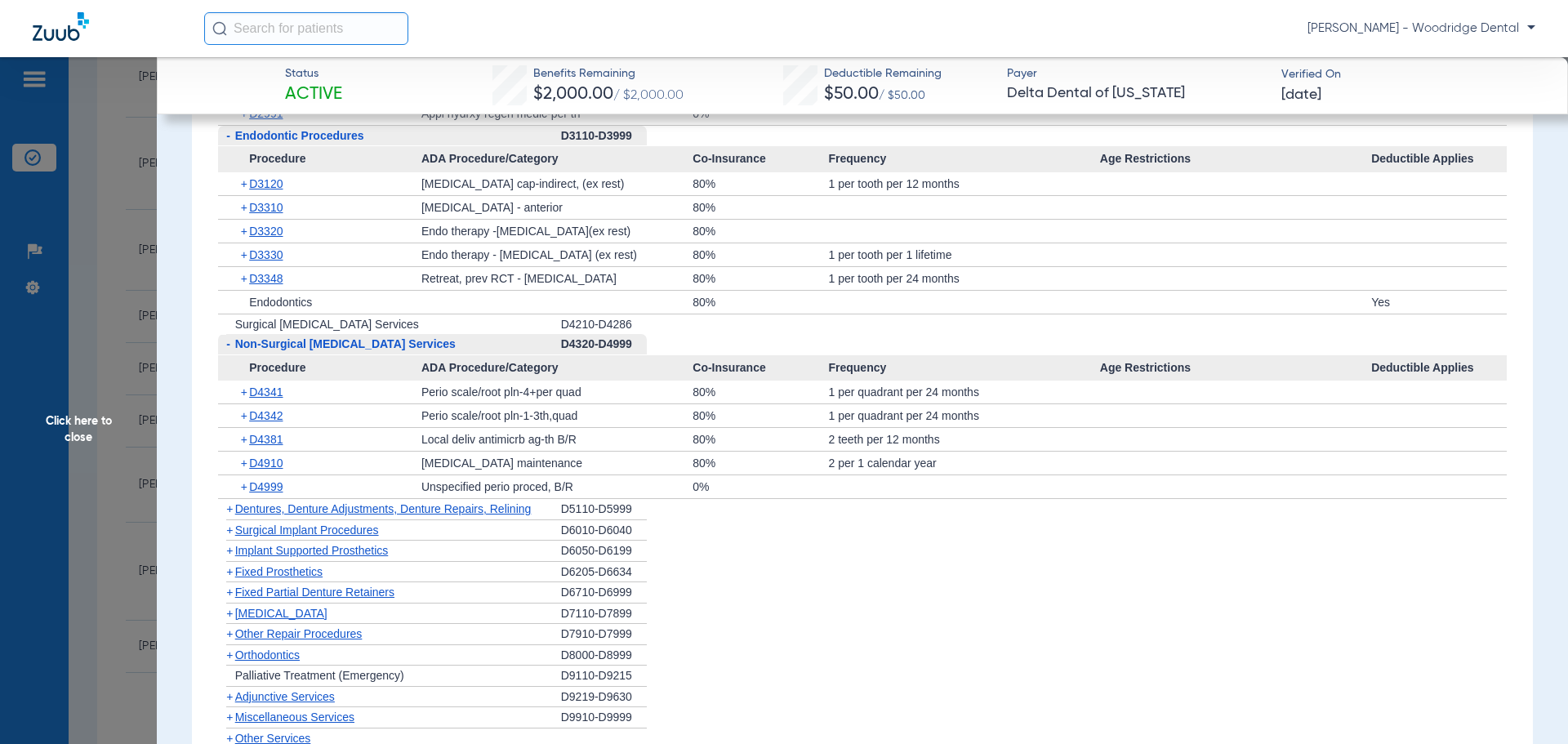
click at [241, 451] on span "+" at bounding box center [246, 440] width 9 height 23
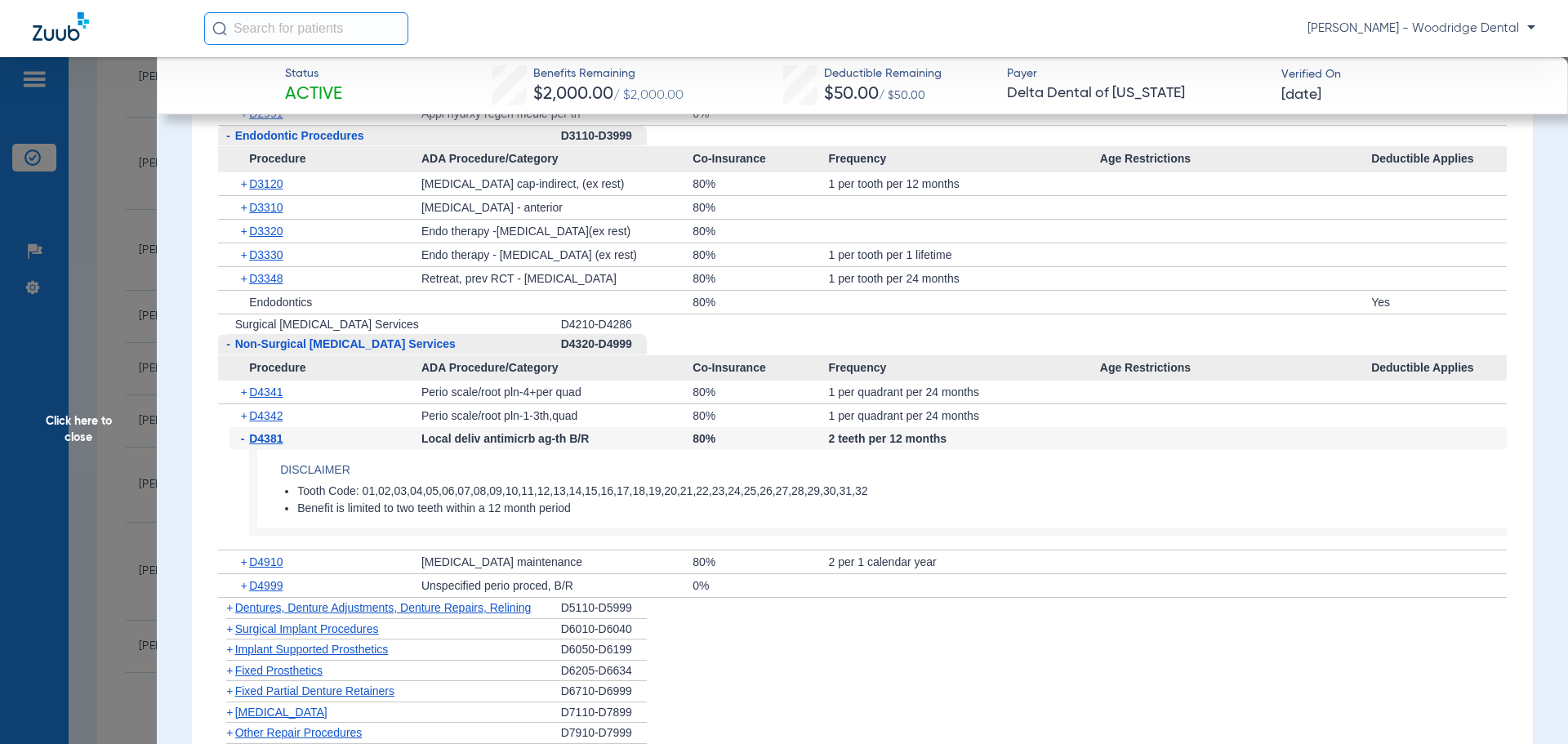
click at [242, 573] on span "+" at bounding box center [246, 562] width 9 height 23
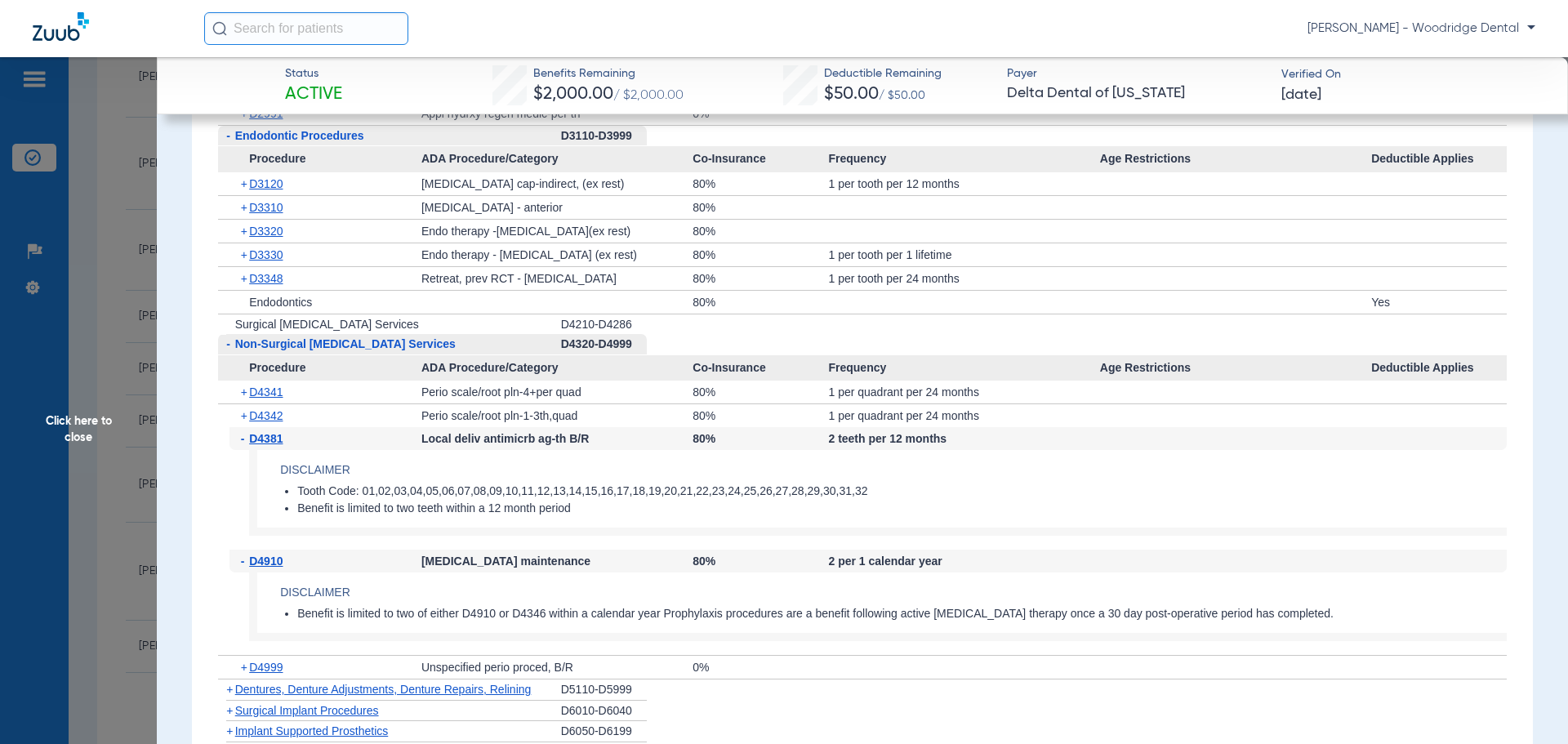
scroll to position [2778, 0]
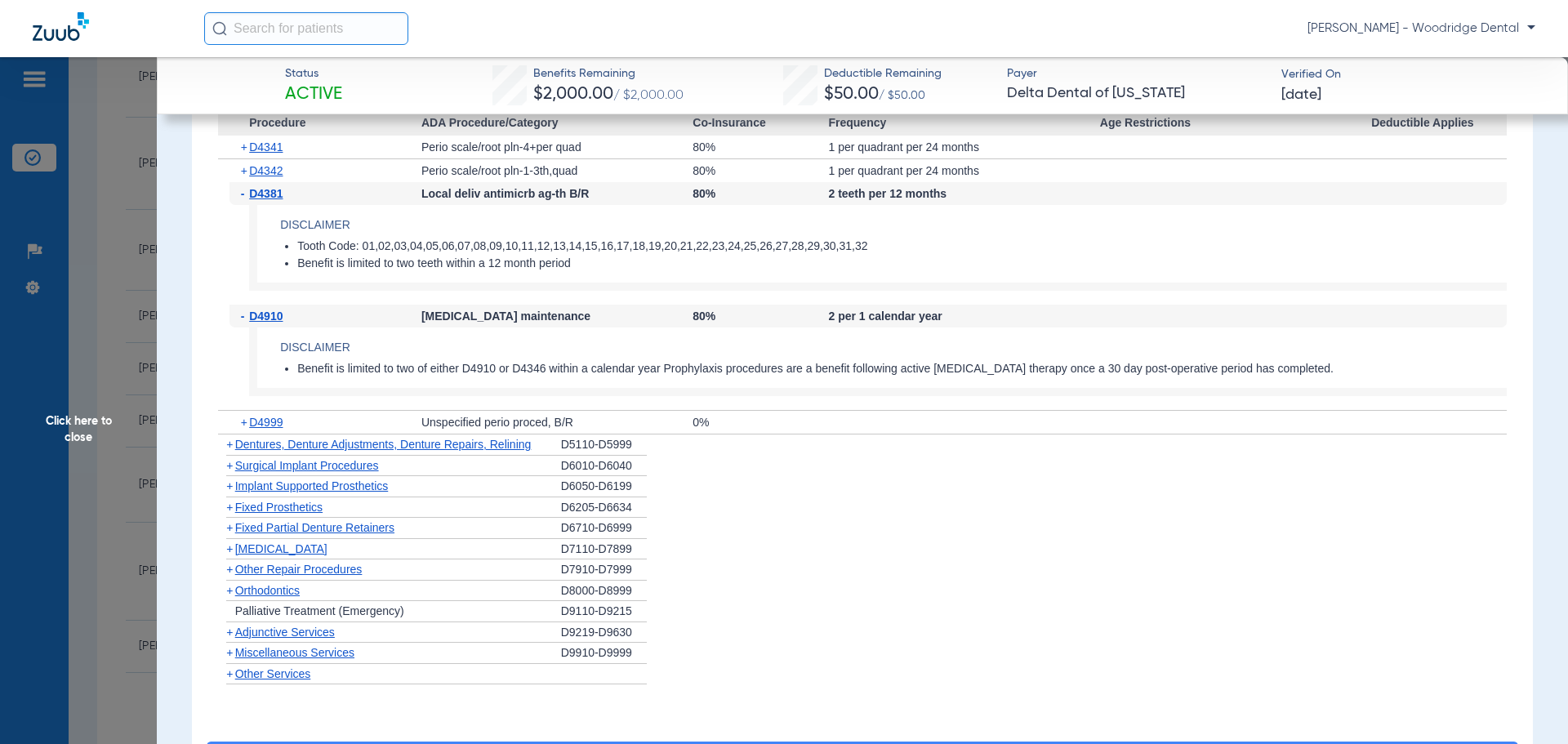
click at [226, 472] on span "+" at bounding box center [229, 466] width 6 height 13
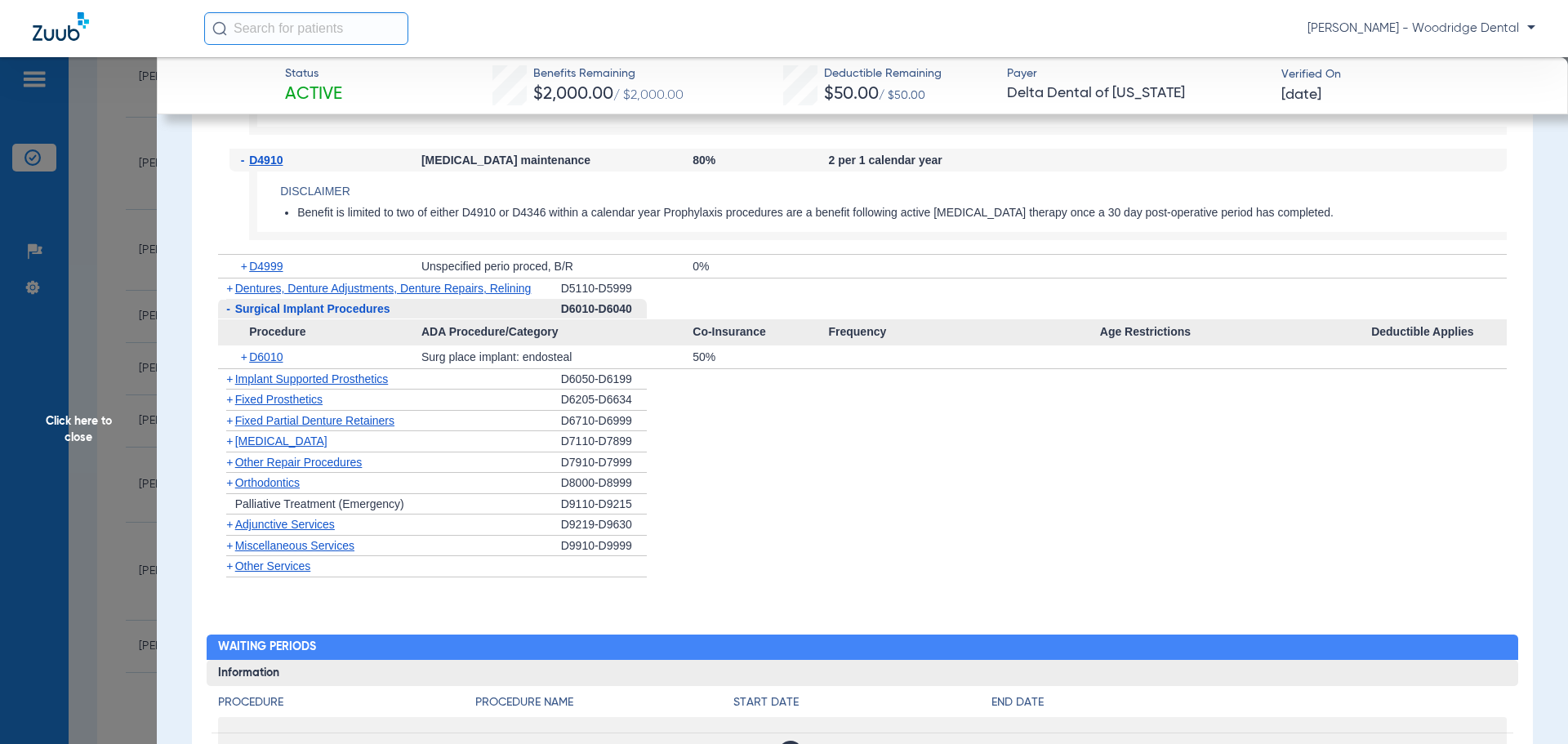
scroll to position [2942, 0]
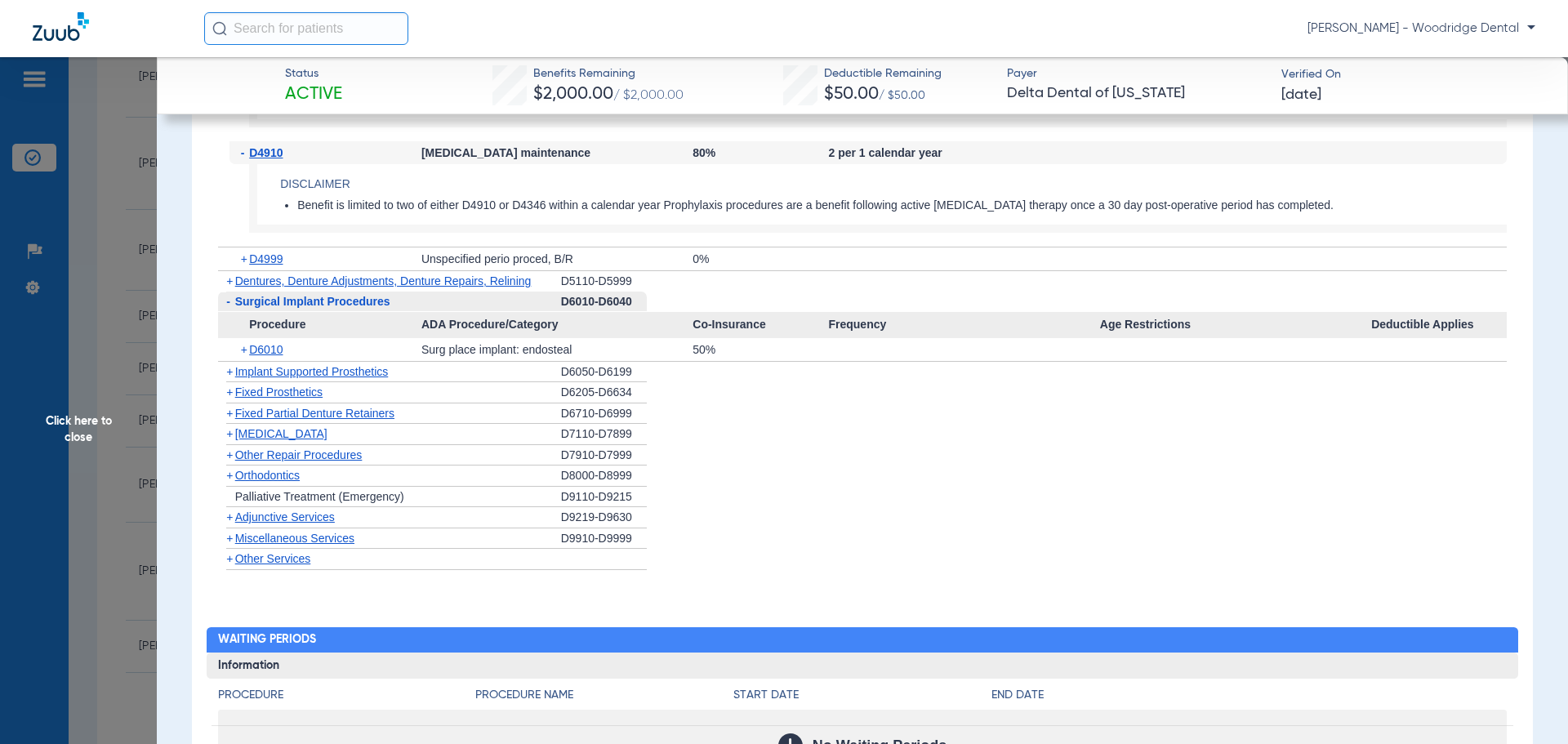
click at [228, 441] on span "+" at bounding box center [229, 434] width 6 height 13
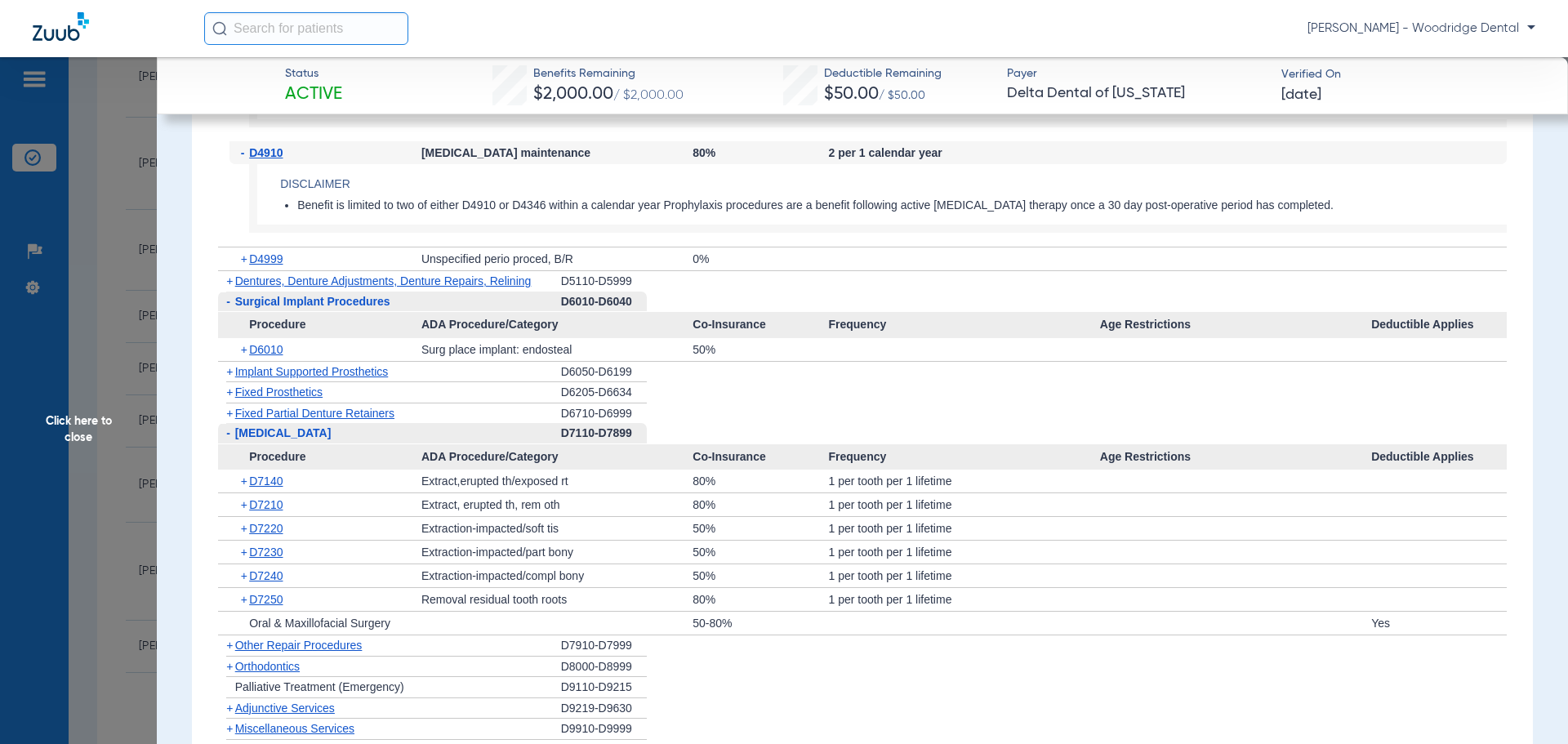
click at [226, 652] on span "+" at bounding box center [229, 646] width 6 height 13
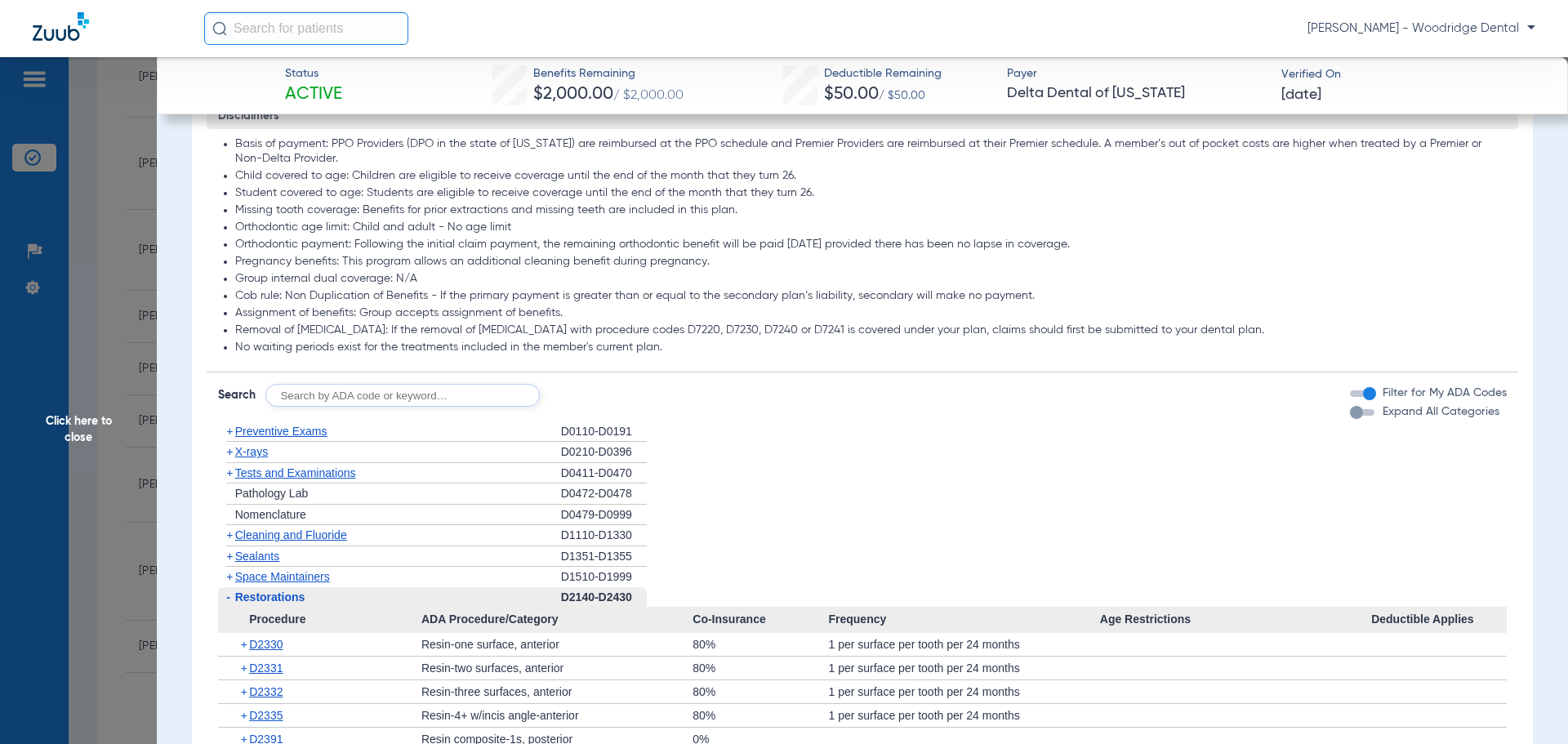
scroll to position [1552, 0]
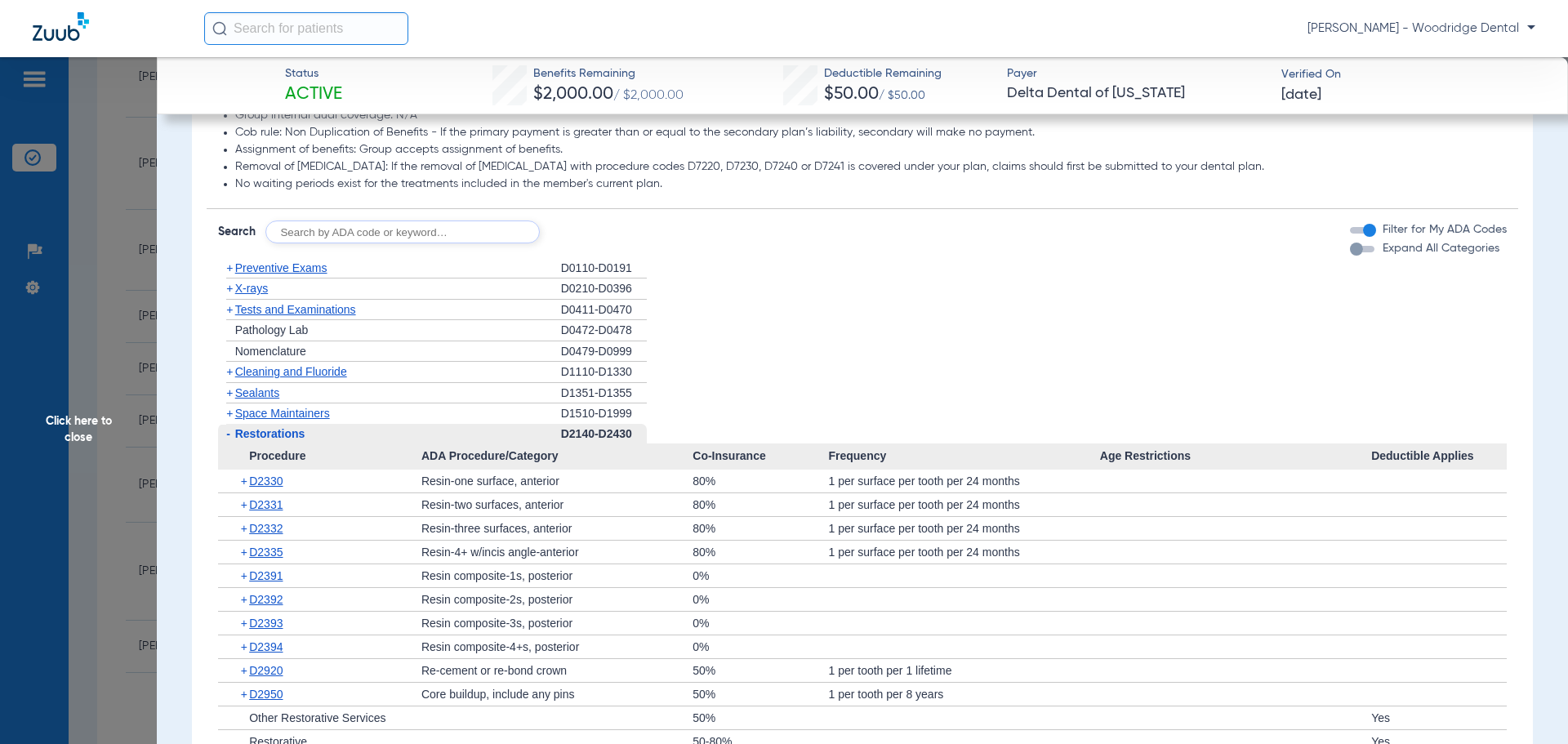
click at [417, 241] on input "text" at bounding box center [402, 232] width 274 height 23
type input "2991, 7953, 8090, 9944"
click button "Search" at bounding box center [601, 232] width 64 height 23
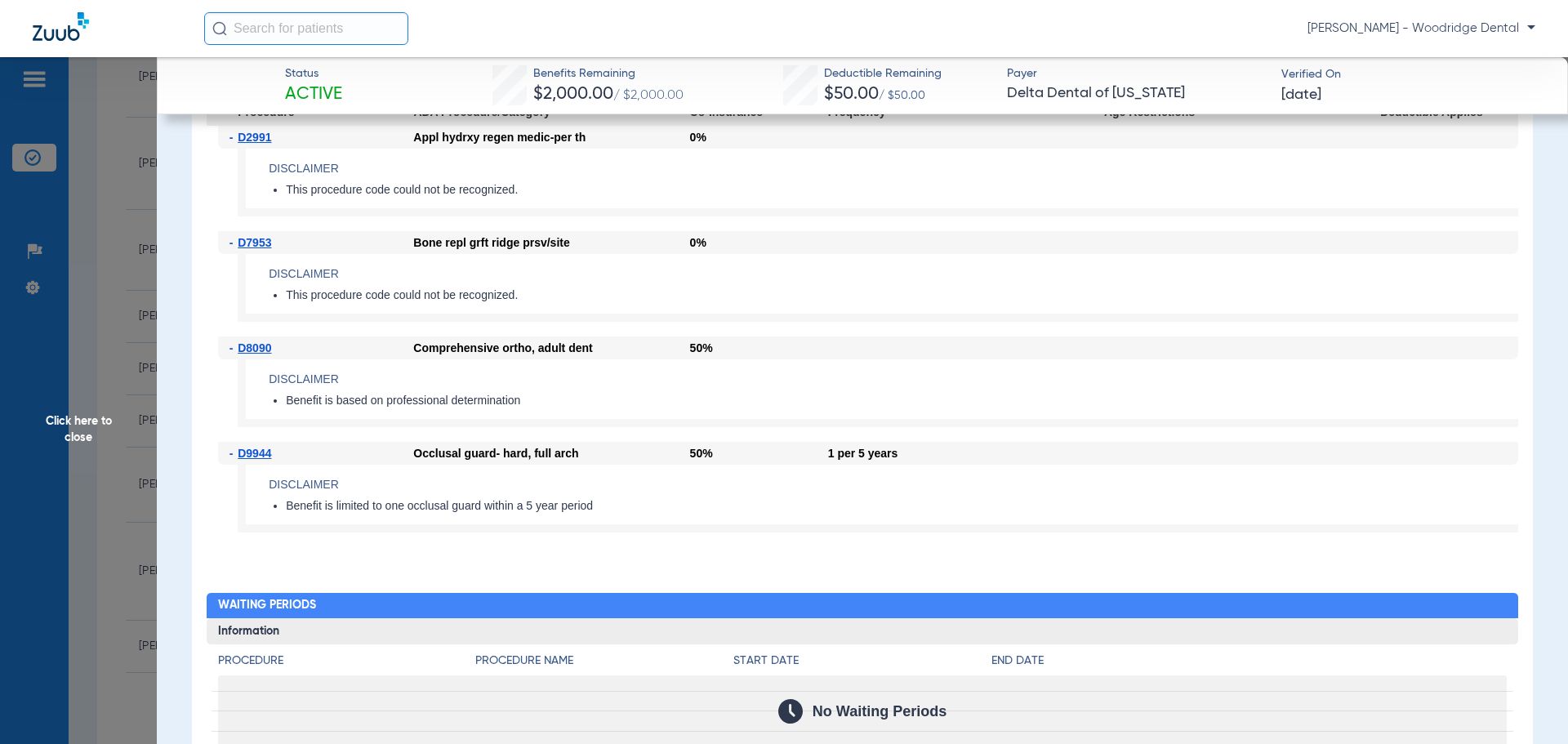
scroll to position [1635, 0]
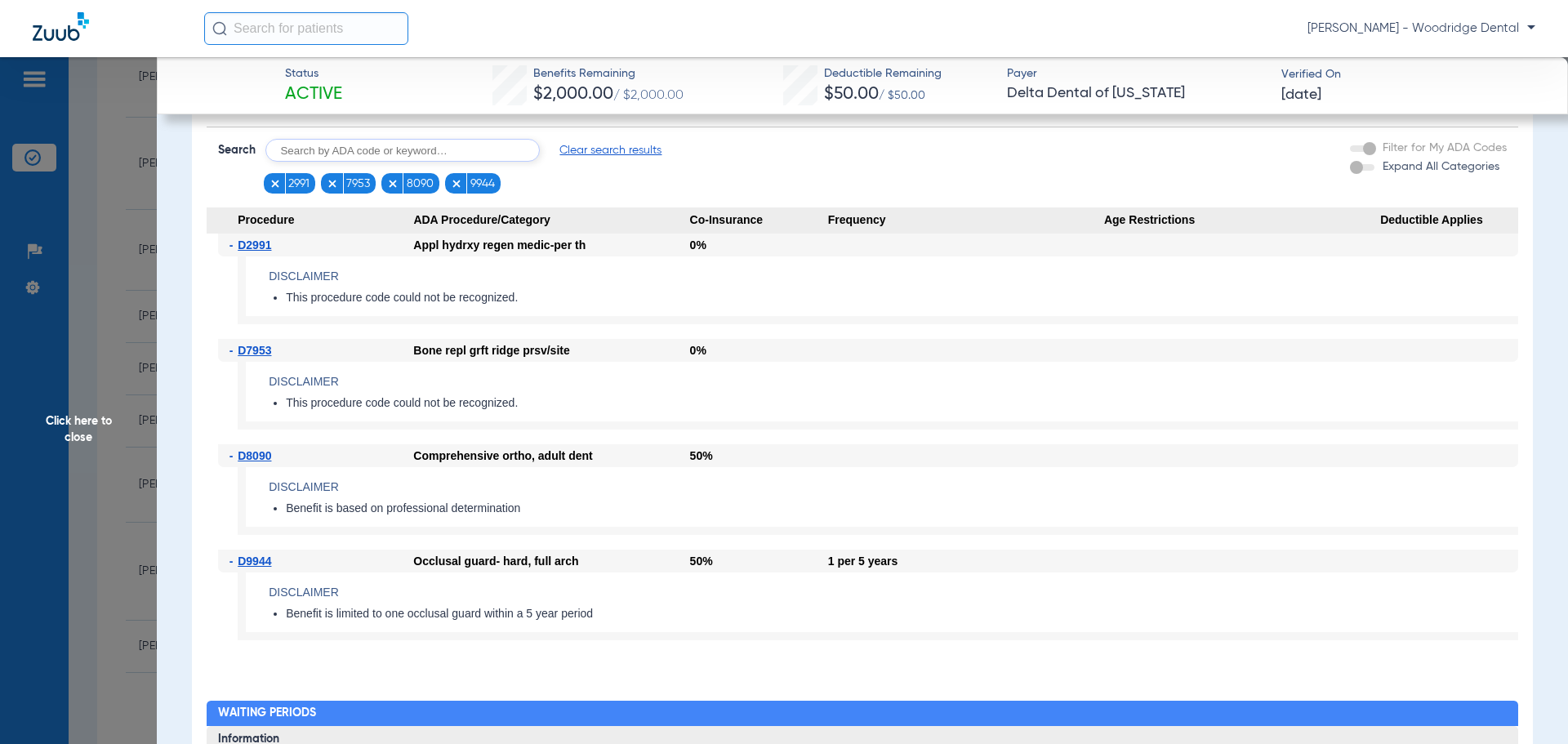
click at [88, 437] on span "Click here to close" at bounding box center [78, 429] width 156 height 744
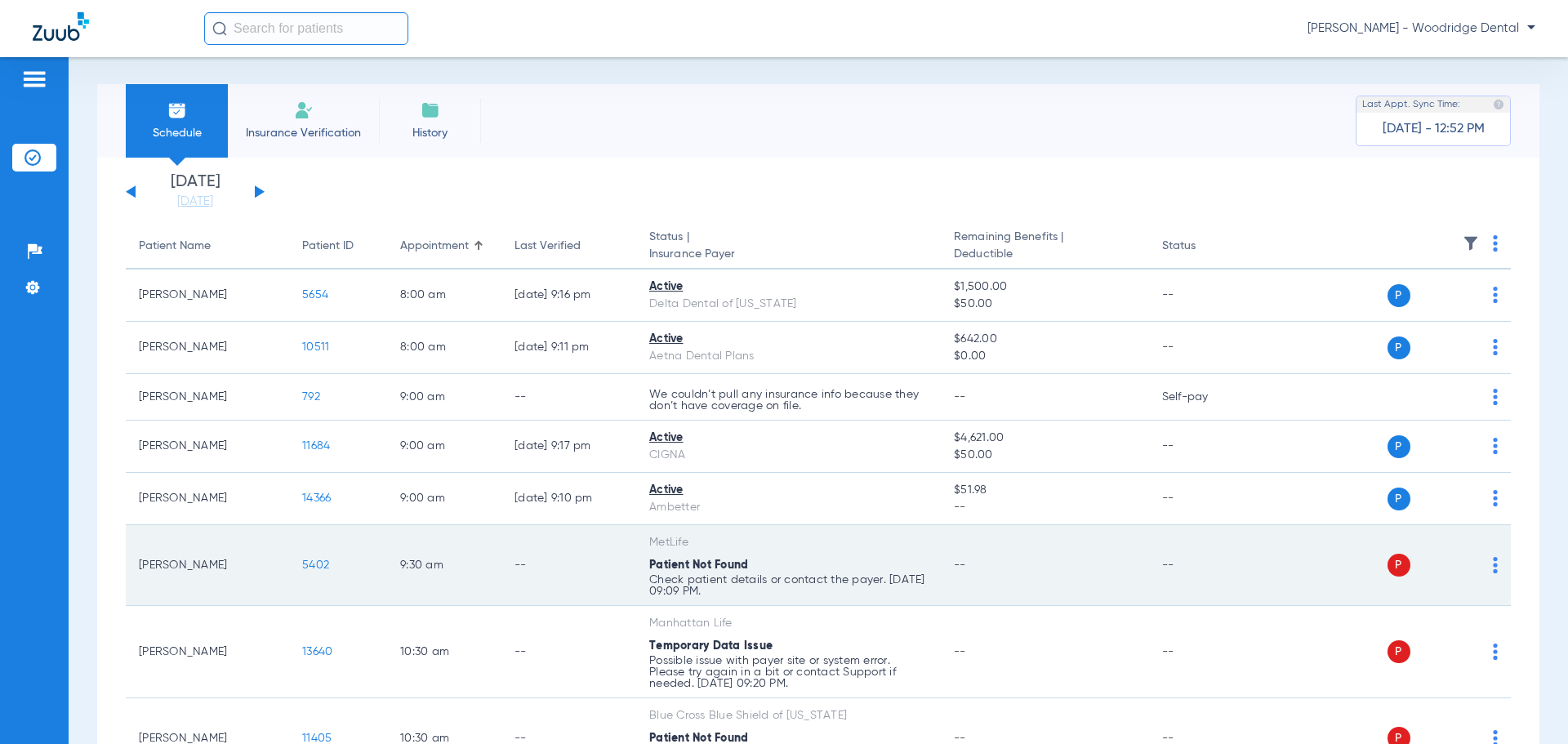
scroll to position [0, 0]
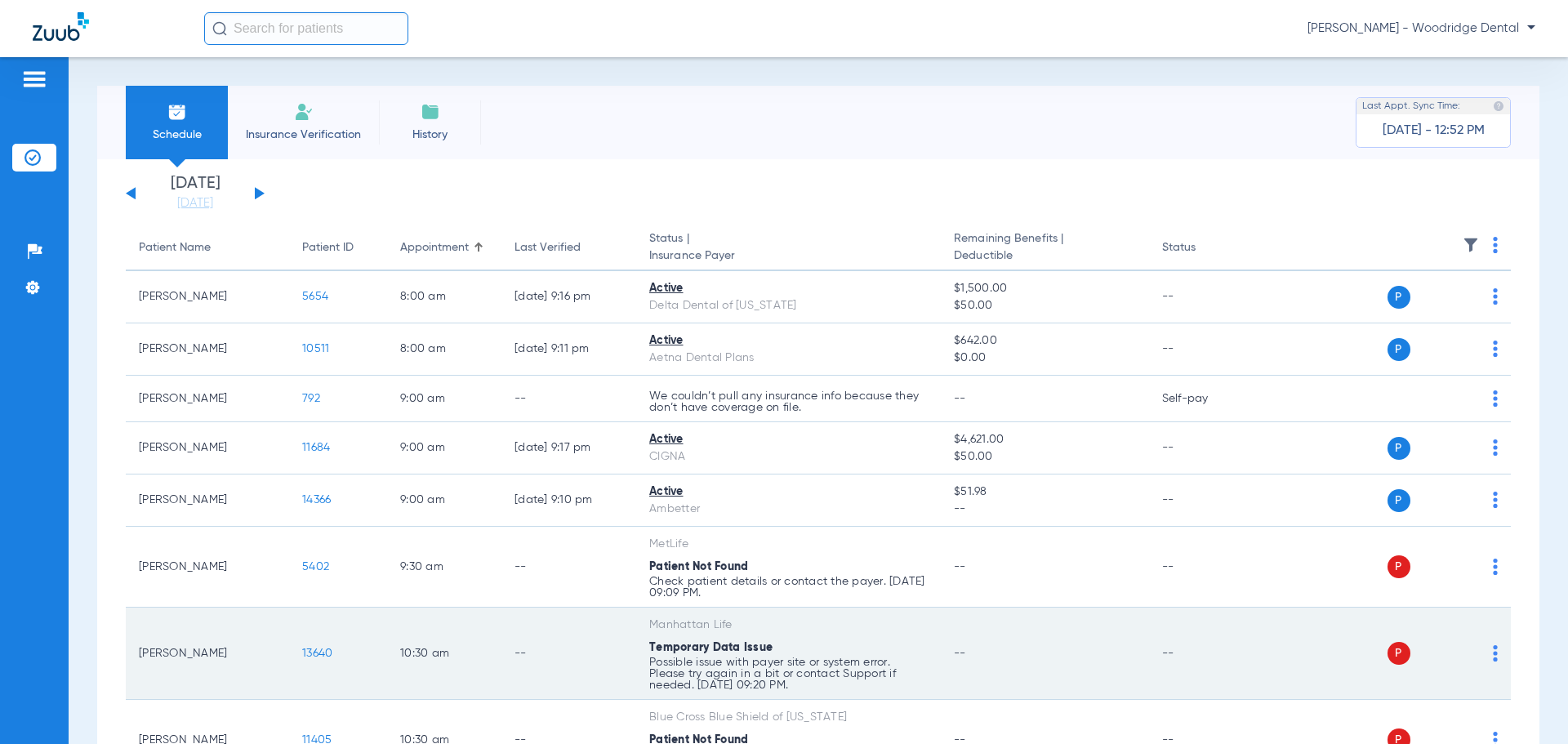
click at [327, 657] on span "13640" at bounding box center [317, 654] width 30 height 12
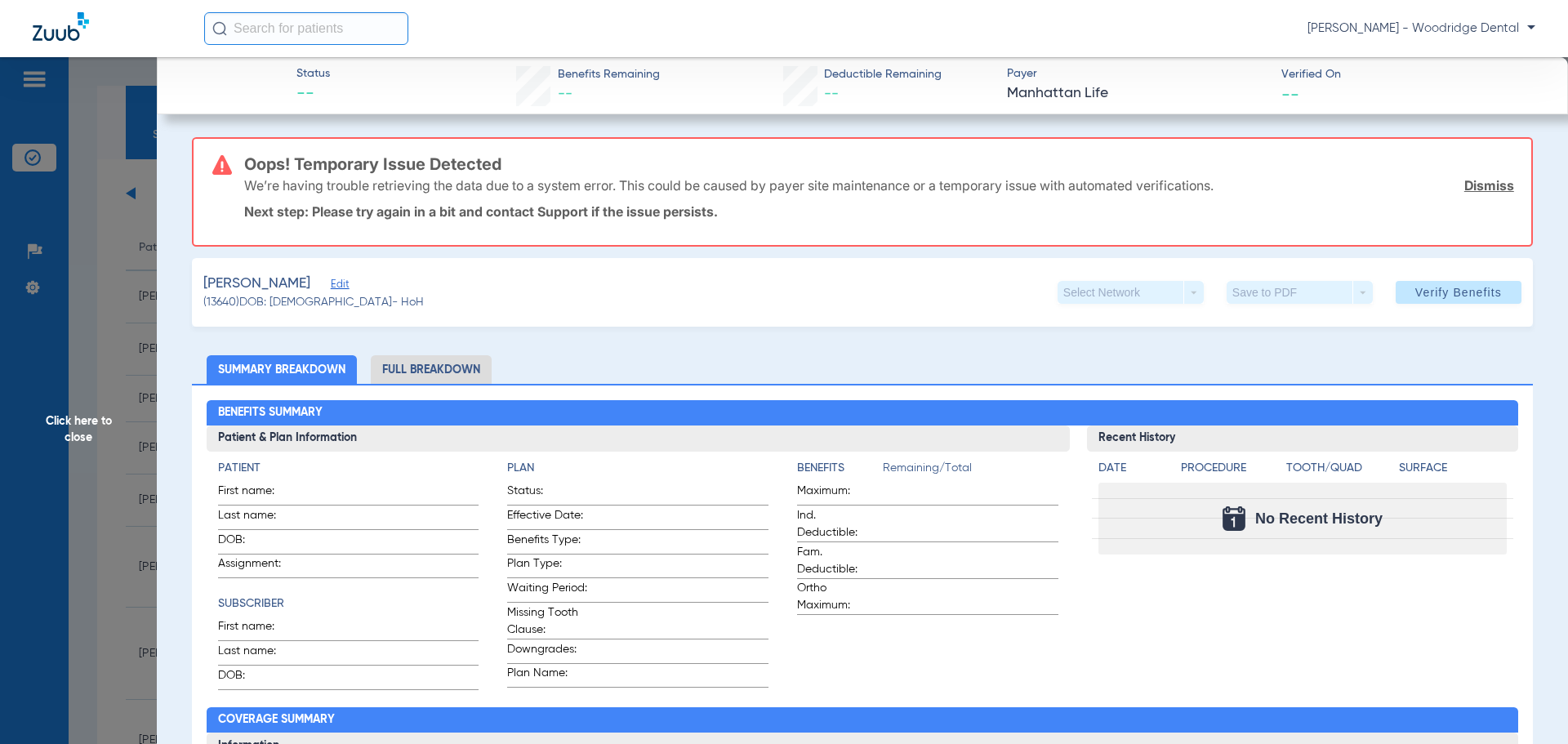
click at [82, 429] on span "Click here to close" at bounding box center [78, 429] width 156 height 744
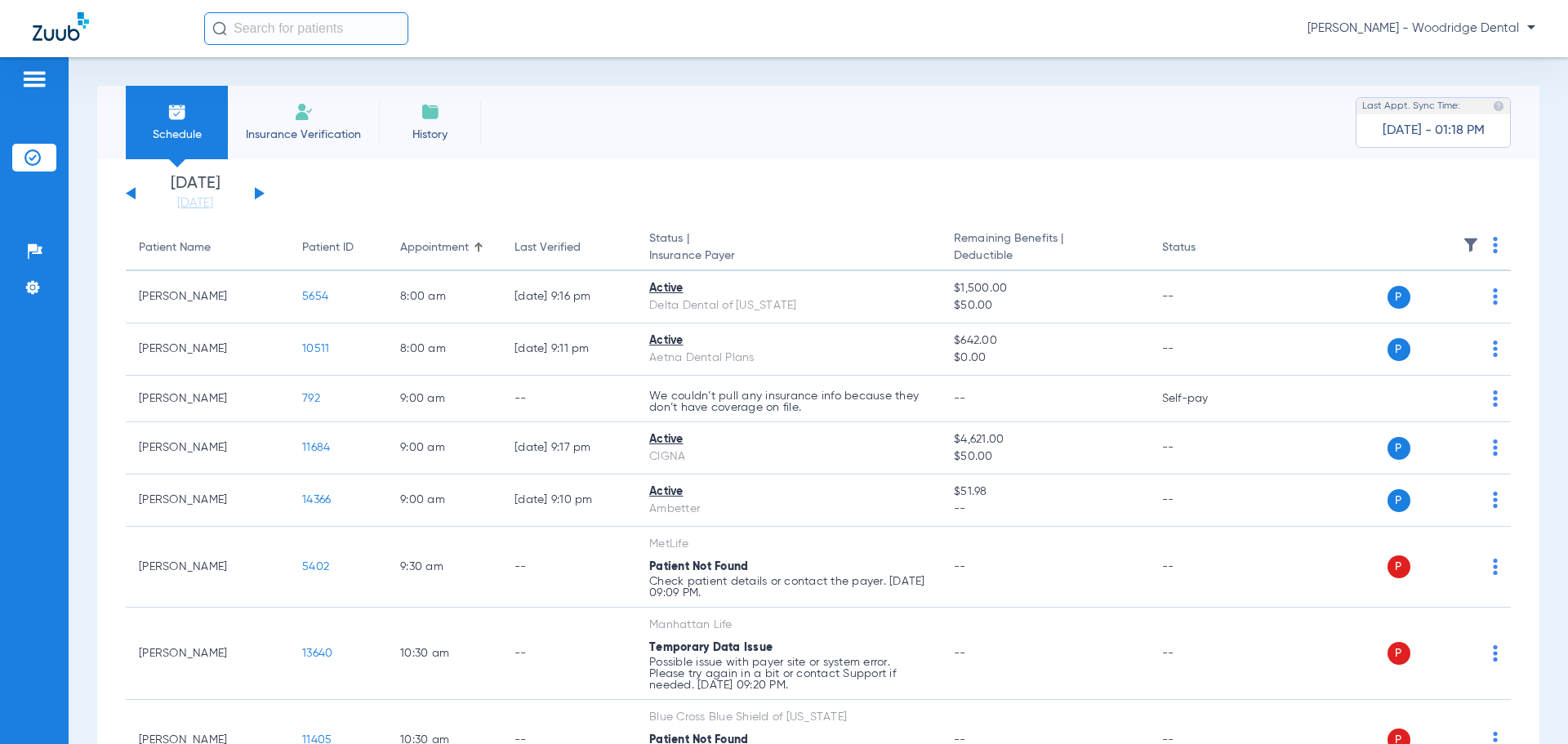
click at [299, 140] on span "Insurance Verification" at bounding box center [304, 135] width 127 height 16
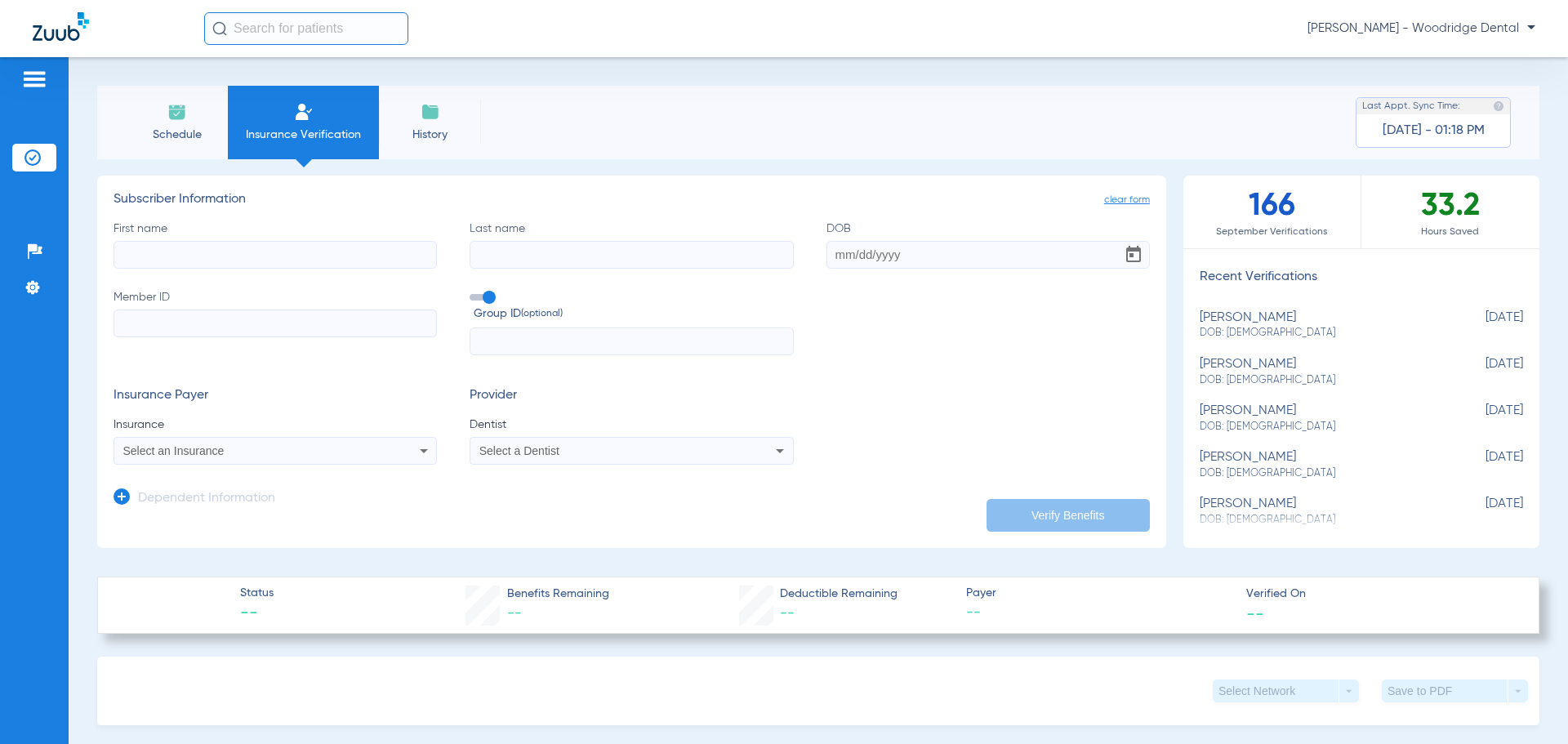
click at [192, 137] on span "Schedule" at bounding box center [176, 135] width 78 height 16
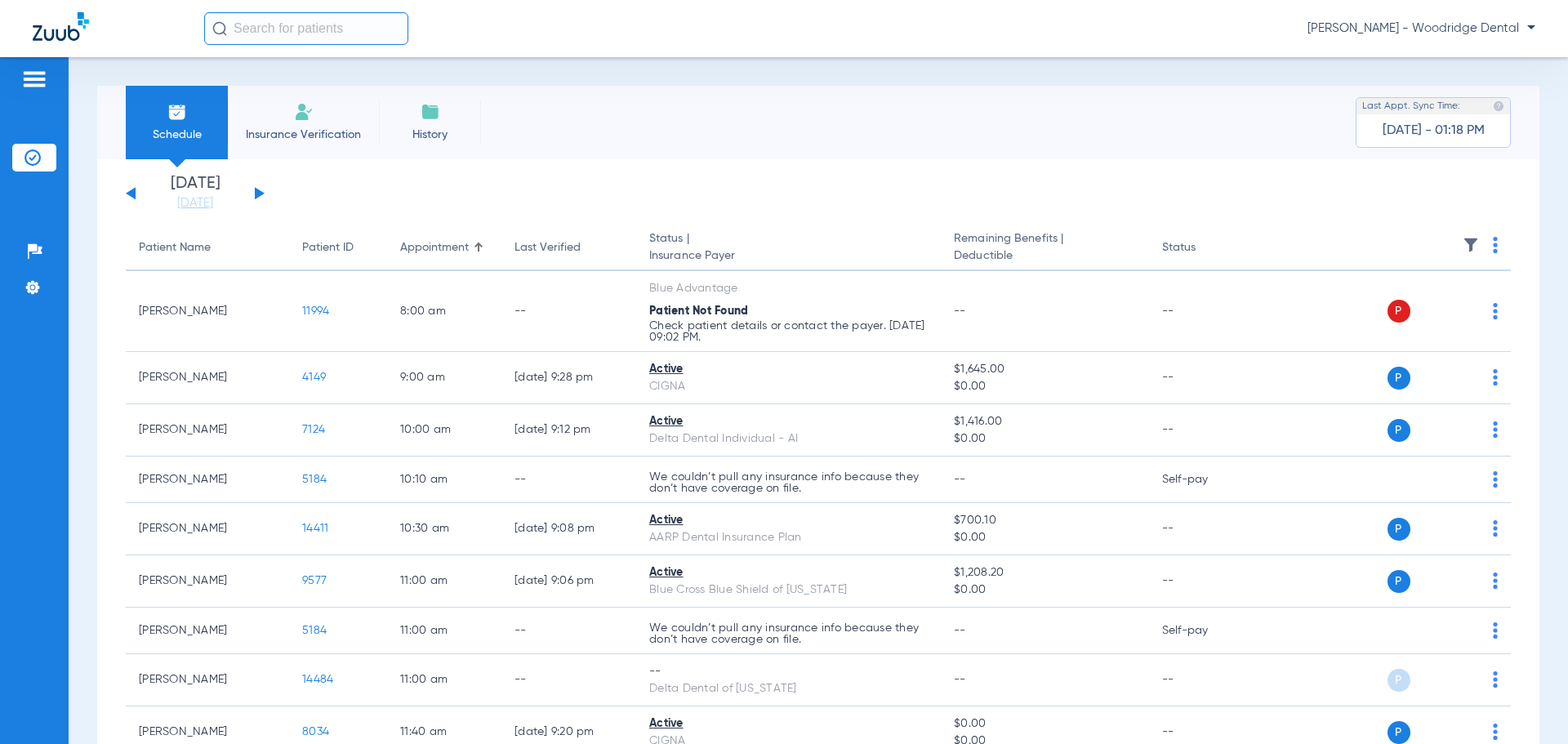
click at [301, 120] on img at bounding box center [304, 112] width 20 height 20
